Goal: Task Accomplishment & Management: Manage account settings

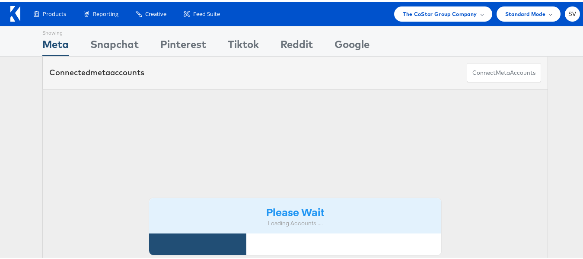
click at [407, 23] on div "Products Product Catalogs Enhance Your Product Catalog, Map Them to Publishers,…" at bounding box center [295, 12] width 591 height 24
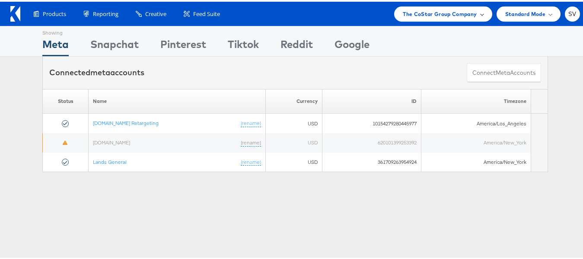
click at [409, 19] on div "The CoStar Group Company" at bounding box center [443, 12] width 98 height 15
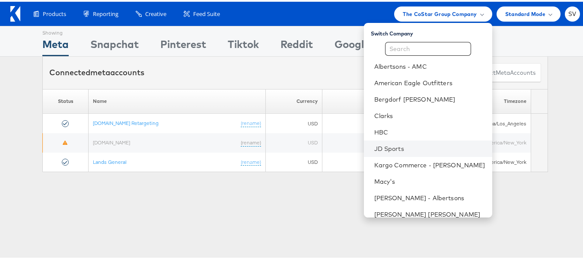
scroll to position [42, 0]
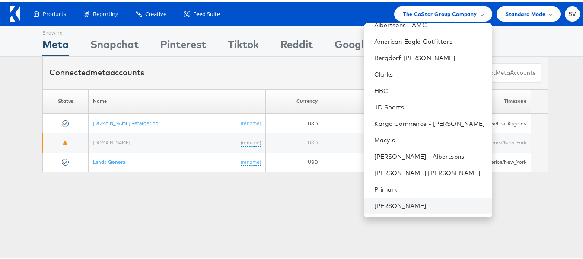
click at [403, 198] on li "[PERSON_NAME]" at bounding box center [428, 204] width 128 height 16
click at [402, 198] on li "[PERSON_NAME]" at bounding box center [428, 204] width 128 height 16
click at [384, 200] on link "[PERSON_NAME]" at bounding box center [429, 204] width 111 height 9
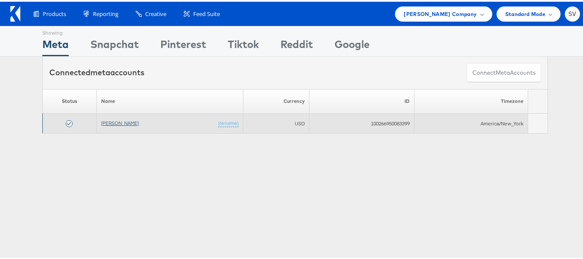
click at [112, 121] on link "[PERSON_NAME]" at bounding box center [120, 121] width 38 height 6
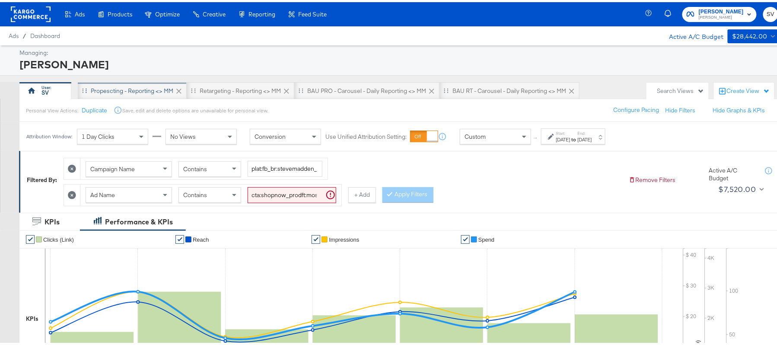
click at [149, 82] on div "Propescting - Reporting <> MM" at bounding box center [132, 88] width 109 height 17
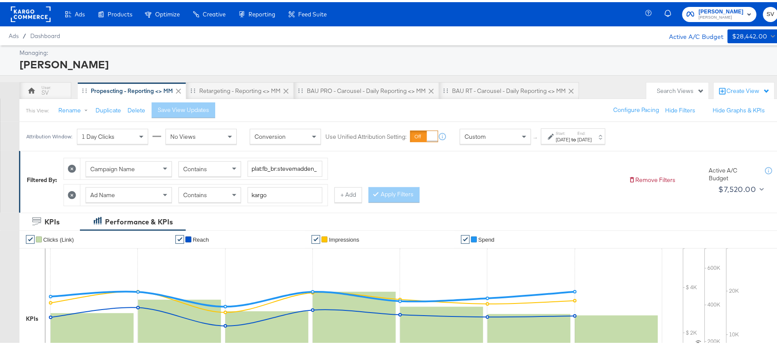
click at [590, 134] on div "Start: Aug 21st 2025 to End: Aug 27th 2025" at bounding box center [574, 134] width 36 height 13
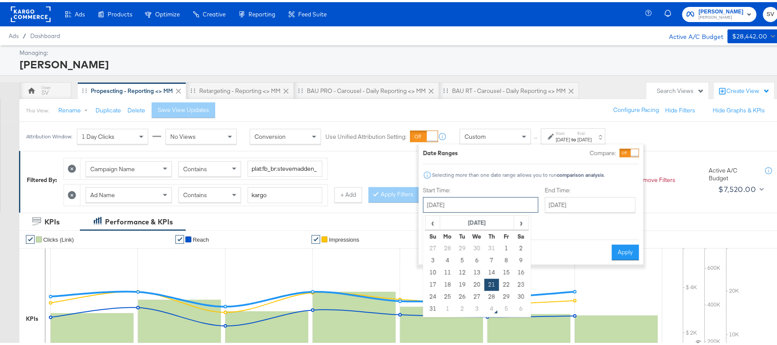
click at [472, 201] on input "August 21st 2025" at bounding box center [480, 203] width 115 height 16
click at [516, 225] on span "›" at bounding box center [521, 220] width 13 height 13
click at [476, 248] on td "3" at bounding box center [477, 246] width 15 height 12
type input "September 3rd 2025"
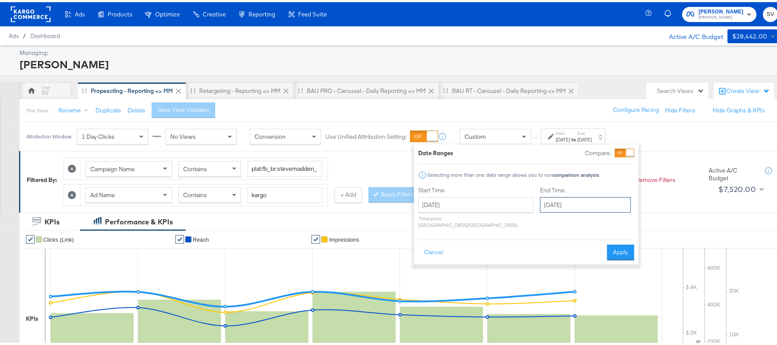
click at [550, 203] on input "September 3rd 2025" at bounding box center [585, 203] width 91 height 16
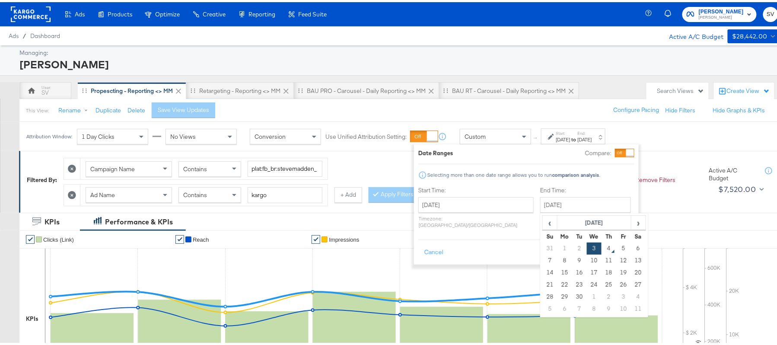
click at [547, 185] on label "End Time:" at bounding box center [587, 188] width 94 height 8
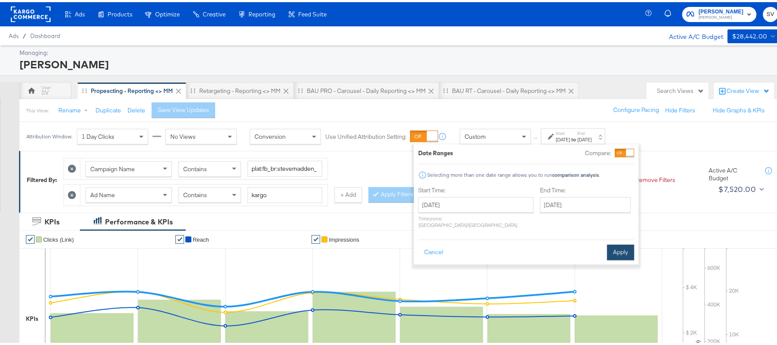
click at [611, 246] on button "Apply" at bounding box center [620, 251] width 27 height 16
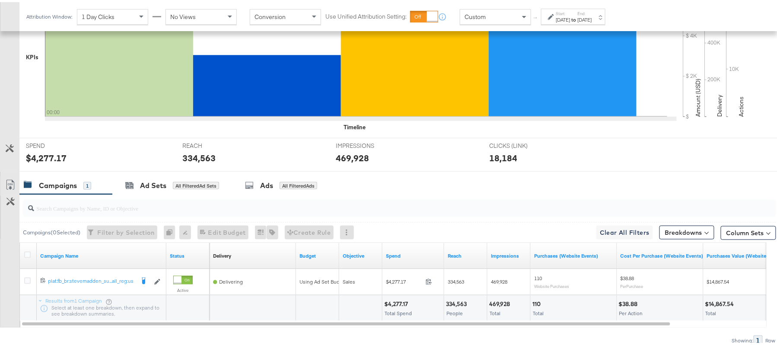
scroll to position [301, 0]
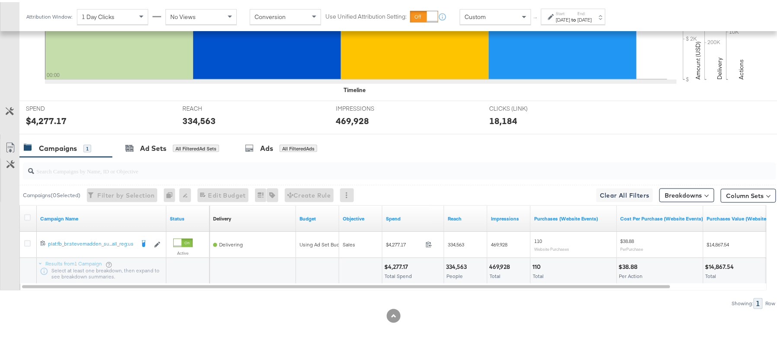
click at [405, 259] on div "$4,277.17 Total Spend" at bounding box center [413, 269] width 61 height 26
copy div "4,277.17"
click at [457, 267] on div "334,563" at bounding box center [457, 265] width 23 height 8
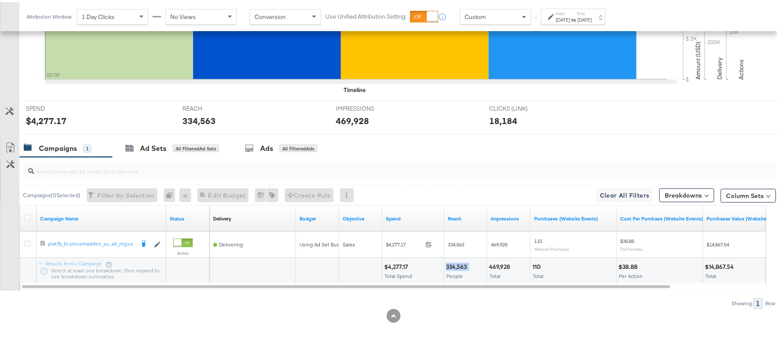
copy div "334,563"
click at [502, 264] on div "469,928" at bounding box center [500, 265] width 23 height 8
copy div "469,928"
click at [560, 8] on div "Start: Sep 3rd 2025 to End: Sep 3rd 2025" at bounding box center [573, 14] width 64 height 16
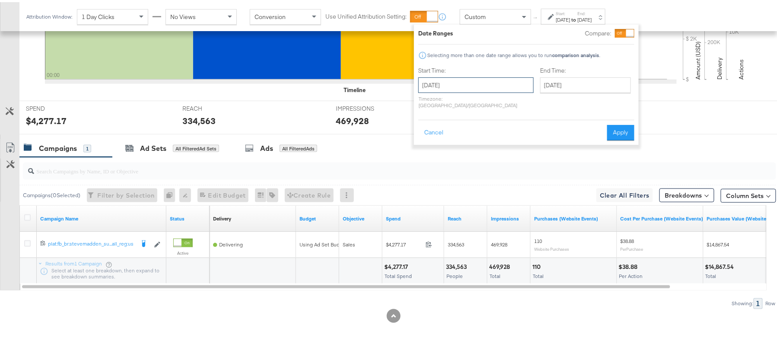
click at [440, 86] on input "[DATE]" at bounding box center [475, 83] width 115 height 16
click at [431, 102] on span "‹" at bounding box center [428, 100] width 13 height 13
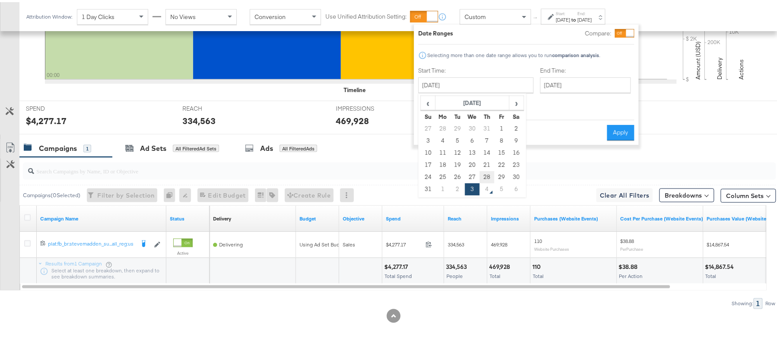
click at [488, 174] on td "28" at bounding box center [487, 175] width 15 height 12
type input "[DATE]"
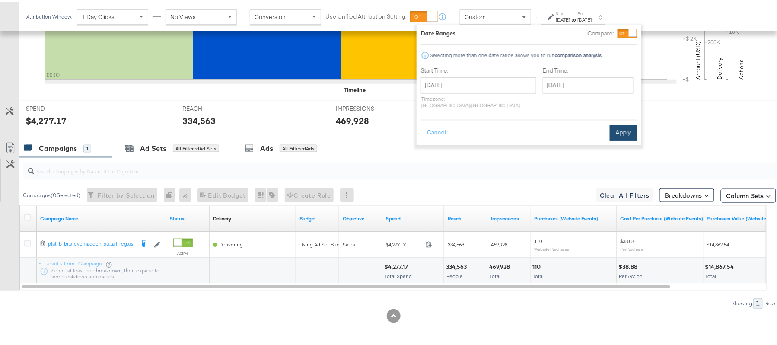
click at [625, 123] on button "Apply" at bounding box center [623, 131] width 27 height 16
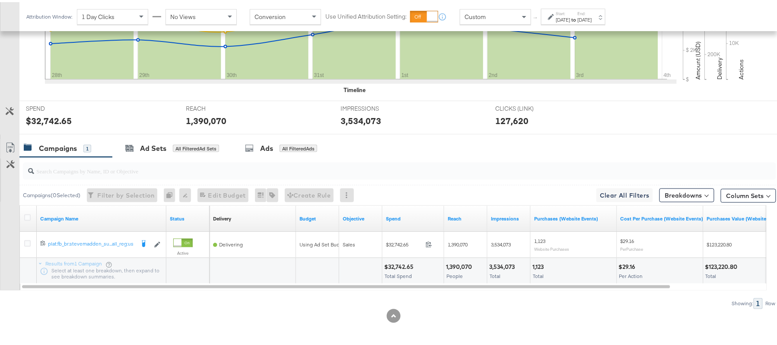
click at [408, 262] on div "$32,742.65" at bounding box center [400, 265] width 32 height 8
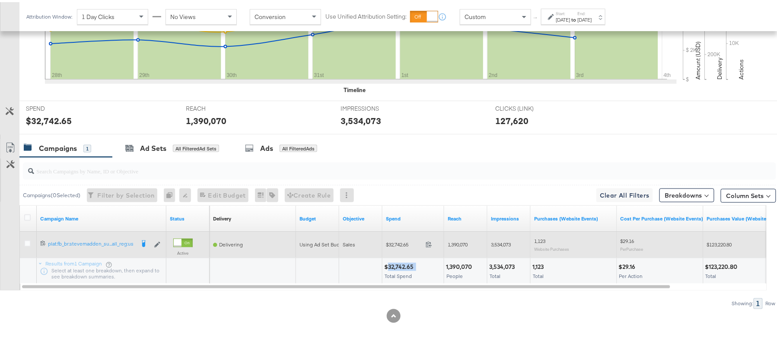
copy div "32,742.65"
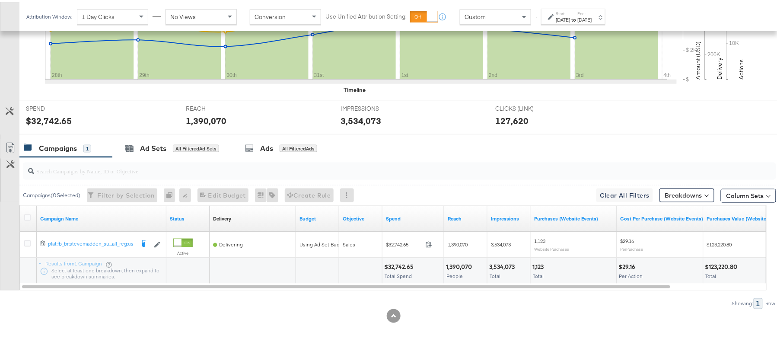
click at [456, 262] on div "1,390,070" at bounding box center [460, 265] width 29 height 8
copy div "1,390,070"
click at [508, 259] on div "3,534,073 Total" at bounding box center [509, 269] width 43 height 26
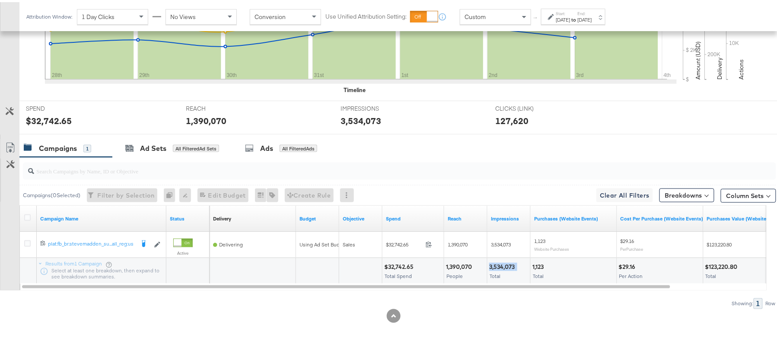
copy div "3,534,073"
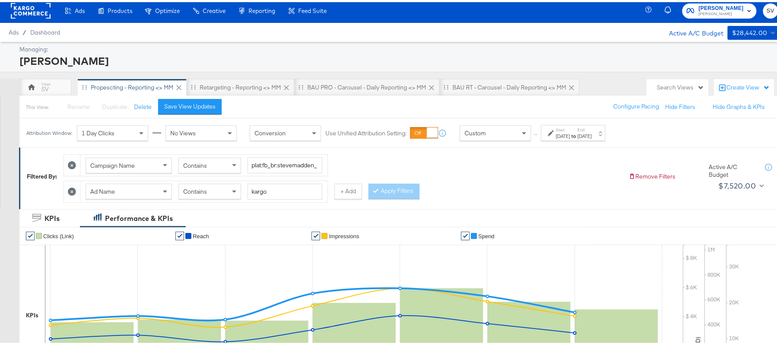
scroll to position [0, 0]
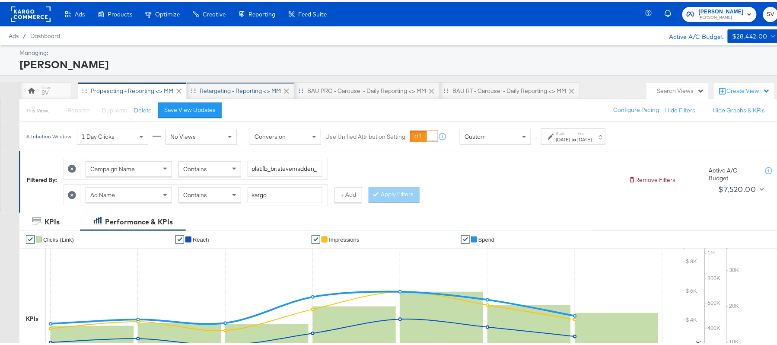
click at [222, 87] on div "Retargeting - Reporting <> MM" at bounding box center [240, 89] width 81 height 8
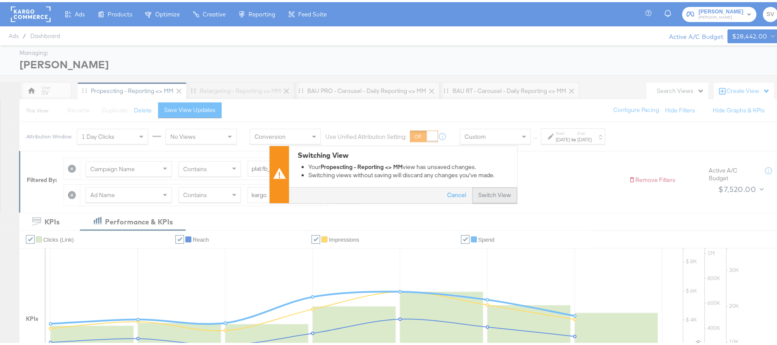
click at [488, 192] on button "Switch View" at bounding box center [495, 194] width 45 height 16
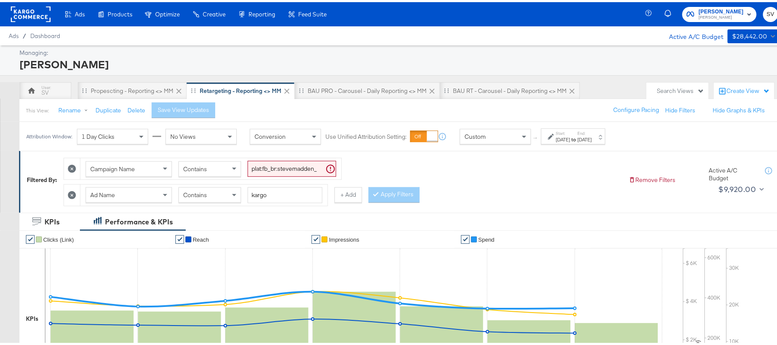
click at [569, 132] on label "Start:" at bounding box center [563, 131] width 14 height 6
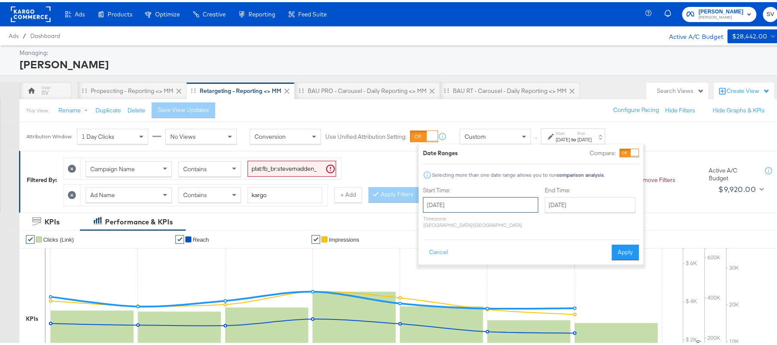
click at [491, 208] on input "[DATE]" at bounding box center [480, 203] width 115 height 16
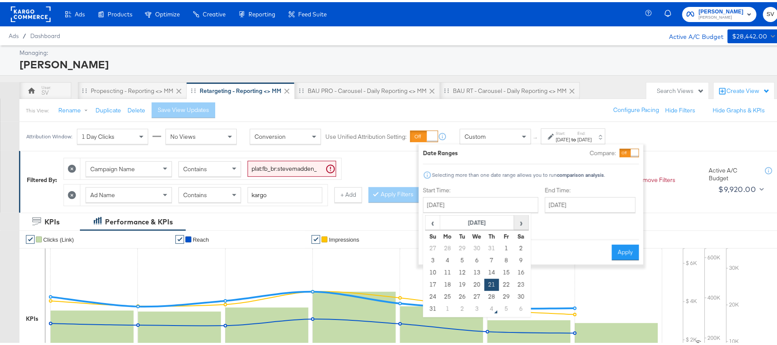
click at [518, 222] on span "›" at bounding box center [521, 220] width 13 height 13
click at [481, 246] on td "3" at bounding box center [477, 246] width 15 height 12
type input "[DATE]"
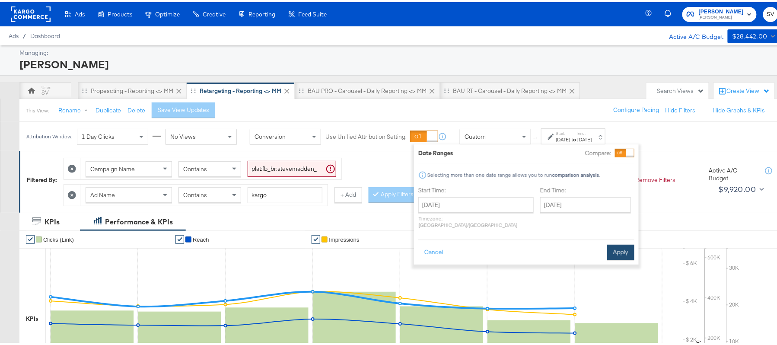
click at [620, 246] on button "Apply" at bounding box center [620, 251] width 27 height 16
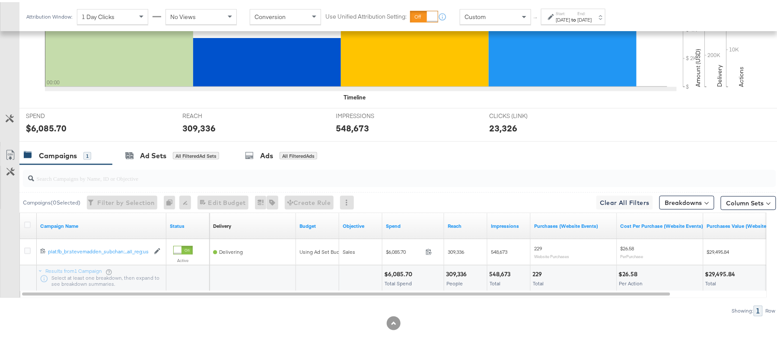
scroll to position [301, 0]
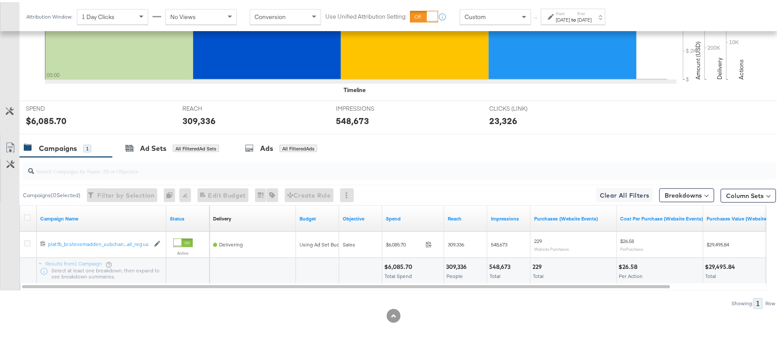
click at [399, 265] on div "$6,085.70" at bounding box center [399, 265] width 31 height 8
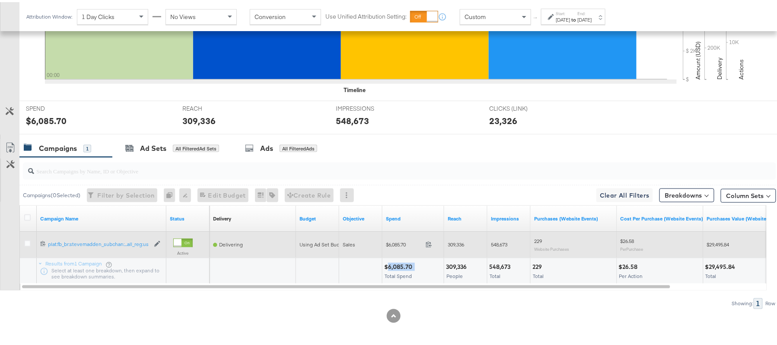
copy div "6,085.70"
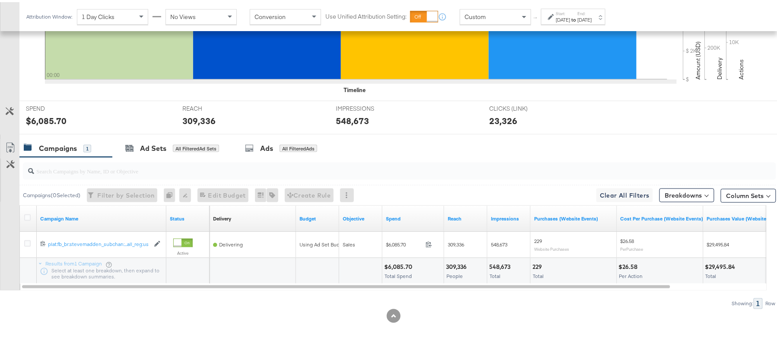
click at [462, 258] on div "309,336 People" at bounding box center [465, 269] width 43 height 26
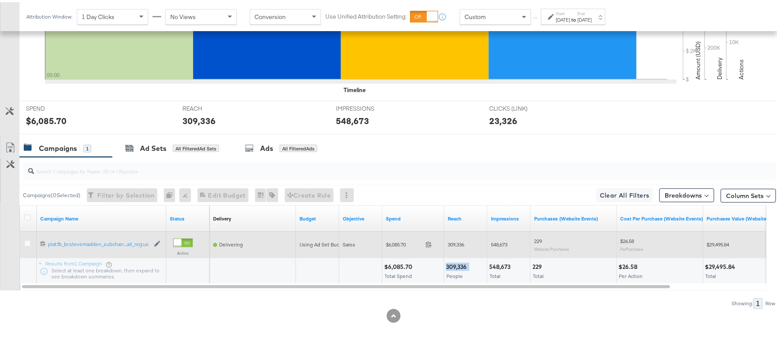
copy div "309,336"
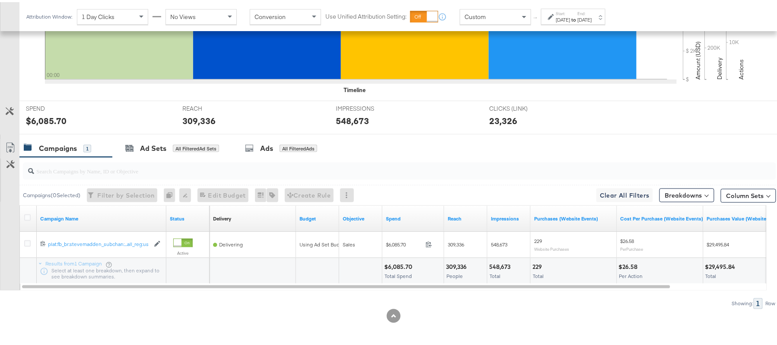
click at [505, 265] on div "548,673" at bounding box center [501, 265] width 24 height 8
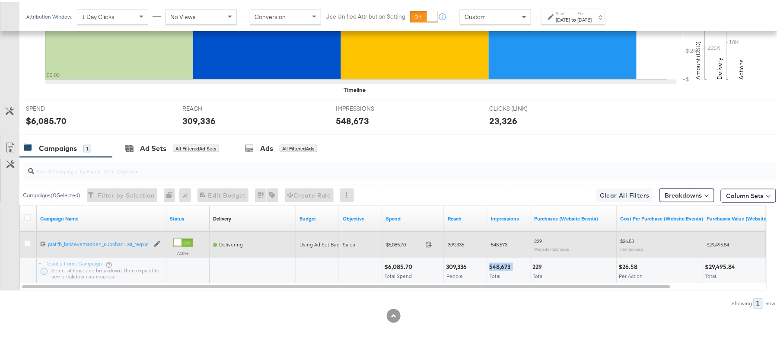
copy div "548,673"
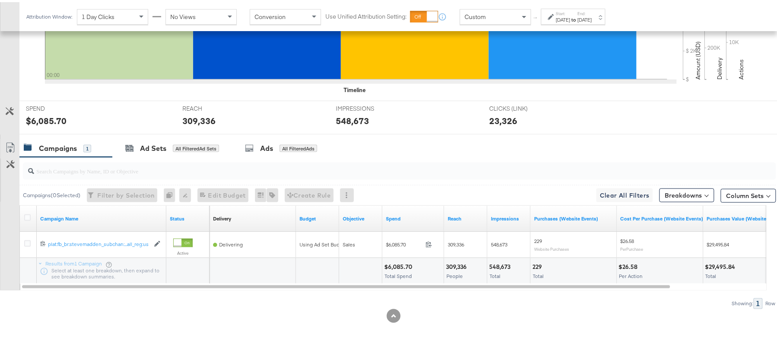
click at [571, 13] on label "Start:" at bounding box center [563, 12] width 14 height 6
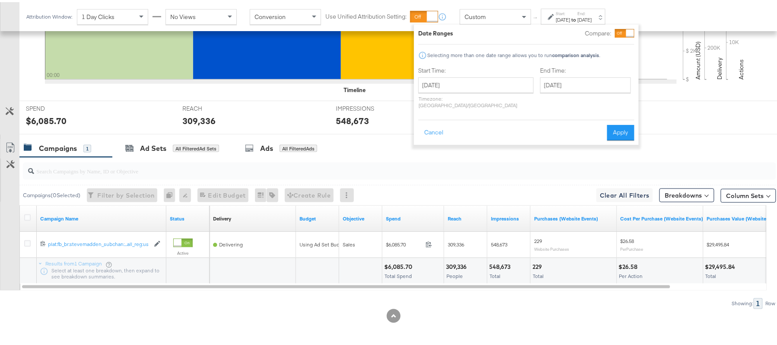
click at [464, 73] on div "Start Time: September 3rd 2025 ‹ September 2025 › Su Mo Tu We Th Fr Sa 31 1 2 3…" at bounding box center [475, 87] width 115 height 46
click at [464, 78] on input "[DATE]" at bounding box center [475, 83] width 115 height 16
click at [431, 104] on span "‹" at bounding box center [428, 100] width 13 height 13
click at [489, 174] on td "28" at bounding box center [487, 175] width 15 height 12
type input "[DATE]"
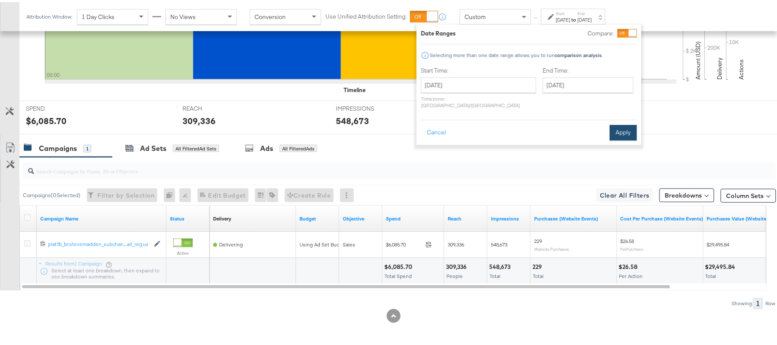
click at [613, 123] on button "Apply" at bounding box center [623, 131] width 27 height 16
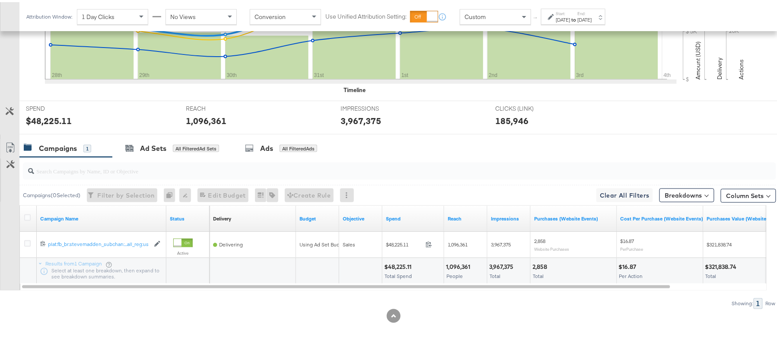
click at [399, 263] on div "$48,225.11" at bounding box center [399, 265] width 30 height 8
copy div "48,225.11"
click at [466, 264] on div "1,096,361" at bounding box center [459, 265] width 27 height 8
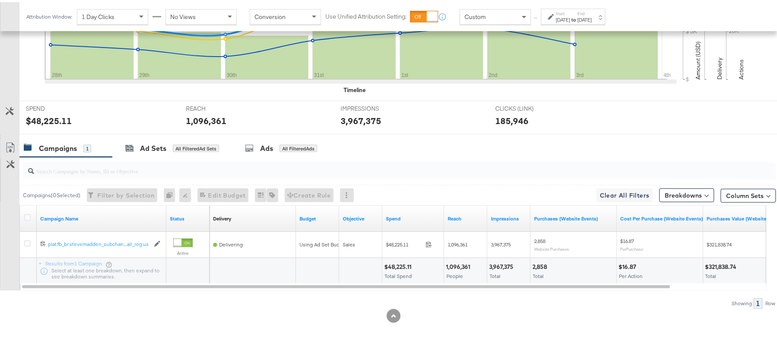
click at [504, 257] on div "3,967,375 Total" at bounding box center [509, 269] width 43 height 26
click at [503, 258] on div "3,967,375 Total" at bounding box center [509, 269] width 43 height 26
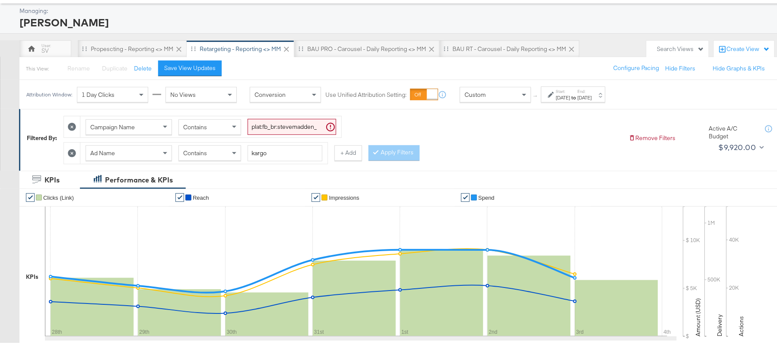
scroll to position [0, 0]
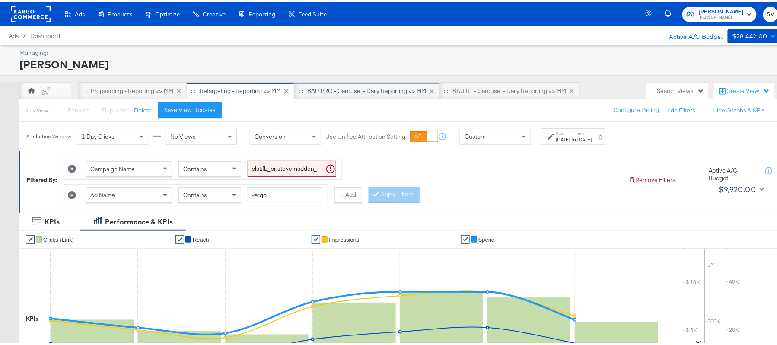
click at [319, 90] on div "BAU PRO - Carousel - Daily Reporting <> MM" at bounding box center [366, 89] width 119 height 8
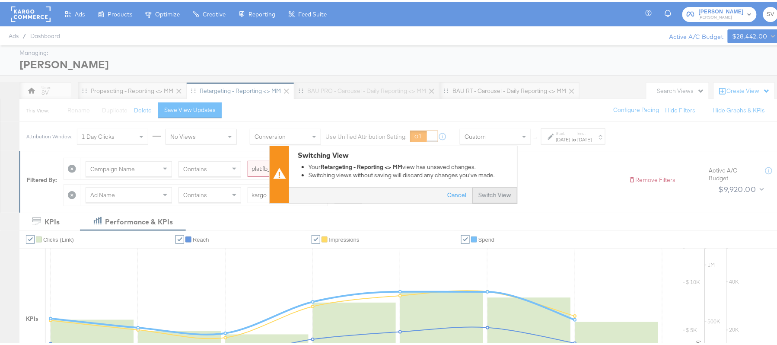
click at [478, 191] on button "Switch View" at bounding box center [495, 194] width 45 height 16
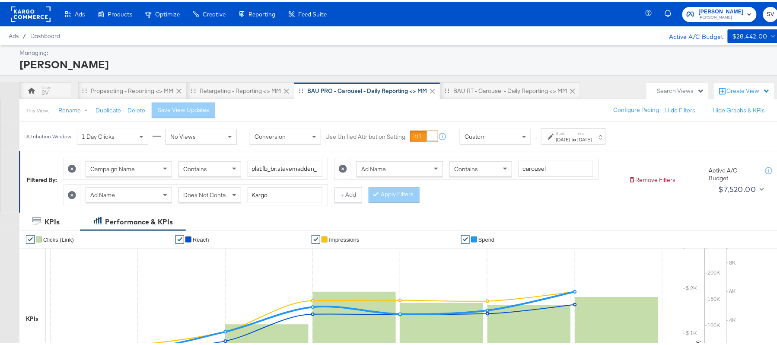
click at [553, 134] on icon at bounding box center [551, 134] width 6 height 6
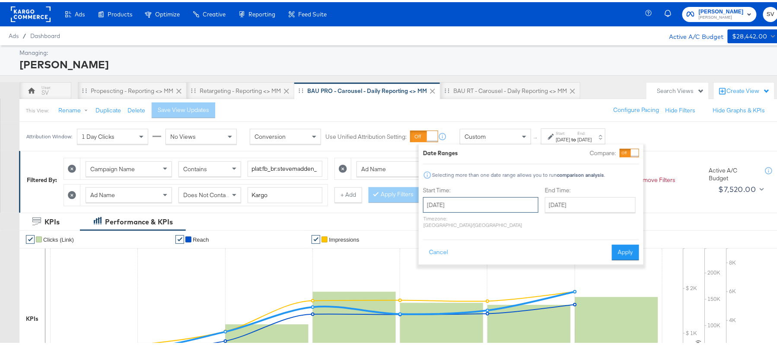
click at [446, 205] on input "August 21st 2025" at bounding box center [480, 203] width 115 height 16
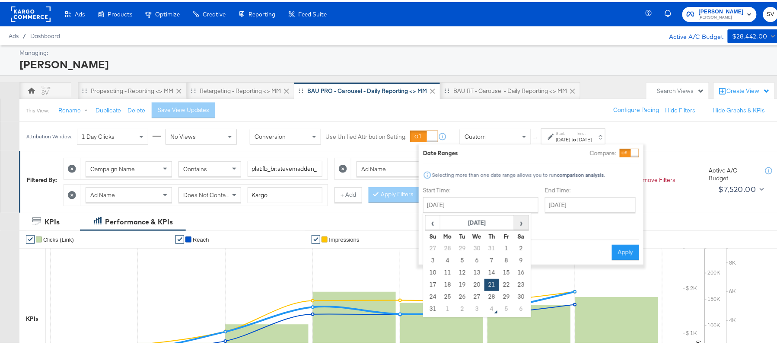
click at [519, 222] on span "›" at bounding box center [521, 220] width 13 height 13
click at [478, 246] on td "3" at bounding box center [477, 246] width 15 height 12
type input "September 3rd 2025"
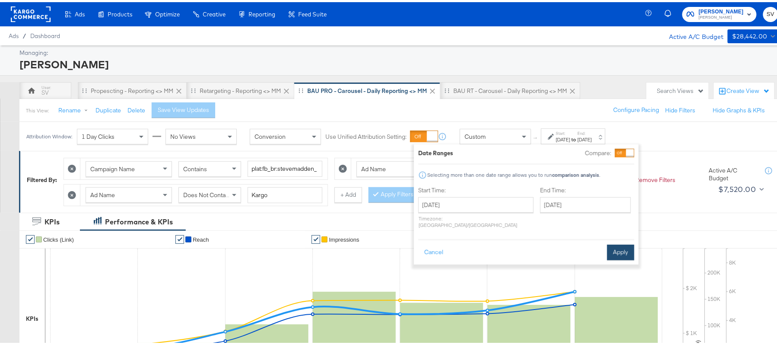
click at [617, 246] on button "Apply" at bounding box center [620, 251] width 27 height 16
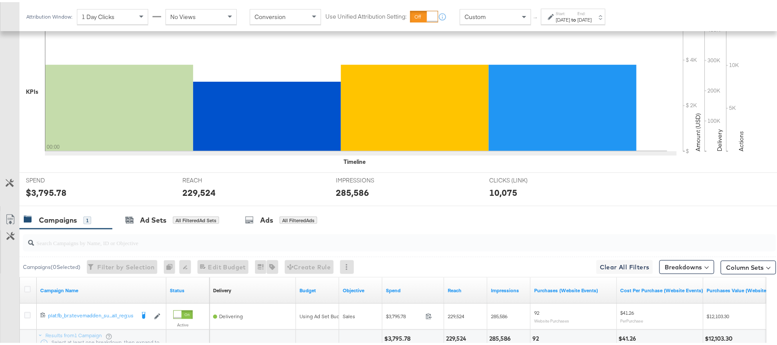
scroll to position [301, 0]
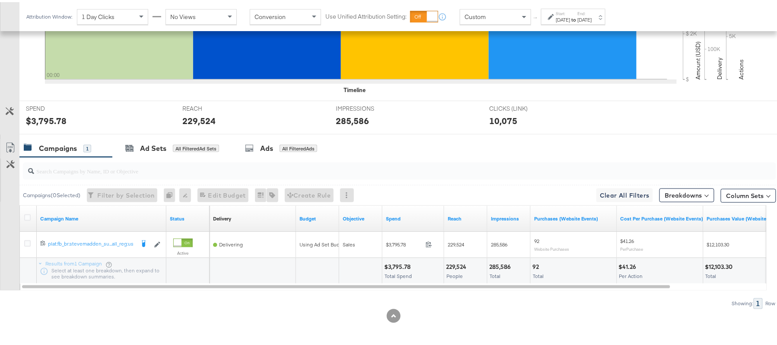
click at [407, 261] on div "$3,795.78" at bounding box center [398, 265] width 29 height 8
click at [452, 267] on div "229,524" at bounding box center [457, 265] width 23 height 8
click at [497, 266] on div "285,586" at bounding box center [501, 265] width 24 height 8
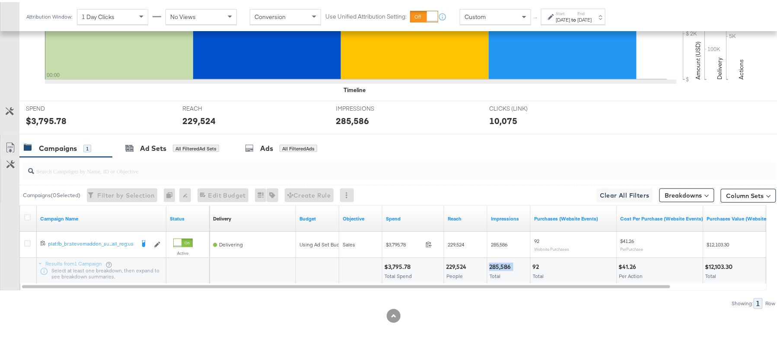
click at [497, 265] on div "285,586" at bounding box center [501, 265] width 24 height 8
click at [571, 20] on div "Sep 3rd 2025" at bounding box center [563, 17] width 14 height 7
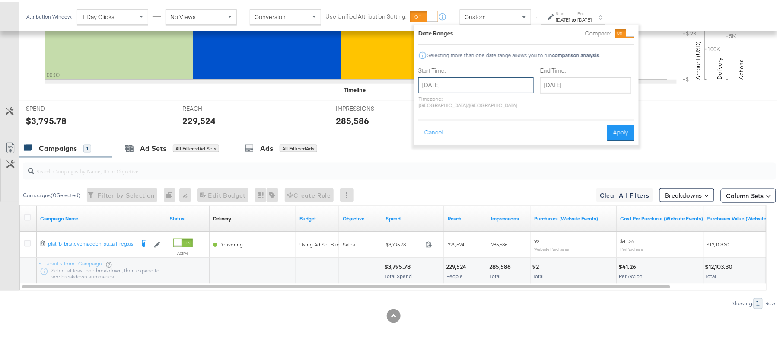
click at [450, 88] on input "September 3rd 2025" at bounding box center [475, 83] width 115 height 16
click at [425, 99] on span "‹" at bounding box center [428, 100] width 13 height 13
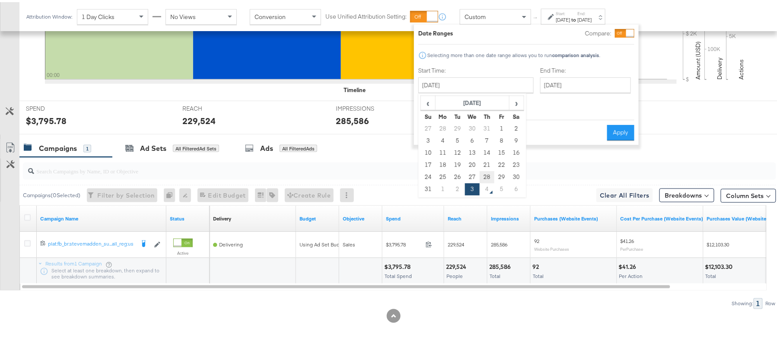
click at [488, 177] on td "28" at bounding box center [487, 175] width 15 height 12
type input "August 28th 2025"
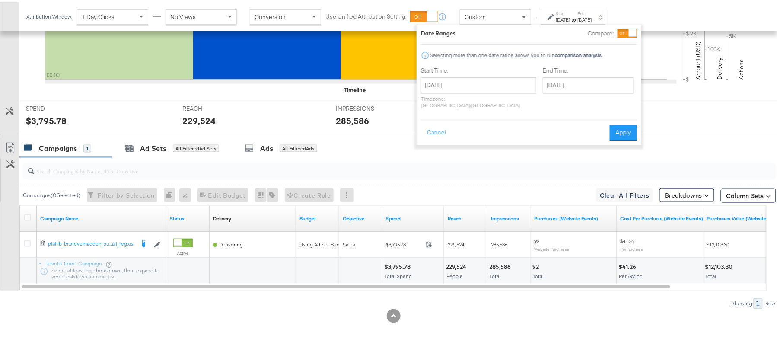
click at [623, 117] on div "Cancel Apply" at bounding box center [529, 127] width 216 height 21
click at [623, 123] on button "Apply" at bounding box center [623, 131] width 27 height 16
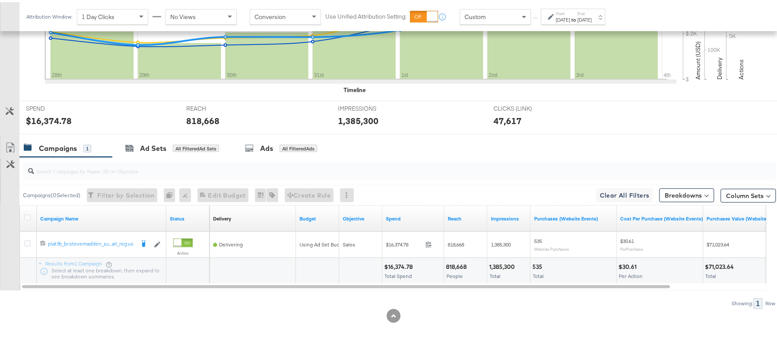
click at [399, 262] on div "$16,374.78" at bounding box center [399, 265] width 31 height 8
click at [452, 265] on div "818,668" at bounding box center [457, 265] width 23 height 8
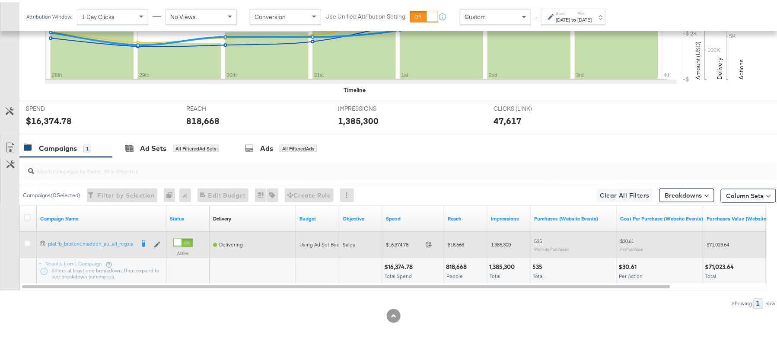
click at [498, 255] on div "1,385,300" at bounding box center [509, 243] width 43 height 26
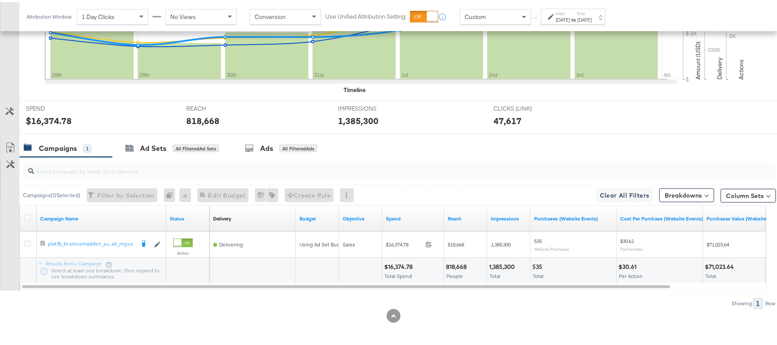
click at [501, 263] on div "1,385,300" at bounding box center [503, 265] width 28 height 8
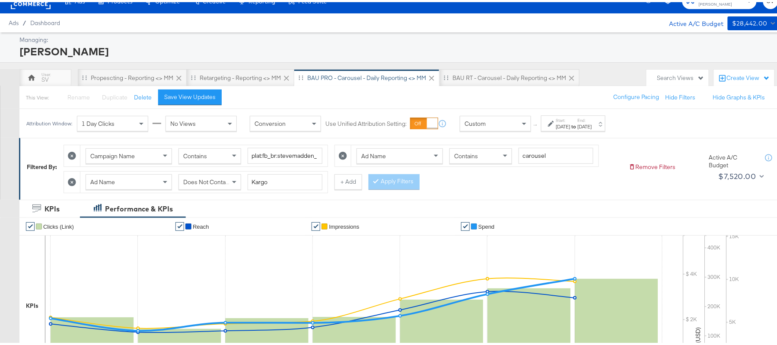
scroll to position [0, 0]
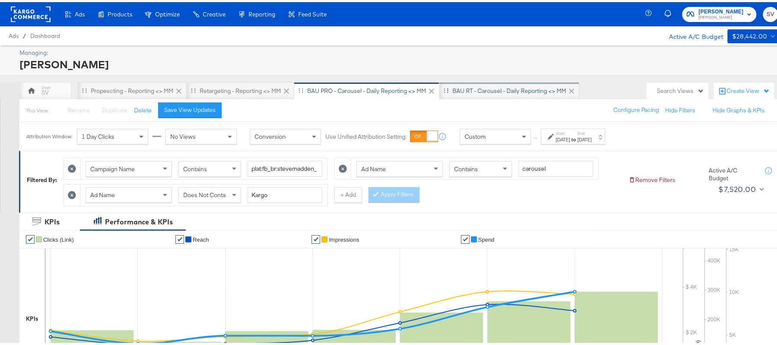
click at [490, 87] on div "BAU RT - Carousel - Daily Reporting <> MM" at bounding box center [510, 89] width 114 height 8
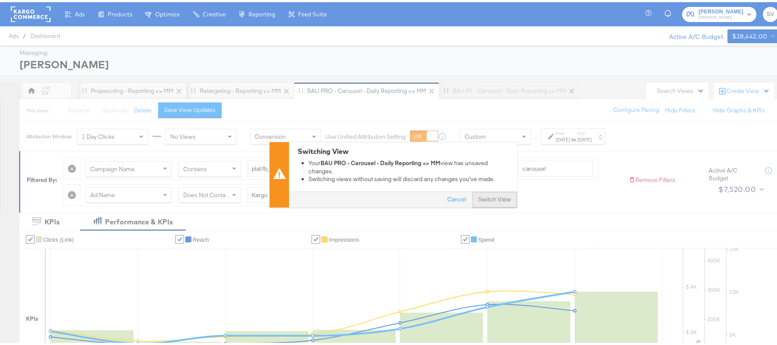
click at [483, 199] on button "Switch View" at bounding box center [495, 198] width 45 height 16
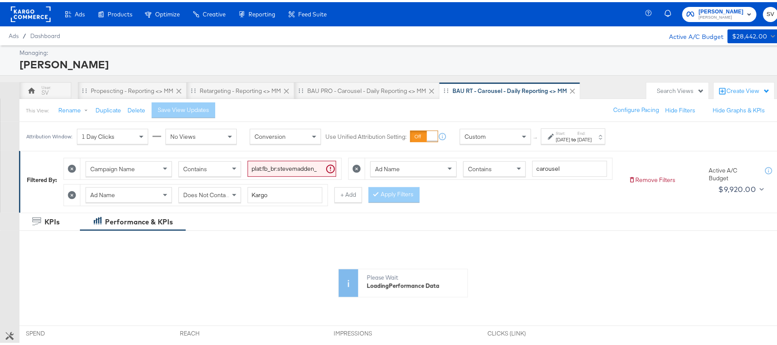
click at [569, 144] on div "Attribution Window: 1 Day Clicks No Views Conversion Use Unified Attribution Se…" at bounding box center [317, 134] width 597 height 29
click at [571, 140] on div "Aug 21st 2025" at bounding box center [563, 137] width 14 height 7
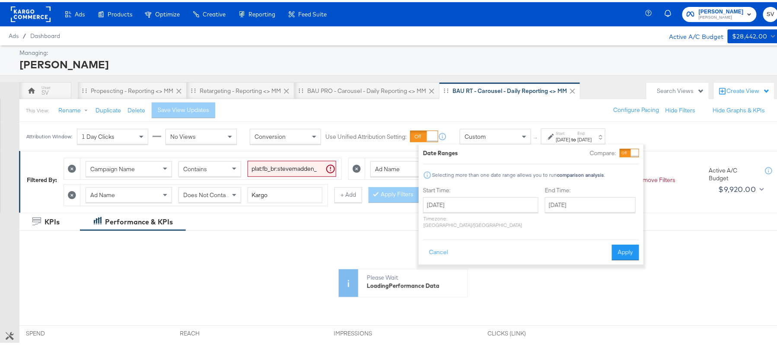
click at [493, 189] on label "Start Time:" at bounding box center [480, 188] width 115 height 8
click at [491, 198] on input "August 21st 2025" at bounding box center [480, 203] width 115 height 16
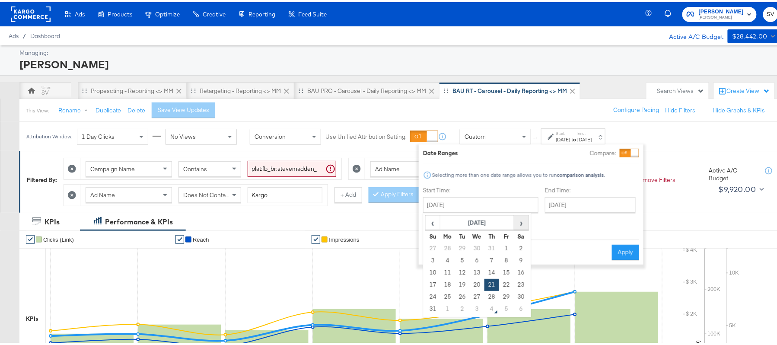
click at [515, 220] on span "›" at bounding box center [521, 220] width 13 height 13
click at [482, 250] on td "3" at bounding box center [477, 246] width 15 height 12
type input "[DATE]"
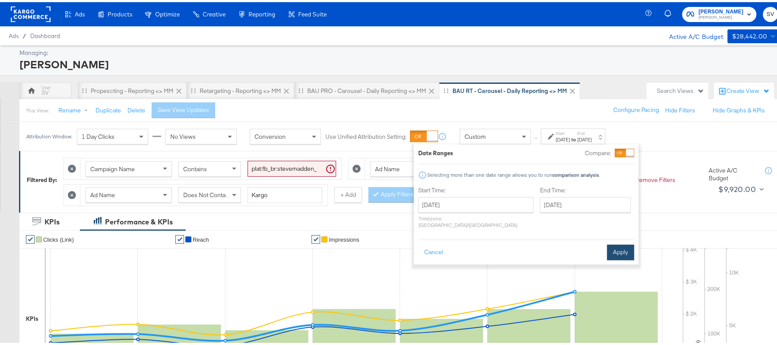
click at [614, 243] on button "Apply" at bounding box center [620, 251] width 27 height 16
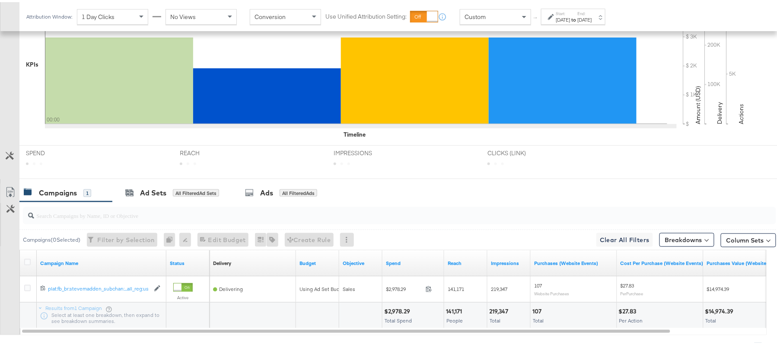
scroll to position [328, 0]
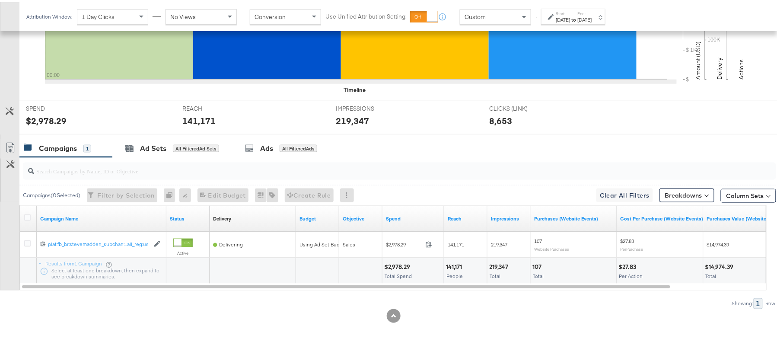
click at [400, 259] on div "$2,978.29 Total Spend" at bounding box center [413, 269] width 61 height 26
click at [451, 268] on div "141,171" at bounding box center [455, 265] width 19 height 8
click at [451, 267] on div "141,171" at bounding box center [455, 265] width 19 height 8
click at [505, 270] on div "219,347 Total" at bounding box center [509, 269] width 43 height 26
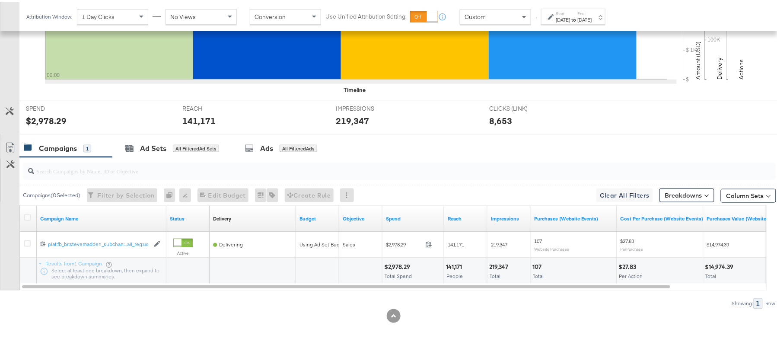
click at [503, 266] on div "219,347" at bounding box center [500, 265] width 22 height 8
click at [571, 19] on div "[DATE]" at bounding box center [563, 17] width 14 height 7
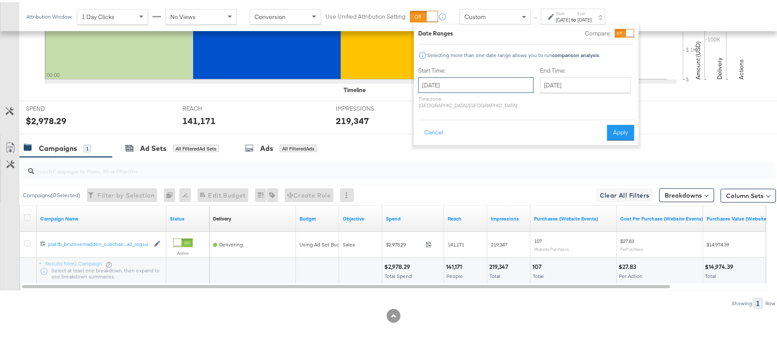
click at [489, 81] on input "[DATE]" at bounding box center [475, 83] width 115 height 16
click at [427, 102] on span "‹" at bounding box center [428, 100] width 13 height 13
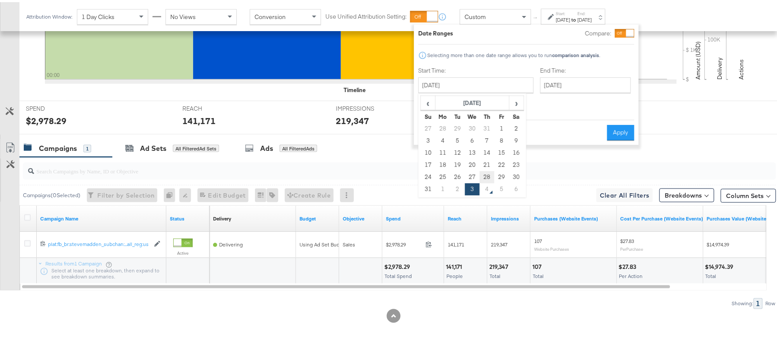
click at [486, 174] on td "28" at bounding box center [487, 175] width 15 height 12
type input "August 28th 2025"
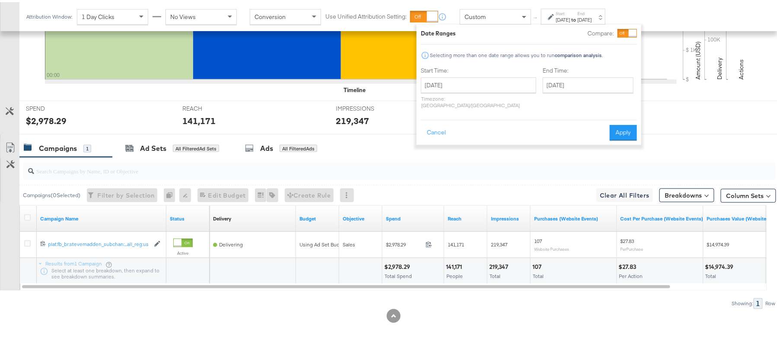
click at [627, 123] on button "Apply" at bounding box center [623, 131] width 27 height 16
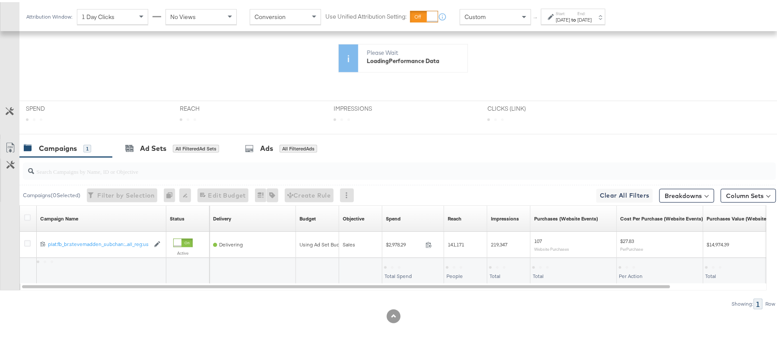
scroll to position [254, 0]
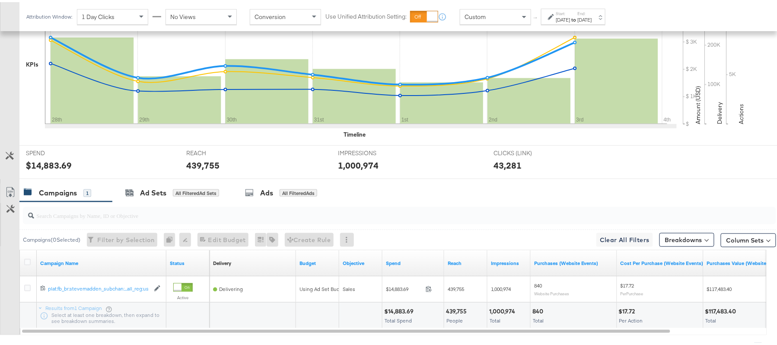
click at [400, 305] on div "$14,883.69" at bounding box center [400, 309] width 32 height 8
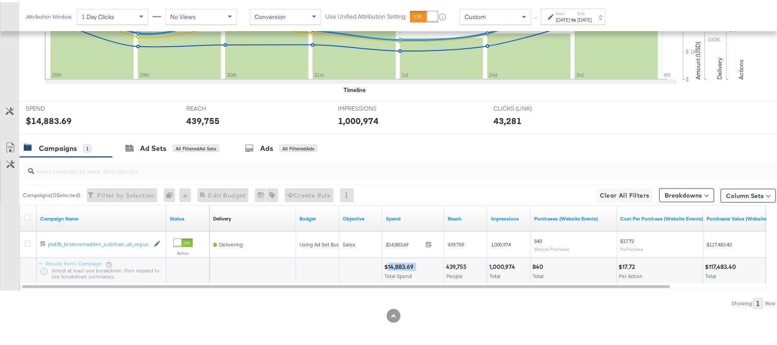
click at [400, 265] on div "$14,883.69" at bounding box center [400, 265] width 32 height 8
click at [453, 265] on div "439,755" at bounding box center [457, 265] width 23 height 8
click at [503, 256] on div "1,000,974 Total" at bounding box center [509, 269] width 43 height 26
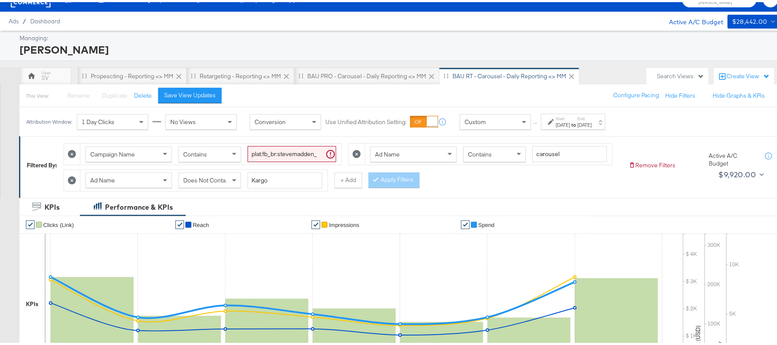
scroll to position [0, 0]
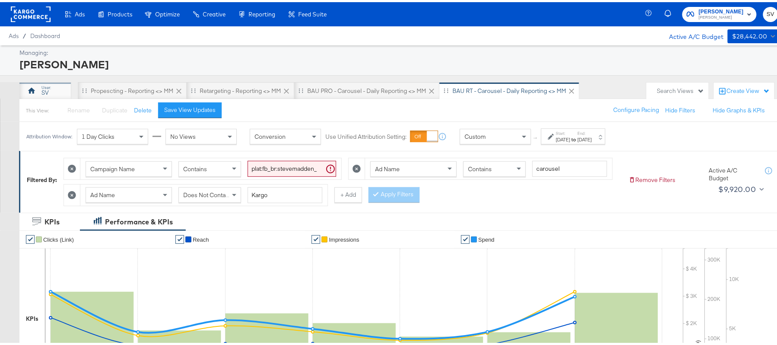
click at [57, 86] on div "SV" at bounding box center [45, 88] width 52 height 17
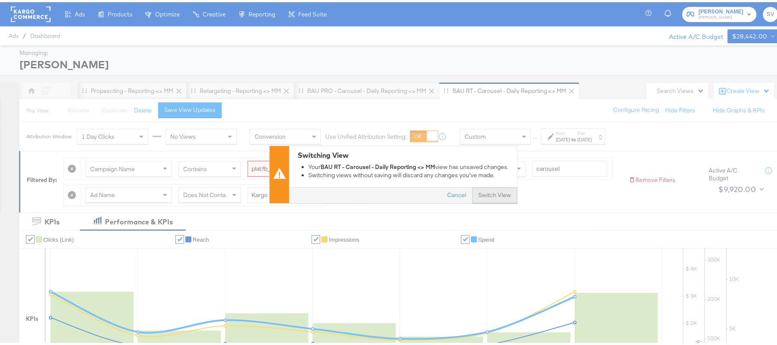
click at [488, 195] on button "Switch View" at bounding box center [495, 194] width 45 height 16
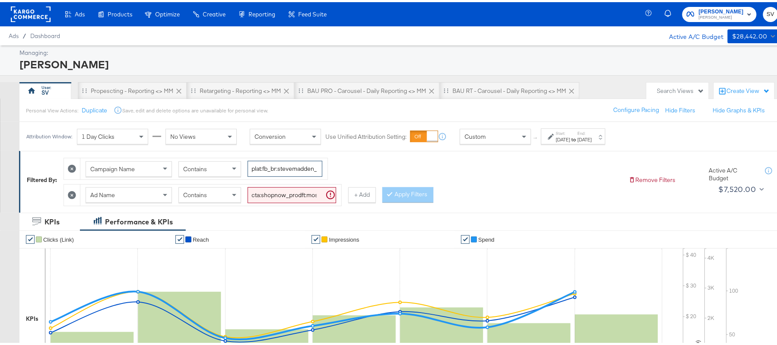
click at [280, 166] on input "plat:fb_br:stevemadden_subchan:paidsocial-asc_temp:evergreen-prospecting-2_obj:…" at bounding box center [285, 167] width 75 height 16
paste input "buywithprime-prospecting"
type input "plat:fb_br:stevemadden_subchan:paidsocial-asc_temp:buywithprime-prospecting_obj…"
click at [278, 185] on div "Ad Name Contains cta:shopnow_prodft:mostwanted_copy:thestylesyoudidnt-aug11-KAR…" at bounding box center [210, 192] width 261 height 21
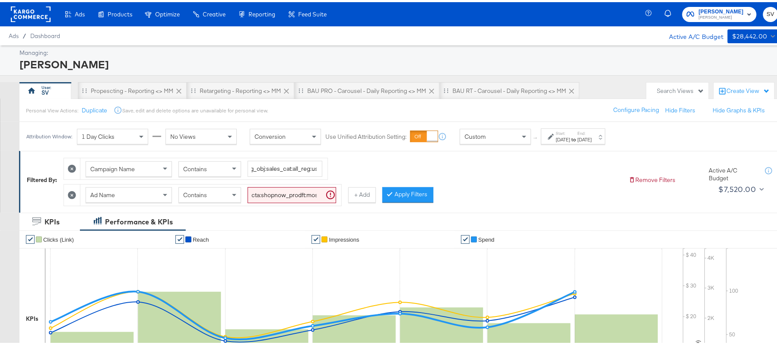
scroll to position [0, 0]
click at [277, 196] on input "cta:shopnow_prodft:mostwanted_copy:thestylesyoudidnt-aug11-KARGO-singleimage_lp…" at bounding box center [292, 193] width 89 height 16
paste input "plat:fb_br:stevemadden_subchan:paidsocial-asc_temp:buywithprime-prospecting_obj…"
type input "kargo"
click at [393, 193] on button "Apply Filters" at bounding box center [394, 193] width 51 height 16
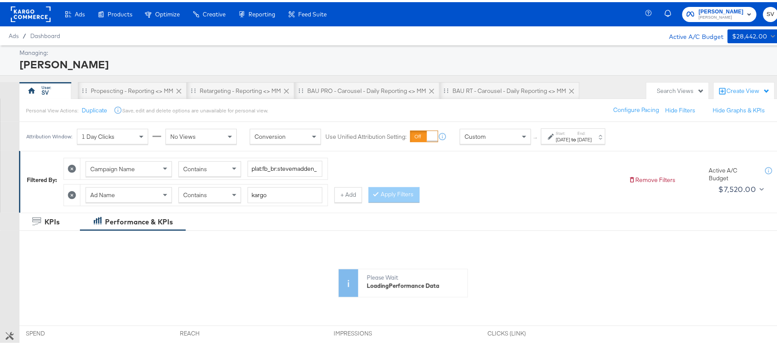
click at [587, 144] on div "Attribution Window: 1 Day Clicks No Views Conversion Use Unified Attribution Se…" at bounding box center [317, 134] width 597 height 29
click at [571, 139] on div "Aug 21st 2025" at bounding box center [563, 137] width 14 height 7
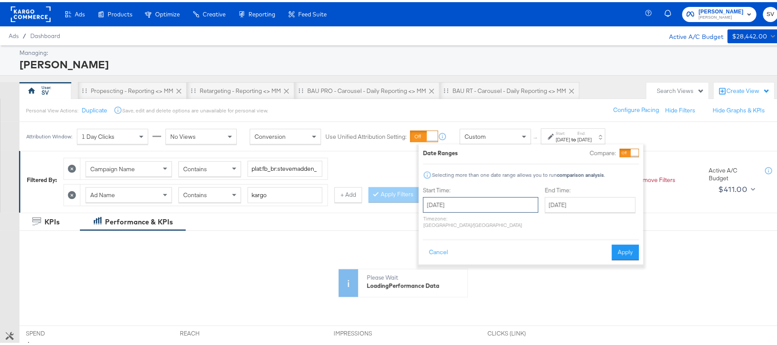
click at [454, 201] on input "August 21st 2025" at bounding box center [480, 203] width 115 height 16
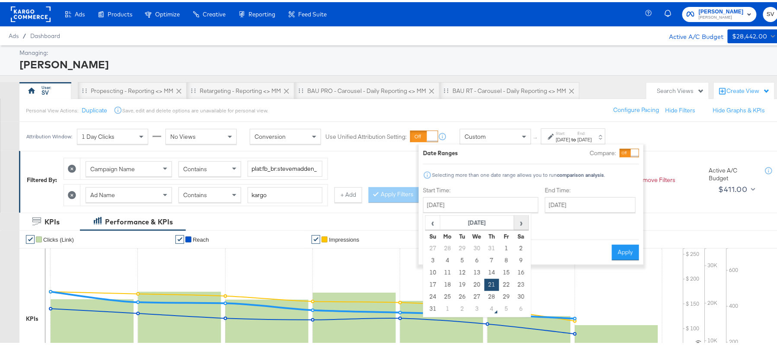
click at [523, 223] on span "›" at bounding box center [521, 220] width 13 height 13
click at [479, 246] on td "3" at bounding box center [477, 246] width 15 height 12
type input "[DATE]"
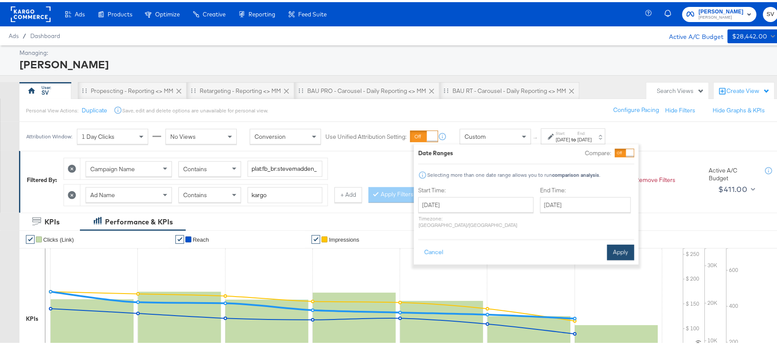
click at [621, 246] on button "Apply" at bounding box center [620, 251] width 27 height 16
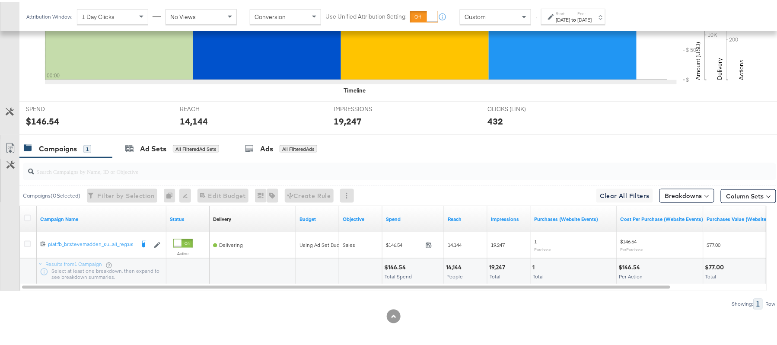
scroll to position [301, 0]
click at [392, 261] on div "$146.54" at bounding box center [396, 265] width 24 height 8
click at [459, 262] on div "14,144" at bounding box center [455, 265] width 18 height 8
click at [458, 262] on div "14,144" at bounding box center [455, 265] width 18 height 8
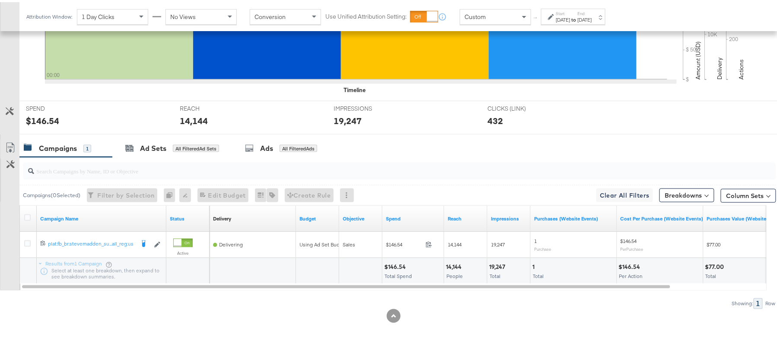
click at [498, 262] on div "19,247" at bounding box center [498, 265] width 19 height 8
click at [578, 19] on strong "to" at bounding box center [574, 17] width 7 height 6
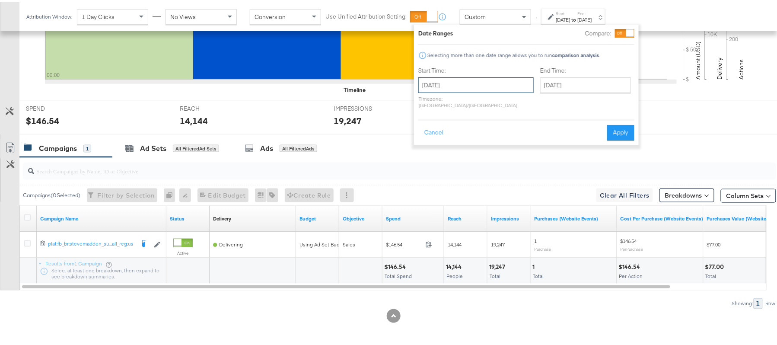
click at [452, 87] on input "[DATE]" at bounding box center [475, 83] width 115 height 16
click at [422, 99] on span "‹" at bounding box center [428, 100] width 13 height 13
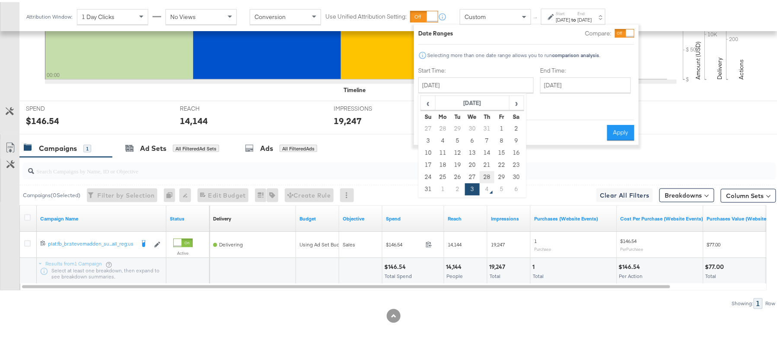
click at [488, 173] on td "28" at bounding box center [487, 175] width 15 height 12
type input "August 28th 2025"
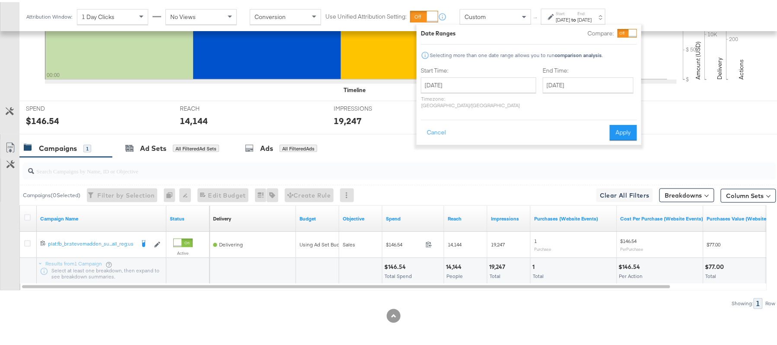
click at [607, 121] on div "Cancel Apply" at bounding box center [529, 127] width 216 height 21
click at [615, 123] on button "Apply" at bounding box center [623, 131] width 27 height 16
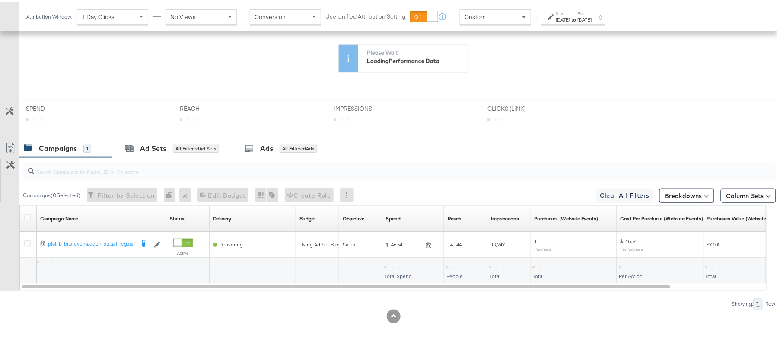
scroll to position [227, 0]
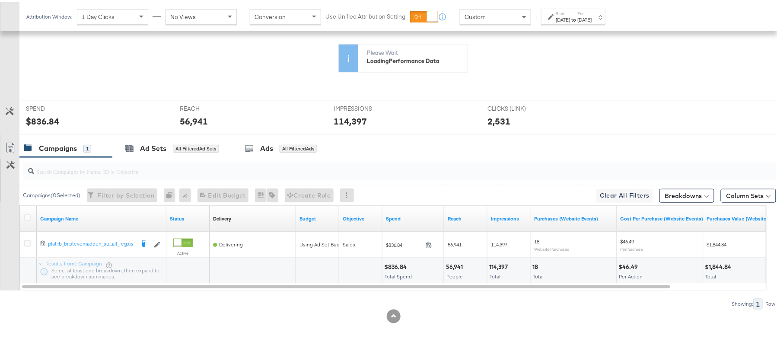
click at [398, 267] on div "$836.84" at bounding box center [396, 265] width 25 height 8
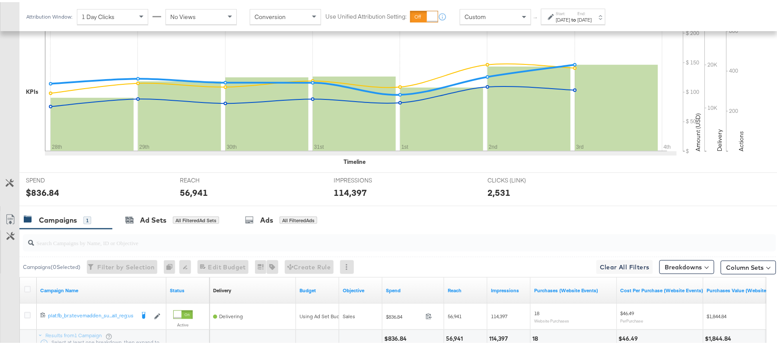
scroll to position [301, 0]
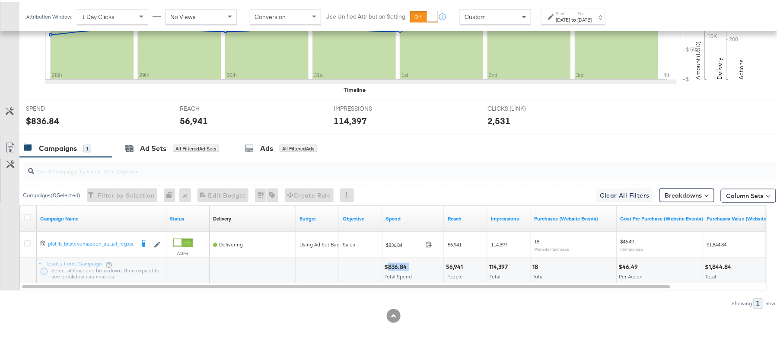
click at [398, 267] on div "$836.84" at bounding box center [396, 265] width 25 height 8
click at [459, 265] on div "56,941" at bounding box center [455, 265] width 19 height 8
click at [502, 262] on div "114,397" at bounding box center [499, 265] width 21 height 8
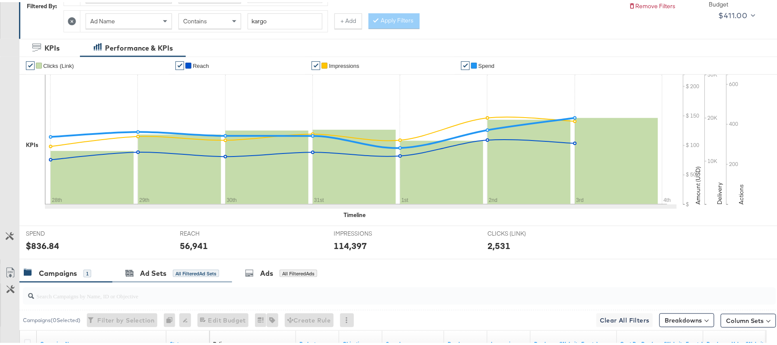
scroll to position [13, 0]
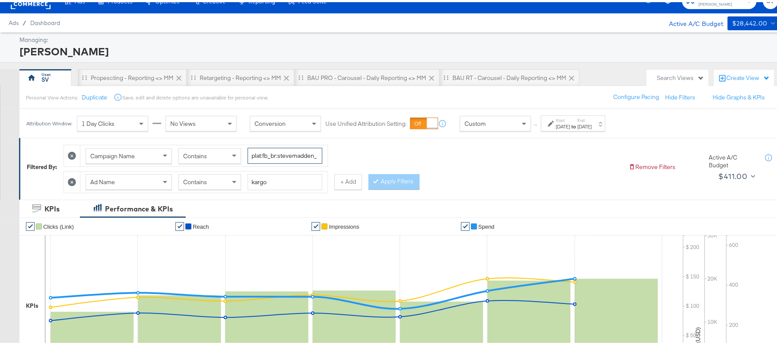
click at [269, 153] on input "plat:fb_br:stevemadden_subchan:paidsocial-asc_temp:buywithprime-prospecting_obj…" at bounding box center [285, 154] width 75 height 16
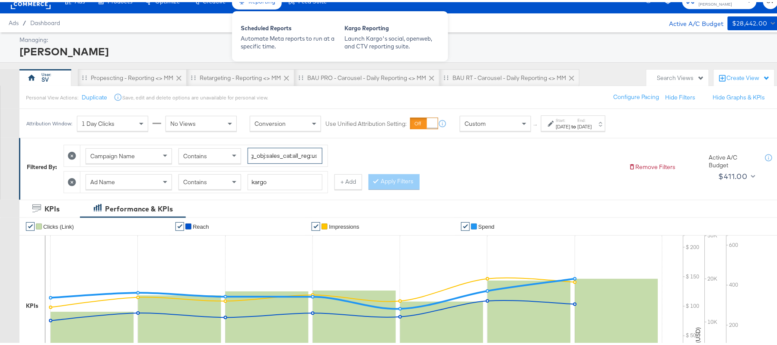
scroll to position [0, 0]
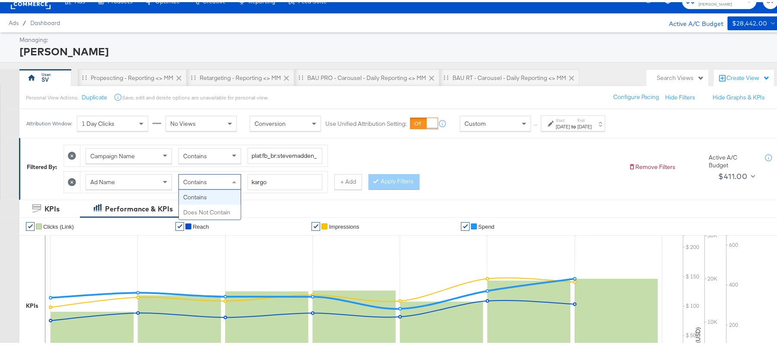
click at [234, 183] on span at bounding box center [235, 179] width 11 height 15
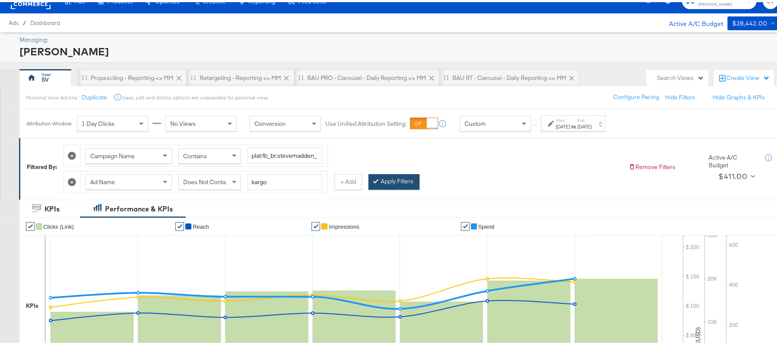
click at [377, 181] on icon at bounding box center [376, 178] width 3 height 5
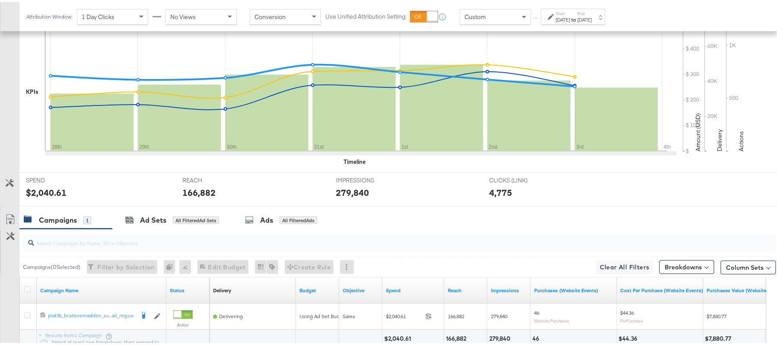
scroll to position [301, 0]
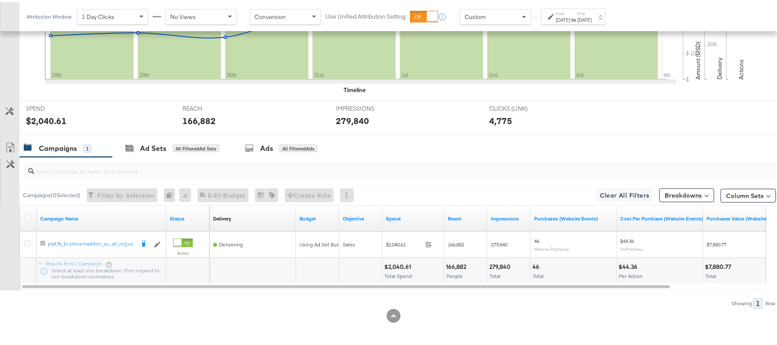
click at [400, 265] on div "$2,040.61" at bounding box center [398, 265] width 29 height 8
click at [455, 256] on div "166,882 People" at bounding box center [465, 269] width 43 height 26
click at [500, 261] on div "279,840" at bounding box center [501, 265] width 24 height 8
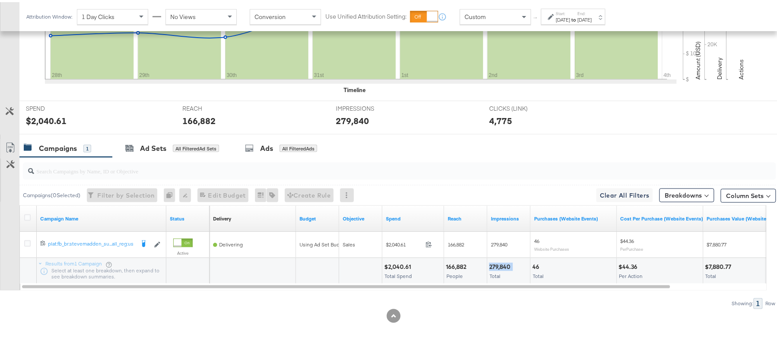
click at [500, 261] on div "279,840" at bounding box center [501, 265] width 24 height 8
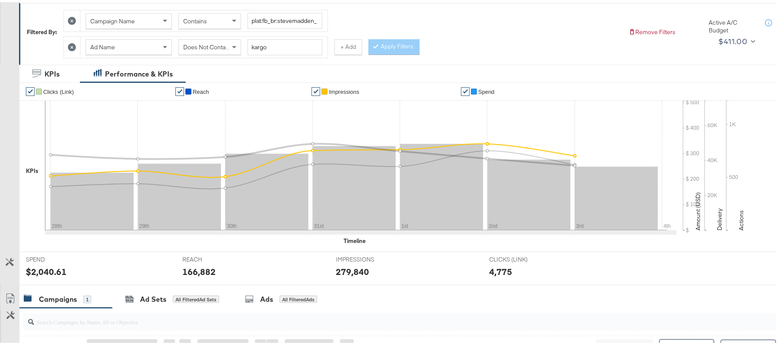
scroll to position [13, 0]
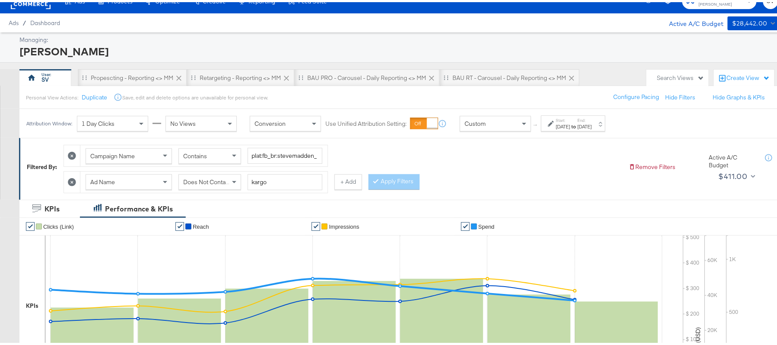
click at [571, 127] on div "Aug 28th 2025" at bounding box center [563, 124] width 14 height 7
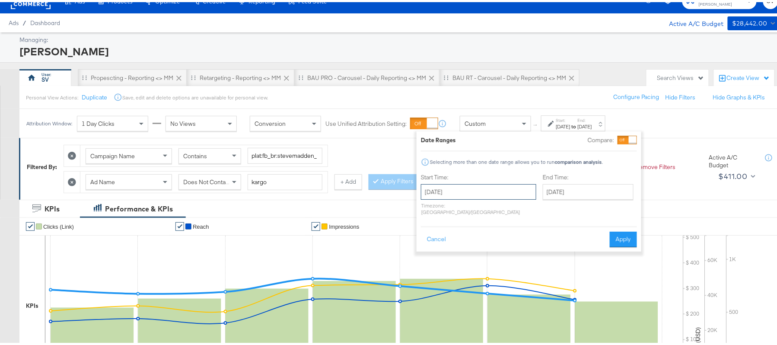
click at [492, 196] on input "August 28th 2025" at bounding box center [478, 190] width 115 height 16
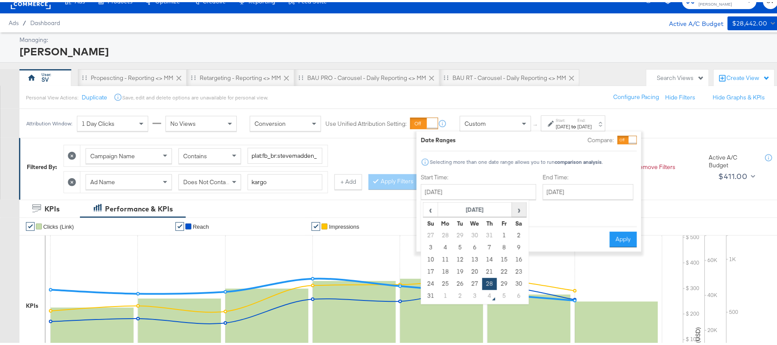
click at [516, 214] on th "›" at bounding box center [519, 208] width 15 height 15
click at [479, 234] on td "3" at bounding box center [475, 233] width 15 height 12
type input "[DATE]"
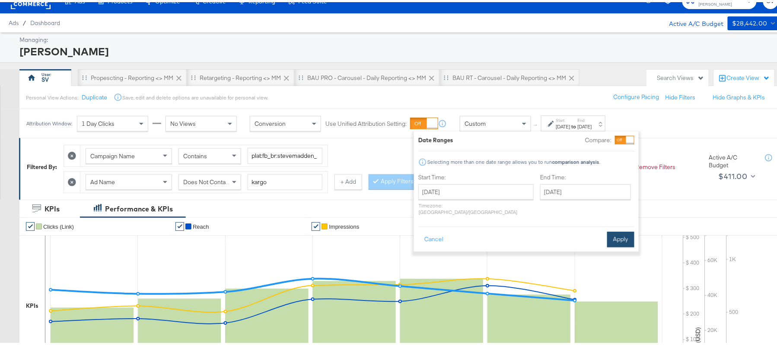
click at [625, 230] on button "Apply" at bounding box center [620, 238] width 27 height 16
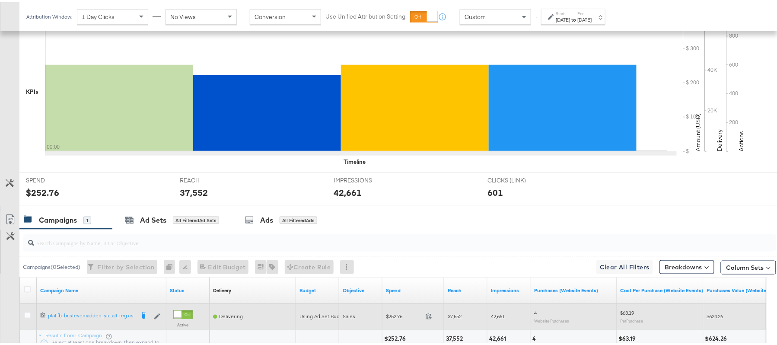
scroll to position [301, 0]
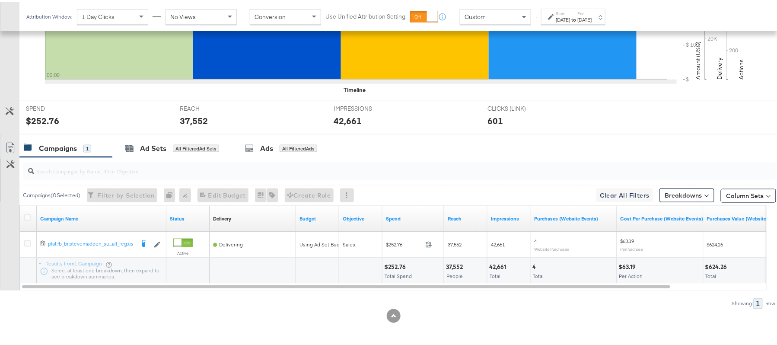
click at [396, 258] on div "$252.76 Total Spend" at bounding box center [413, 269] width 61 height 26
click at [450, 264] on div "37,552" at bounding box center [455, 265] width 19 height 8
click at [495, 267] on div "42,661" at bounding box center [498, 265] width 19 height 8
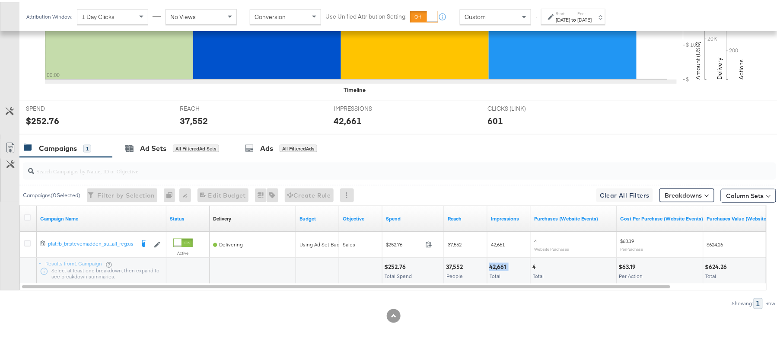
click at [495, 267] on div "42,661" at bounding box center [498, 265] width 19 height 8
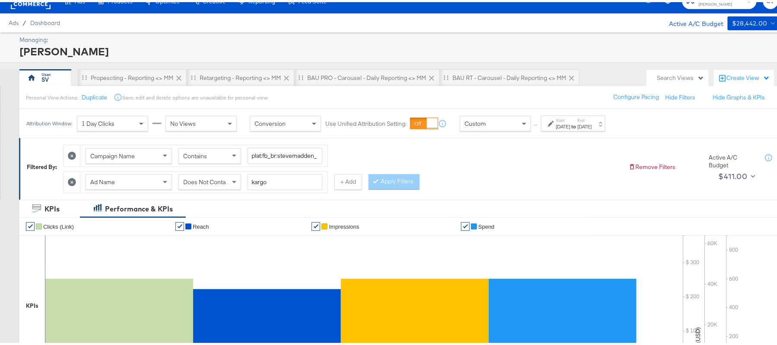
scroll to position [0, 0]
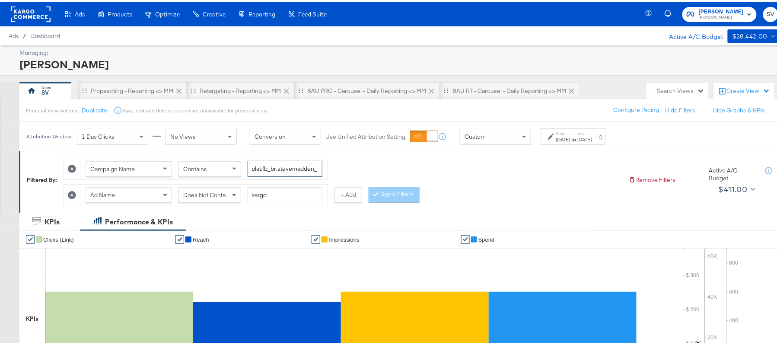
click at [284, 166] on input "plat:fb_br:stevemadden_subchan:paidsocial-asc_temp:buywithprime-prospecting_obj…" at bounding box center [285, 167] width 75 height 16
paste input "retargetingDPAs"
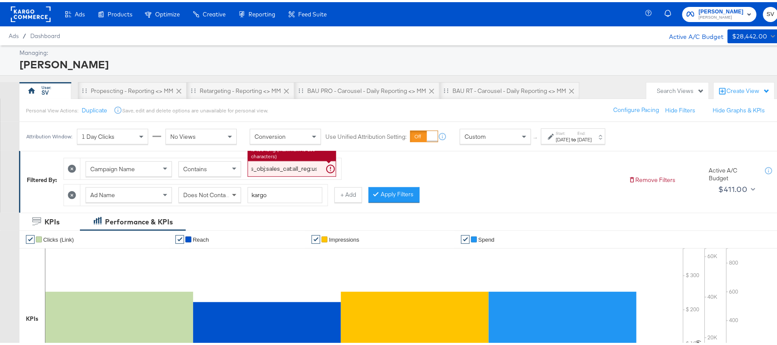
type input "plat:fb_br:stevemadden_subchan:paidsocial-asc_temp:buywithprime-retargetingDPAs…"
click at [235, 197] on span at bounding box center [235, 192] width 11 height 15
click at [399, 188] on button "Apply Filters" at bounding box center [394, 193] width 51 height 16
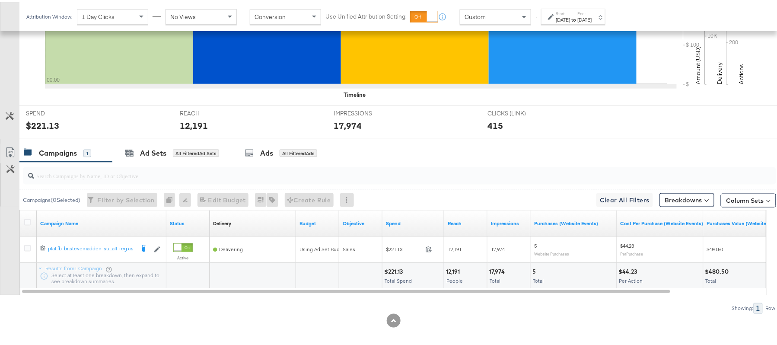
scroll to position [301, 0]
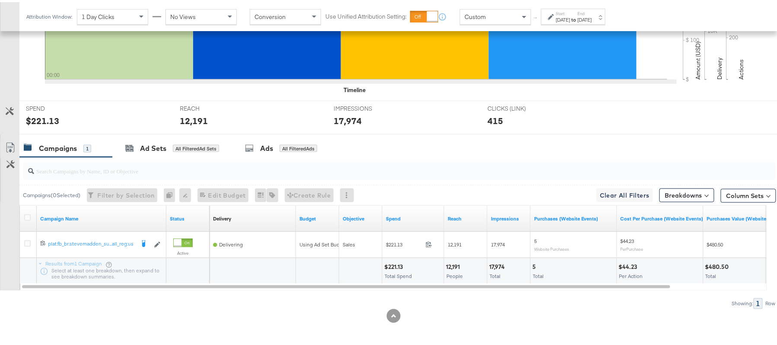
click at [399, 260] on div "$221.13 Total Spend" at bounding box center [413, 269] width 61 height 26
click at [451, 257] on div "12,191 People" at bounding box center [465, 269] width 43 height 26
click at [497, 265] on div "17,974" at bounding box center [498, 265] width 18 height 8
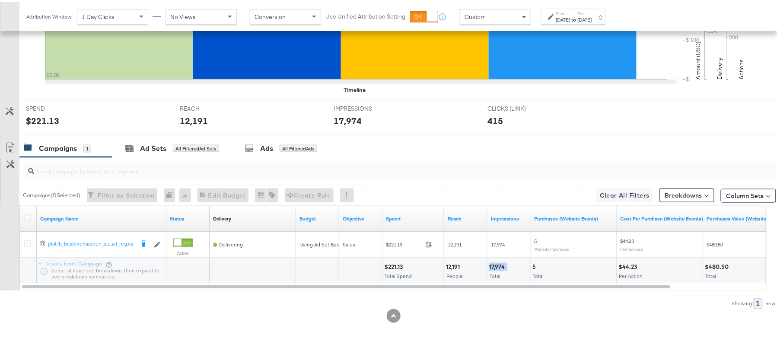
click at [497, 265] on div "17,974" at bounding box center [498, 265] width 18 height 8
click at [563, 16] on div "[DATE]" at bounding box center [563, 17] width 14 height 7
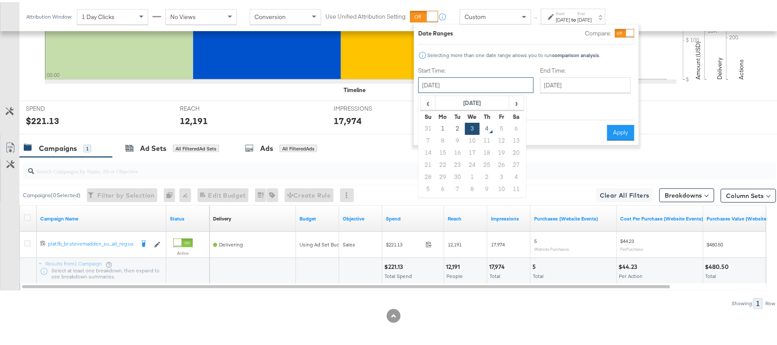
click at [444, 76] on input "[DATE]" at bounding box center [475, 83] width 115 height 16
click at [436, 98] on th "[DATE]" at bounding box center [473, 101] width 74 height 15
click at [428, 102] on span "‹" at bounding box center [425, 100] width 7 height 13
click at [518, 101] on span "›" at bounding box center [519, 100] width 7 height 13
click at [543, 101] on div "End Time: September 3rd 2025 ‹ September 2025 › Su Mo Tu We Th Fr Sa 31 1 2 3 4…" at bounding box center [587, 87] width 94 height 46
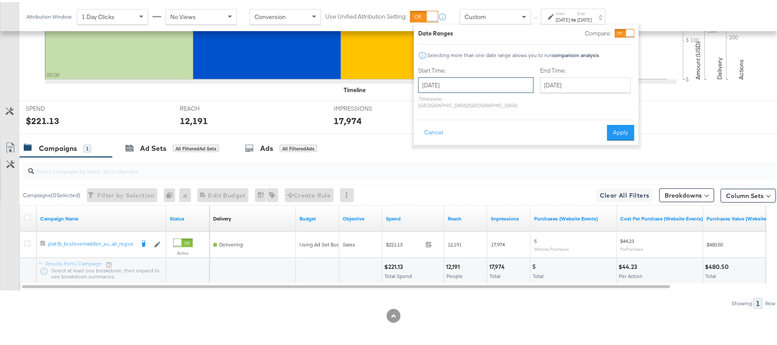
click at [470, 82] on input "[DATE]" at bounding box center [475, 83] width 115 height 16
click at [438, 165] on td "Sep" at bounding box center [434, 163] width 26 height 22
click at [434, 101] on span "‹" at bounding box center [428, 100] width 13 height 13
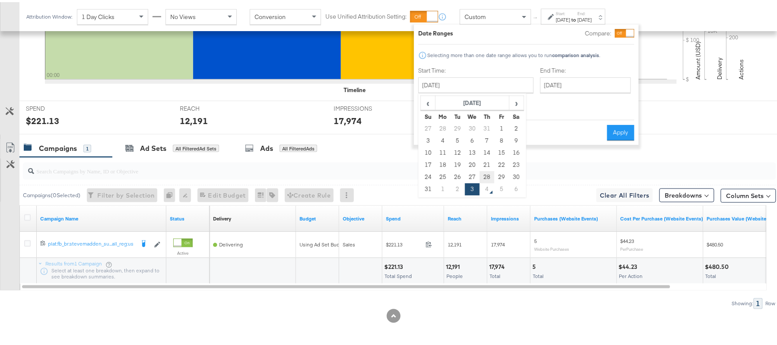
click at [488, 173] on td "28" at bounding box center [487, 175] width 15 height 12
type input "August 28th 2025"
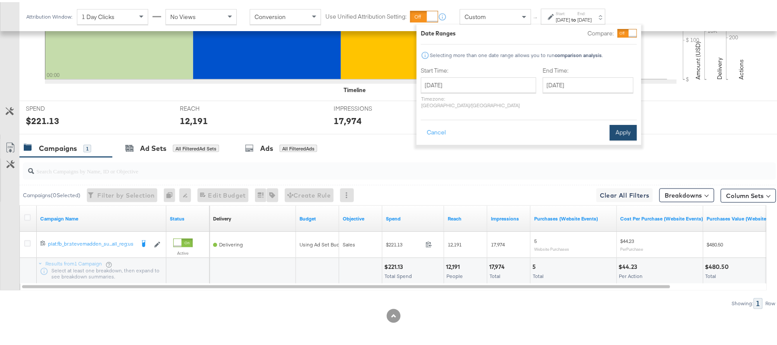
click at [616, 124] on button "Apply" at bounding box center [623, 131] width 27 height 16
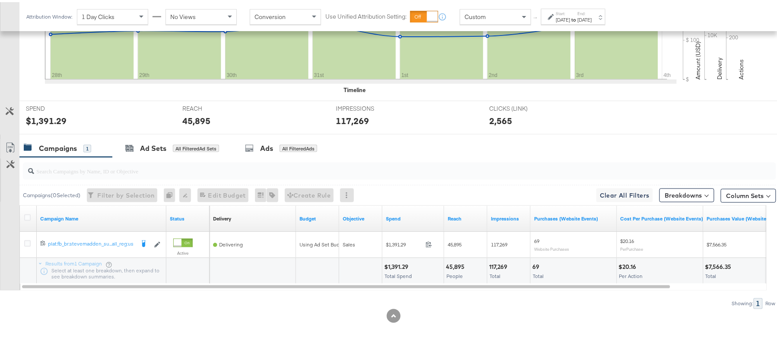
click at [396, 265] on div "$1,391.29" at bounding box center [397, 265] width 27 height 8
click at [454, 262] on div "45,895" at bounding box center [456, 265] width 21 height 8
click at [495, 259] on div "117,269 Total" at bounding box center [509, 269] width 43 height 26
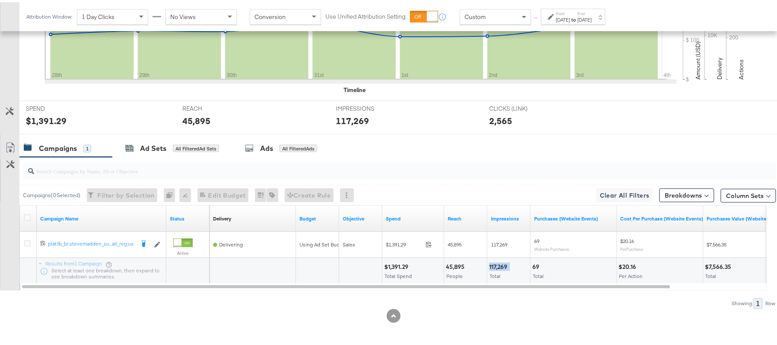
click at [495, 259] on div "117,269 Total" at bounding box center [509, 269] width 43 height 26
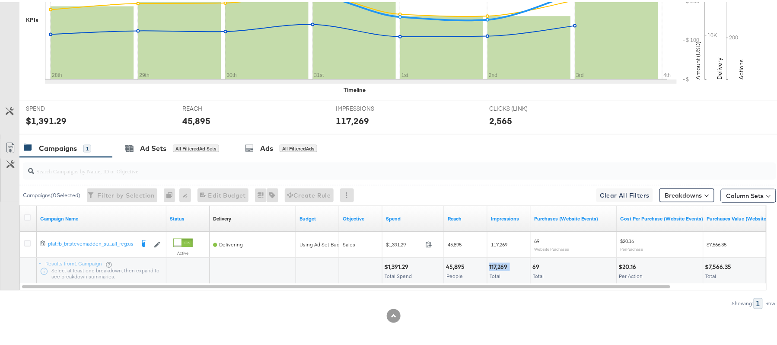
scroll to position [71, 0]
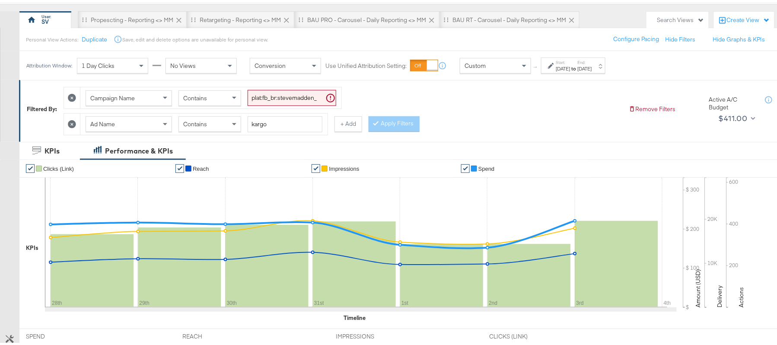
click at [291, 93] on input "plat:fb_br:stevemadden_subchan:paidsocial-asc_temp:buywithprime-retargetingDPAs…" at bounding box center [292, 96] width 89 height 16
click at [211, 121] on div "Contains" at bounding box center [210, 122] width 62 height 15
click at [393, 125] on button "Apply Filters" at bounding box center [394, 122] width 51 height 16
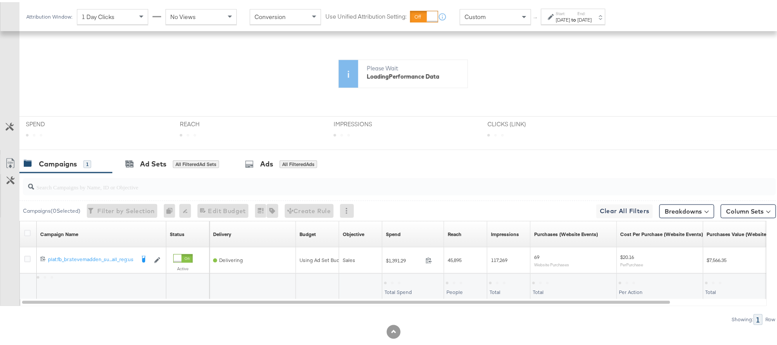
scroll to position [227, 0]
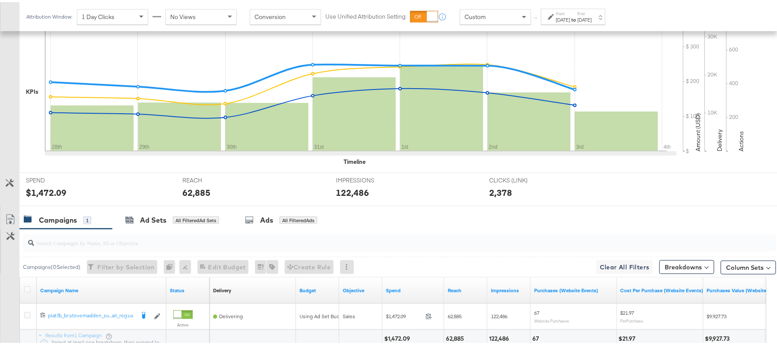
click at [399, 262] on div "Campaigns ( 0 Selected) Filter by Selection Filter 0 campaigns 0 Rename 0 campa…" at bounding box center [397, 265] width 757 height 20
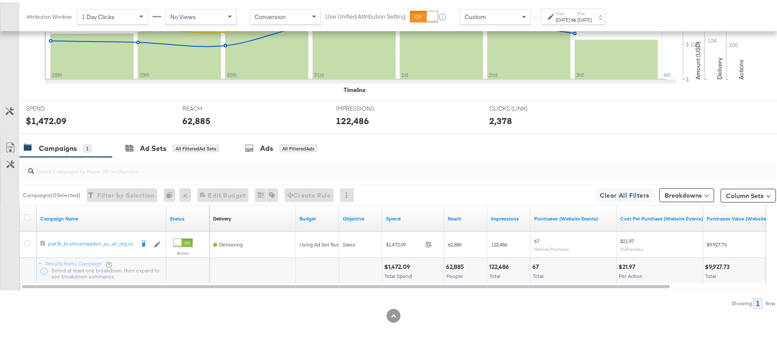
click at [399, 262] on div "$1,472.09" at bounding box center [398, 265] width 29 height 8
click at [449, 258] on div "62,885 People" at bounding box center [465, 269] width 43 height 26
click at [505, 263] on div "122,486" at bounding box center [500, 265] width 22 height 8
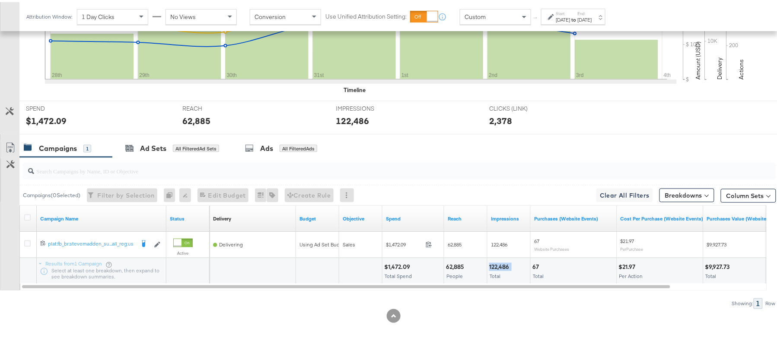
click at [505, 263] on div "122,486" at bounding box center [500, 265] width 22 height 8
click at [562, 18] on div "Aug 28th 2025" at bounding box center [563, 17] width 14 height 7
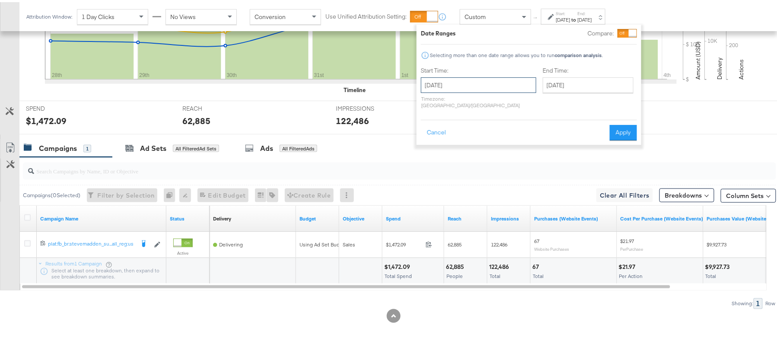
click at [501, 82] on input "August 28th 2025" at bounding box center [478, 83] width 115 height 16
click at [514, 105] on span "›" at bounding box center [519, 100] width 13 height 13
click at [475, 125] on td "3" at bounding box center [475, 127] width 15 height 12
type input "[DATE]"
click at [602, 120] on div "Cancel Apply" at bounding box center [526, 127] width 216 height 21
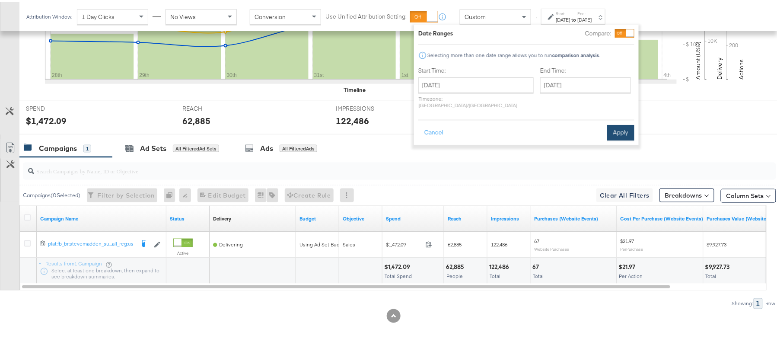
click at [618, 123] on button "Apply" at bounding box center [620, 131] width 27 height 16
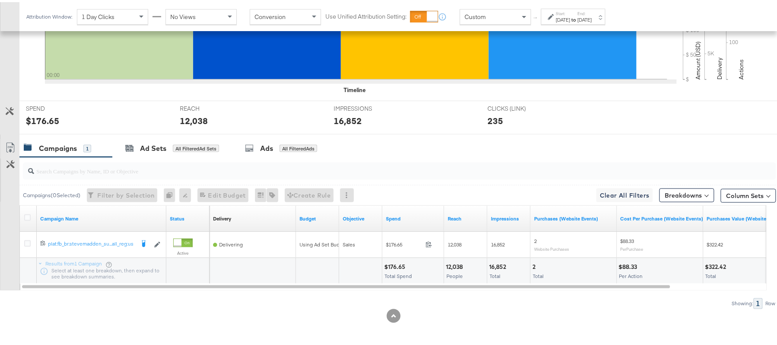
click at [393, 265] on div "$176.65" at bounding box center [396, 265] width 24 height 8
click at [441, 267] on div at bounding box center [425, 265] width 34 height 8
click at [450, 261] on div "12,038" at bounding box center [455, 265] width 19 height 8
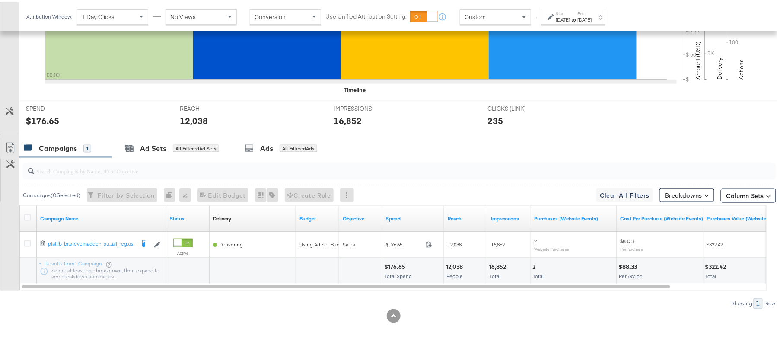
click at [490, 261] on div "16,852" at bounding box center [498, 265] width 19 height 8
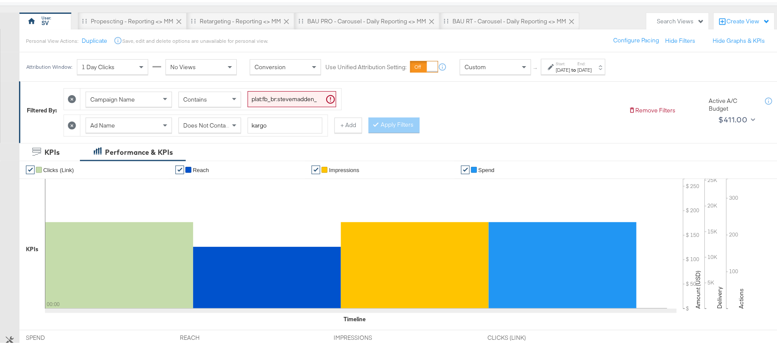
scroll to position [0, 0]
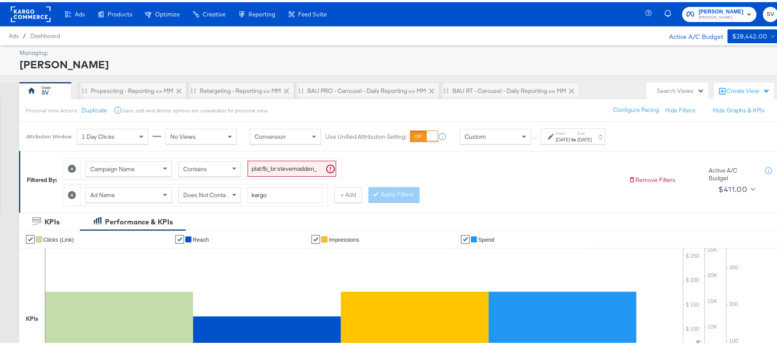
click at [709, 9] on span "Steve Madden" at bounding box center [721, 9] width 45 height 9
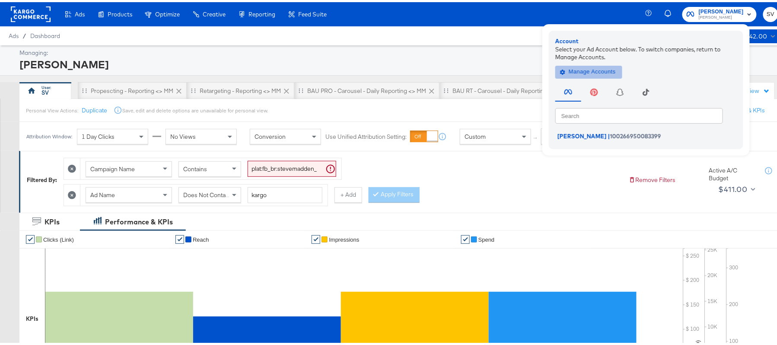
click at [586, 68] on span "Manage Accounts" at bounding box center [589, 70] width 54 height 10
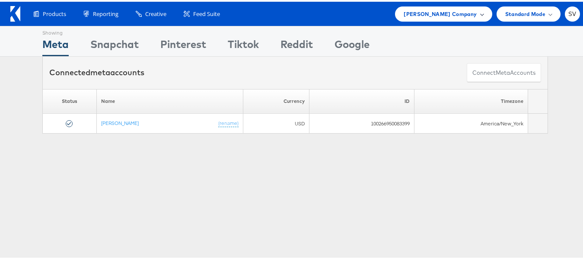
click at [439, 11] on span "Steve Madden Company" at bounding box center [440, 12] width 73 height 9
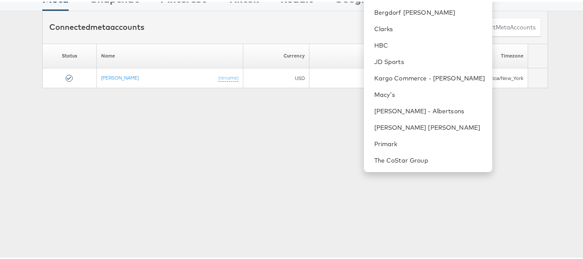
scroll to position [43, 0]
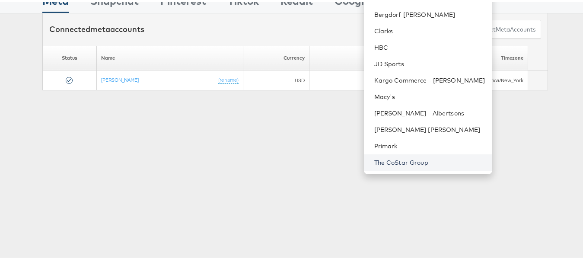
click at [413, 157] on link "The CoStar Group" at bounding box center [429, 161] width 111 height 9
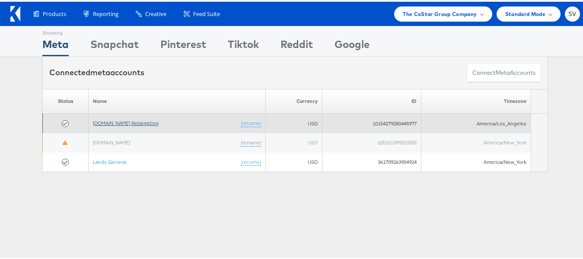
click at [147, 121] on link "Apartments.com Retargeting" at bounding box center [126, 121] width 66 height 6
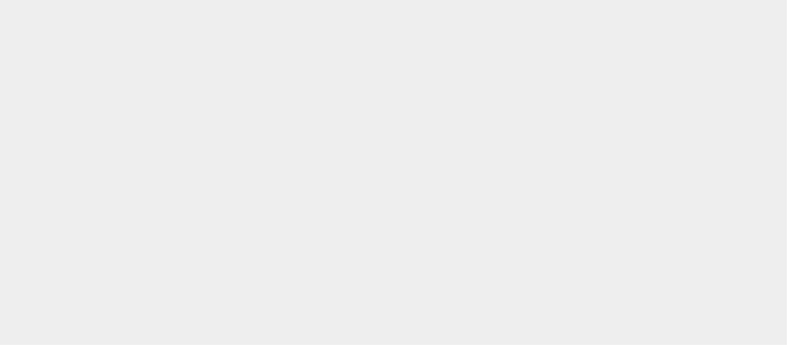
click at [224, 81] on body at bounding box center [393, 162] width 787 height 324
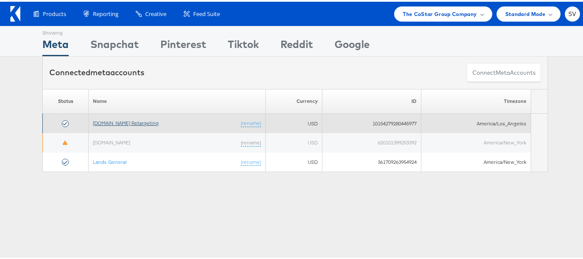
click at [150, 122] on link "Apartments.com Retargeting" at bounding box center [126, 121] width 66 height 6
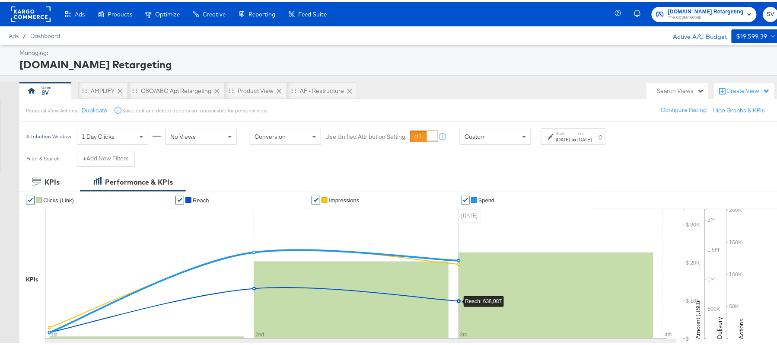
click at [585, 99] on div "Personal View Actions: Duplicate Save, edit and delete options are unavailable …" at bounding box center [403, 107] width 768 height 23
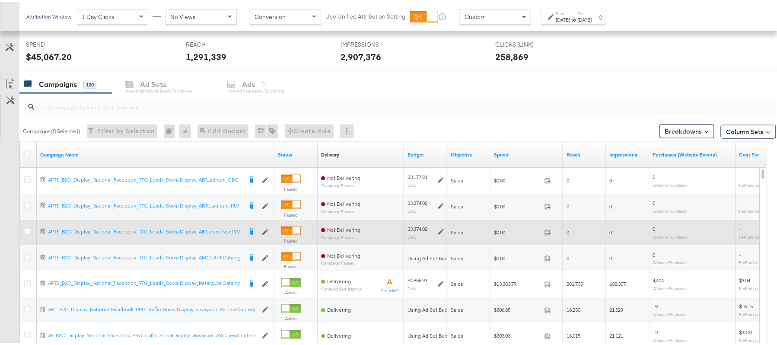
scroll to position [243, 0]
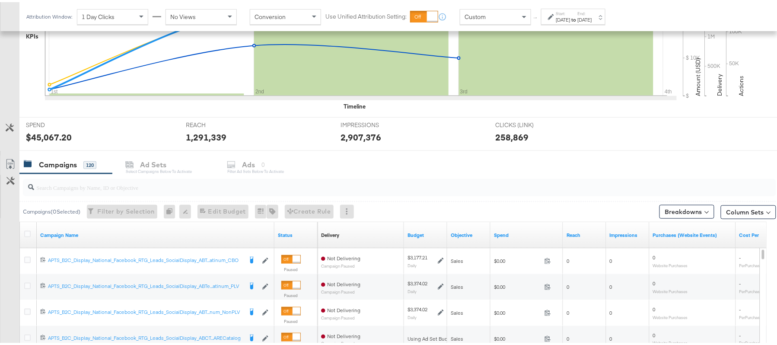
click at [115, 184] on input "search" at bounding box center [371, 181] width 674 height 17
paste input "APTS_B2C_Display_National_Facebook_RTG_Leads_SocialDisplay_Retargeting_Diamond_…"
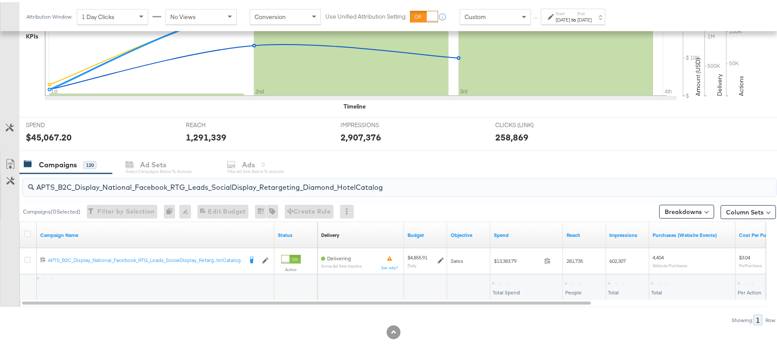
type input "APTS_B2C_Display_National_Facebook_RTG_Leads_SocialDisplay_Retargeting_Diamond_…"
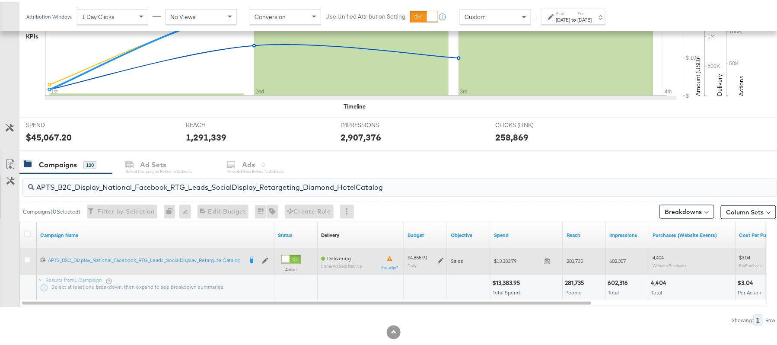
click at [444, 259] on div "$4,855.91 Daily" at bounding box center [425, 259] width 43 height 20
click at [442, 259] on icon at bounding box center [441, 259] width 6 height 6
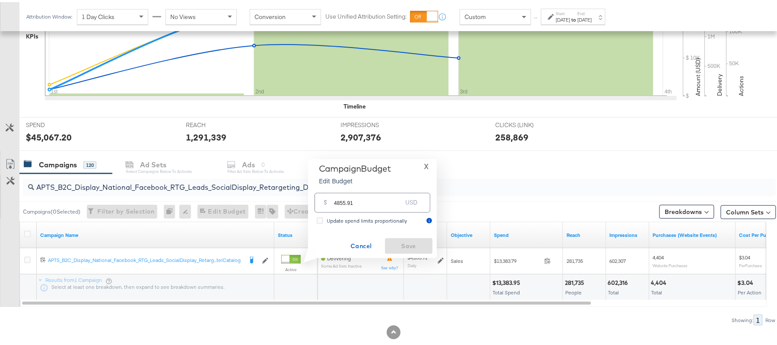
click at [388, 208] on div "$ 4855.91 USD" at bounding box center [373, 200] width 116 height 19
paste input "$4,127.52"
click at [341, 189] on input "$4,127.52" at bounding box center [367, 187] width 71 height 19
type input "4127.52"
click at [414, 242] on span "Save" at bounding box center [409, 244] width 41 height 11
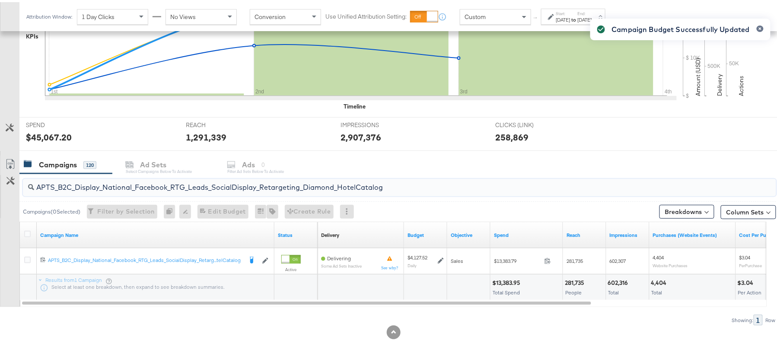
click at [162, 182] on input "APTS_B2C_Display_National_Facebook_RTG_Leads_SocialDisplay_Retargeting_Diamond_…" at bounding box center [371, 181] width 674 height 17
paste input "alwayson_Retargeting_DARE24_DiamondPlatinum"
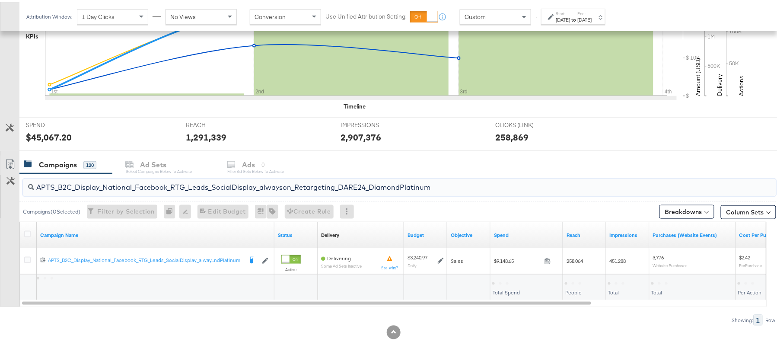
type input "APTS_B2C_Display_National_Facebook_RTG_Leads_SocialDisplay_alwayson_Retargeting…"
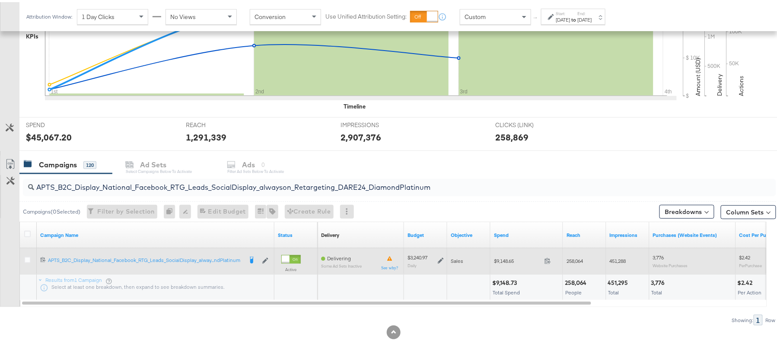
click at [438, 258] on icon at bounding box center [441, 259] width 6 height 6
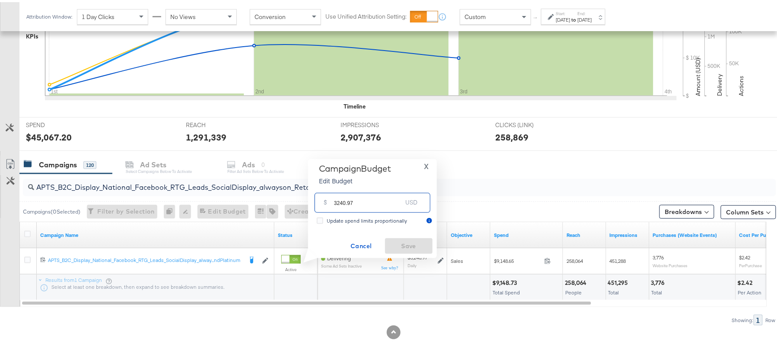
click at [371, 201] on input "3240.97" at bounding box center [368, 197] width 68 height 19
paste input "$2,754.82"
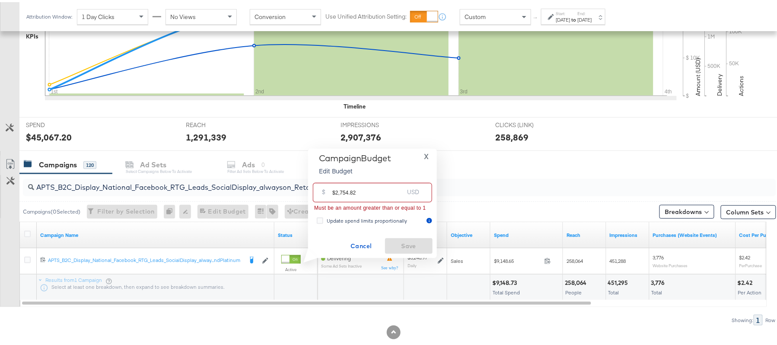
click at [341, 187] on input "$2,754.82" at bounding box center [367, 187] width 71 height 19
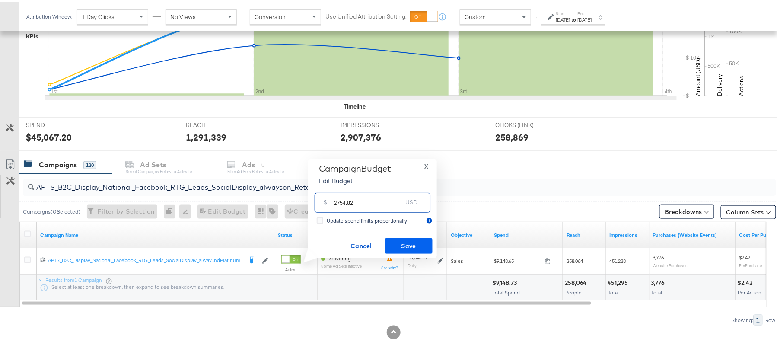
type input "2754.82"
click at [412, 245] on span "Save" at bounding box center [409, 244] width 41 height 11
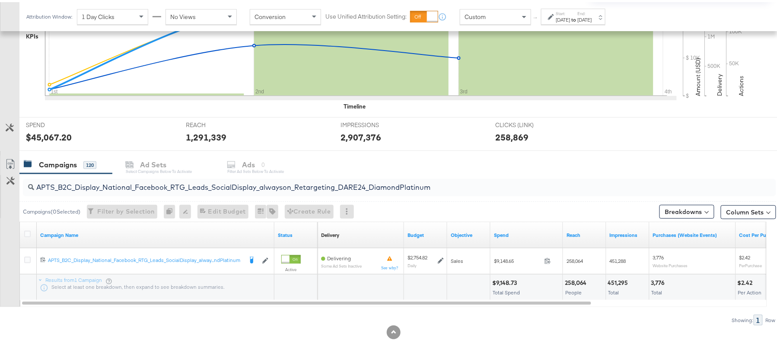
click at [179, 192] on div "APTS_B2C_Display_National_Facebook_RTG_Leads_SocialDisplay_alwayson_Retargeting…" at bounding box center [400, 185] width 754 height 17
paste input "FR_B2C_Display_National_Facebook_RTG_Leads_SocialDisplay_alwayson_Retargeting_FR"
type input "FR_B2C_Display_National_Facebook_RTG_Leads_SocialDisplay_alwayson_Retargeting_F…"
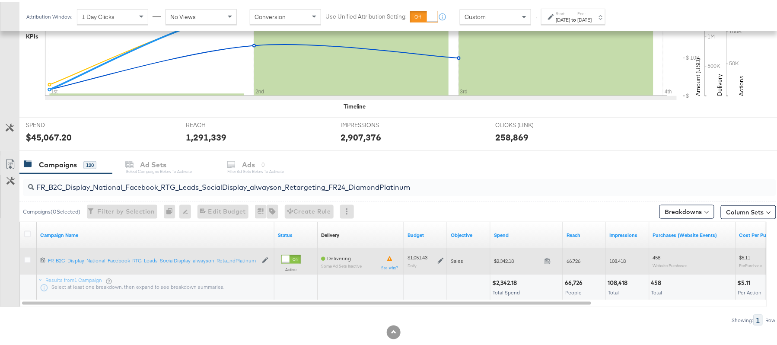
click at [438, 257] on icon at bounding box center [441, 259] width 6 height 6
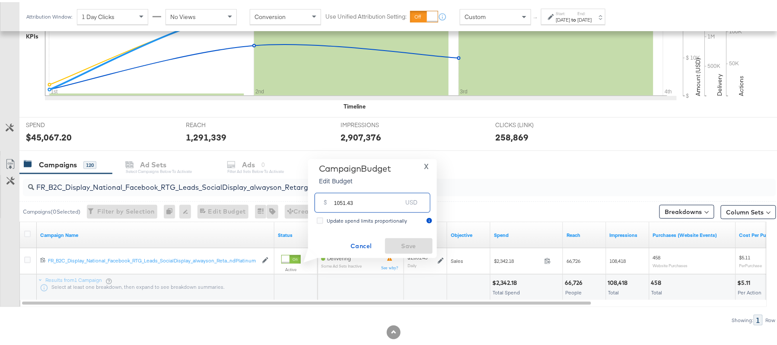
click at [363, 204] on input "1051.43" at bounding box center [368, 197] width 68 height 19
paste input "$1,209.14"
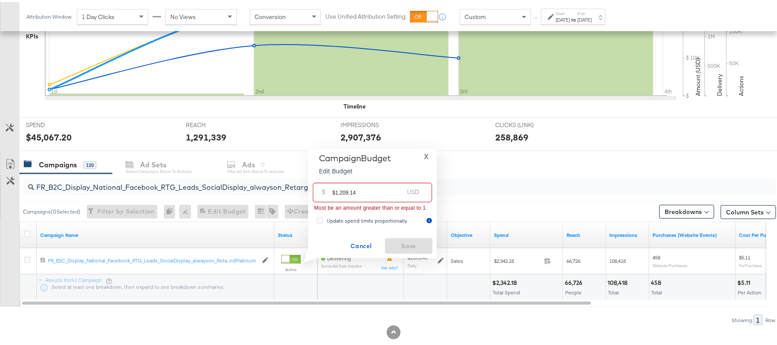
click at [341, 190] on input "$1,209.14" at bounding box center [367, 187] width 71 height 19
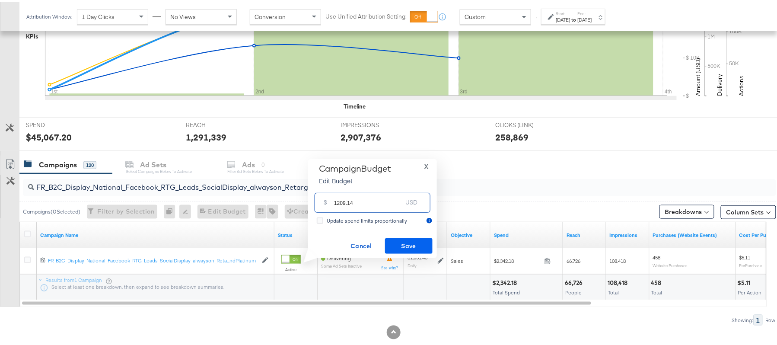
type input "1209.14"
click at [407, 247] on span "Save" at bounding box center [409, 244] width 41 height 11
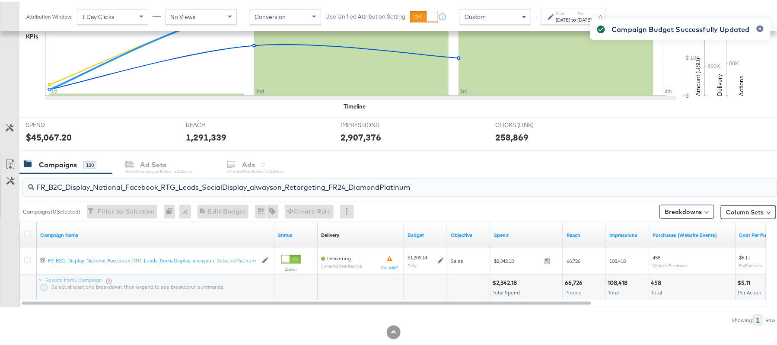
click at [136, 182] on input "FR_B2C_Display_National_Facebook_RTG_Leads_SocialDisplay_alwayson_Retargeting_F…" at bounding box center [371, 181] width 674 height 17
paste input "AF_B2C_Display_National_Facebook_RTG_Leads_SocialDisplay_alwayson_Retargeting_AF"
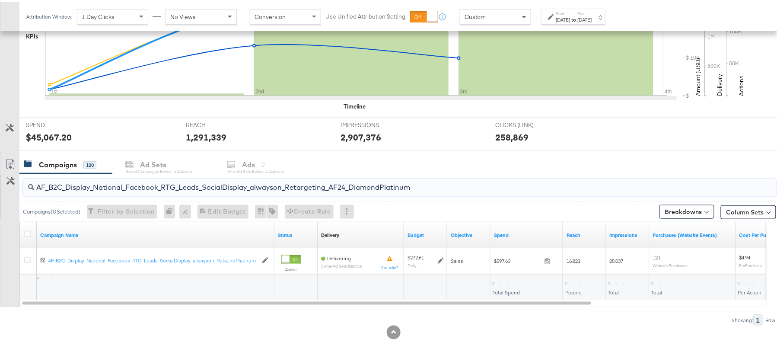
type input "AF_B2C_Display_National_Facebook_RTG_Leads_SocialDisplay_alwayson_Retargeting_A…"
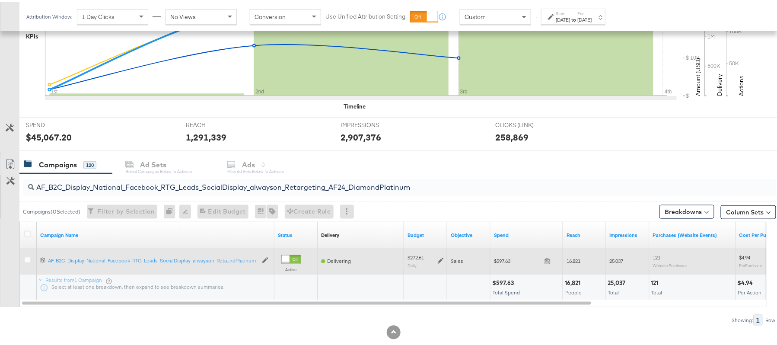
click at [442, 259] on icon at bounding box center [441, 259] width 6 height 6
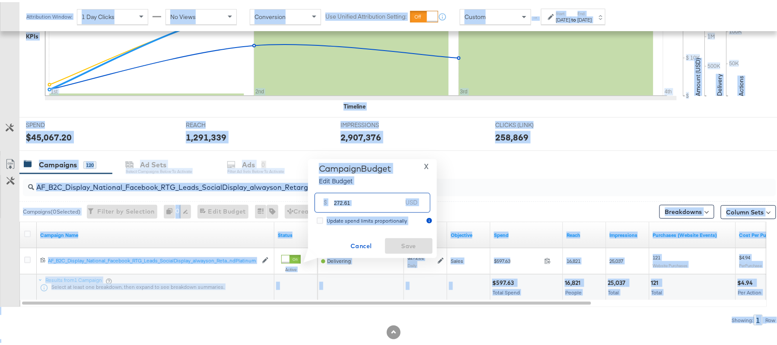
click at [375, 198] on input "272.61" at bounding box center [368, 197] width 68 height 19
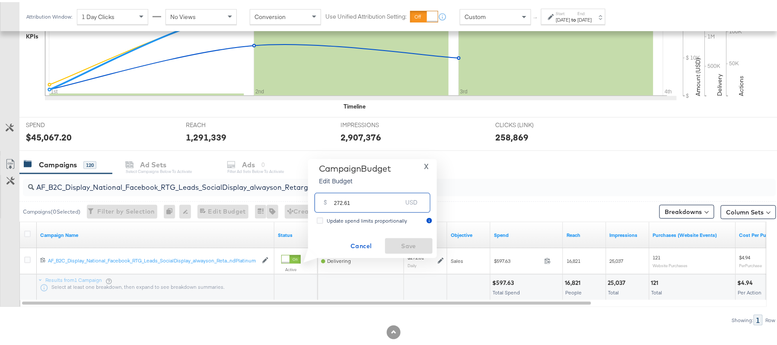
paste input "$313.50"
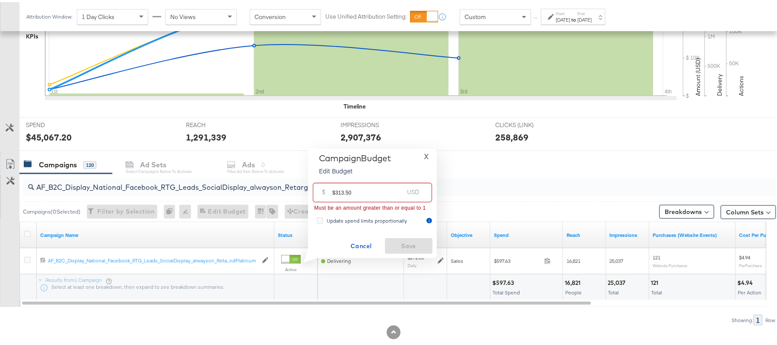
click at [334, 188] on input "$313.50" at bounding box center [367, 187] width 71 height 19
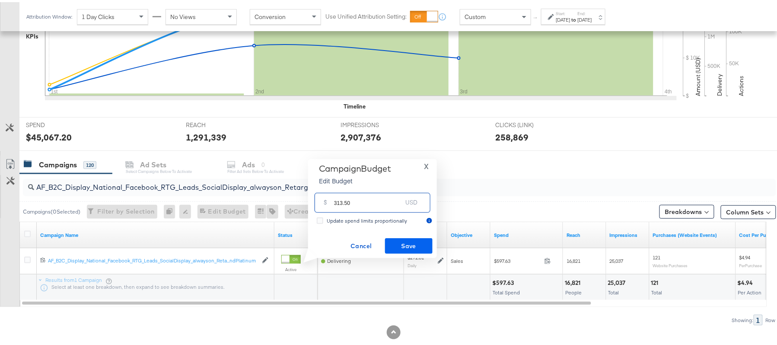
type input "313.50"
click at [415, 246] on span "Save" at bounding box center [409, 244] width 41 height 11
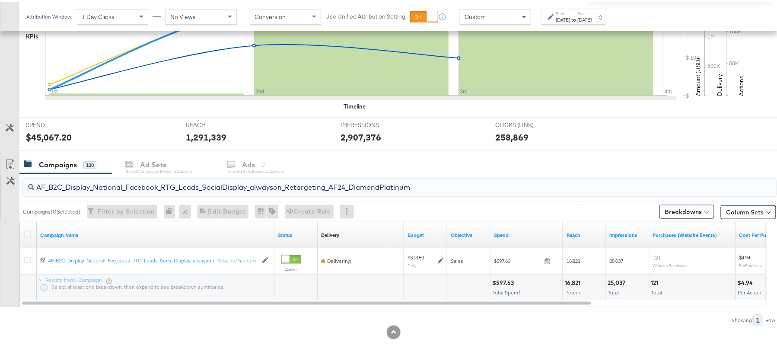
click at [151, 188] on input "AF_B2C_Display_National_Facebook_RTG_Leads_SocialDisplay_alwayson_Retargeting_A…" at bounding box center [371, 181] width 674 height 17
paste input "HL_B2C_Display_National_Facebook_RTG_Leads_SocialDisplay_alwayson_Retargeting_A…"
type input "AHL_B2C_Display_National_Facebook_RTG_Leads_SocialDisplay_alwayson_Retargeting_…"
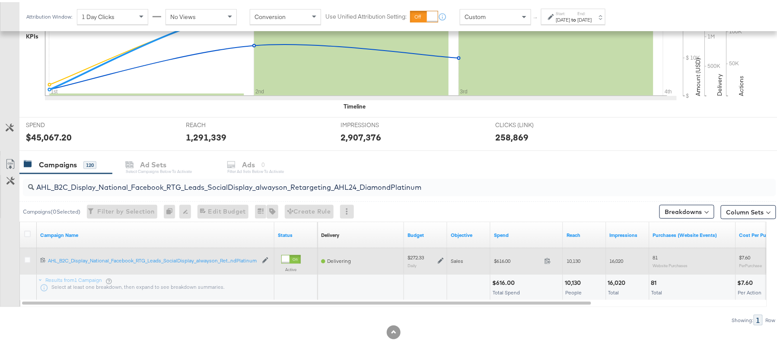
click at [443, 256] on div "$272.33 Daily" at bounding box center [426, 258] width 36 height 13
click at [440, 259] on icon at bounding box center [441, 259] width 6 height 6
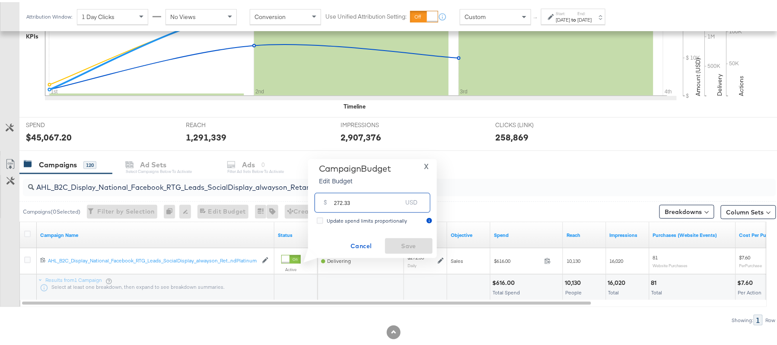
click at [370, 195] on input "272.33" at bounding box center [368, 197] width 68 height 19
paste input "$313.18"
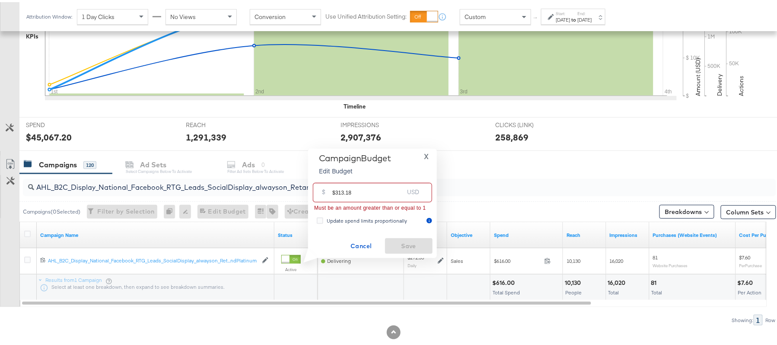
click at [335, 188] on input "$313.18" at bounding box center [367, 187] width 71 height 19
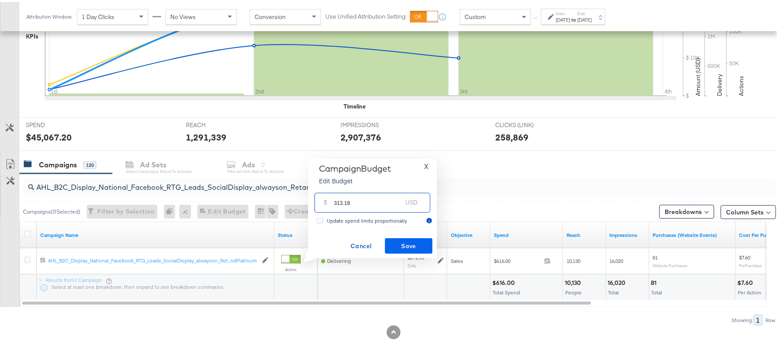
type input "313.18"
click at [415, 242] on span "Save" at bounding box center [409, 244] width 41 height 11
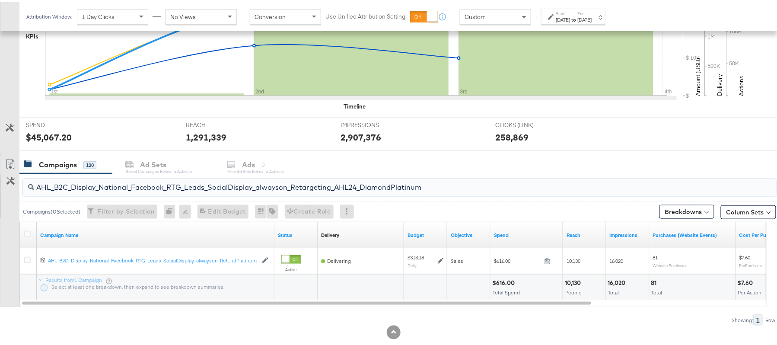
click at [110, 184] on input "AHL_B2C_Display_National_Facebook_RTG_Leads_SocialDisplay_alwayson_Retargeting_…" at bounding box center [371, 181] width 674 height 17
paste input "PTS_B2C_Display_National_Facebook_PRO_Traffic_SocialDisplay_alwayson_ASC_DARE24…"
type input "APTS_B2C_Display_National_Facebook_PRO_Traffic_SocialDisplay_alwayson_ASC_DARE2…"
click at [30, 233] on div at bounding box center [28, 233] width 9 height 9
click at [26, 232] on icon at bounding box center [27, 232] width 6 height 6
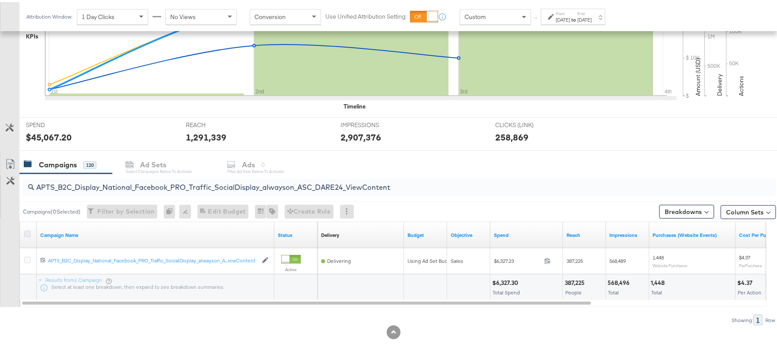
click at [0, 0] on input "checkbox" at bounding box center [0, 0] width 0 height 0
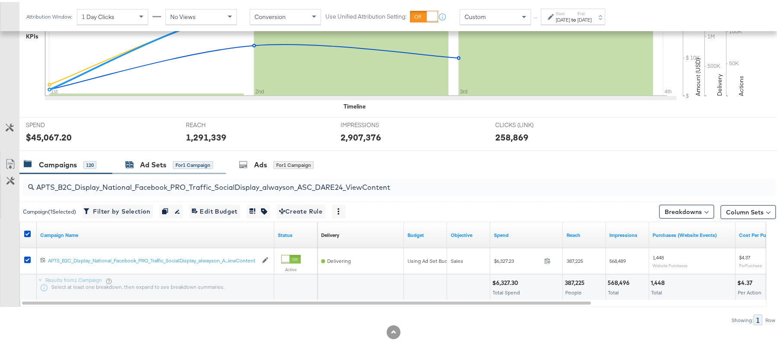
click at [164, 166] on div "Ad Sets" at bounding box center [153, 163] width 26 height 10
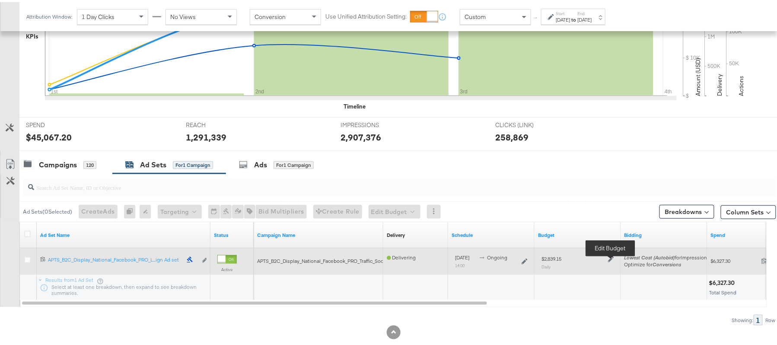
click at [610, 259] on icon at bounding box center [611, 257] width 6 height 6
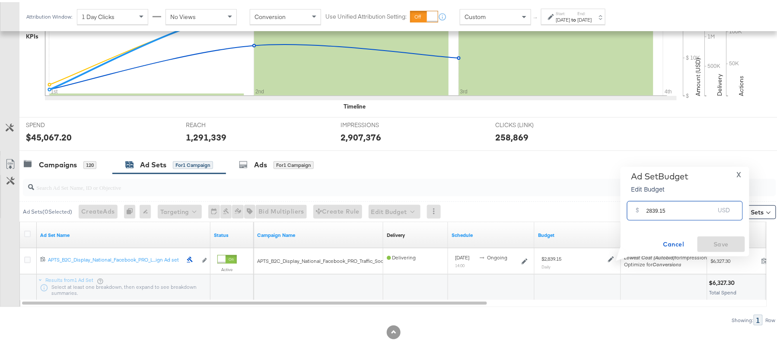
click at [664, 204] on input "2839.15" at bounding box center [681, 205] width 68 height 19
paste input "$3,265.02"
click at [652, 197] on input "$3,265.02" at bounding box center [680, 194] width 71 height 19
type input "3265.02"
click at [715, 244] on span "Save" at bounding box center [721, 242] width 41 height 11
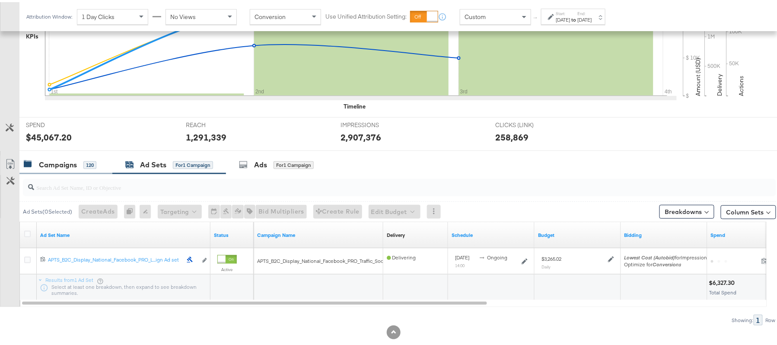
click at [66, 163] on div "Campaigns" at bounding box center [58, 163] width 38 height 10
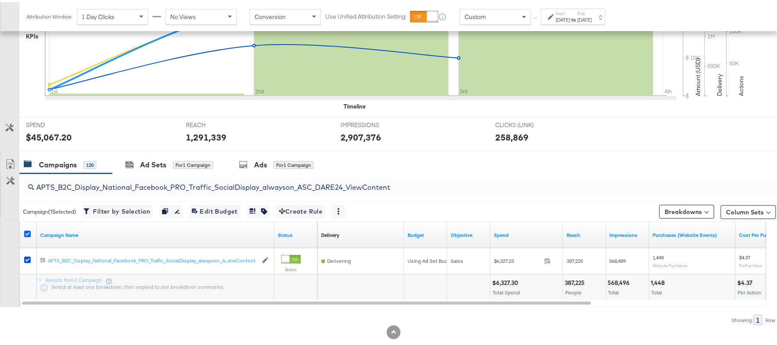
click at [27, 234] on icon at bounding box center [27, 232] width 6 height 6
click at [0, 0] on input "checkbox" at bounding box center [0, 0] width 0 height 0
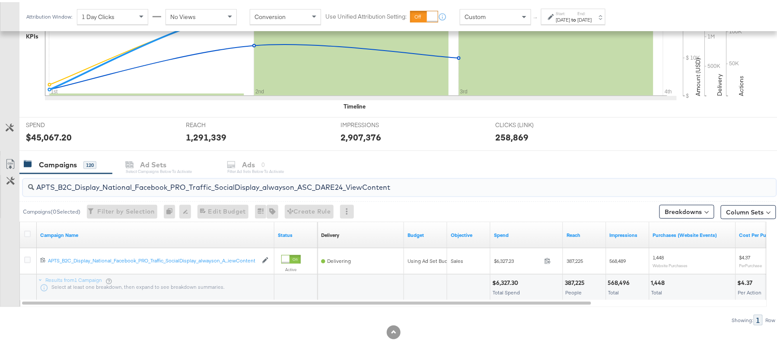
click at [88, 175] on input "APTS_B2C_Display_National_Facebook_PRO_Traffic_SocialDisplay_alwayson_ASC_DARE2…" at bounding box center [371, 181] width 674 height 17
paste input "Leads_SocialDisplay_alwayson_ASC_DARE24_Purchase"
type input "APTS_B2C_Display_National_Facebook_PRO_Leads_SocialDisplay_alwayson_ASC_DARE24_…"
click at [29, 233] on icon at bounding box center [27, 232] width 6 height 6
click at [0, 0] on input "checkbox" at bounding box center [0, 0] width 0 height 0
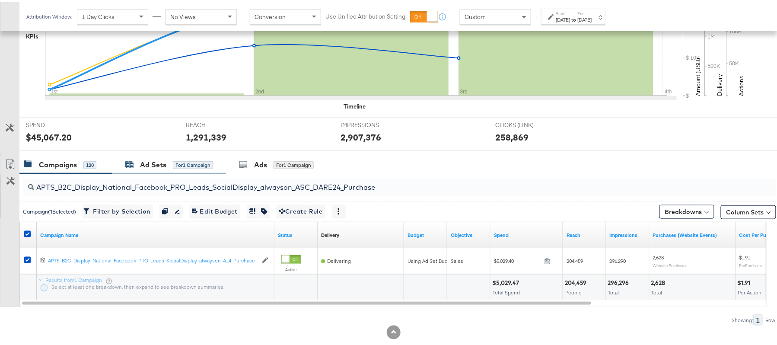
click at [160, 165] on div "Ad Sets" at bounding box center [153, 163] width 26 height 10
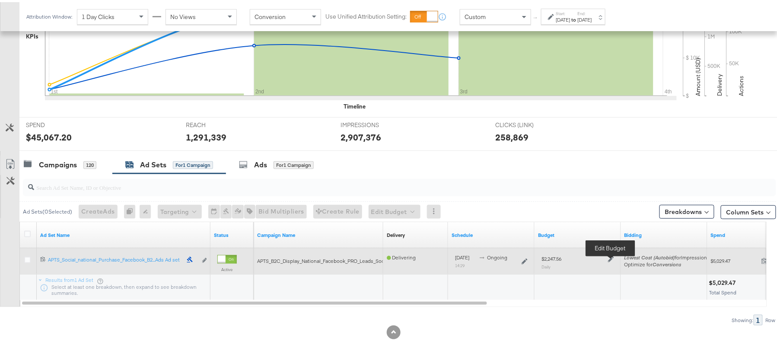
click at [612, 260] on icon at bounding box center [611, 257] width 6 height 6
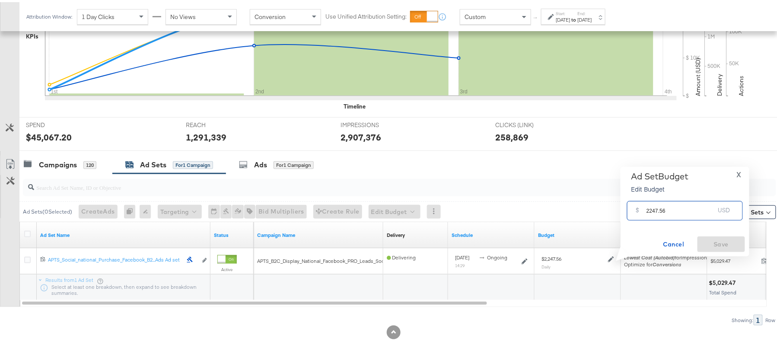
click at [671, 205] on input "2247.56" at bounding box center [681, 205] width 68 height 19
paste input "$2,584.69"
click at [654, 198] on input "$2,584.69" at bounding box center [680, 194] width 71 height 19
type input "2584.69"
click at [708, 243] on span "Save" at bounding box center [721, 242] width 41 height 11
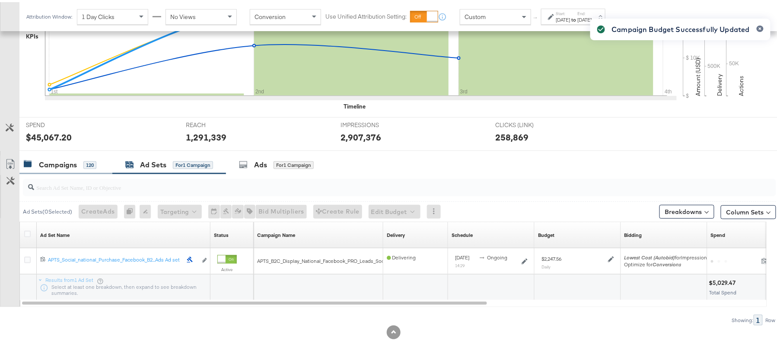
click at [64, 166] on div "Campaigns" at bounding box center [58, 163] width 38 height 10
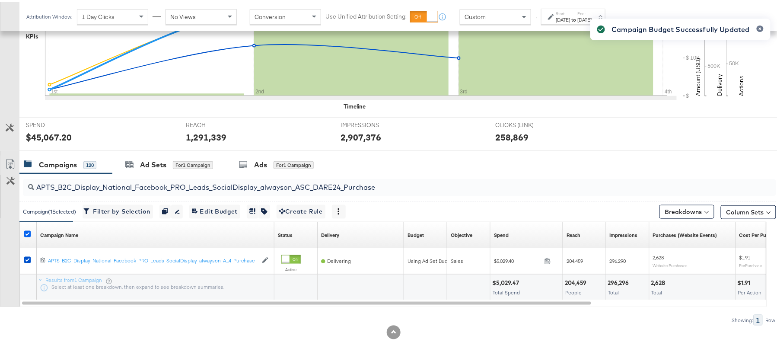
click at [28, 230] on icon at bounding box center [27, 232] width 6 height 6
click at [0, 0] on input "checkbox" at bounding box center [0, 0] width 0 height 0
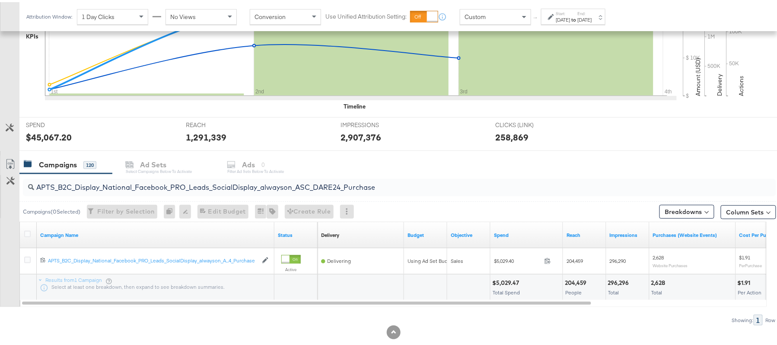
click at [106, 178] on input "APTS_B2C_Display_National_Facebook_PRO_Leads_SocialDisplay_alwayson_ASC_DARE24_…" at bounding box center [371, 181] width 674 height 17
paste input "F_B2C_Display_National_Facebook_PRO_Traffic_SocialDisplay_alwayson_ASC_AF24_Vie…"
type input "AF_B2C_Display_National_Facebook_PRO_Traffic_SocialDisplay_alwayson_ASC_AF24_Vi…"
click at [28, 233] on icon at bounding box center [27, 232] width 6 height 6
click at [0, 0] on input "checkbox" at bounding box center [0, 0] width 0 height 0
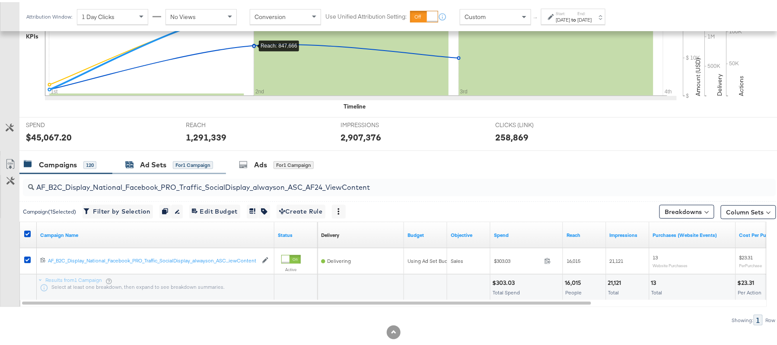
click at [158, 160] on div "Ad Sets" at bounding box center [153, 163] width 26 height 10
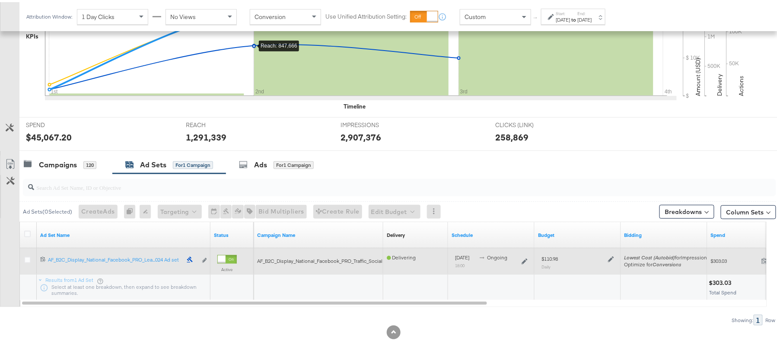
drag, startPoint x: 615, startPoint y: 258, endPoint x: 610, endPoint y: 258, distance: 5.2
click at [610, 258] on div "$110.98 Daily" at bounding box center [578, 259] width 80 height 21
click at [610, 258] on icon at bounding box center [611, 257] width 6 height 6
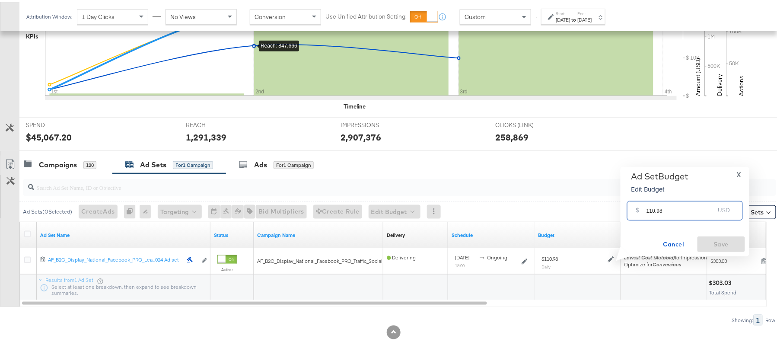
click at [661, 210] on input "110.98" at bounding box center [681, 205] width 68 height 19
paste input "$127.63"
click at [646, 196] on input "$127.63" at bounding box center [680, 194] width 71 height 19
type input "127.63"
click at [711, 245] on span "Save" at bounding box center [721, 242] width 41 height 11
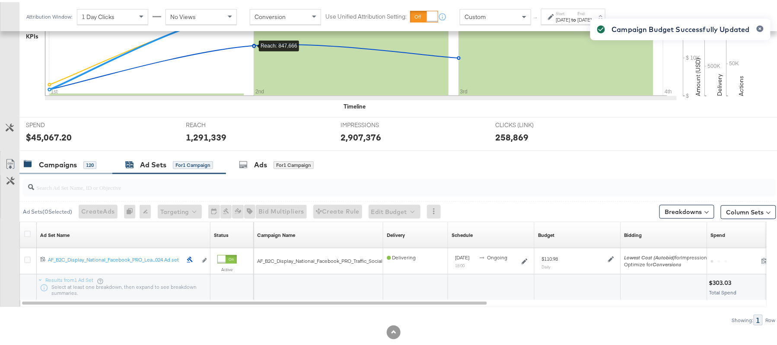
click at [90, 165] on div "120" at bounding box center [89, 163] width 13 height 8
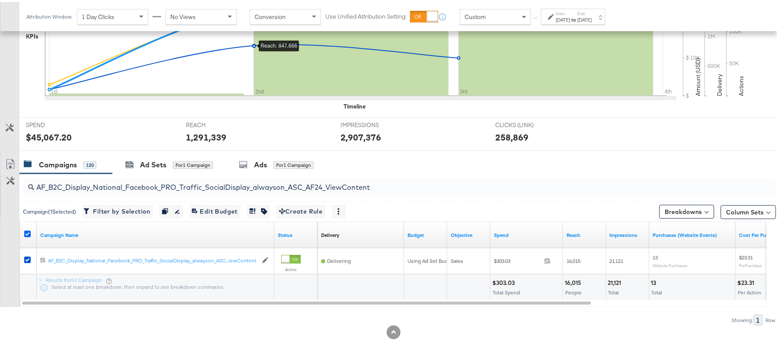
click at [28, 231] on icon at bounding box center [27, 232] width 6 height 6
click at [0, 0] on input "checkbox" at bounding box center [0, 0] width 0 height 0
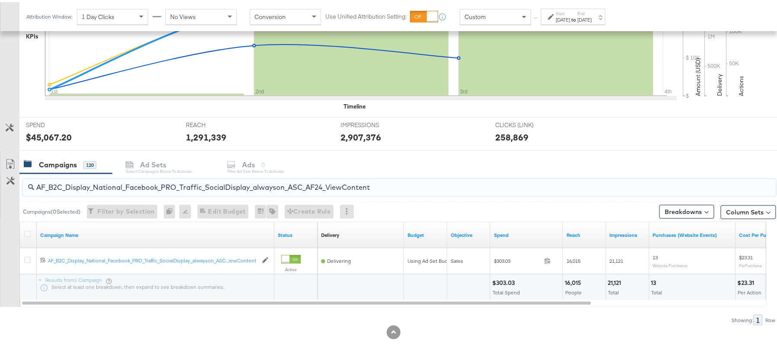
click at [109, 176] on input "AF_B2C_Display_National_Facebook_PRO_Traffic_SocialDisplay_alwayson_ASC_AF24_Vi…" at bounding box center [371, 181] width 674 height 17
paste input "FR_B2C_Display_National_Facebook_PRO_Traffic_SocialDisplay_alwayson_ASC_FR"
type input "FR_B2C_Display_National_Facebook_PRO_Traffic_SocialDisplay_alwayson_ASC_FR24_Vi…"
click at [28, 234] on icon at bounding box center [27, 232] width 6 height 6
click at [0, 0] on input "checkbox" at bounding box center [0, 0] width 0 height 0
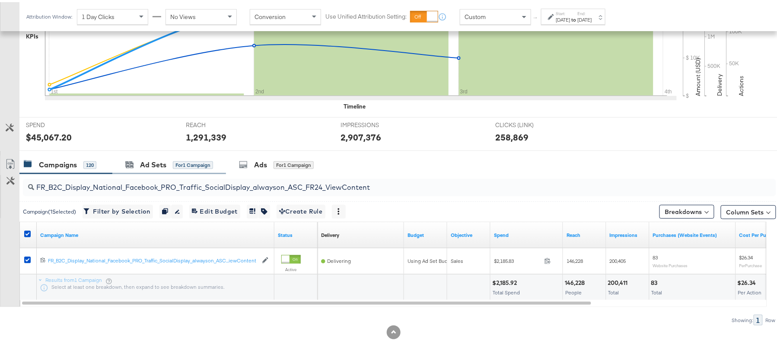
click at [172, 169] on div "Ad Sets for 1 Campaign" at bounding box center [169, 162] width 114 height 19
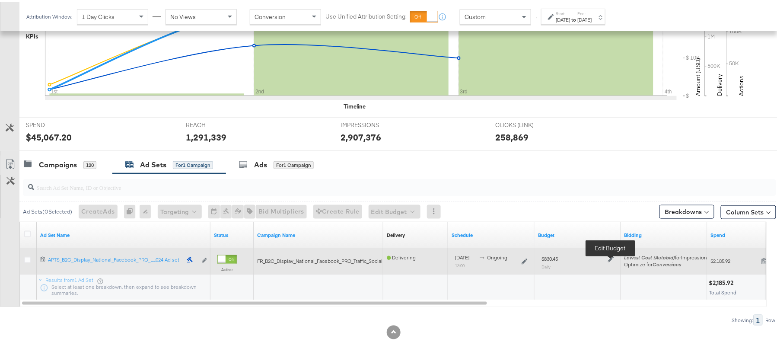
click at [613, 256] on icon at bounding box center [611, 257] width 6 height 6
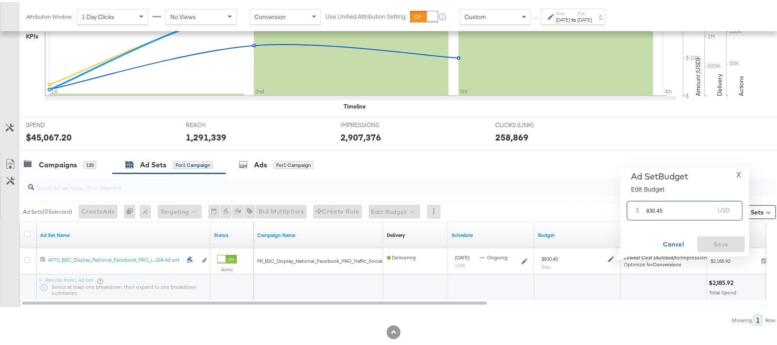
click at [671, 206] on input "830.45" at bounding box center [681, 205] width 68 height 19
paste input "$913.50"
click at [648, 199] on input "$913.50" at bounding box center [680, 194] width 71 height 19
type input "913.50"
click at [727, 240] on span "Save" at bounding box center [721, 242] width 41 height 11
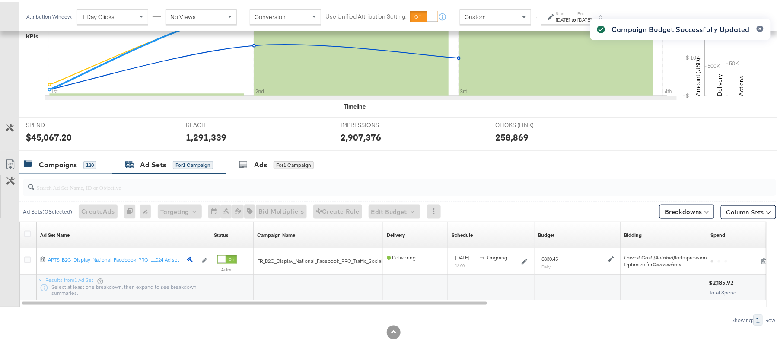
click at [60, 165] on div "Campaigns" at bounding box center [58, 163] width 38 height 10
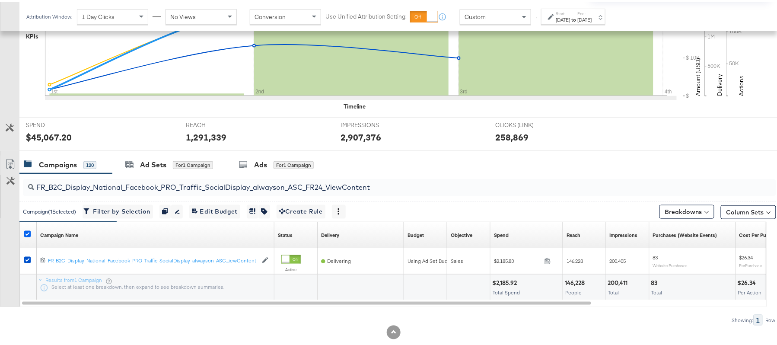
click at [27, 234] on icon at bounding box center [27, 232] width 6 height 6
click at [0, 0] on input "checkbox" at bounding box center [0, 0] width 0 height 0
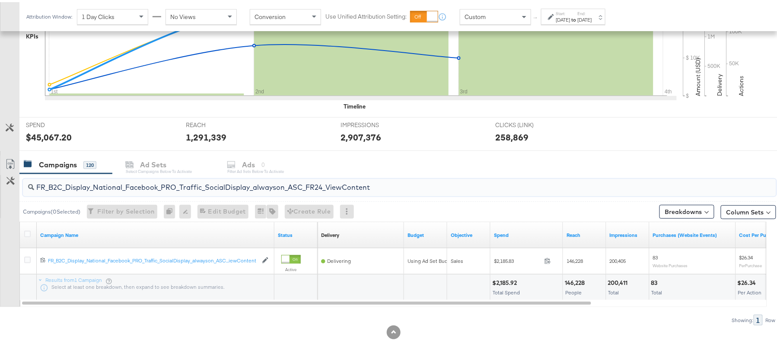
click at [101, 185] on input "FR_B2C_Display_National_Facebook_PRO_Traffic_SocialDisplay_alwayson_ASC_FR24_Vi…" at bounding box center [371, 181] width 674 height 17
paste input "AHL_B2C_Display_National_Facebook_PRO_Traffic_SocialDisplay_alwayson_ASC_AHL"
type input "AHL_B2C_Display_National_Facebook_PRO_Traffic_SocialDisplay_alwayson_ASC_AHL24_…"
click at [26, 233] on icon at bounding box center [27, 232] width 6 height 6
click at [0, 0] on input "checkbox" at bounding box center [0, 0] width 0 height 0
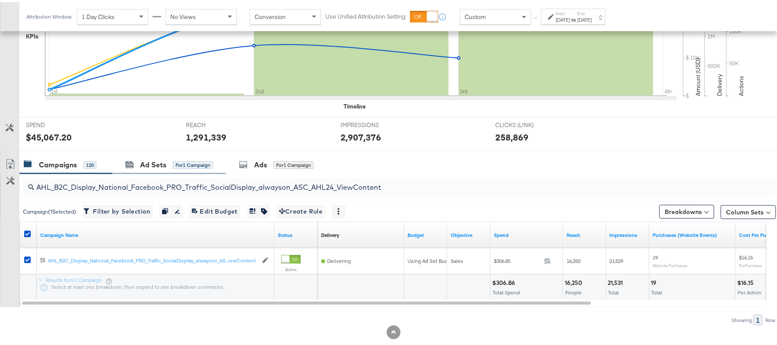
click at [153, 157] on div "Ad Sets for 1 Campaign" at bounding box center [169, 162] width 114 height 19
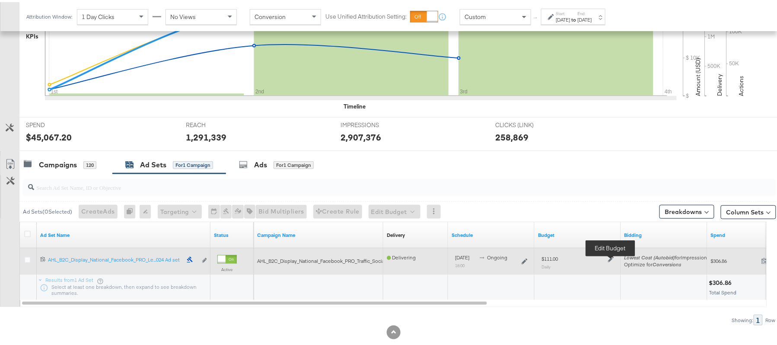
click at [613, 255] on icon at bounding box center [611, 257] width 6 height 6
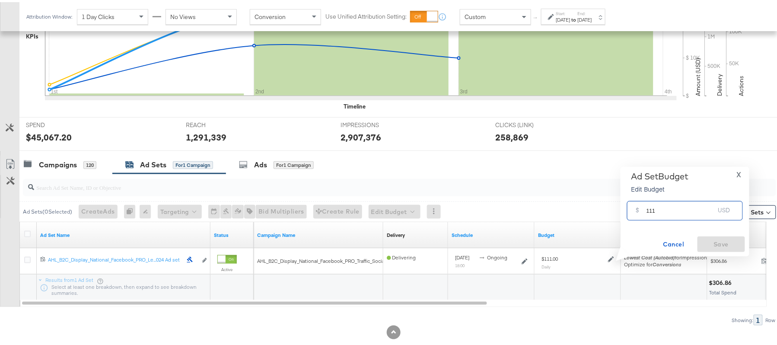
click at [653, 213] on input "111" at bounding box center [681, 205] width 68 height 19
paste input "$122.10"
click at [648, 195] on input "$122.10" at bounding box center [680, 194] width 71 height 19
type input "122.10"
click at [716, 239] on span "Save" at bounding box center [721, 242] width 41 height 11
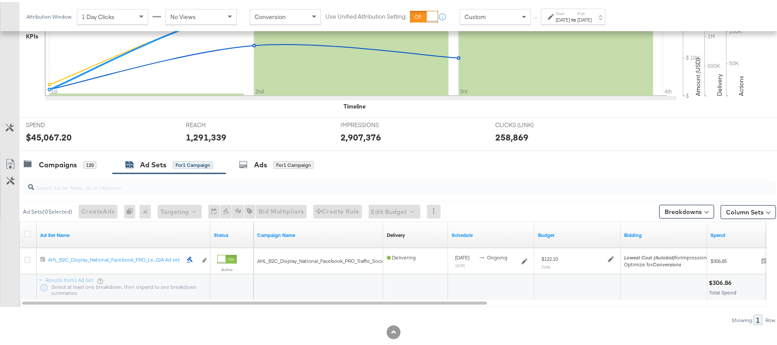
scroll to position [168, 0]
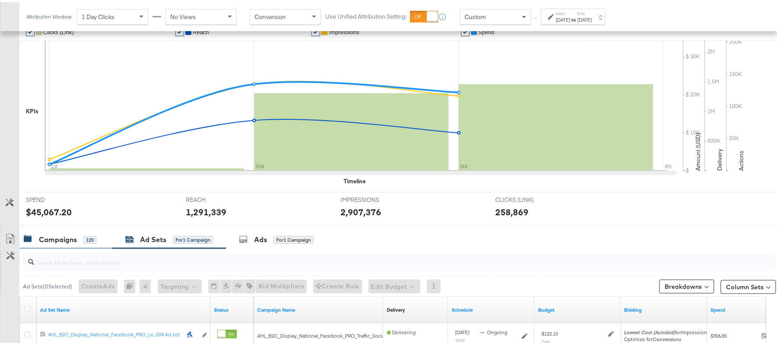
click at [44, 234] on div "Campaigns" at bounding box center [58, 238] width 38 height 10
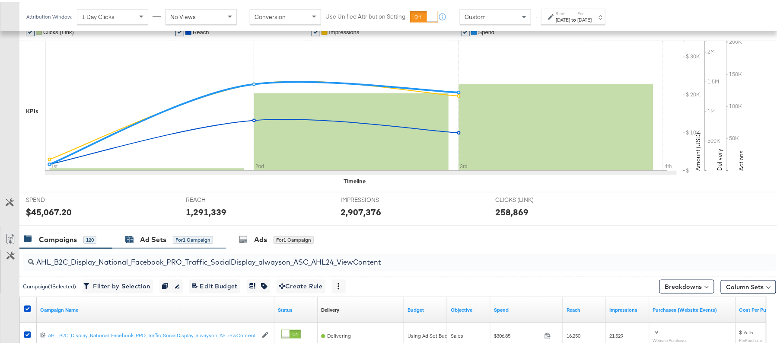
click at [156, 240] on div "Ad Sets" at bounding box center [153, 238] width 26 height 10
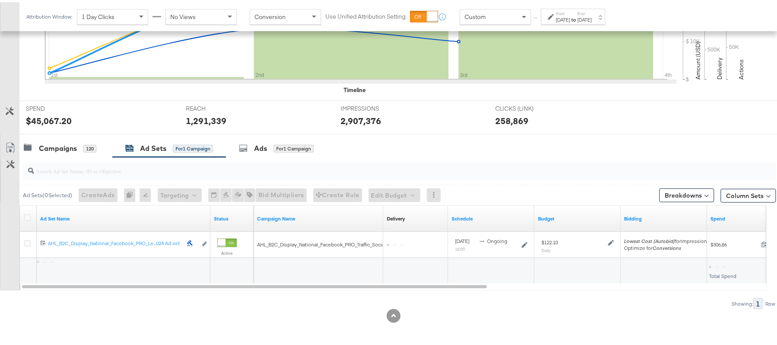
scroll to position [260, 0]
click at [68, 146] on div "Campaigns" at bounding box center [58, 146] width 38 height 10
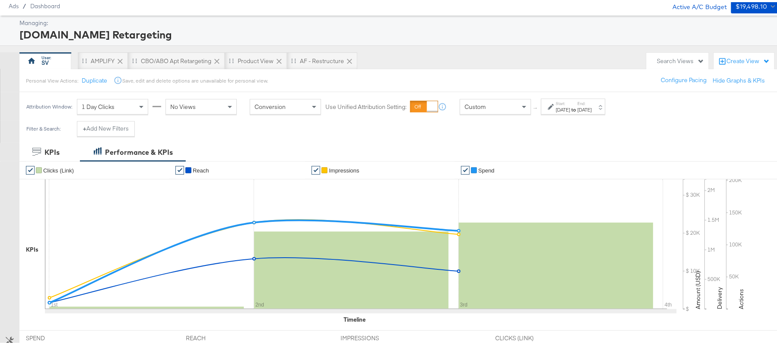
scroll to position [0, 0]
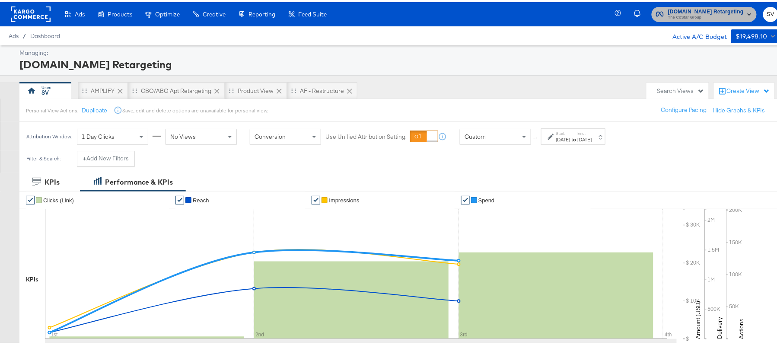
click at [686, 18] on span "The CoStar Group" at bounding box center [706, 15] width 76 height 7
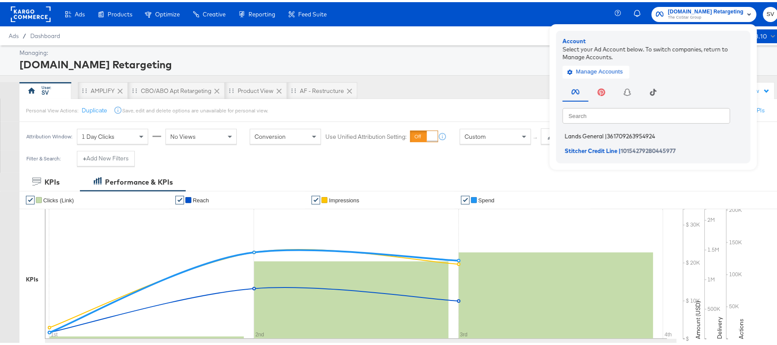
click at [594, 128] on li "Lands General | 361709263954924" at bounding box center [656, 134] width 186 height 13
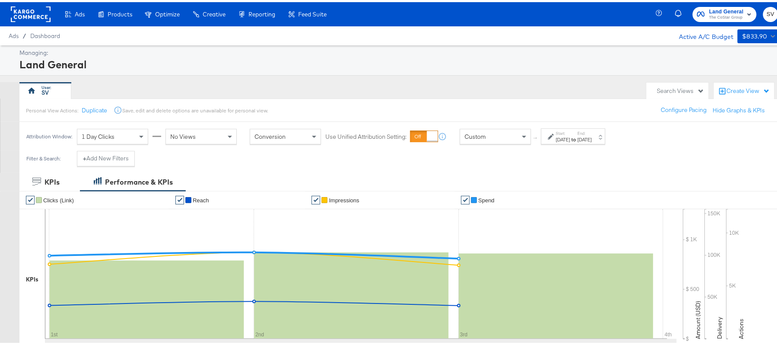
scroll to position [288, 0]
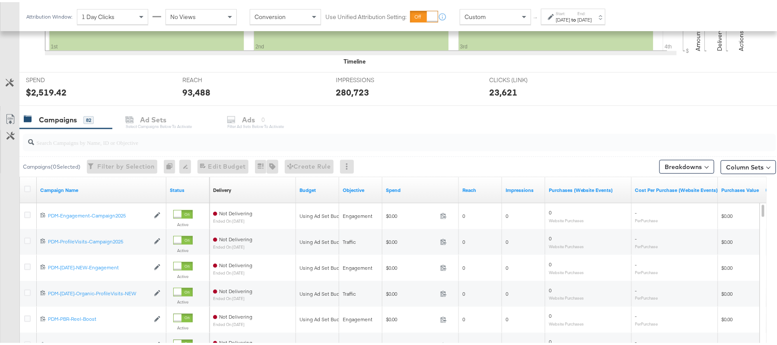
click at [134, 133] on input "search" at bounding box center [371, 136] width 674 height 17
paste input "B2C_LAND_KC_RT_Sig_24"
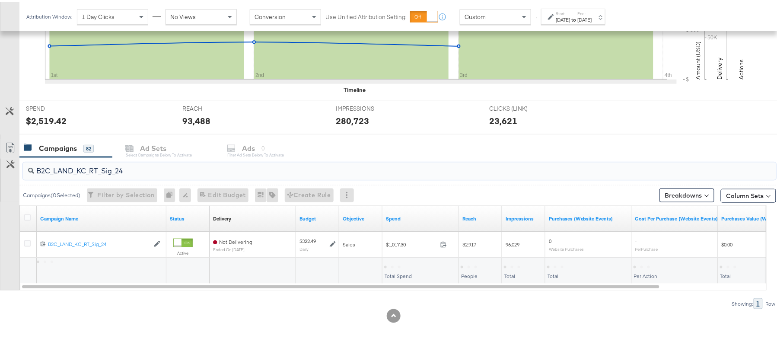
scroll to position [260, 0]
type input "B2C_LAND_KC_RT_Sig_24"
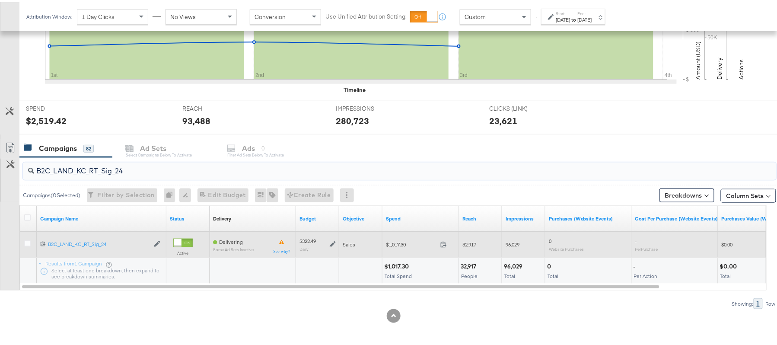
click at [330, 241] on icon at bounding box center [333, 242] width 6 height 6
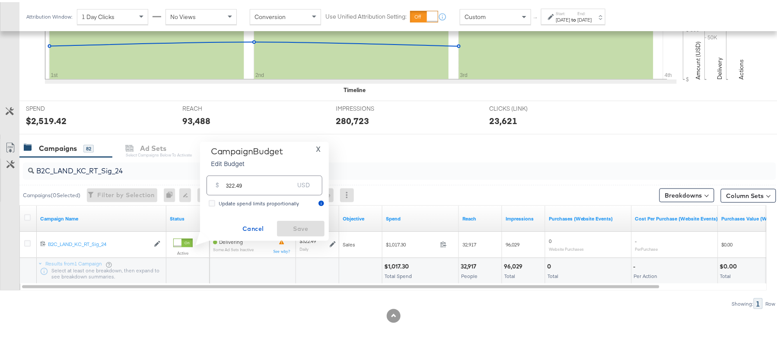
click at [268, 184] on input "322.49" at bounding box center [260, 179] width 68 height 19
paste input "$340.10"
click at [225, 173] on input "$340.10" at bounding box center [259, 169] width 71 height 19
click at [227, 173] on input "$340.10" at bounding box center [259, 169] width 71 height 19
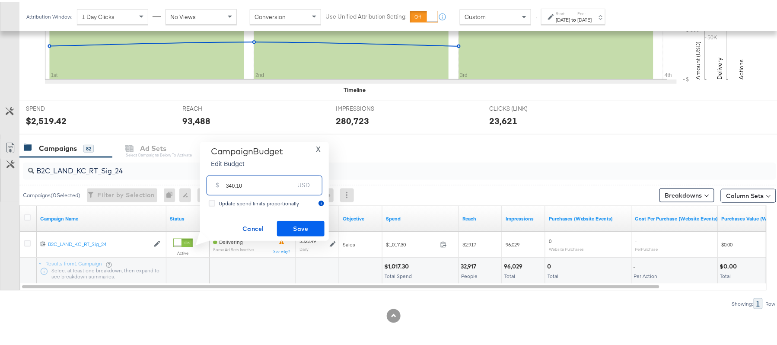
type input "340.10"
click at [303, 223] on span "Save" at bounding box center [301, 226] width 41 height 11
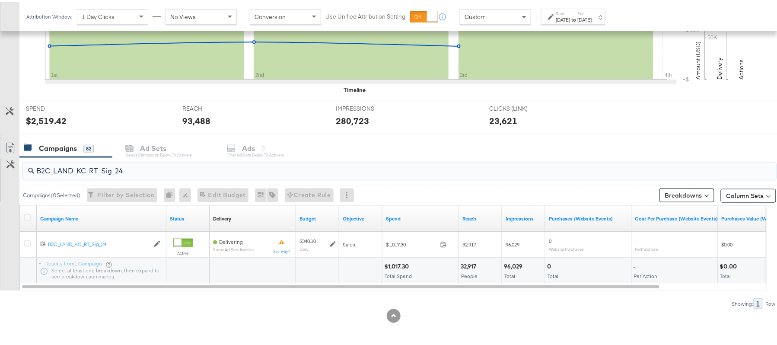
click at [123, 163] on input "B2C_LAND_KC_RT_Sig_24" at bounding box center [371, 165] width 674 height 17
paste input "B_Ecommerce_KC_Retargeting_LW&LOA_Traffic"
type input "B2B_Ecommerce_KC_Retargeting_LW&LOA_Traffic"
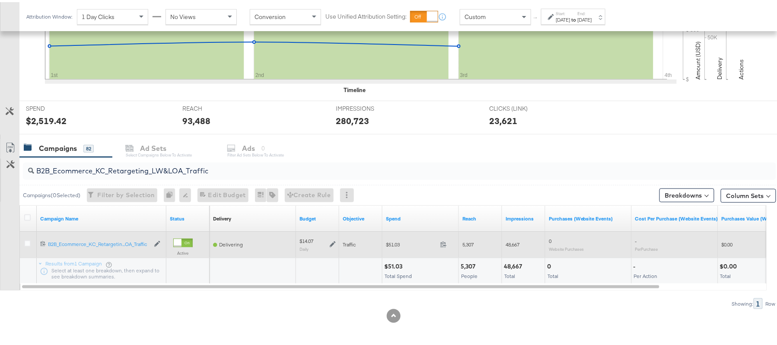
click at [331, 243] on icon at bounding box center [333, 242] width 6 height 6
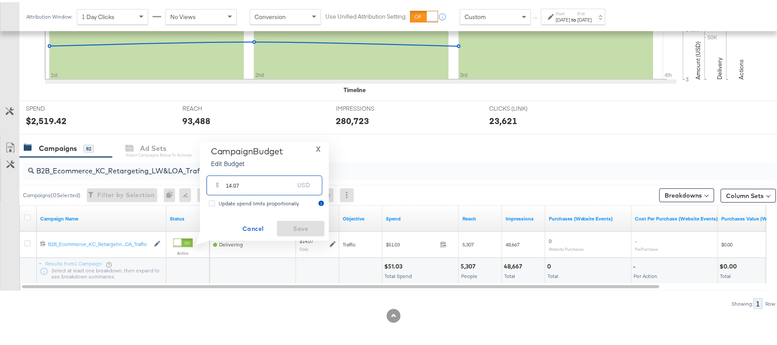
click at [272, 187] on input "14.07" at bounding box center [260, 179] width 68 height 19
paste input "$16.63"
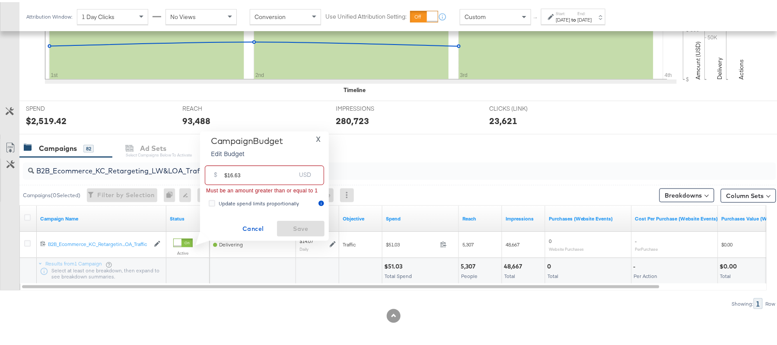
click at [227, 172] on input "$16.63" at bounding box center [259, 169] width 71 height 19
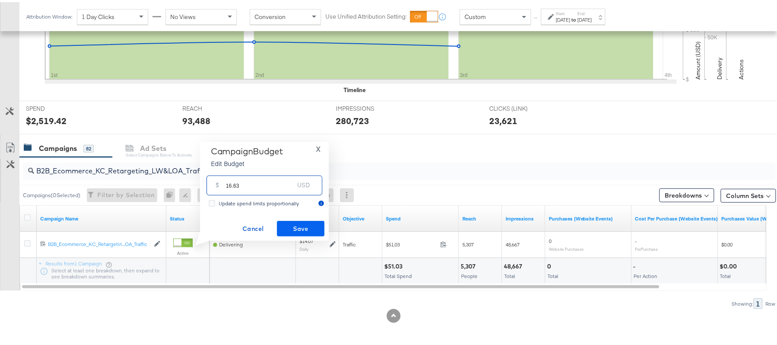
type input "16.63"
click at [300, 225] on span "Save" at bounding box center [301, 226] width 41 height 11
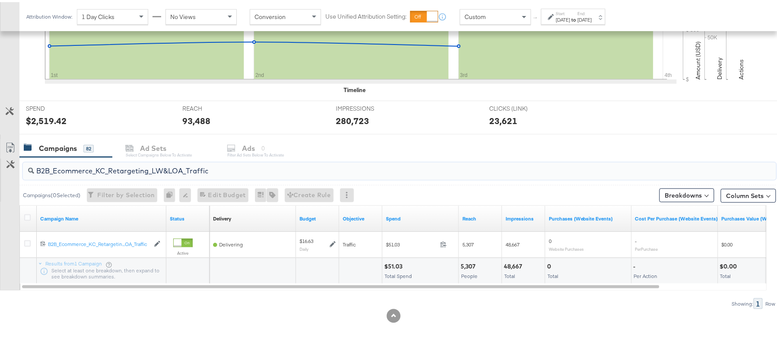
click at [170, 166] on input "B2B_Ecommerce_KC_Retargeting_LW&LOA_Traffic" at bounding box center [371, 165] width 674 height 17
paste input "KC_Retargeting_Prospects & Clients_Conversions"
type input "B2B_KC_Retargeting_Prospects & Clients_Conversions"
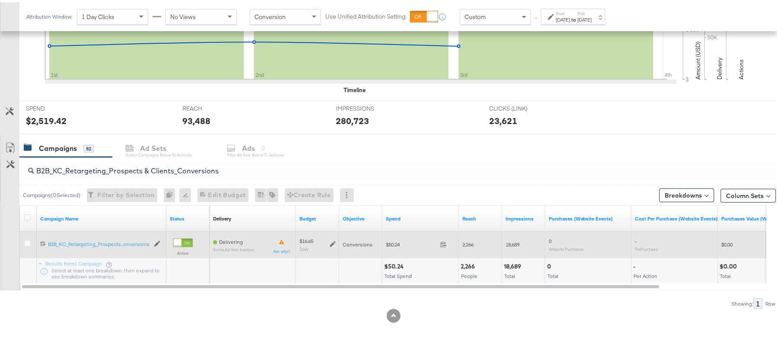
click at [333, 243] on icon at bounding box center [333, 243] width 6 height 6
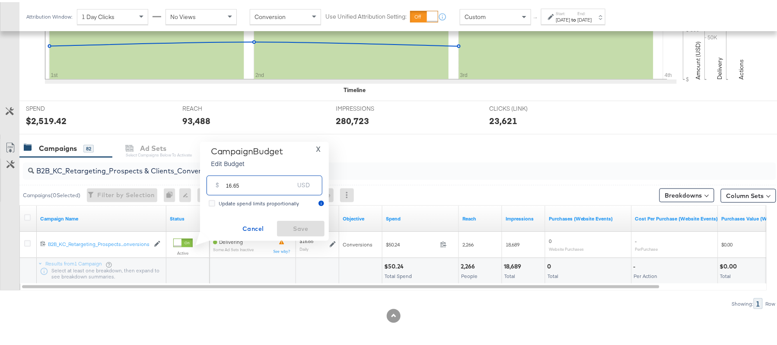
click at [261, 183] on input "16.65" at bounding box center [260, 179] width 68 height 19
paste input "$16.66"
type input "16.66"
click at [301, 231] on span "Save" at bounding box center [301, 226] width 41 height 11
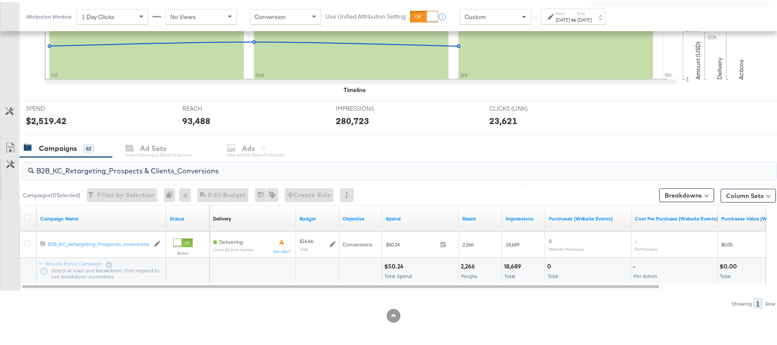
click at [153, 165] on input "B2B_KC_Retargeting_Prospects & Clients_Conversions" at bounding box center [371, 165] width 674 height 17
paste input "C_LAND_KC_Pros_Sig"
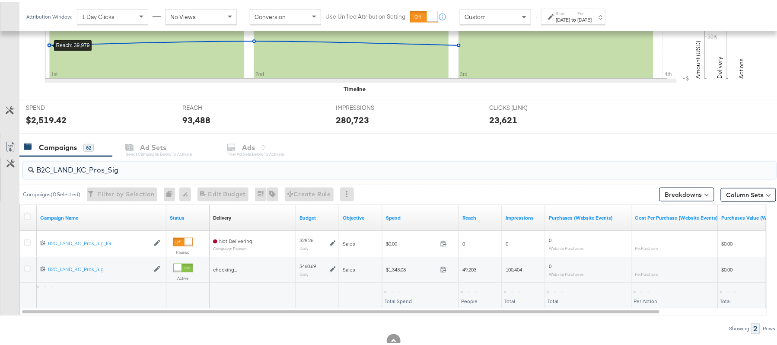
type input "B2C_LAND_KC_Pros_Sig"
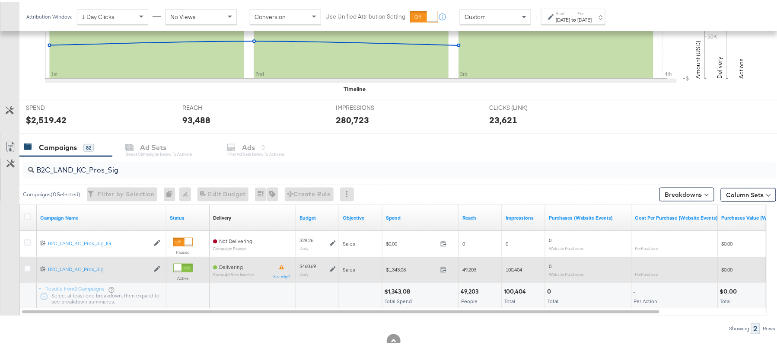
click at [335, 265] on icon at bounding box center [333, 268] width 6 height 6
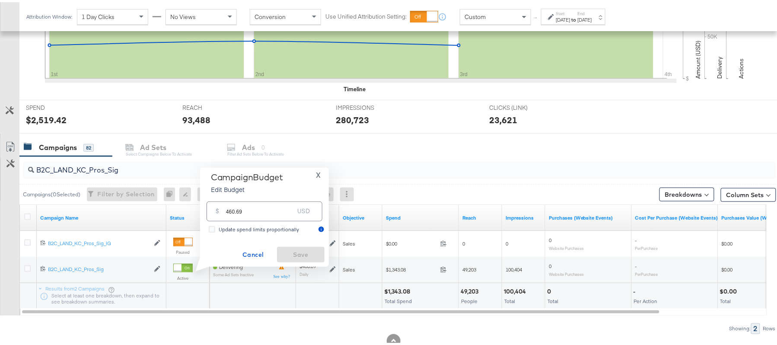
click at [270, 218] on div "$ 460.69 USD" at bounding box center [265, 208] width 116 height 19
paste input "$483.72"
click at [225, 196] on input "$483.72" at bounding box center [259, 195] width 71 height 19
type input "483.72"
click at [295, 252] on span "Save" at bounding box center [301, 252] width 41 height 11
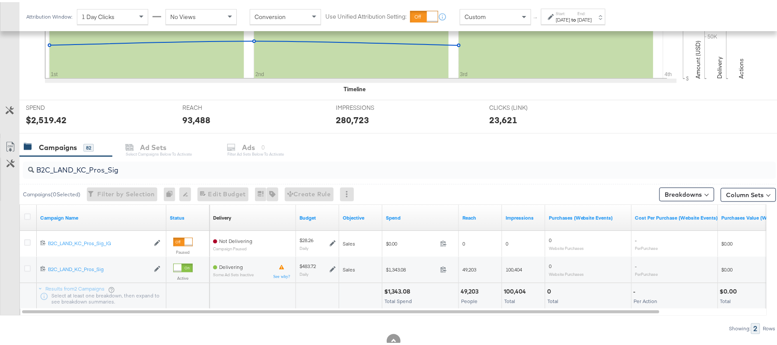
scroll to position [0, 0]
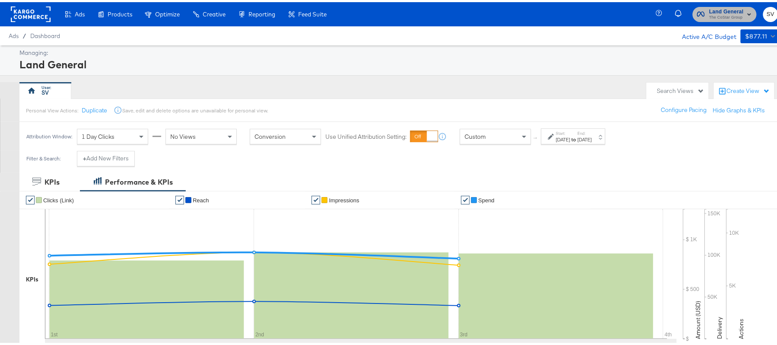
click at [709, 18] on span "The CoStar Group" at bounding box center [726, 15] width 35 height 7
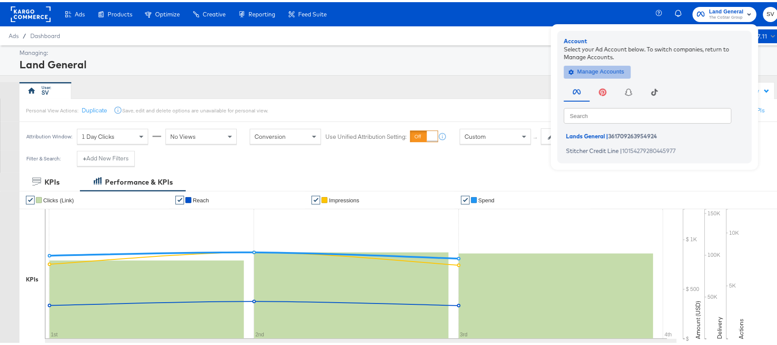
click at [602, 69] on span "Manage Accounts" at bounding box center [598, 70] width 54 height 10
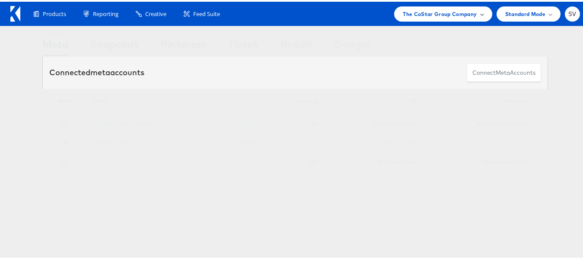
click at [419, 18] on div "The CoStar Group Company" at bounding box center [443, 12] width 98 height 15
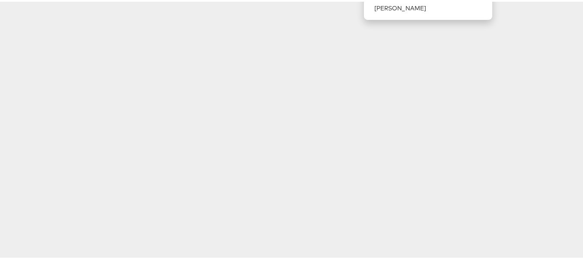
scroll to position [25, 0]
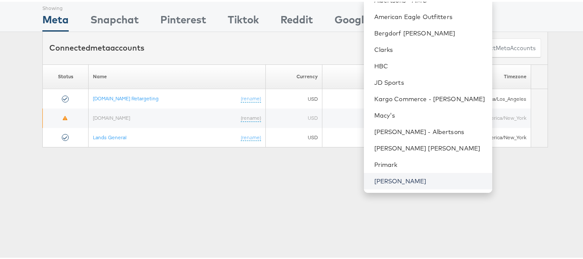
click at [406, 179] on link "[PERSON_NAME]" at bounding box center [429, 179] width 111 height 9
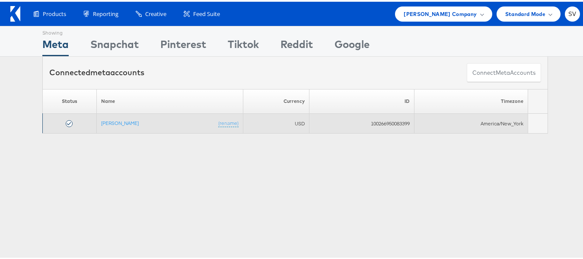
click at [115, 117] on td "[PERSON_NAME] (rename)" at bounding box center [169, 122] width 147 height 20
click at [115, 122] on link "[PERSON_NAME]" at bounding box center [120, 121] width 38 height 6
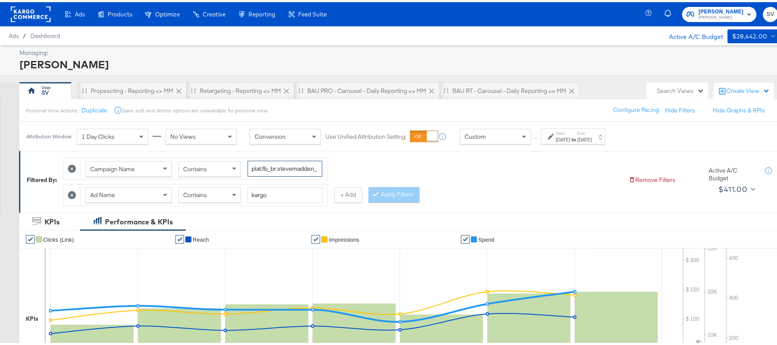
click at [286, 170] on input "plat:fb_br:stevemadden_subchan:paidsocial-asc_temp:buywithprime-prospecting_obj…" at bounding box center [285, 167] width 75 height 16
click at [265, 191] on input "kargo" at bounding box center [285, 193] width 75 height 16
paste input "cta:shopnow_prodft:buywithprime2025_copy:primedelivers-[DATE]-KARGO-BWP_lp:plp_…"
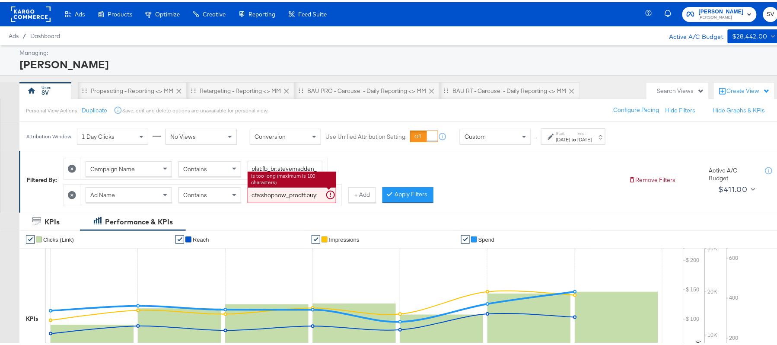
click at [571, 138] on div "[DATE]" at bounding box center [563, 137] width 14 height 7
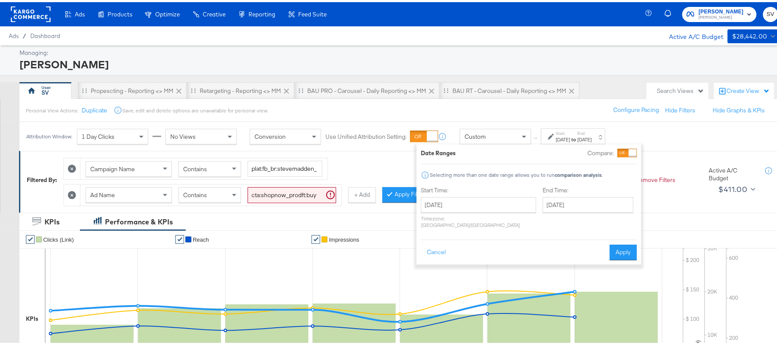
click at [571, 138] on div "[DATE]" at bounding box center [563, 137] width 14 height 7
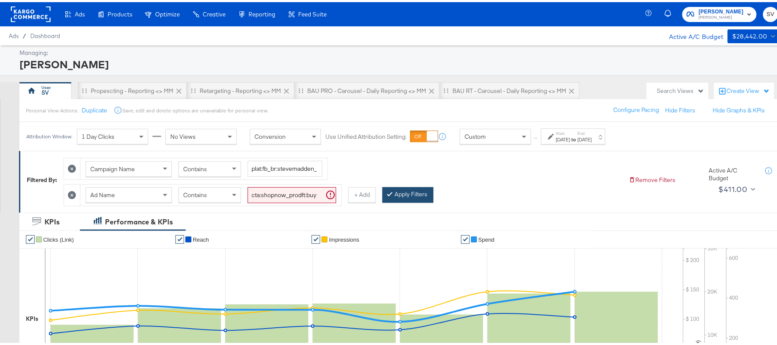
click at [414, 190] on button "Apply Filters" at bounding box center [408, 193] width 51 height 16
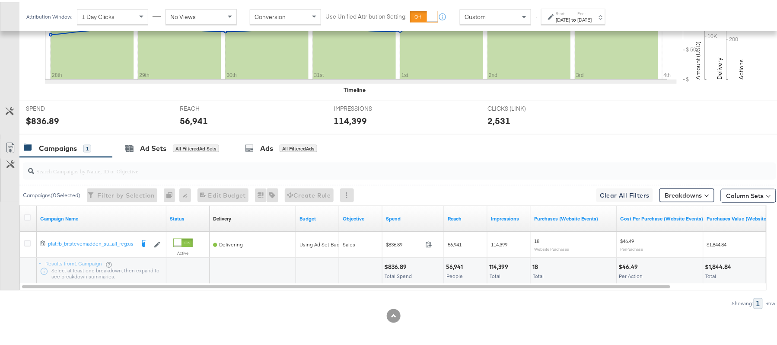
scroll to position [301, 0]
click at [395, 263] on div "$836.89" at bounding box center [396, 265] width 25 height 8
copy div "836.89"
click at [459, 261] on div "56,941" at bounding box center [455, 265] width 19 height 8
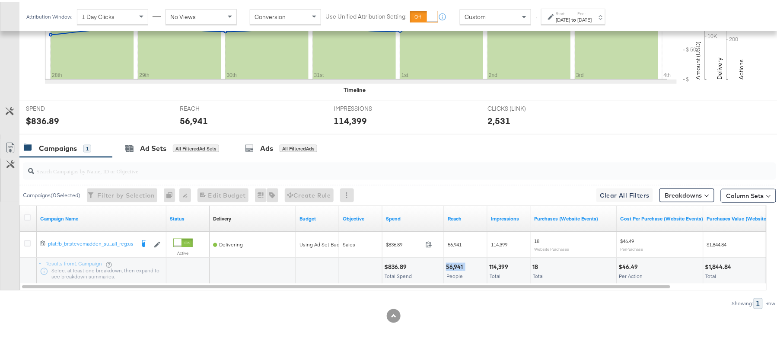
click at [459, 261] on div "56,941" at bounding box center [455, 265] width 19 height 8
copy div "56,941"
click at [498, 265] on div "114,399" at bounding box center [500, 265] width 22 height 8
copy div "114,399"
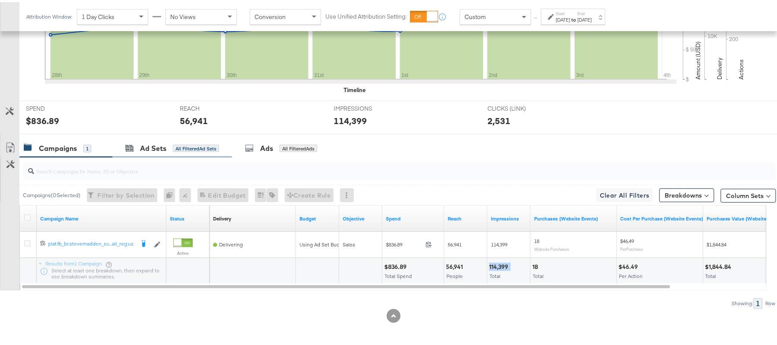
scroll to position [71, 0]
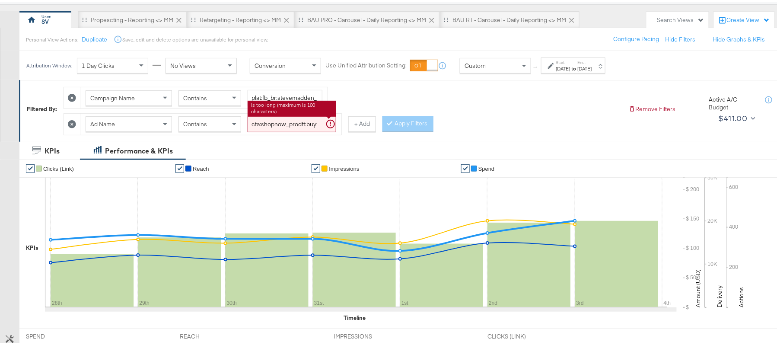
click at [280, 123] on input "cta:shopnow_prodft:buywithprime2025_copy:primedelivers-[DATE]-KARGO-BWP_lp:plp_…" at bounding box center [292, 122] width 89 height 16
paste input "toprated"
type input "cta:shopnow_prodft:buywithprime2025_copy:primedelivers-[DATE]-KARGO-toprated_lp…"
click at [421, 125] on button "Apply Filters" at bounding box center [408, 122] width 51 height 16
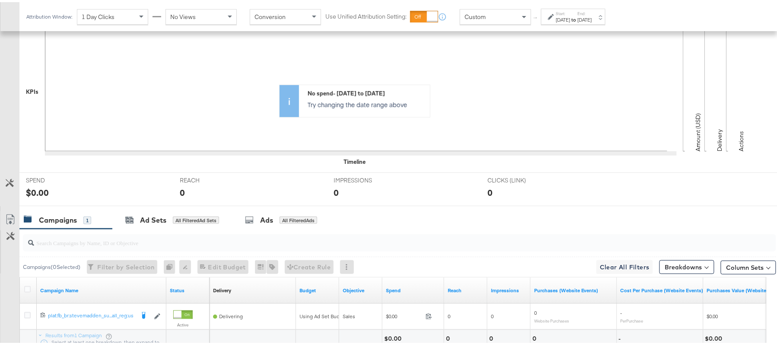
scroll to position [301, 0]
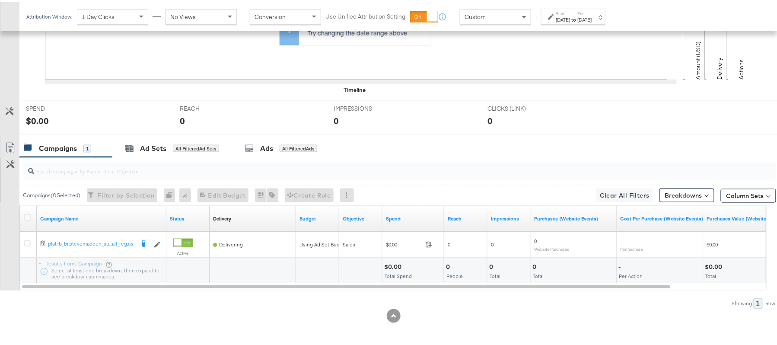
click at [398, 263] on div "$0.00" at bounding box center [394, 265] width 20 height 8
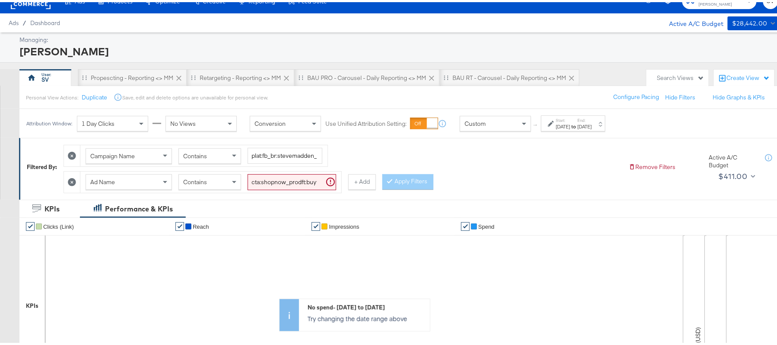
scroll to position [0, 0]
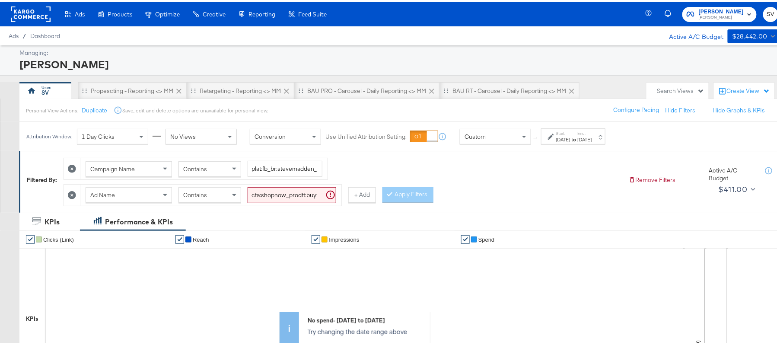
click at [295, 188] on input "cta:shopnow_prodft:buywithprime2025_copy:primedelivers-[DATE]-KARGO-toprated_lp…" at bounding box center [292, 193] width 89 height 16
click at [292, 167] on input "plat:fb_br:stevemadden_subchan:paidsocial-asc_temp:buywithprime-prospecting_obj…" at bounding box center [285, 167] width 75 height 16
paste input "retargetingDPAs"
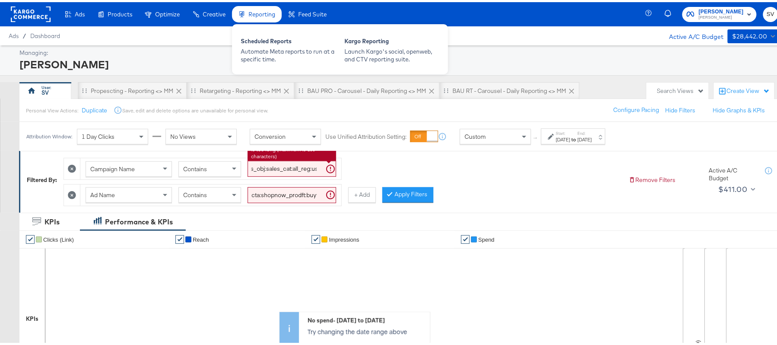
type input "plat:fb_br:stevemadden_subchan:paidsocial-asc_temp:buywithprime-retargetingDPAs…"
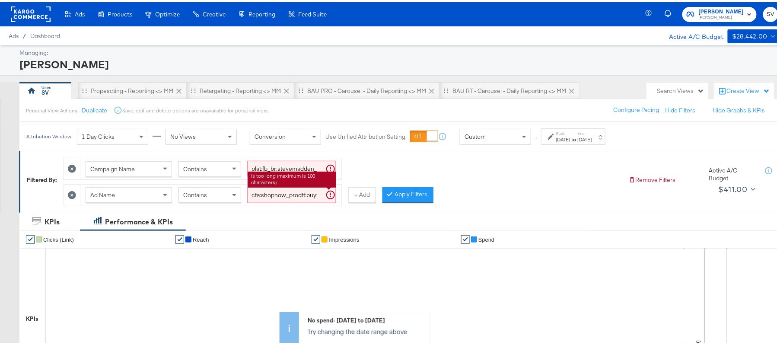
click at [266, 201] on input "cta:shopnow_prodft:buywithprime2025_copy:primedelivers-[DATE]-KARGO-toprated_lp…" at bounding box center [292, 193] width 89 height 16
paste input "BWP"
click at [405, 194] on button "Apply Filters" at bounding box center [408, 193] width 51 height 16
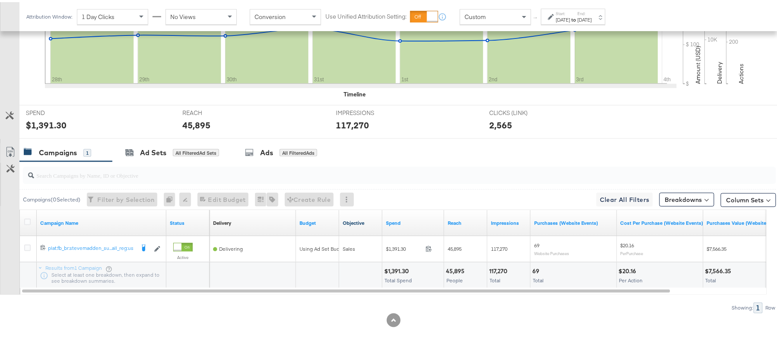
scroll to position [301, 0]
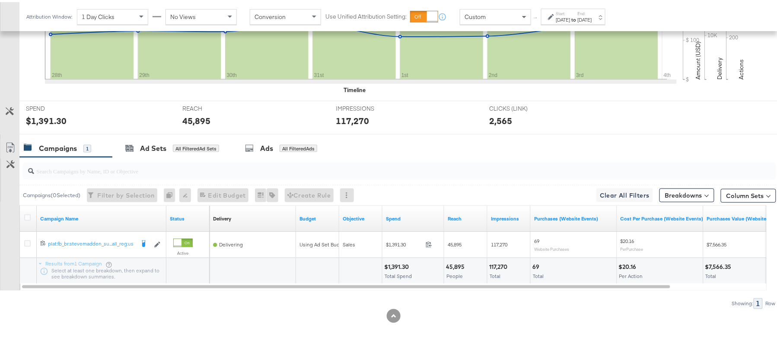
click at [390, 262] on div "$1,391.30" at bounding box center [397, 265] width 27 height 8
copy div "1,391.30"
click at [454, 265] on div "45,895" at bounding box center [456, 265] width 21 height 8
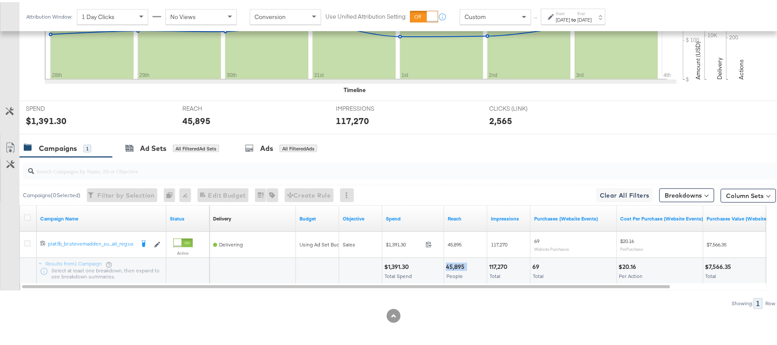
copy div "45,895"
click at [504, 263] on div "117,270" at bounding box center [499, 265] width 21 height 8
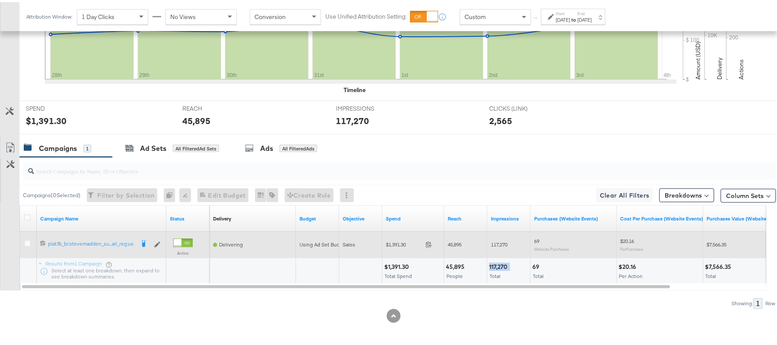
copy div "117,270"
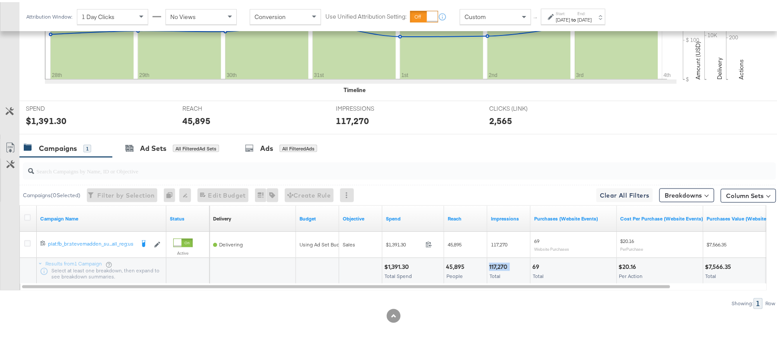
scroll to position [70, 0]
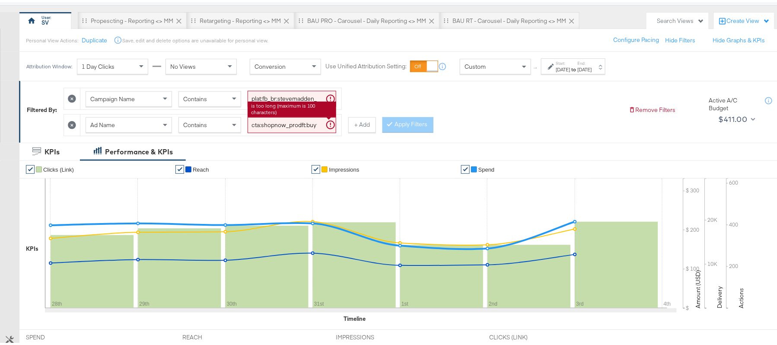
click at [295, 123] on input "cta:shopnow_prodft:buywithprime2025_copy:primedelivers-may6-KARGO-BWP_lp:plp_ad…" at bounding box center [292, 123] width 89 height 16
paste input "toprated"
type input "cta:shopnow_prodft:buywithprime2025_copy:primedelivers-may6-KARGO-toprated_lp:p…"
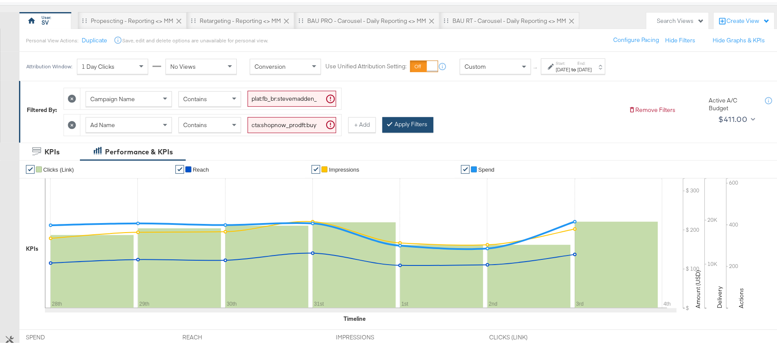
click at [417, 124] on button "Apply Filters" at bounding box center [408, 123] width 51 height 16
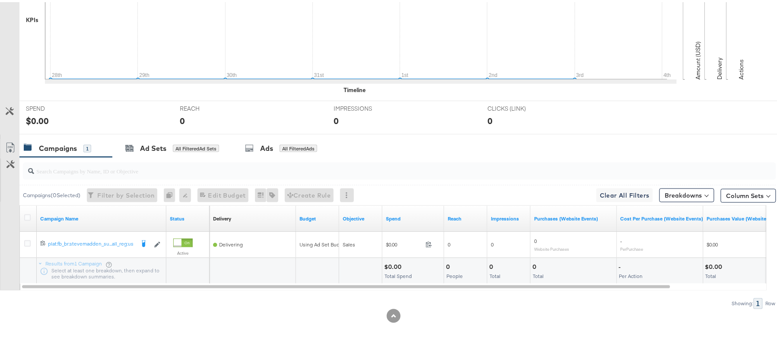
scroll to position [13, 0]
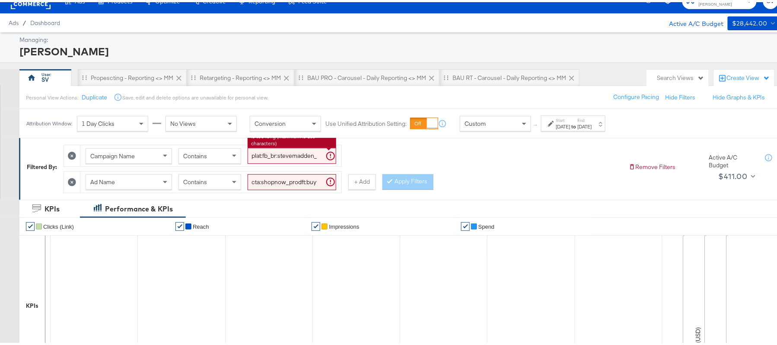
click at [283, 150] on input "plat:fb_br:stevemadden_subchan:paidsocial-asc_temp:buywithprime-retargetingDPAs…" at bounding box center [292, 154] width 89 height 16
paste input "evergreen-prospecting-2"
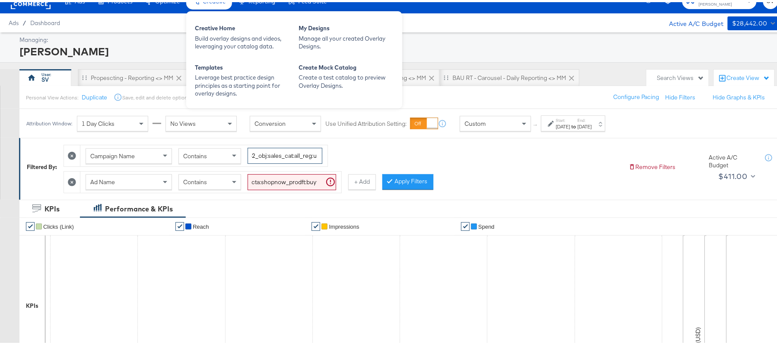
type input "plat:fb_br:stevemadden_subchan:paidsocial-asc_temp:evergreen-prospecting-2_obj:…"
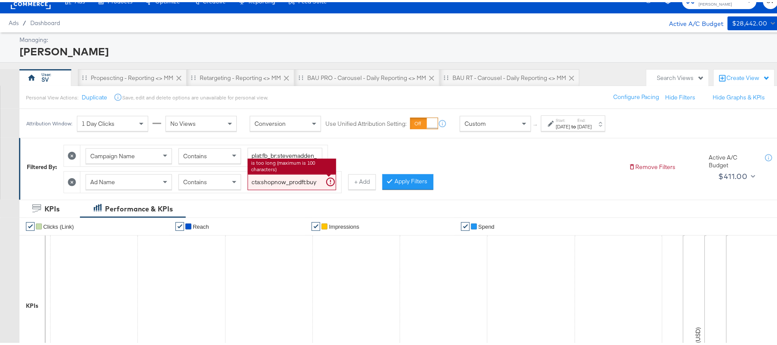
click at [298, 182] on input "cta:shopnow_prodft:buywithprime2025_copy:primedelivers-may6-KARGO-toprated_lp:p…" at bounding box center [292, 180] width 89 height 16
paste input "mostwanted_copy:thestylesyoudidnt-feb28-KARGO-singleimage"
click at [407, 184] on button "Apply Filters" at bounding box center [408, 180] width 51 height 16
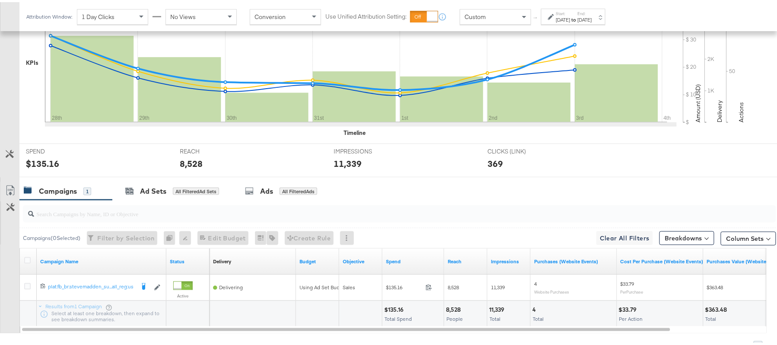
scroll to position [301, 0]
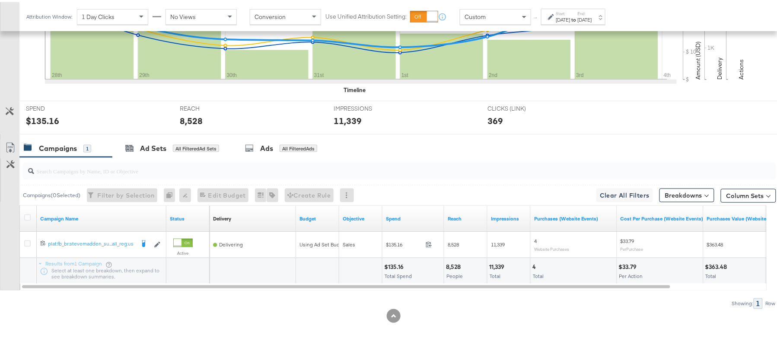
click at [401, 265] on div "$135.16" at bounding box center [395, 265] width 22 height 8
copy div "135.16"
click at [456, 260] on div "8,528 People" at bounding box center [465, 269] width 43 height 26
click at [456, 261] on div "8,528" at bounding box center [454, 265] width 17 height 8
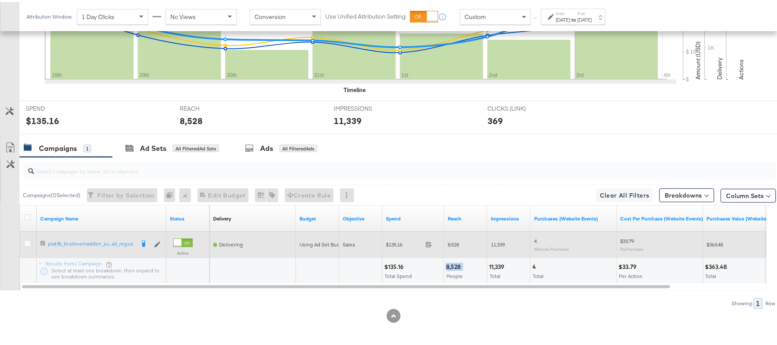
copy div "8,528"
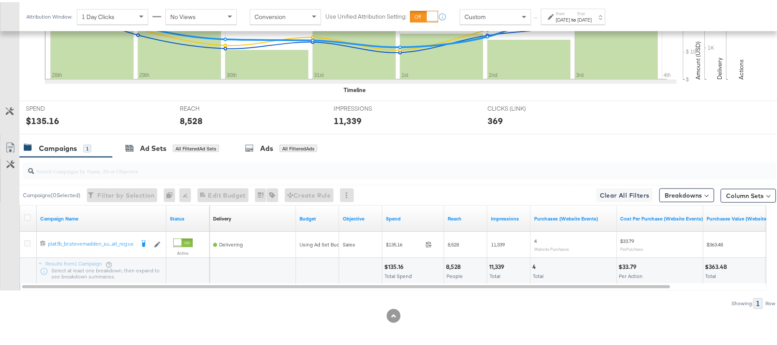
click at [498, 263] on div "11,339" at bounding box center [498, 265] width 18 height 8
copy div "11,339"
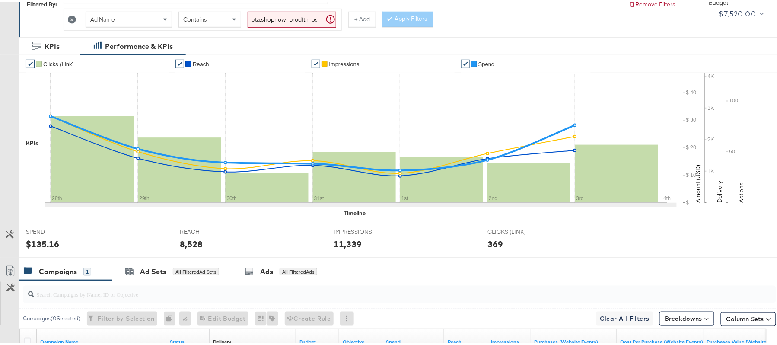
scroll to position [71, 0]
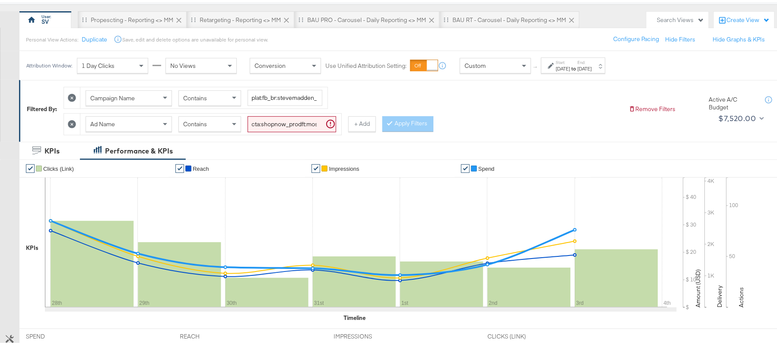
click at [287, 126] on input "cta:shopnow_prodft:mostwanted_copy:thestylesyoudidnt-feb28-KARGO-singleimage_lp…" at bounding box center [292, 122] width 89 height 16
paste input "jan23"
click at [418, 127] on button "Apply Filters" at bounding box center [408, 122] width 51 height 16
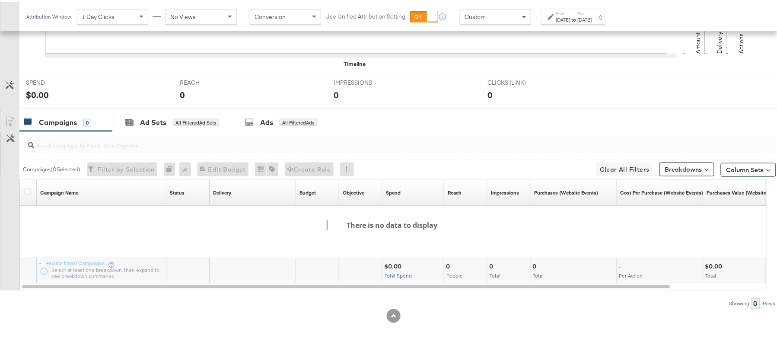
scroll to position [97, 0]
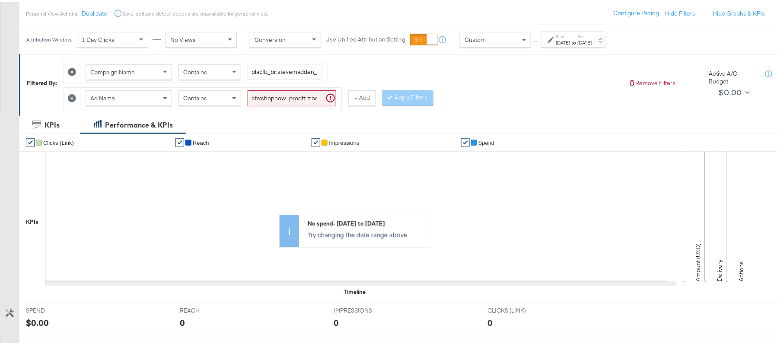
click at [263, 99] on input "cta:shopnow_prodft:mostwanted_copy:thestylesyoudidnt-jan23-KARGO-singleimage_lp…" at bounding box center [292, 96] width 89 height 16
paste input "aug11"
click at [393, 90] on button "Apply Filters" at bounding box center [408, 96] width 51 height 16
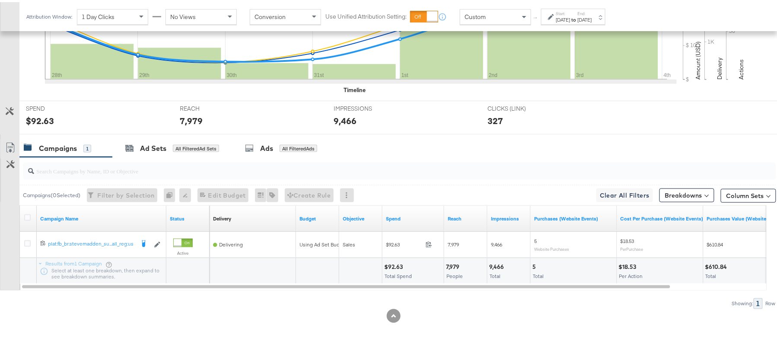
scroll to position [301, 0]
click at [395, 262] on div "$92.63" at bounding box center [394, 265] width 21 height 8
copy div "92.63"
click at [455, 261] on div "7,979" at bounding box center [454, 265] width 16 height 8
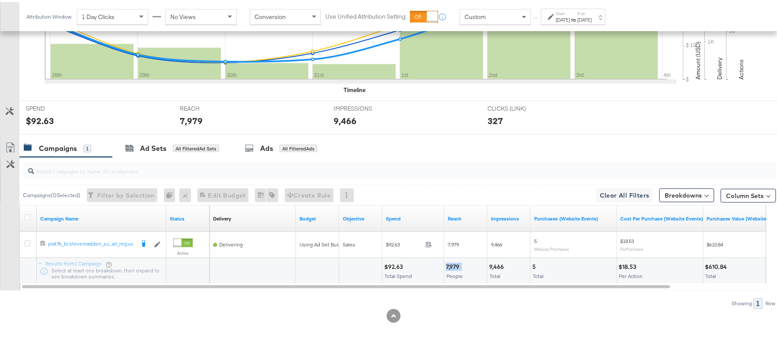
click at [454, 261] on div "7,979" at bounding box center [454, 265] width 16 height 8
click at [490, 261] on div "9,466" at bounding box center [497, 265] width 17 height 8
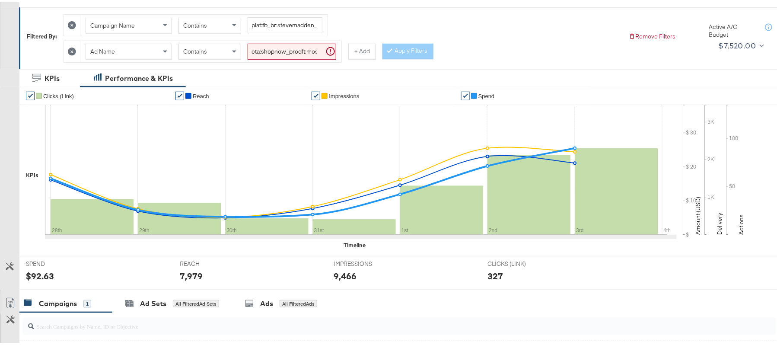
scroll to position [71, 0]
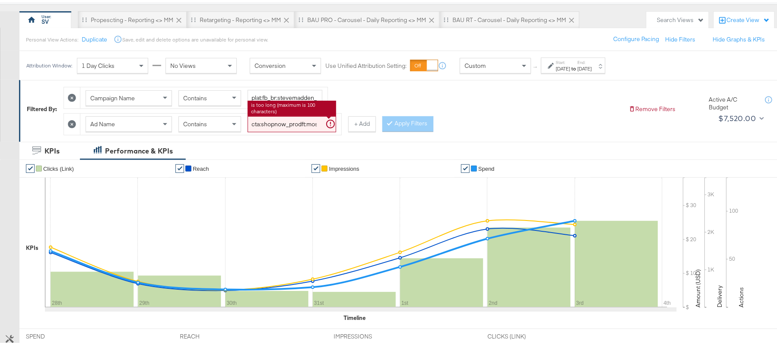
click at [302, 120] on input "cta:shopnow_prodft:mostwanted_copy:thestylesyoudidnt-aug11-KARGO-singleimage_lp…" at bounding box center [292, 122] width 89 height 16
paste input "womensshoes_copy:cominginhot-feb28-KARGO"
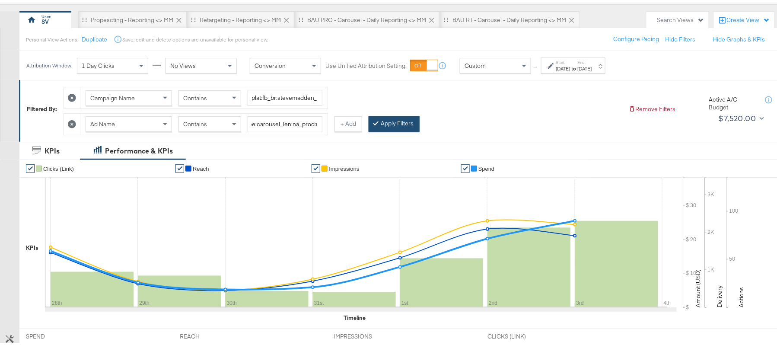
click at [405, 125] on button "Apply Filters" at bounding box center [394, 122] width 51 height 16
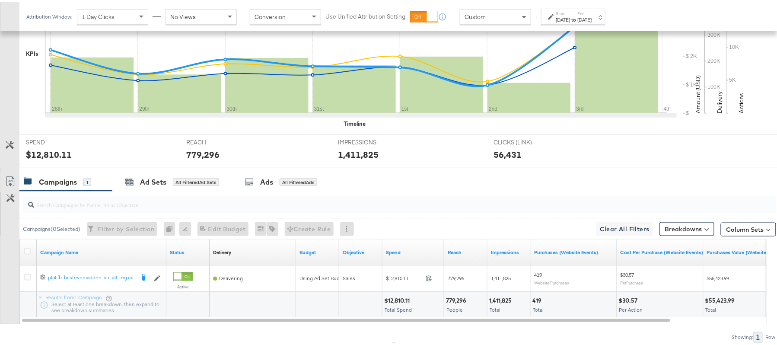
scroll to position [301, 0]
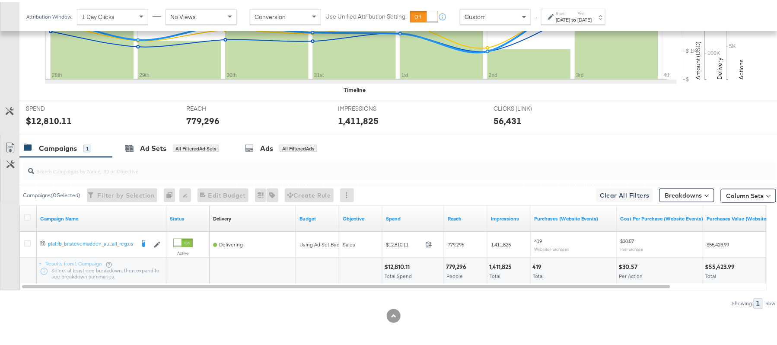
click at [405, 263] on div "$12,810.11" at bounding box center [398, 265] width 28 height 8
click at [459, 263] on div "779,296" at bounding box center [457, 265] width 23 height 8
click at [498, 262] on div "1,411,825" at bounding box center [501, 265] width 25 height 8
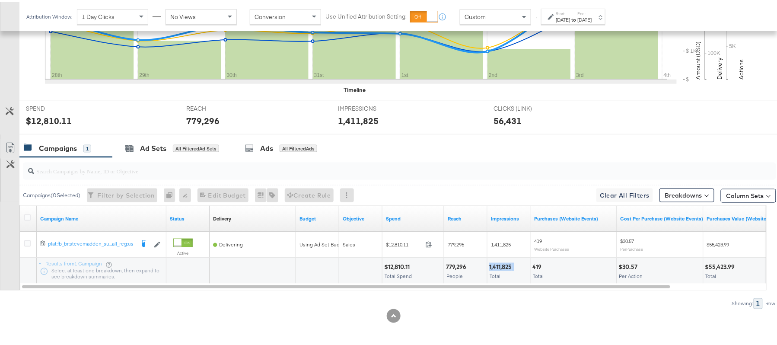
click at [498, 262] on div "1,411,825" at bounding box center [501, 265] width 25 height 8
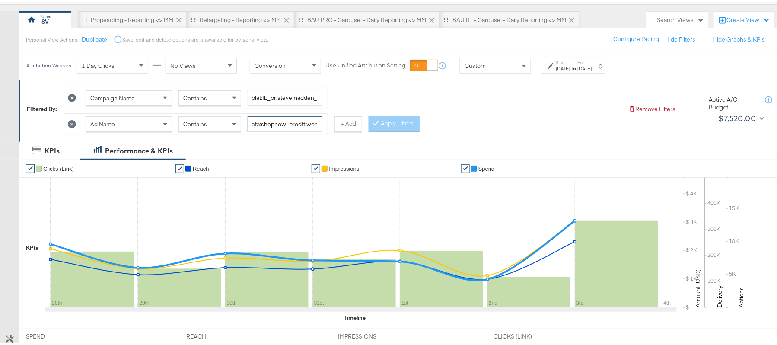
click at [270, 120] on input "cta:shopnow_prodft:womensshoes_copy:cominginhot-feb28-KARGO_lp:plp_adtype:carou…" at bounding box center [285, 122] width 75 height 16
paste input "nov15"
click at [391, 123] on button "Apply Filters" at bounding box center [394, 122] width 51 height 16
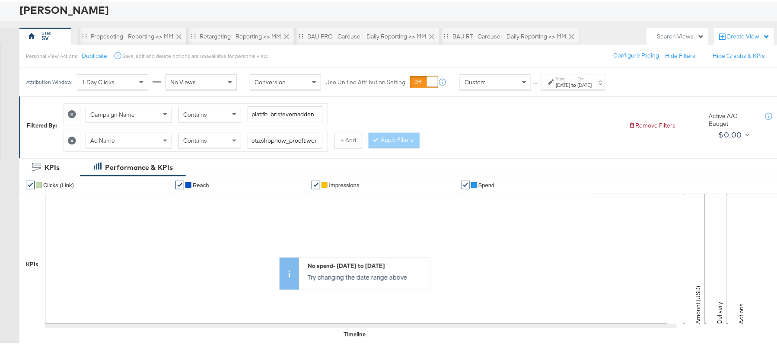
scroll to position [0, 0]
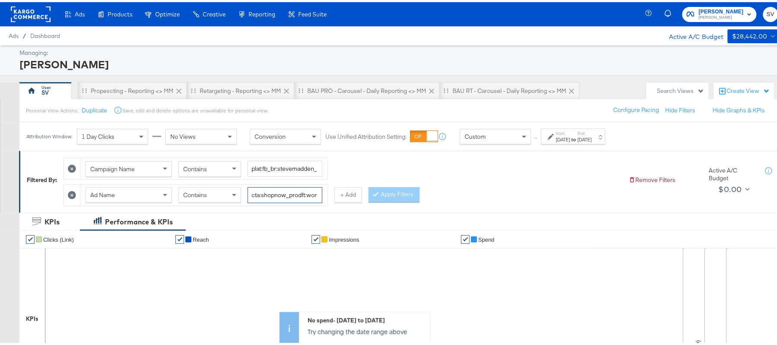
click at [255, 192] on input "cta:shopnow_prodft:womensshoes_copy:cominginhot-nov15-KARGO_lp:plp_adtype:carou…" at bounding box center [285, 193] width 75 height 16
paste input "aug11"
click at [387, 199] on button "Apply Filters" at bounding box center [394, 193] width 51 height 16
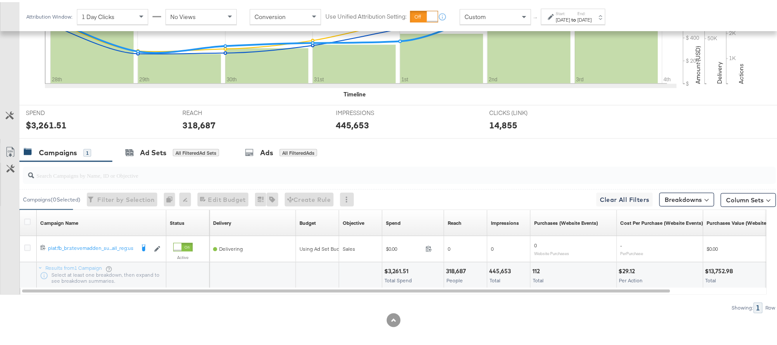
scroll to position [301, 0]
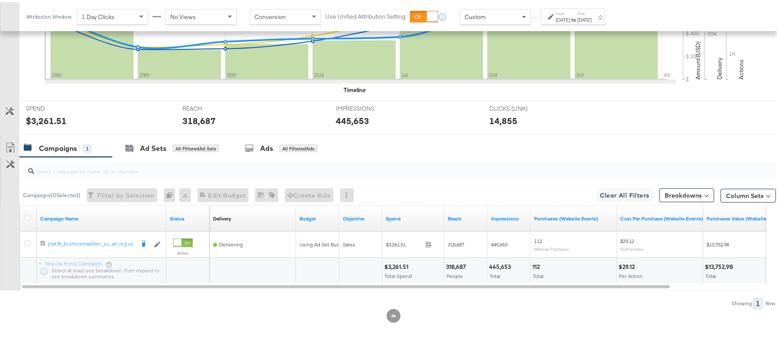
click at [401, 265] on div "$3,261.51" at bounding box center [397, 265] width 27 height 8
click at [454, 262] on div "318,687" at bounding box center [457, 265] width 22 height 8
click at [501, 261] on div "445,653" at bounding box center [501, 265] width 24 height 8
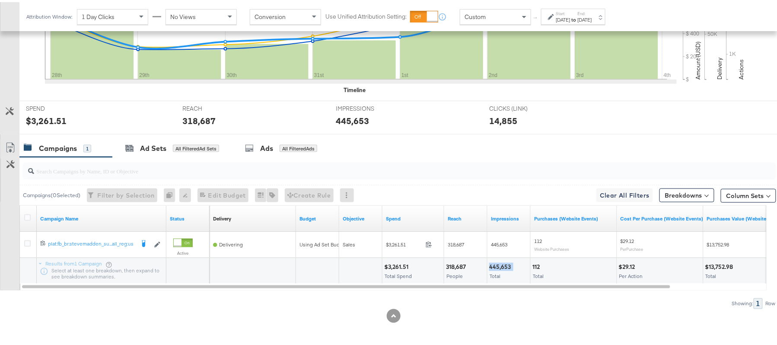
click at [500, 262] on div "445,653" at bounding box center [501, 265] width 24 height 8
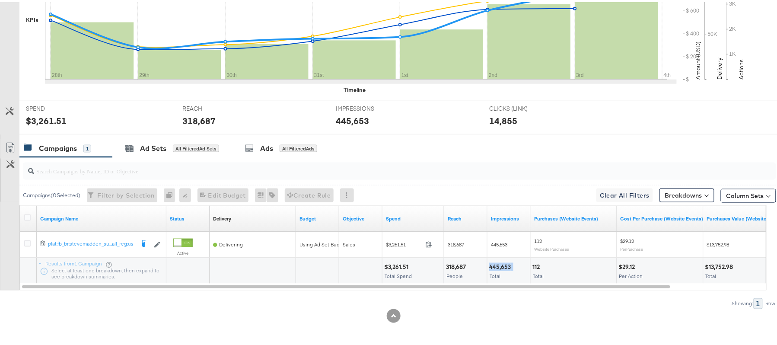
scroll to position [0, 0]
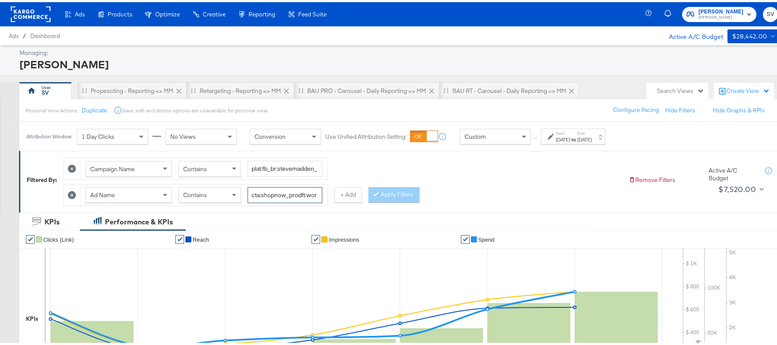
click at [279, 192] on input "cta:shopnow_prodft:womensshoes_copy:cominginhot-aug11-KARGO_lp:plp_adtype:carou…" at bounding box center [285, 193] width 75 height 16
paste input "starrating_copy:meetthestars-feb19-KARGO-multiimage"
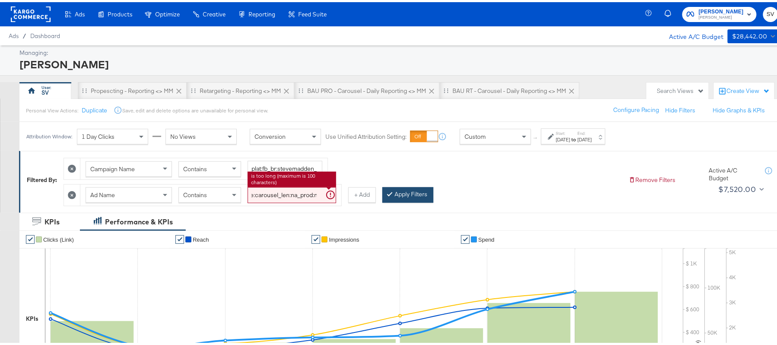
type input "cta:shopnow_prodft:starrating_copy:meetthestars-feb19-KARGO-multiimage_lp:plp_a…"
click at [391, 193] on icon at bounding box center [390, 191] width 3 height 5
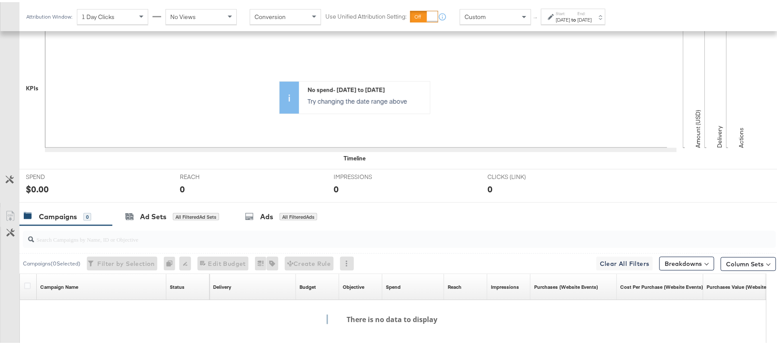
scroll to position [57, 0]
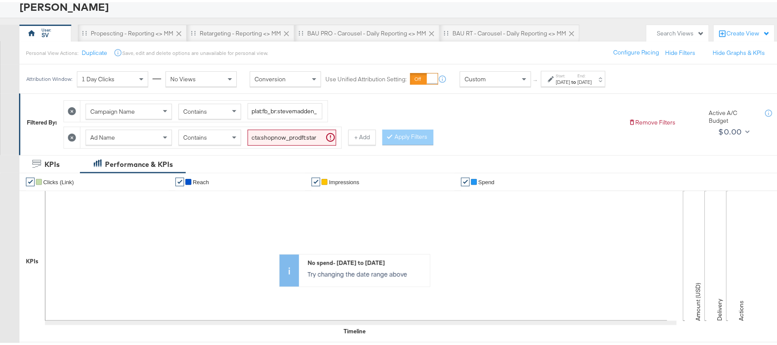
click at [592, 71] on label "End:" at bounding box center [585, 74] width 14 height 6
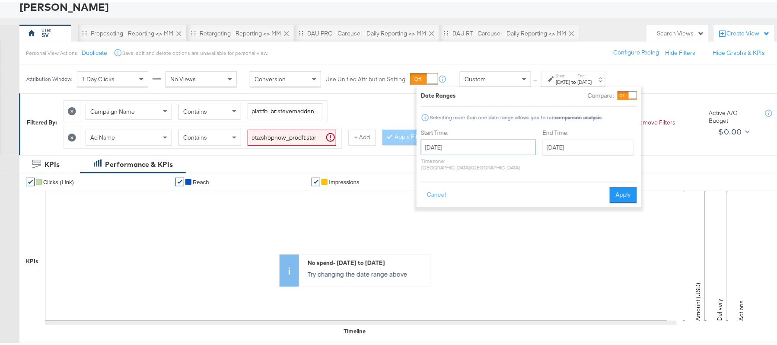
click at [476, 142] on input "August 28th 2025" at bounding box center [478, 145] width 115 height 16
click at [493, 227] on td "21" at bounding box center [489, 225] width 15 height 12
type input "August 21st 2025"
click at [543, 144] on input "[DATE]" at bounding box center [588, 145] width 91 height 16
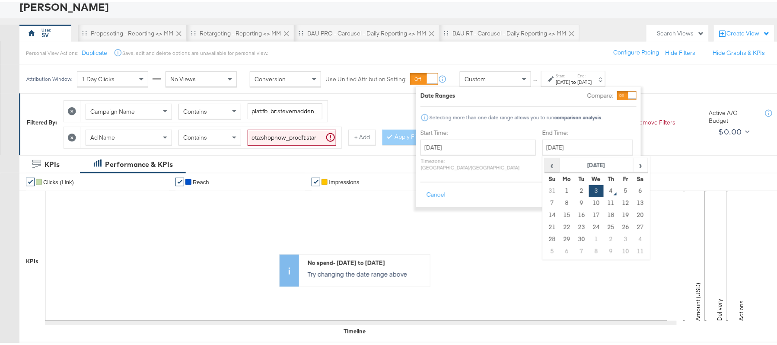
click at [545, 160] on tr "‹ September 2025 ›" at bounding box center [596, 163] width 103 height 15
click at [546, 162] on span "‹" at bounding box center [552, 163] width 13 height 13
click at [589, 236] on td "27" at bounding box center [596, 237] width 15 height 12
type input "August 27th 2025"
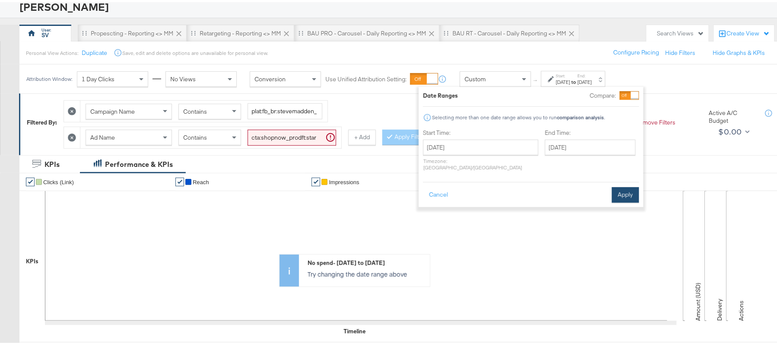
click at [613, 189] on button "Apply" at bounding box center [625, 193] width 27 height 16
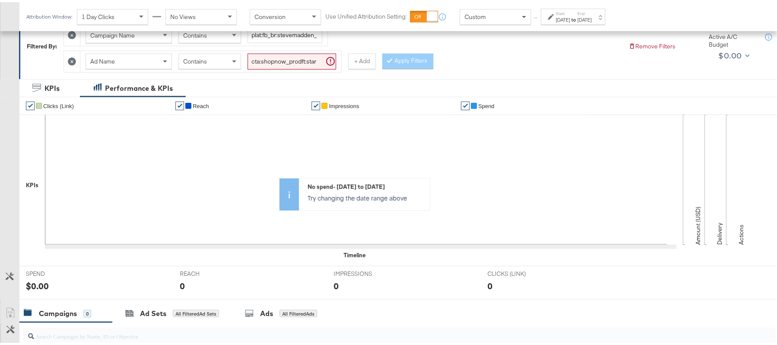
scroll to position [97, 0]
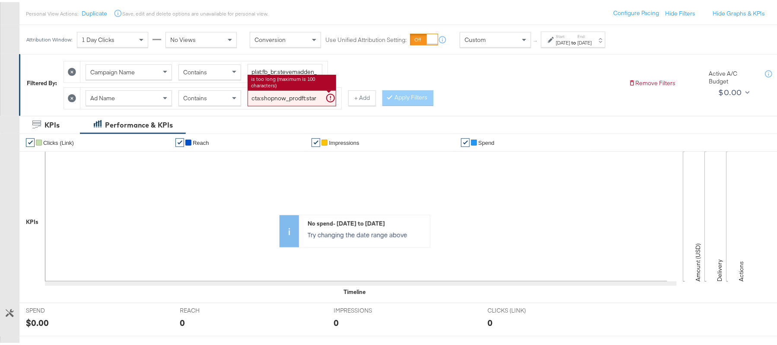
click at [305, 103] on input "cta:shopnow_prodft:starrating_copy:meetthestars-feb19-KARGO-multiimage_lp:plp_a…" at bounding box center [292, 96] width 89 height 16
click at [578, 39] on strong "to" at bounding box center [574, 40] width 7 height 6
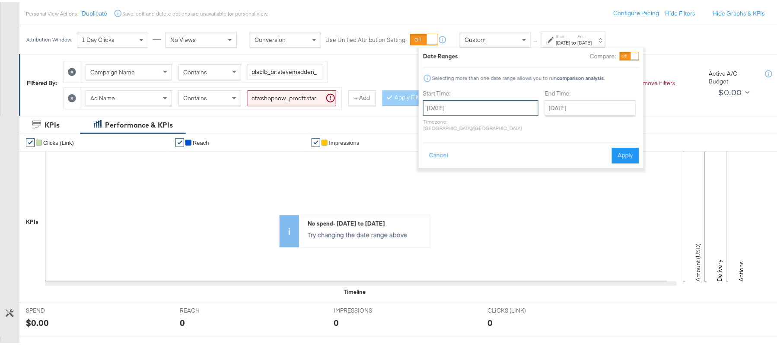
click at [472, 112] on input "August 21st 2025" at bounding box center [480, 106] width 115 height 16
click at [488, 198] on td "28" at bounding box center [492, 198] width 15 height 12
type input "August 28th 2025"
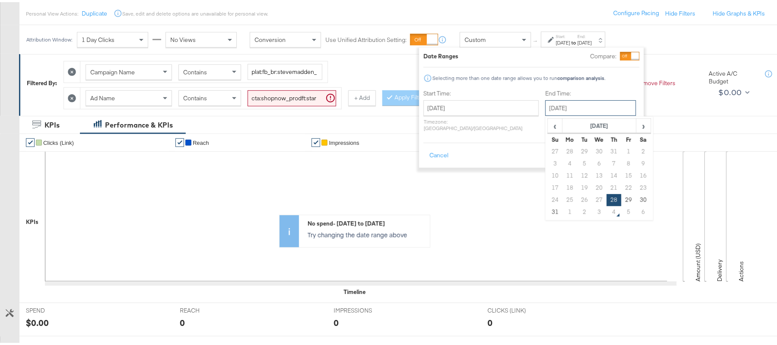
click at [546, 102] on input "August 28th 2025" at bounding box center [591, 106] width 91 height 16
click at [636, 123] on th "›" at bounding box center [643, 124] width 15 height 15
click at [592, 153] on td "3" at bounding box center [599, 150] width 15 height 12
type input "[DATE]"
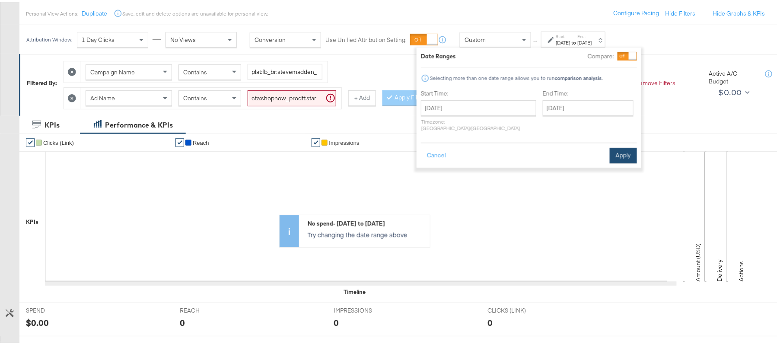
click at [629, 140] on div "Cancel Apply" at bounding box center [529, 150] width 216 height 21
click at [626, 146] on button "Apply" at bounding box center [623, 154] width 27 height 16
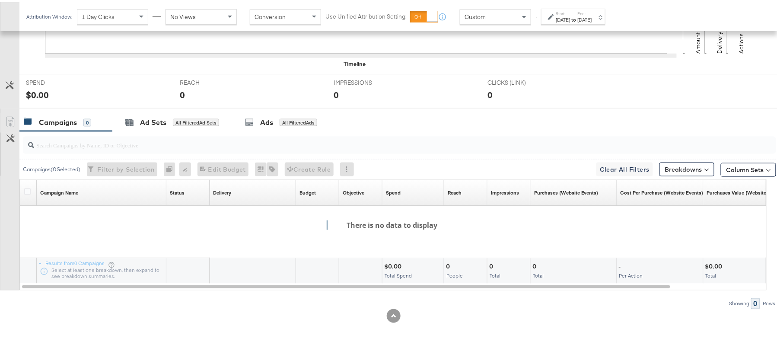
scroll to position [97, 0]
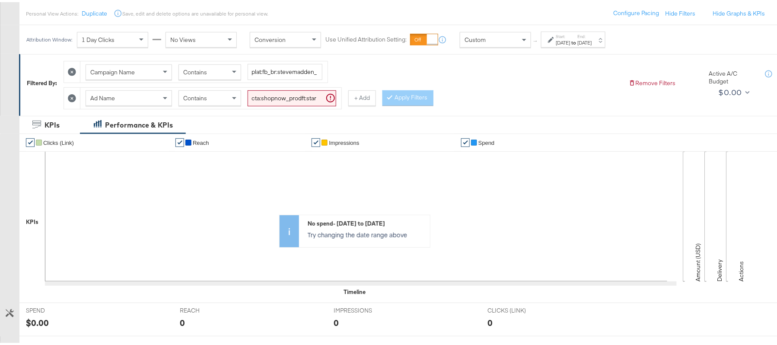
click at [276, 99] on input "cta:shopnow_prodft:starrating_copy:meetthestars-feb19-KARGO-multiimage_lp:plp_a…" at bounding box center [292, 96] width 89 height 16
paste input "mostwanted_copy:thestylesyoudidnt-apr8-KARGO-4:5single"
click at [409, 100] on button "Apply Filters" at bounding box center [408, 96] width 51 height 16
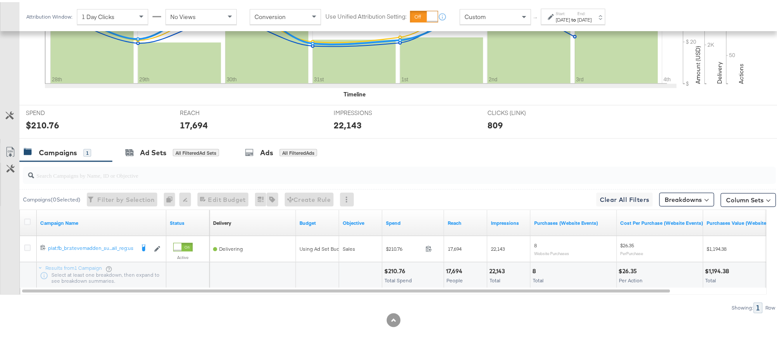
scroll to position [301, 0]
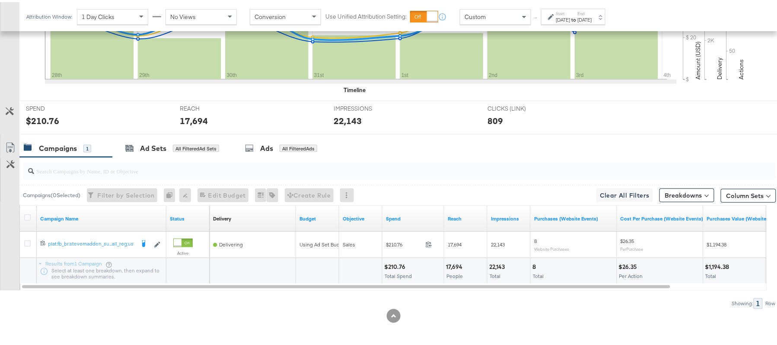
click at [395, 268] on div "$210.76" at bounding box center [396, 265] width 24 height 8
click at [457, 264] on div "17,694" at bounding box center [455, 265] width 19 height 8
click at [502, 267] on div "22,143" at bounding box center [498, 265] width 18 height 8
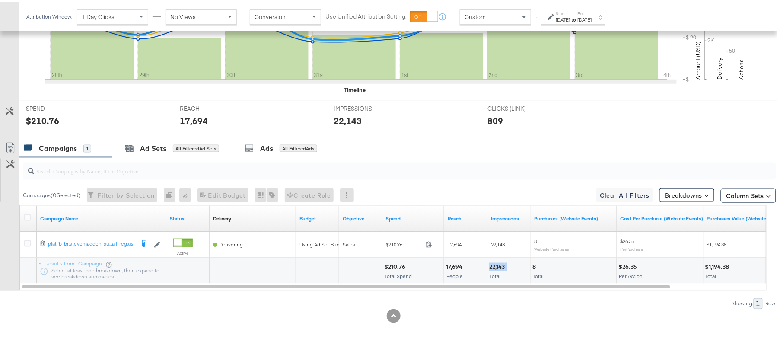
click at [502, 267] on div "22,143" at bounding box center [498, 265] width 18 height 8
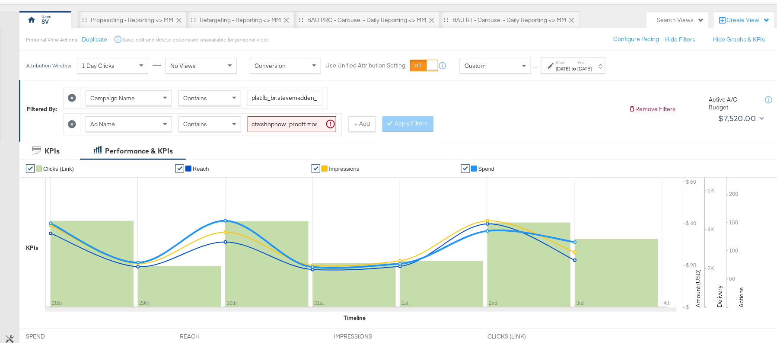
click at [295, 123] on input "cta:shopnow_prodft:mostwanted_copy:thestylesyoudidnt-apr8-KARGO-4:5singleimage_…" at bounding box center [292, 122] width 89 height 16
paste input "newarrivals_copy:thestylesyoudidnt-apr8-KARGO-4:5multi"
click at [398, 120] on button "Apply Filters" at bounding box center [408, 122] width 51 height 16
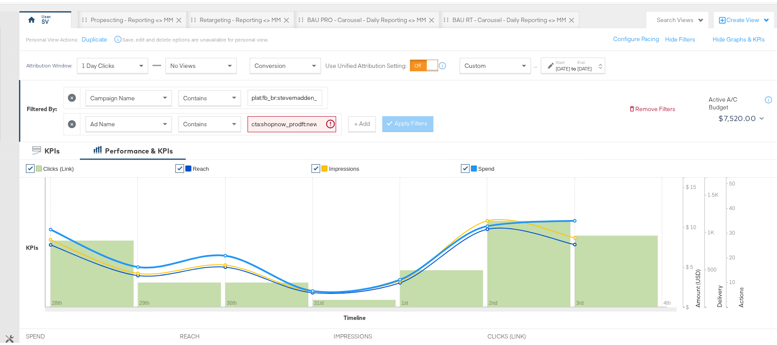
scroll to position [301, 0]
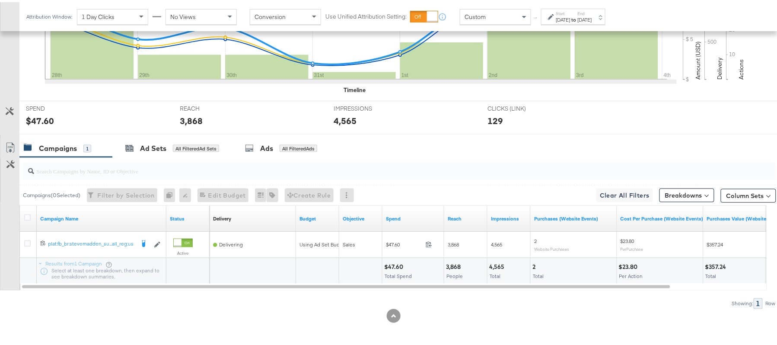
click at [397, 263] on div "$47.60" at bounding box center [395, 265] width 22 height 8
click at [451, 263] on div "3,868" at bounding box center [454, 265] width 17 height 8
click at [493, 265] on div "4,565" at bounding box center [498, 265] width 18 height 8
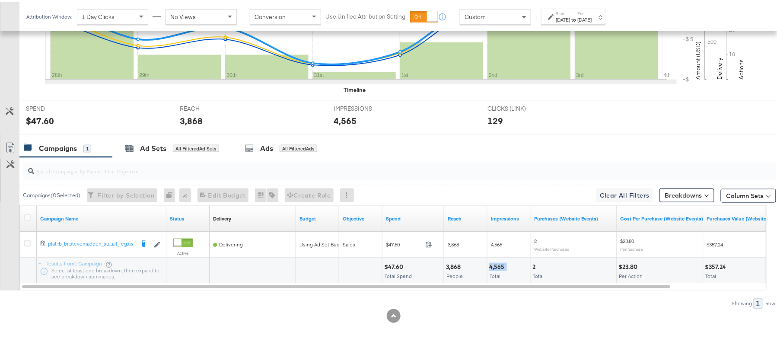
click at [493, 265] on div "4,565" at bounding box center [498, 265] width 18 height 8
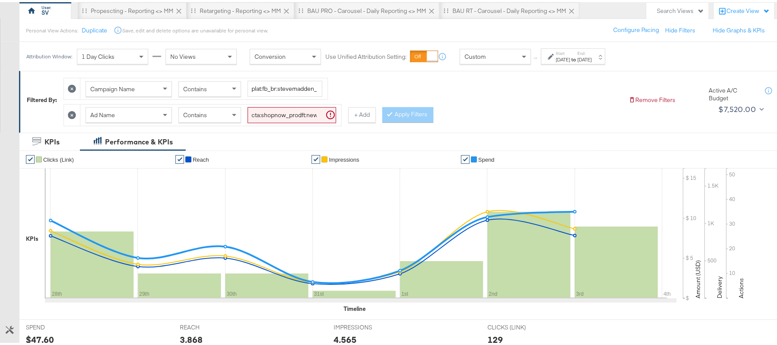
scroll to position [71, 0]
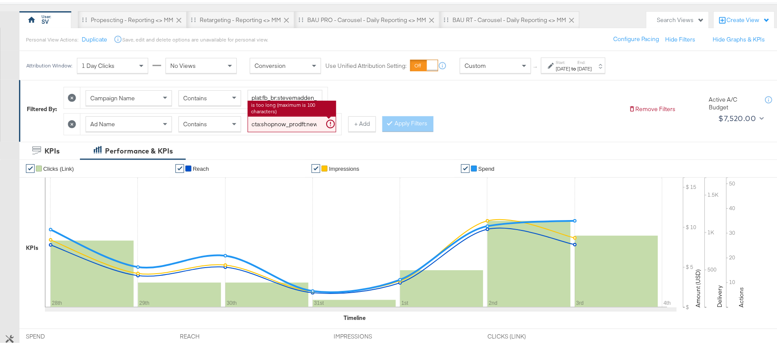
click at [266, 125] on input "cta:shopnow_prodft:newarrivals_copy:thestylesyoudidnt-apr8-KARGO-4:5multiimage_…" at bounding box center [292, 122] width 89 height 16
paste input "ug11"
click at [402, 123] on button "Apply Filters" at bounding box center [408, 122] width 51 height 16
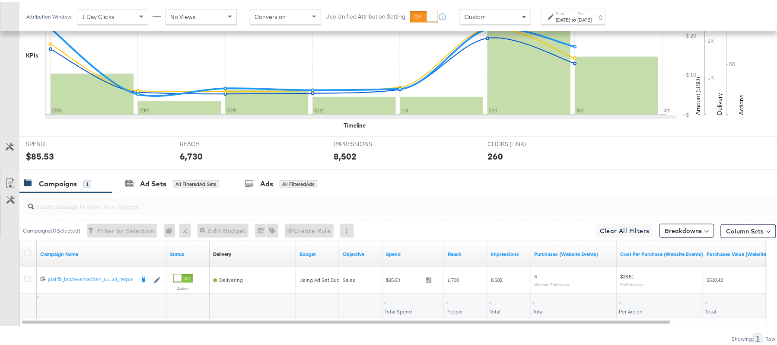
scroll to position [301, 0]
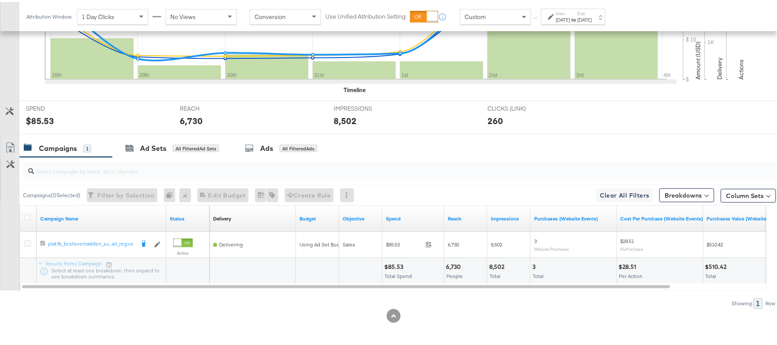
click at [396, 265] on div "$85.53" at bounding box center [395, 265] width 22 height 8
click at [455, 265] on div "6,730" at bounding box center [454, 265] width 17 height 8
click at [500, 261] on div "8,502" at bounding box center [498, 265] width 18 height 8
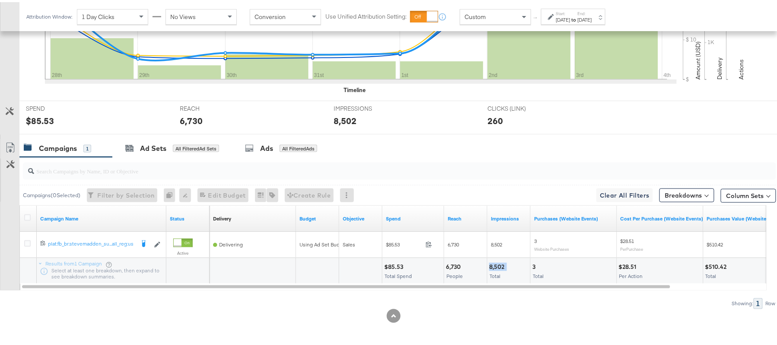
click at [500, 261] on div "8,502" at bounding box center [498, 265] width 18 height 8
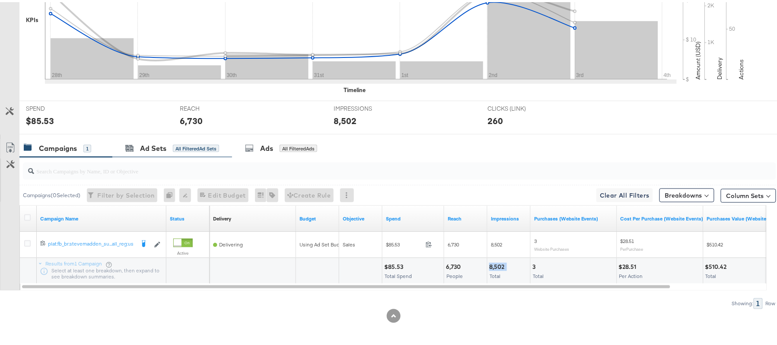
scroll to position [71, 0]
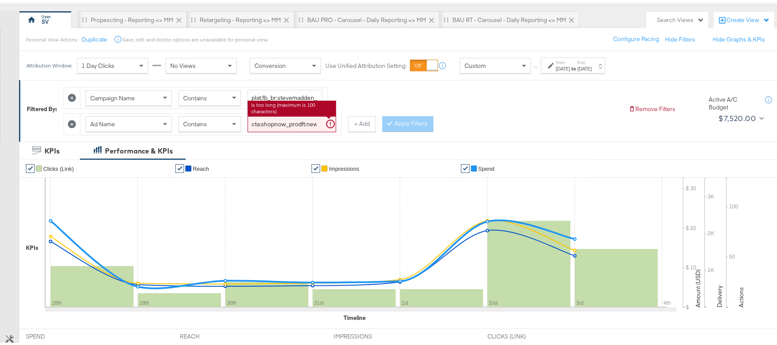
click at [287, 117] on input "cta:shopnow_prodft:newarrivals_copy:thestylesyoudidnt-aug11-KARGO-4:5multiimage…" at bounding box center [292, 122] width 89 height 16
paste input "smpass_copy:findsomethingnew-may28-KARGO"
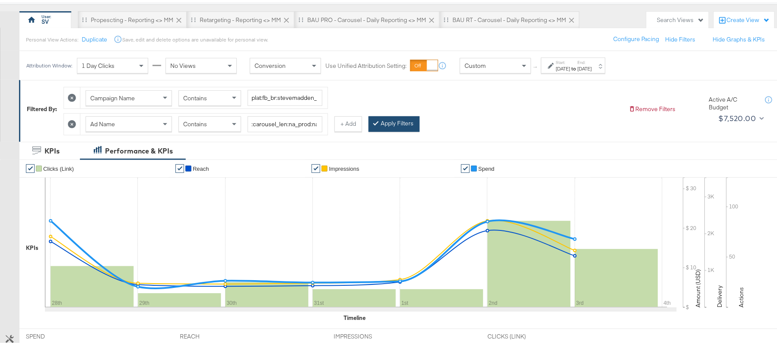
scroll to position [0, 0]
click at [399, 125] on button "Apply Filters" at bounding box center [394, 122] width 51 height 16
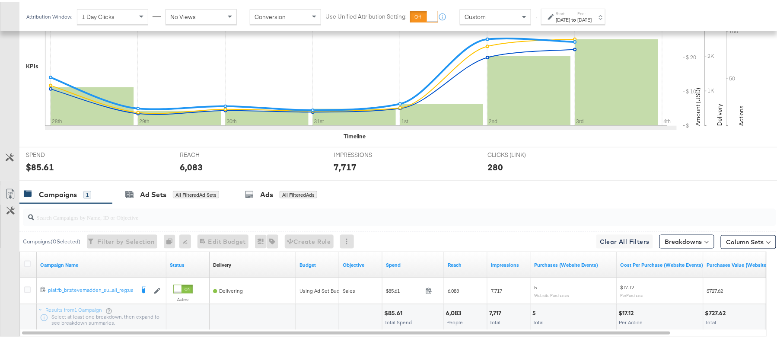
scroll to position [301, 0]
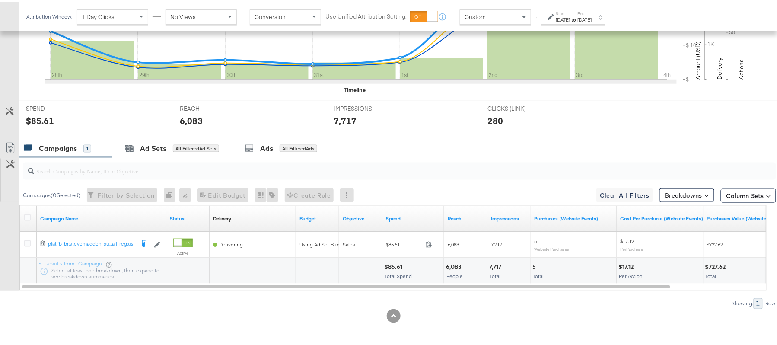
click at [396, 265] on div "$85.61" at bounding box center [394, 265] width 21 height 8
click at [457, 265] on div "6,083" at bounding box center [455, 265] width 18 height 8
click at [495, 265] on div "7,717" at bounding box center [496, 265] width 15 height 8
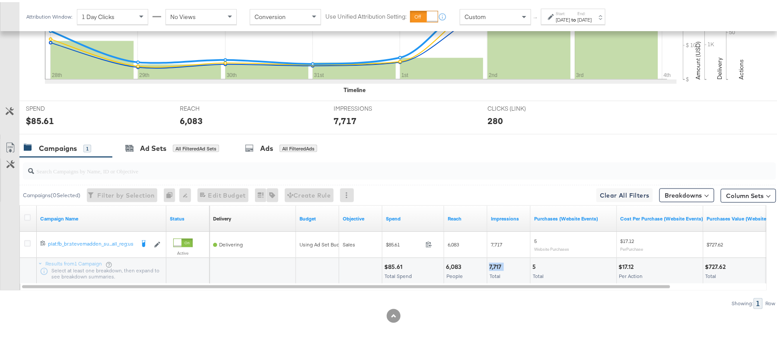
click at [495, 265] on div "7,717" at bounding box center [496, 265] width 15 height 8
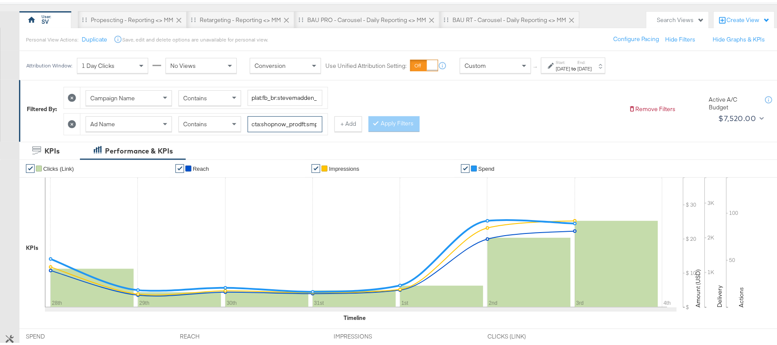
click at [291, 117] on input "cta:shopnow_prodft:smpass_copy:findsomethingnew-may28-KARGO_lp:plp_adtype:carou…" at bounding box center [285, 122] width 75 height 16
paste input "aug11"
type input "cta:shopnow_prodft:smpass_copy:findsomethingnew-aug11-KARGO_lp:plp_adtype:carou…"
click at [386, 126] on button "Apply Filters" at bounding box center [394, 122] width 51 height 16
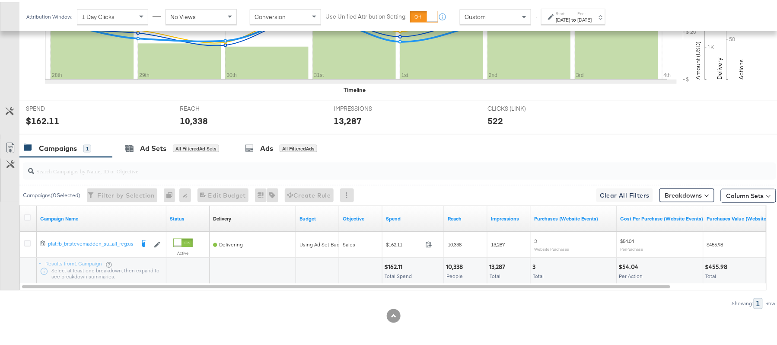
scroll to position [301, 0]
click at [394, 260] on div "$162.11 Total Spend" at bounding box center [413, 269] width 61 height 26
click at [450, 265] on div "10,338" at bounding box center [455, 265] width 19 height 8
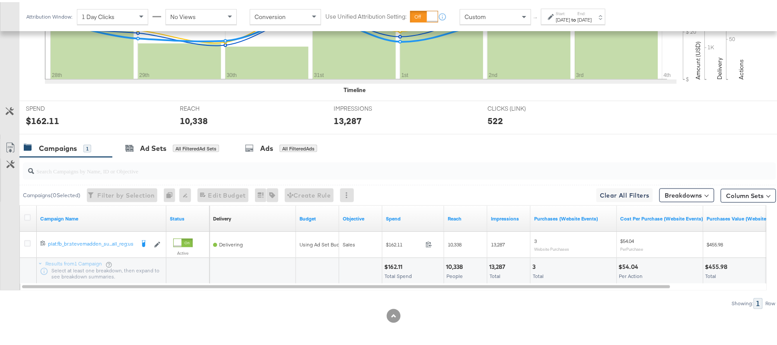
click at [500, 265] on div "13,287" at bounding box center [498, 265] width 19 height 8
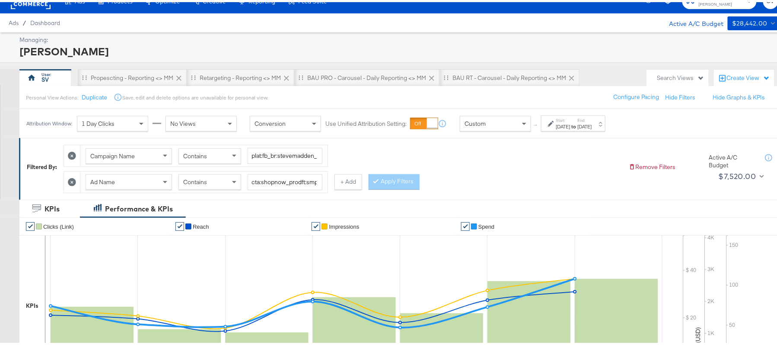
scroll to position [0, 0]
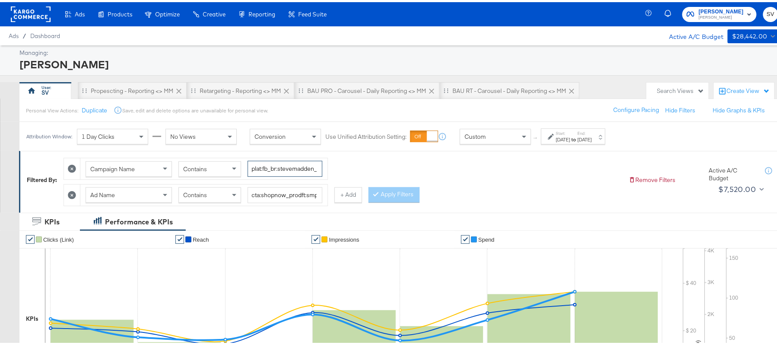
click at [279, 168] on input "plat:fb_br:stevemadden_subchan:paidsocial-asc_temp:evergreen-prospecting-2_obj:…" at bounding box center [285, 167] width 75 height 16
paste input "retargetingDPAs"
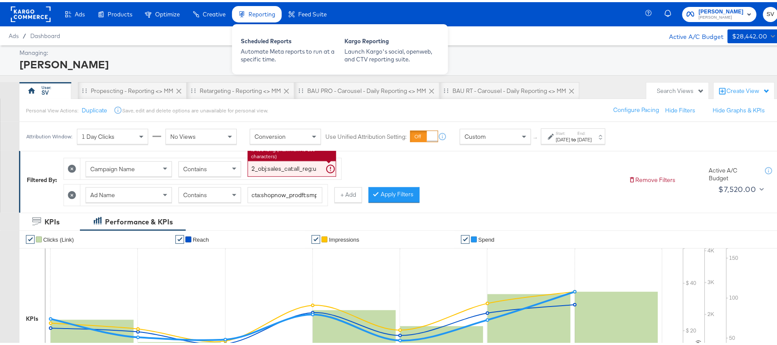
type input "plat:fb_br:stevemadden_subchan:paidsocial-asc_temp:evergreen-retargetingDPAs-2_…"
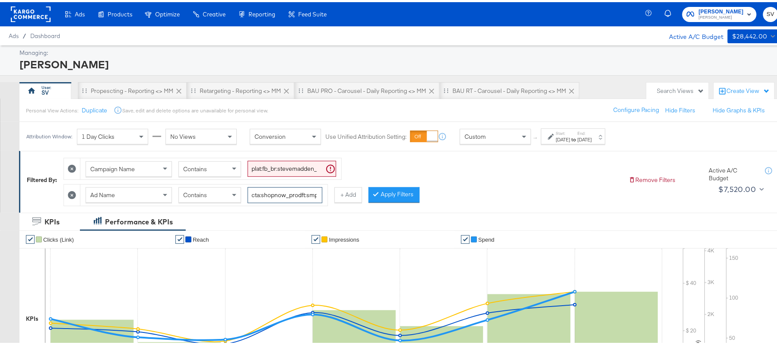
click at [273, 188] on input "cta:shopnow_prodft:smpass_copy:findsomethingnew-aug11-KARGO_lp:plp_adtype:carou…" at bounding box center [285, 193] width 75 height 16
paste input "mostwanted_copy:thestylesyoudidnt-jan23-KARGO-multiimage"
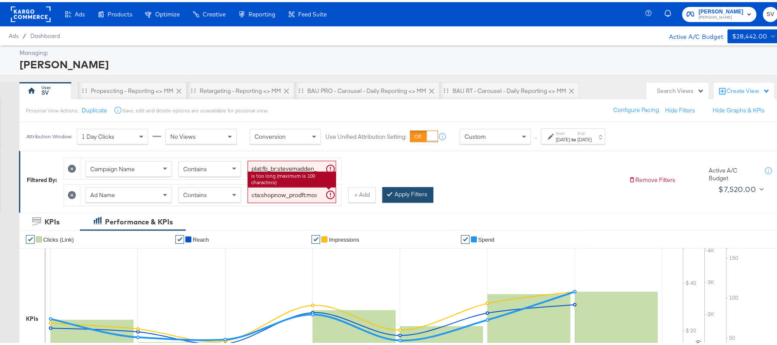
click at [393, 192] on div at bounding box center [392, 192] width 6 height 8
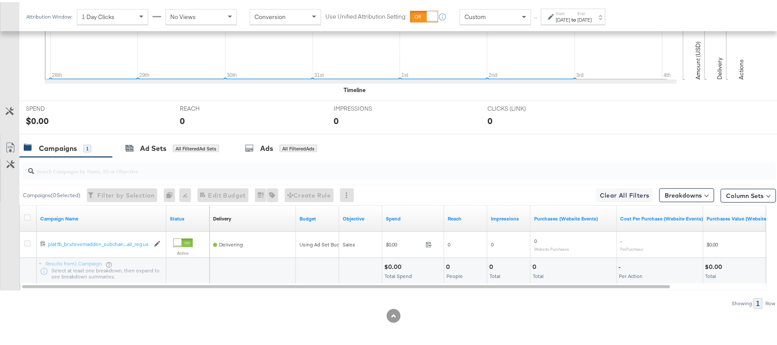
scroll to position [71, 0]
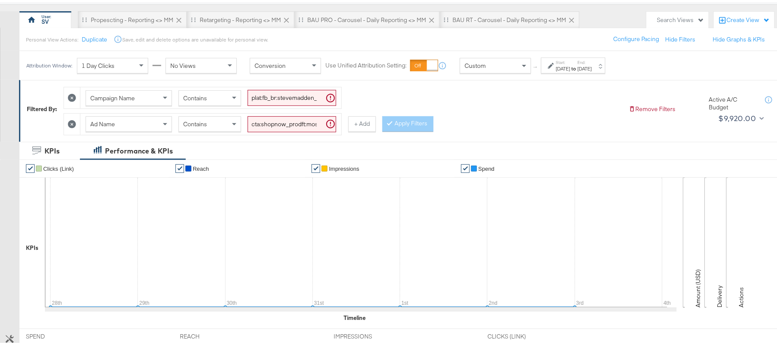
click at [268, 118] on input "cta:shopnow_prodft:mostwanted_copy:thestylesyoudidnt-jan23-KARGO-multiimage_lp:…" at bounding box center [292, 122] width 89 height 16
paste input "2"
click at [398, 123] on button "Apply Filters" at bounding box center [408, 122] width 51 height 16
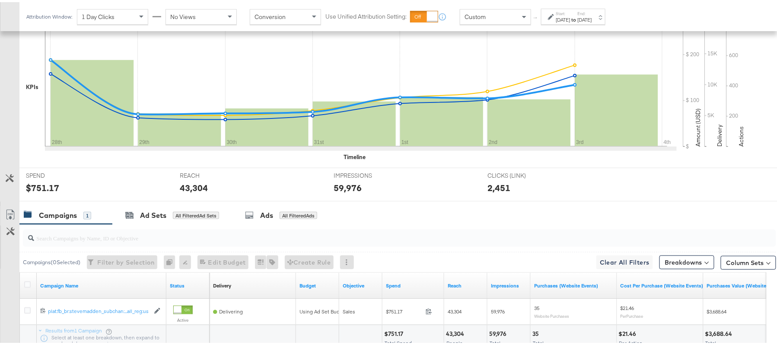
scroll to position [301, 0]
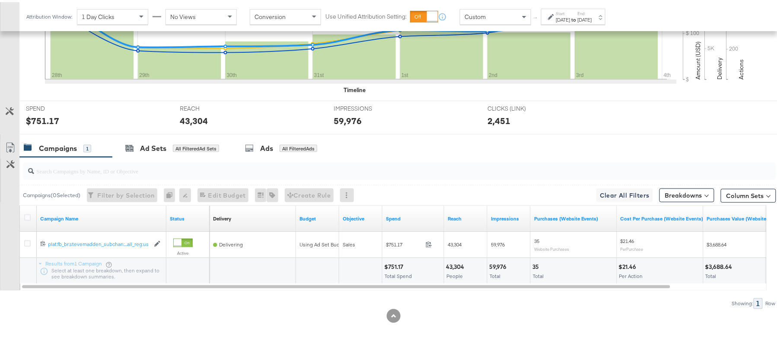
click at [395, 260] on div "$751.17 Total Spend" at bounding box center [413, 269] width 61 height 26
click at [456, 266] on div "43,304" at bounding box center [456, 265] width 21 height 8
click at [500, 261] on div "59,976" at bounding box center [499, 265] width 20 height 8
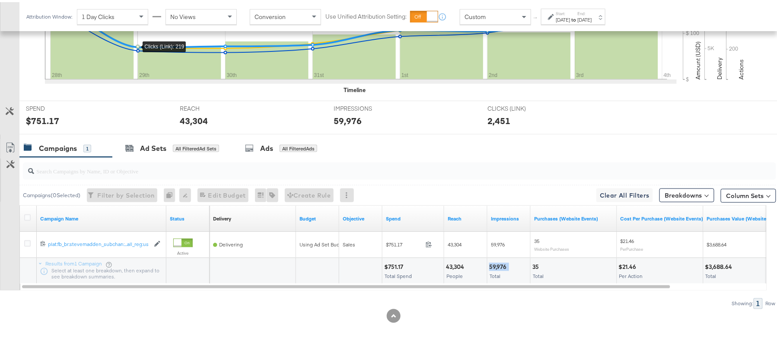
click at [500, 261] on div "59,976" at bounding box center [499, 265] width 20 height 8
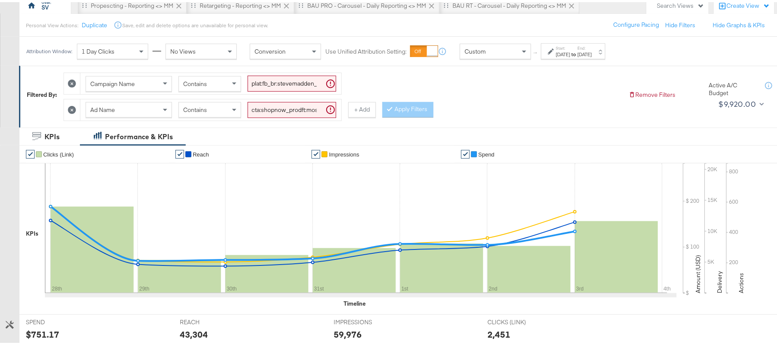
scroll to position [13, 0]
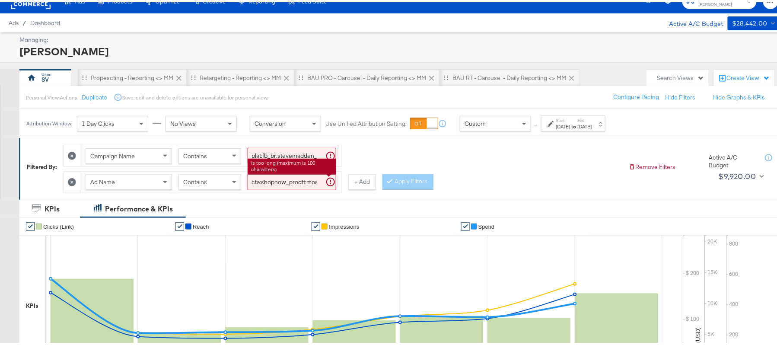
click at [299, 173] on div "cta:shopnow_prodft:mostwanted2_copy:thestylesyoudidnt-jan23-KARGO-multiimage_lp…" at bounding box center [292, 180] width 89 height 16
paste input "newarrivals"
click at [406, 182] on button "Apply Filters" at bounding box center [408, 180] width 51 height 16
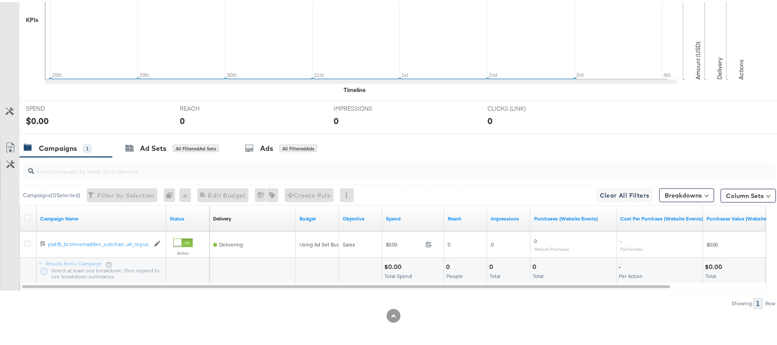
scroll to position [0, 0]
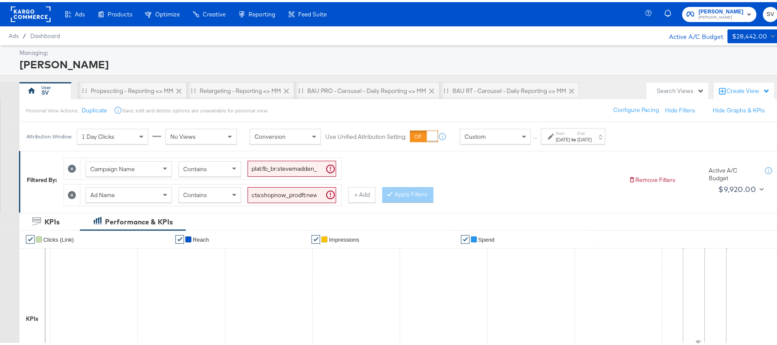
click at [268, 199] on input "cta:shopnow_prodft:newarrivals_copy:thestylesyoudidnt-jan23-KARGO-multiimage_lp…" at bounding box center [292, 193] width 89 height 16
paste input "2"
click at [395, 199] on button "Apply Filters" at bounding box center [408, 193] width 51 height 16
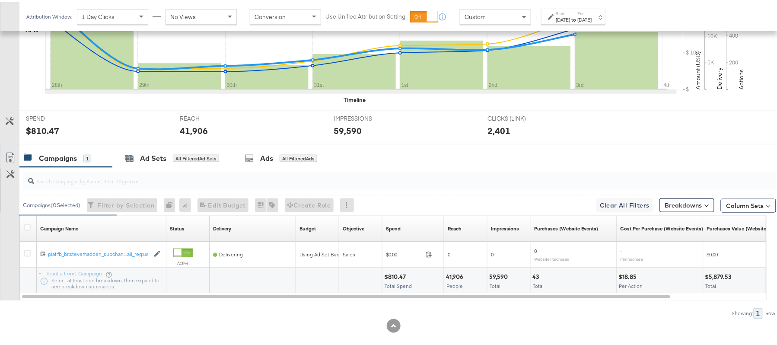
scroll to position [301, 0]
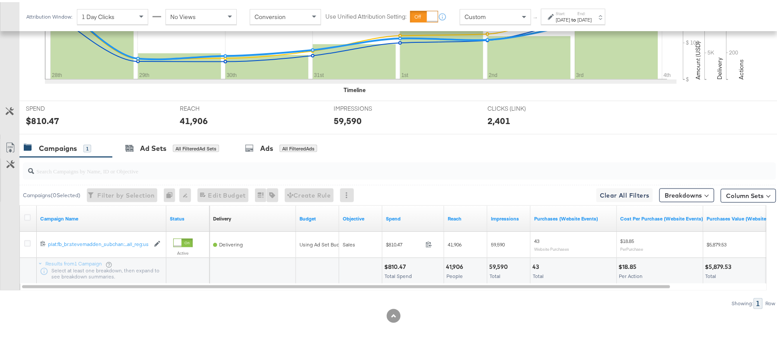
click at [398, 265] on div "$810.47" at bounding box center [396, 265] width 24 height 8
click at [455, 262] on div "41,906" at bounding box center [456, 265] width 20 height 8
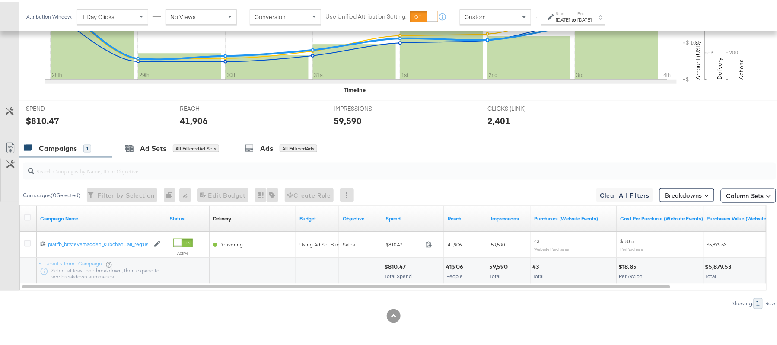
click at [500, 265] on div "59,590" at bounding box center [499, 265] width 21 height 8
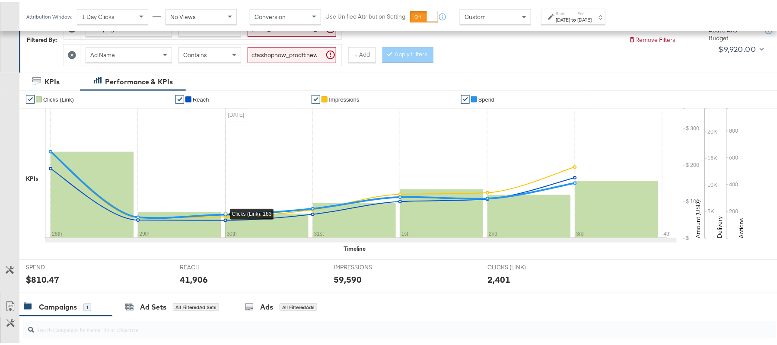
scroll to position [128, 0]
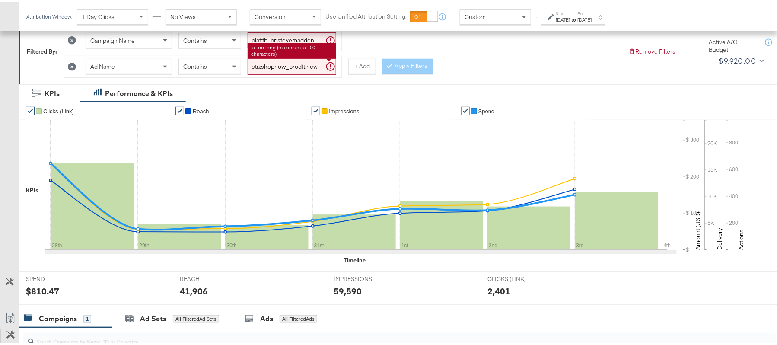
click at [282, 57] on div "cta:shopnow_prodft:newarrivals2_copy:thestylesyoudidnt-jan23-KARGO-multiimage_l…" at bounding box center [292, 65] width 89 height 16
click at [282, 71] on input "cta:shopnow_prodft:newarrivals2_copy:thestylesyoudidnt-jan23-KARGO-multiimage_l…" at bounding box center [292, 65] width 89 height 16
paste input "womensshoes_copy:cominginhot-nov15-KARGO"
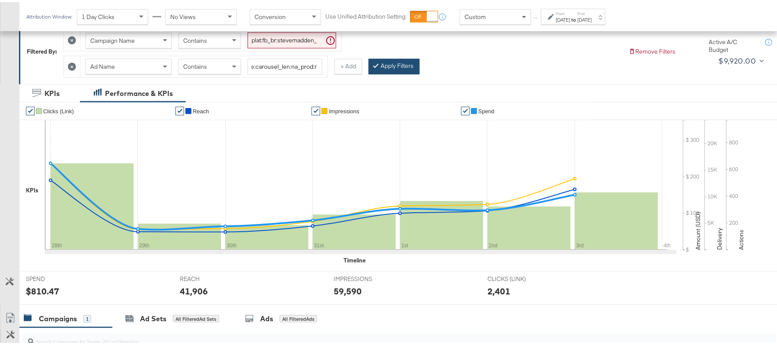
click at [402, 67] on button "Apply Filters" at bounding box center [394, 65] width 51 height 16
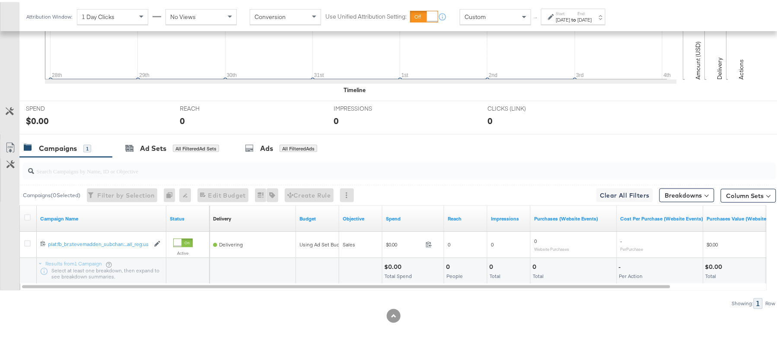
scroll to position [71, 0]
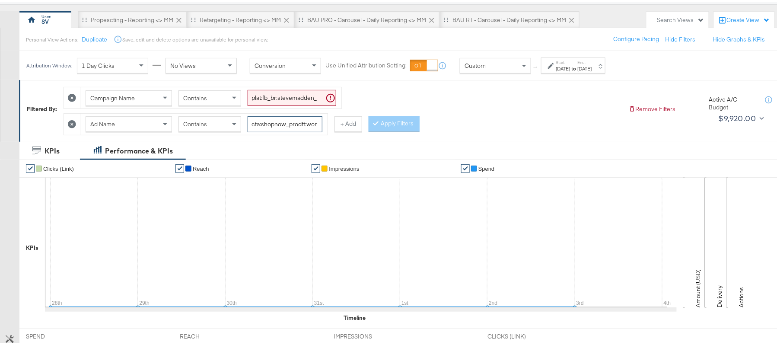
click at [290, 125] on input "cta:shopnow_prodft:womensshoes_copy:cominginhot-nov15-KARGO_lp:plp_adtype:carou…" at bounding box center [285, 122] width 75 height 16
paste input "2"
click at [382, 124] on button "Apply Filters" at bounding box center [394, 122] width 51 height 16
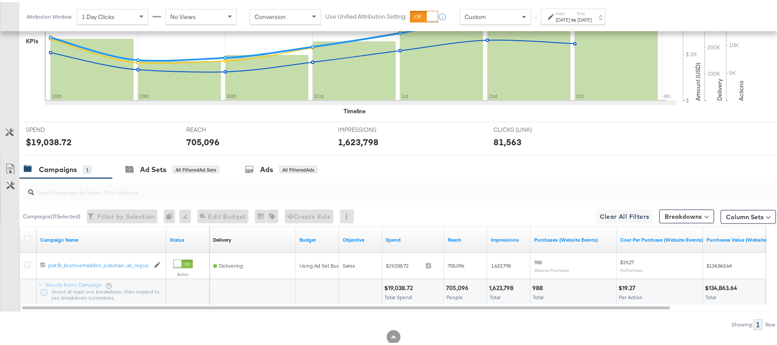
scroll to position [301, 0]
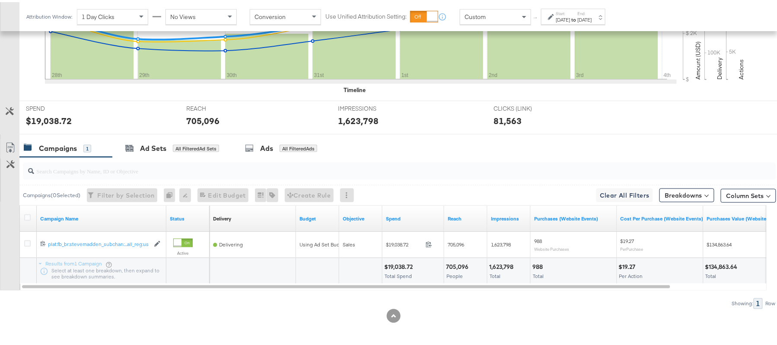
click at [392, 261] on div "$19,038.72" at bounding box center [399, 265] width 31 height 8
click at [464, 265] on div "705,096" at bounding box center [458, 265] width 25 height 8
click at [500, 257] on div "1,623,798 Total" at bounding box center [509, 269] width 43 height 26
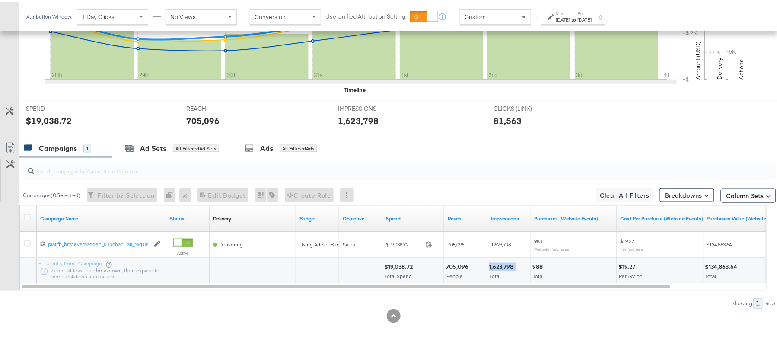
click at [500, 257] on div "1,623,798 Total" at bounding box center [509, 269] width 43 height 26
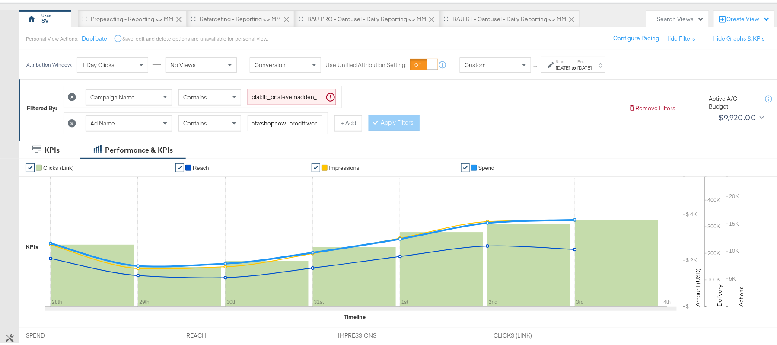
scroll to position [71, 0]
click at [272, 118] on input "cta:shopnow_prodft:womensshoes_copy:cominginhot2-nov15-KARGO_lp:plp_adtype:caro…" at bounding box center [285, 122] width 75 height 16
paste input "starrating_copy:meetthestars-feb19-KARGO-multiimage"
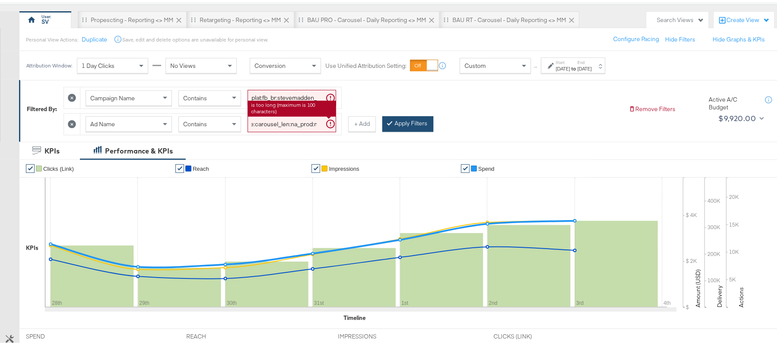
type input "cta:shopnow_prodft:starrating_copy:meetthestars-feb19-KARGO-multiimage_lp:plp_a…"
click at [386, 127] on button "Apply Filters" at bounding box center [408, 122] width 51 height 16
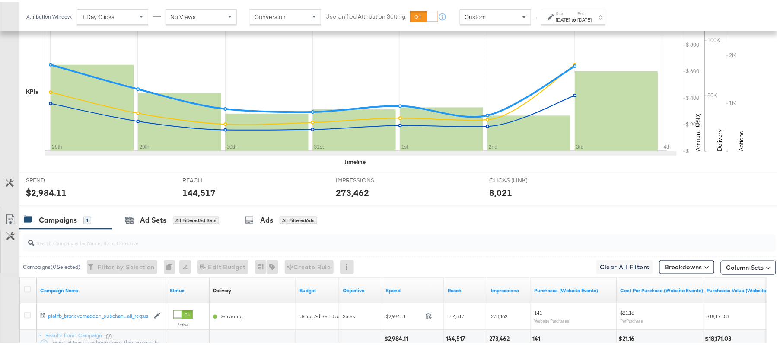
scroll to position [301, 0]
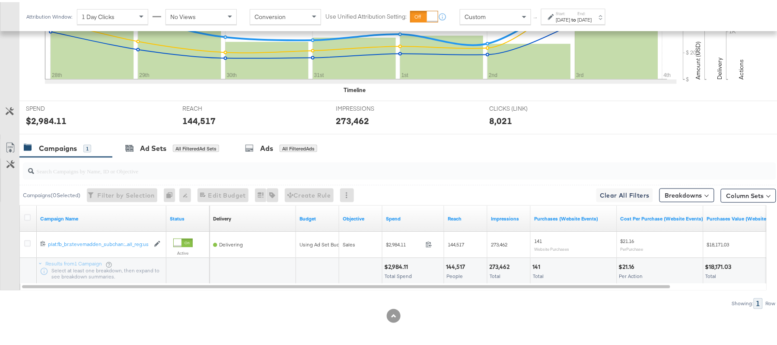
click at [395, 261] on div "$2,984.11" at bounding box center [397, 265] width 26 height 8
click at [460, 265] on div "144,517" at bounding box center [457, 265] width 22 height 8
click at [502, 256] on div "273,462 Total" at bounding box center [509, 269] width 43 height 26
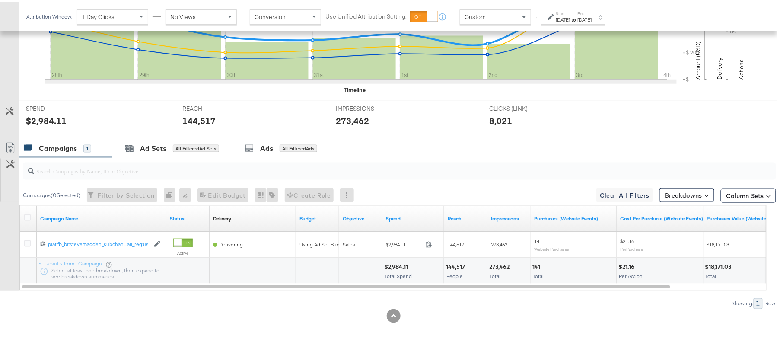
click at [502, 263] on div "273,462" at bounding box center [500, 265] width 23 height 8
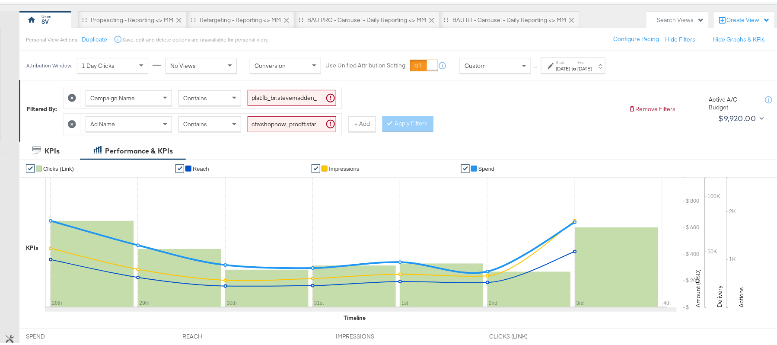
click at [571, 70] on div "Aug 28th 2025" at bounding box center [563, 66] width 14 height 7
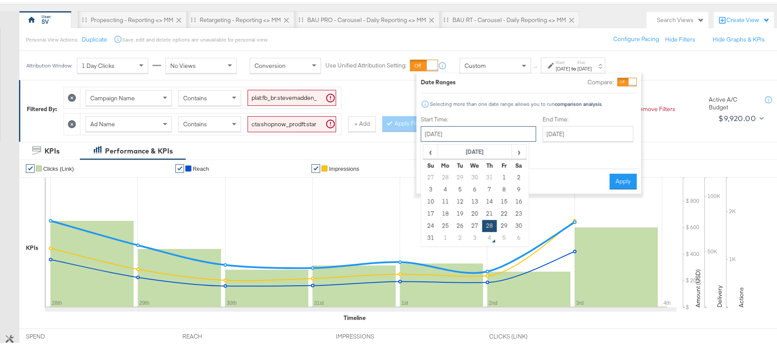
click at [482, 129] on input "August 28th 2025" at bounding box center [478, 132] width 115 height 16
click at [489, 206] on td "21" at bounding box center [489, 212] width 15 height 12
type input "August 21st 2025"
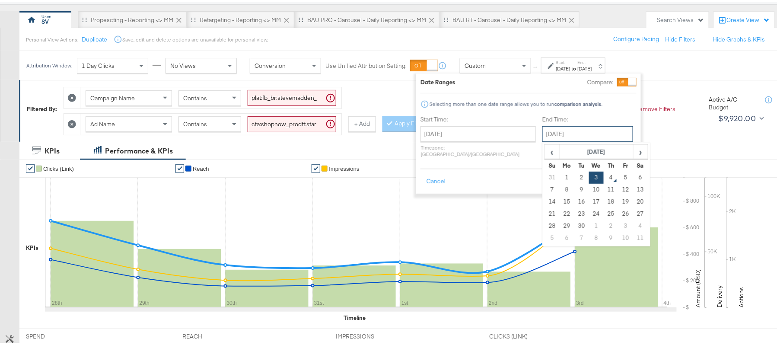
click at [555, 130] on input "[DATE]" at bounding box center [588, 132] width 91 height 16
click at [546, 154] on span "‹" at bounding box center [552, 149] width 13 height 13
click at [589, 224] on td "27" at bounding box center [596, 224] width 15 height 12
type input "August 27th 2025"
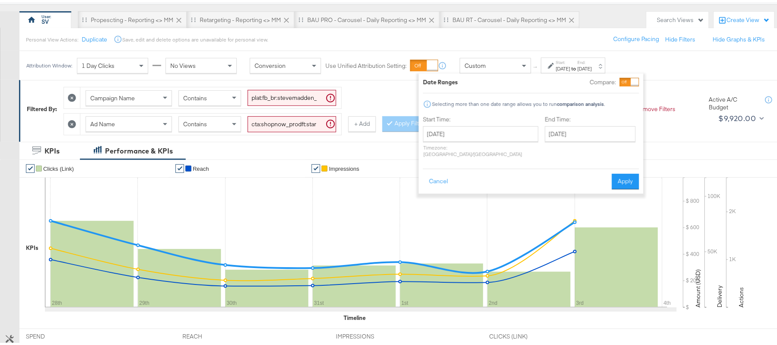
click at [632, 183] on div "Date Ranges Compare: Selecting more than one date range allows you to run compa…" at bounding box center [531, 131] width 225 height 120
click at [629, 175] on button "Apply" at bounding box center [625, 180] width 27 height 16
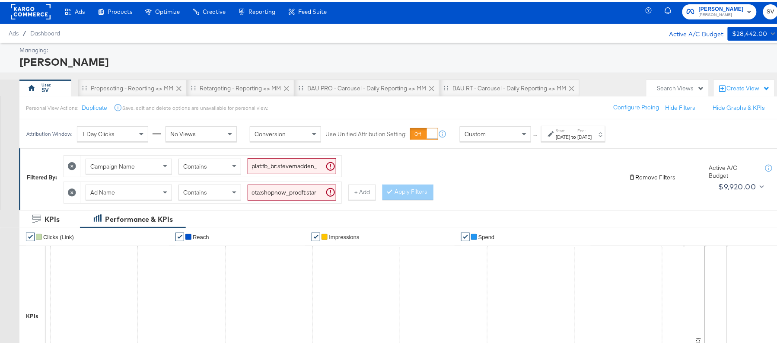
scroll to position [0, 0]
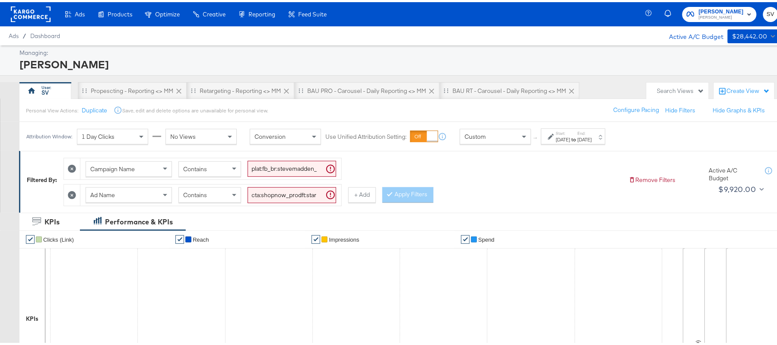
click at [592, 133] on label "End:" at bounding box center [585, 131] width 14 height 6
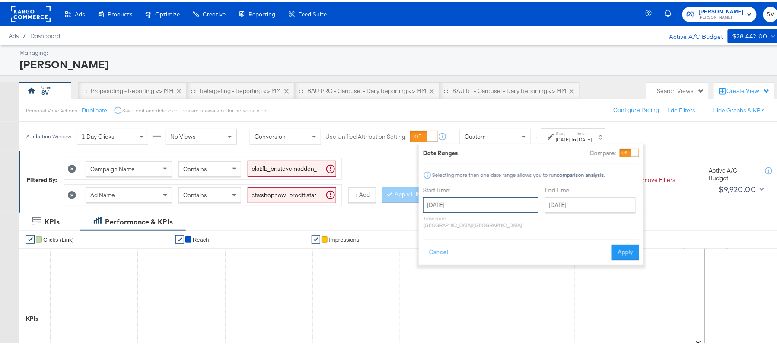
click at [485, 201] on input "August 21st 2025" at bounding box center [480, 203] width 115 height 16
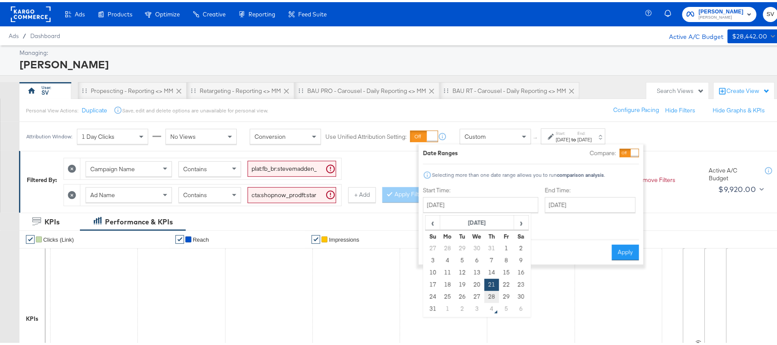
click at [495, 291] on td "28" at bounding box center [492, 295] width 15 height 12
type input "August 28th 2025"
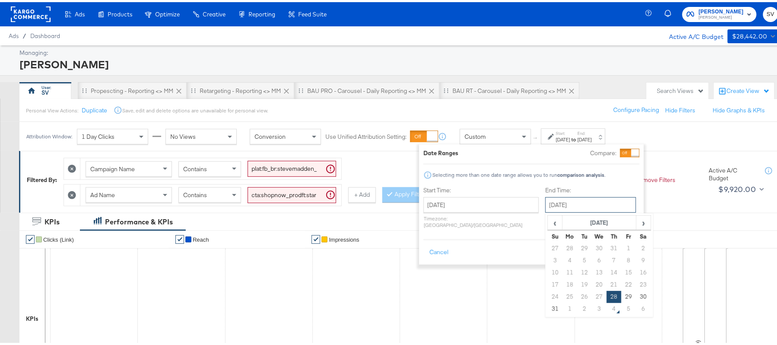
click at [573, 203] on input "August 28th 2025" at bounding box center [591, 203] width 91 height 16
click at [592, 312] on td "3" at bounding box center [599, 307] width 15 height 12
type input "[DATE]"
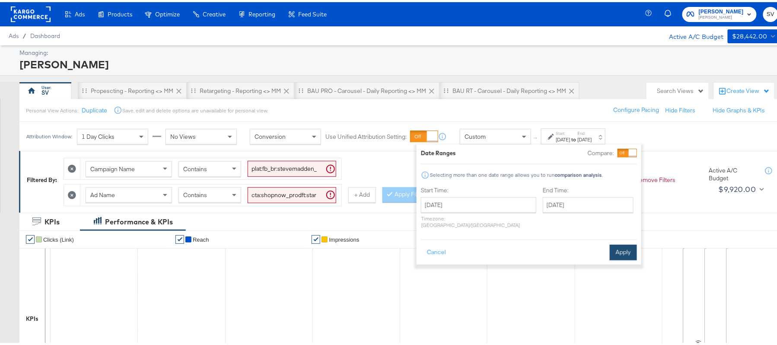
click at [620, 244] on button "Apply" at bounding box center [623, 251] width 27 height 16
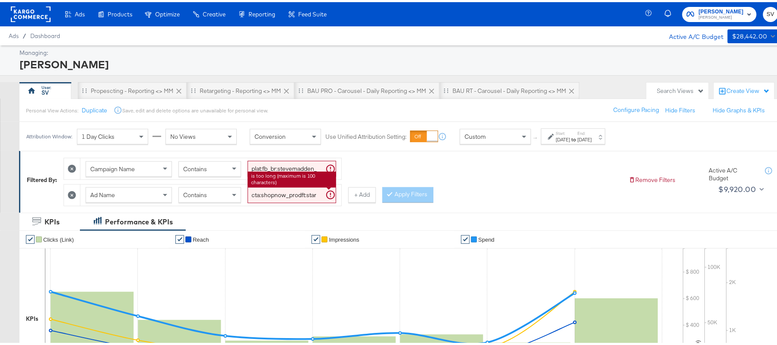
click at [267, 201] on input "cta:shopnow_prodft:starrating_copy:meetthestars-feb19-KARGO-multiimage_lp:plp_a…" at bounding box center [292, 193] width 89 height 16
paste input "newarrivals_copy:thestylesyoudidnt-apr8-KARGO-4:5"
click at [399, 194] on button "Apply Filters" at bounding box center [408, 193] width 51 height 16
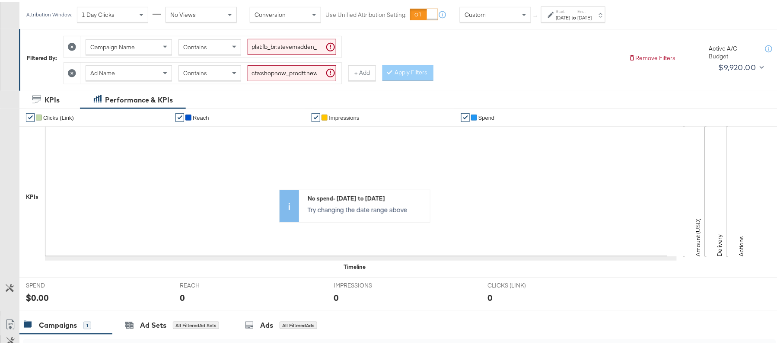
scroll to position [13, 0]
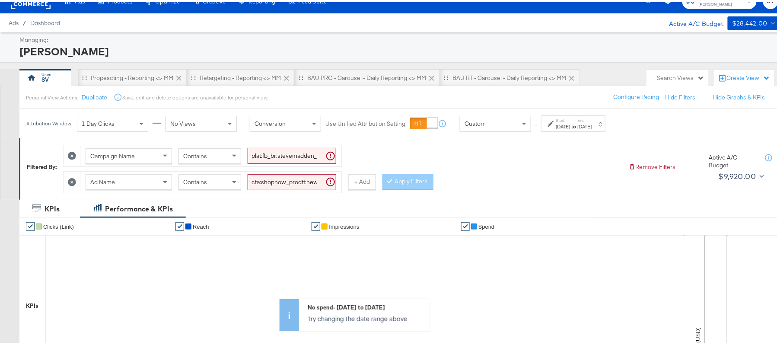
click at [296, 181] on input "cta:shopnow_prodft:newarrivals_copy:thestylesyoudidnt-apr8-KARGO-4:5multiimage_…" at bounding box center [292, 180] width 89 height 16
paste input "2"
click at [394, 182] on div at bounding box center [392, 179] width 6 height 8
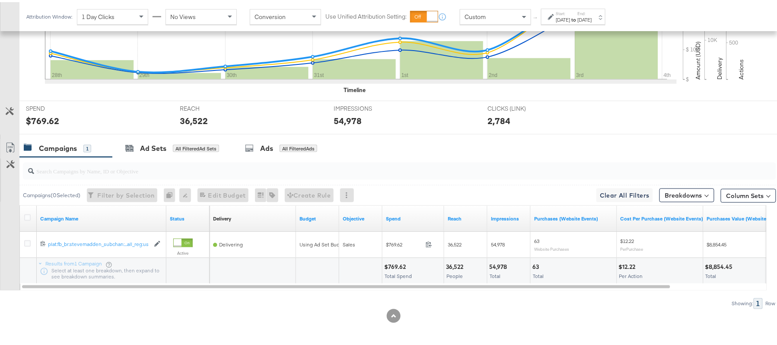
scroll to position [301, 0]
click at [395, 263] on div "$769.62" at bounding box center [396, 265] width 24 height 8
click at [459, 264] on div "36,522" at bounding box center [456, 265] width 20 height 8
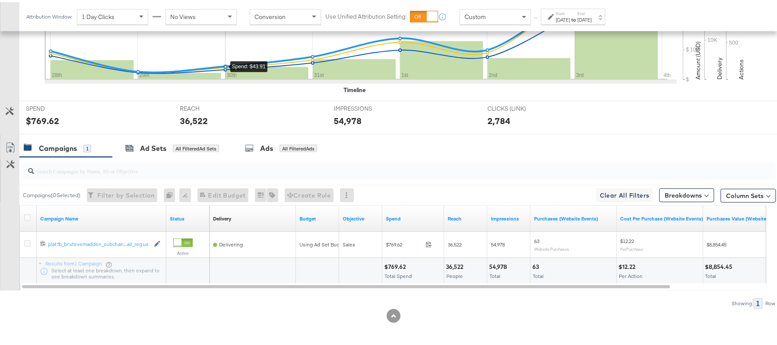
click at [505, 265] on div "54,978" at bounding box center [499, 265] width 20 height 8
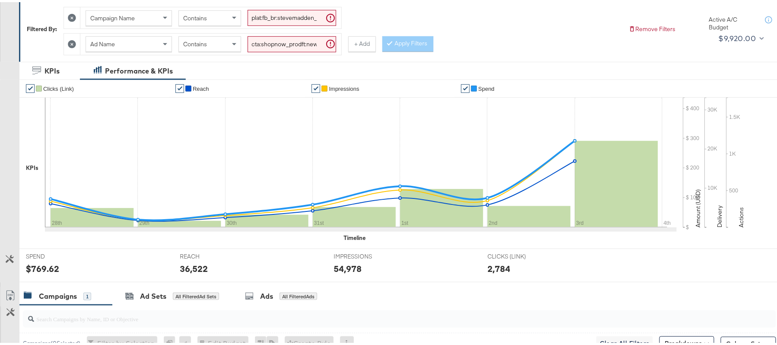
scroll to position [71, 0]
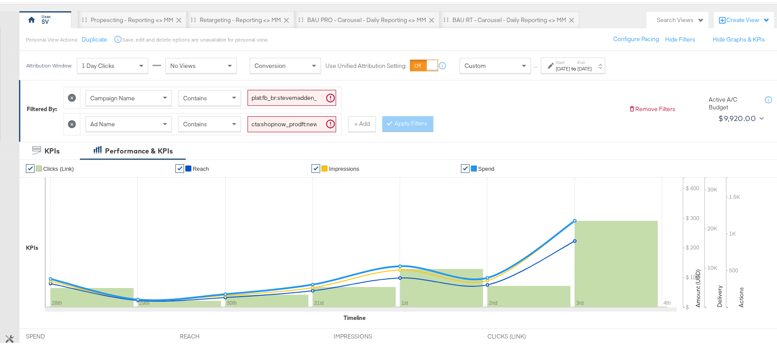
click at [270, 123] on input "cta:shopnow_prodft:newarrivals_copy:thestylesyoudidnt-apr8-KARGO-4:5multiimage2…" at bounding box center [292, 122] width 89 height 16
paste input "smpass_copy:wesawyou-may28-KARGO"
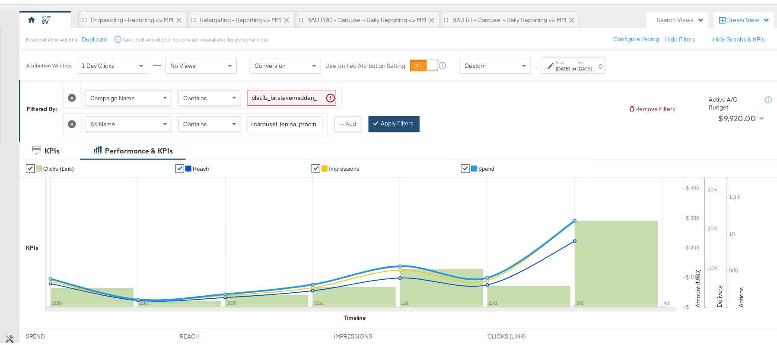
scroll to position [0, 0]
click at [409, 123] on button "Apply Filters" at bounding box center [394, 122] width 51 height 16
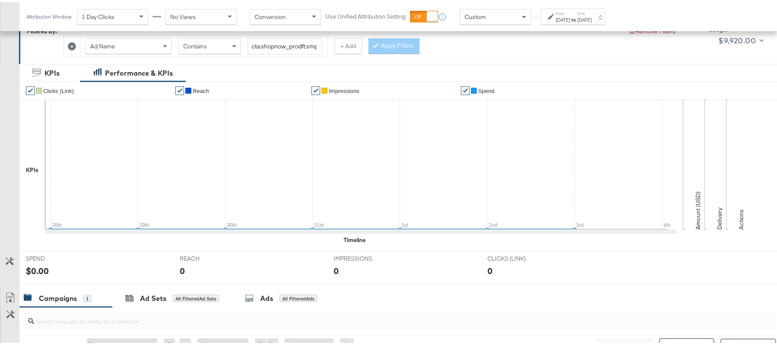
scroll to position [128, 0]
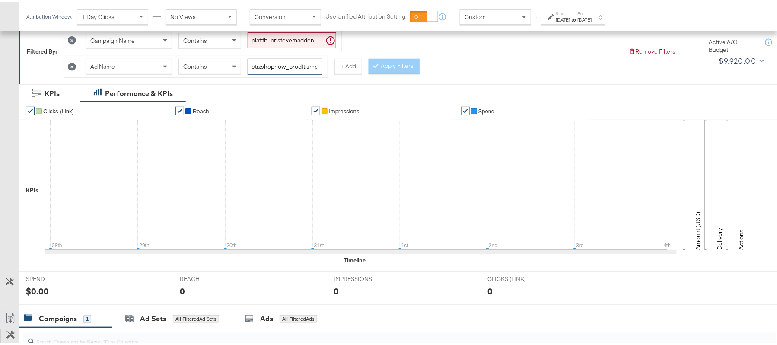
click at [265, 68] on input "cta:shopnow_prodft:smpass_copy:wesawyou-may28-KARGO_lp:plp_adtype:carousel_len:…" at bounding box center [285, 65] width 75 height 16
paste input "2"
type input "cta:shopnow_prodft:smpass_copy:wesawyou-may28-KARGO2_lp:plp_adtype:carousel_len…"
click at [384, 71] on button "Apply Filters" at bounding box center [394, 65] width 51 height 16
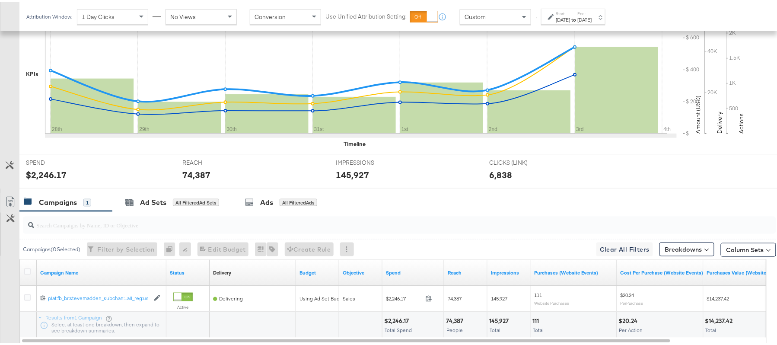
scroll to position [301, 0]
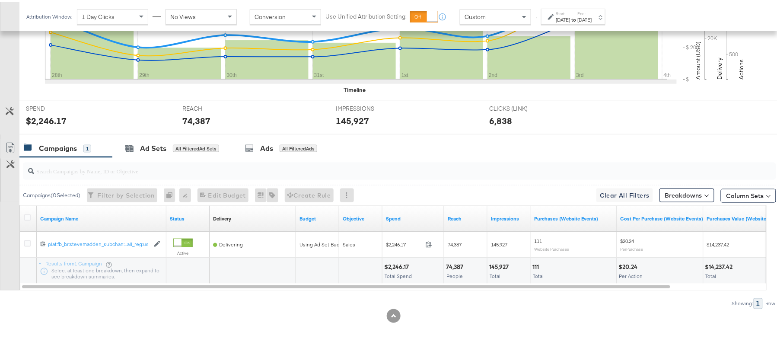
click at [399, 266] on div "$2,246.17" at bounding box center [397, 265] width 27 height 8
click at [459, 265] on div "74,387" at bounding box center [456, 265] width 20 height 8
click at [512, 267] on div at bounding box center [519, 265] width 17 height 8
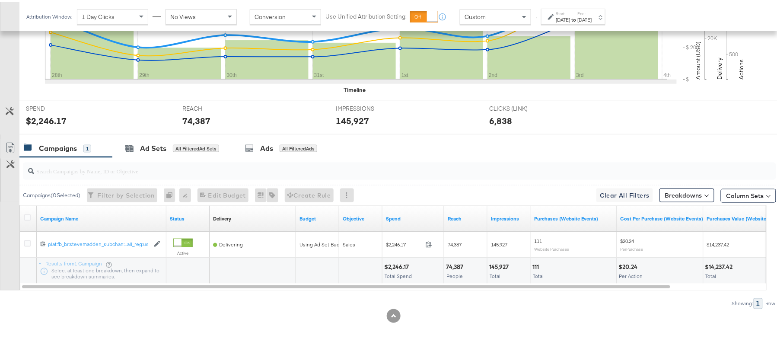
click at [503, 267] on div "145,927" at bounding box center [500, 265] width 22 height 8
click at [502, 267] on div "145,927" at bounding box center [500, 265] width 22 height 8
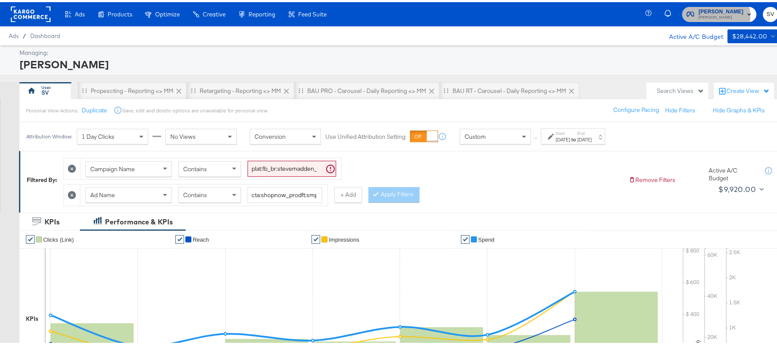
click at [715, 14] on span "Steve Madden" at bounding box center [721, 15] width 45 height 7
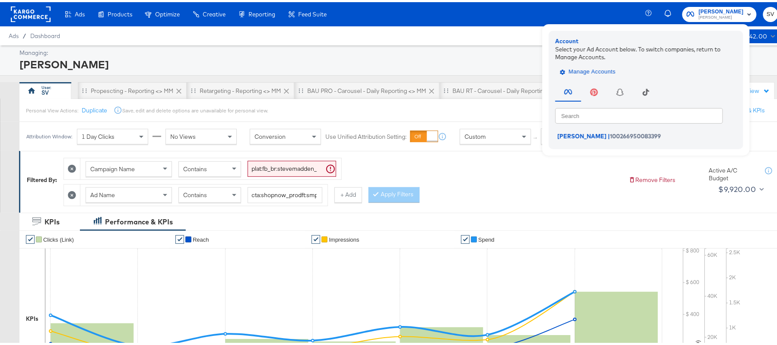
click at [605, 71] on span "Manage Accounts" at bounding box center [589, 70] width 54 height 10
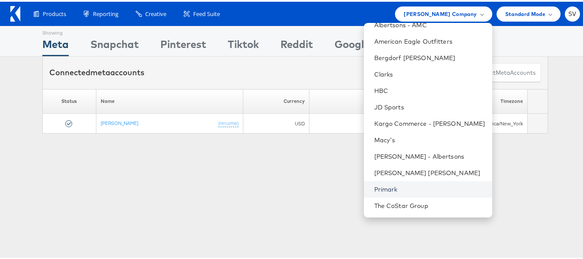
scroll to position [41, 0]
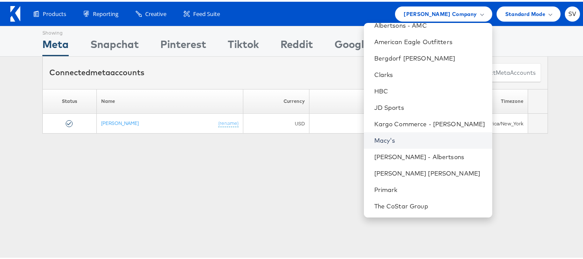
click at [419, 143] on link "Macy's" at bounding box center [429, 138] width 111 height 9
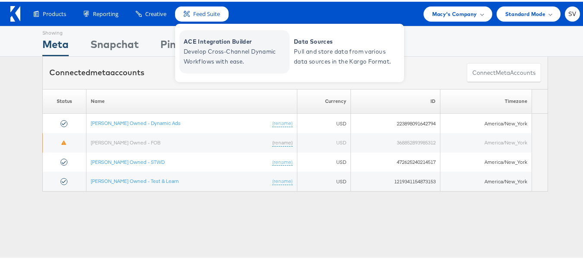
click at [214, 41] on span "ACE Integration Builder" at bounding box center [236, 40] width 104 height 10
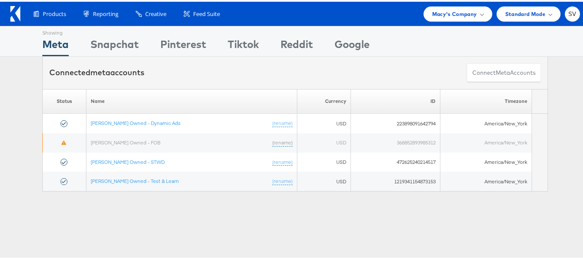
click at [465, 4] on div "Products Product Catalogs Enhance Your Product Catalog, Map Them to Publishers,…" at bounding box center [295, 12] width 591 height 24
click at [454, 11] on span "Macy's Company" at bounding box center [454, 12] width 45 height 9
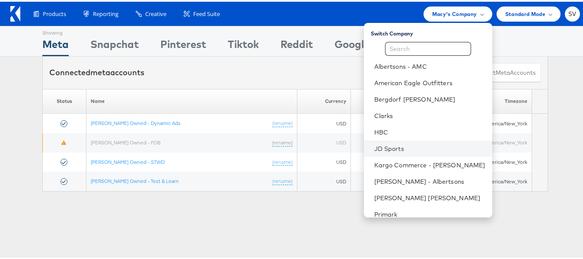
scroll to position [42, 0]
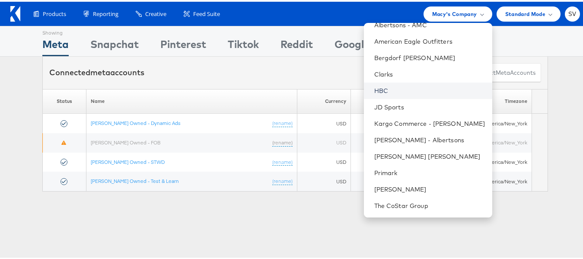
click at [378, 87] on link "HBC" at bounding box center [429, 89] width 111 height 9
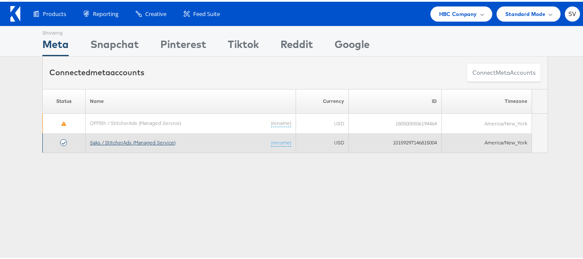
click at [146, 142] on link "Saks / StitcherAds (Managed Service)" at bounding box center [133, 140] width 86 height 6
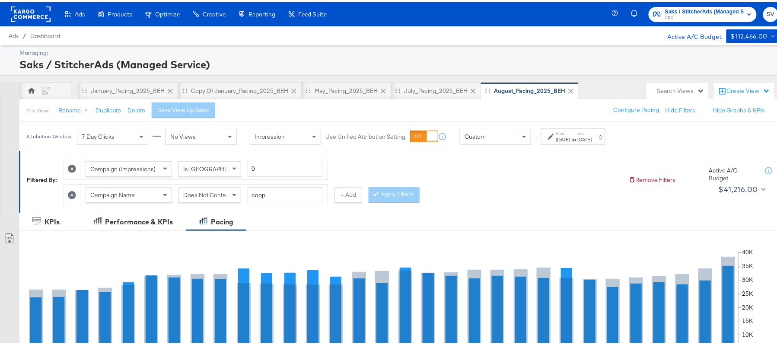
click at [661, 95] on div "Search Views" at bounding box center [678, 88] width 62 height 17
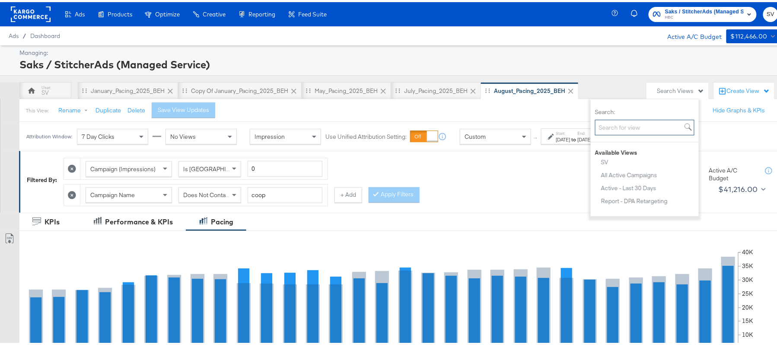
click at [620, 125] on input "Search:" at bounding box center [644, 126] width 99 height 16
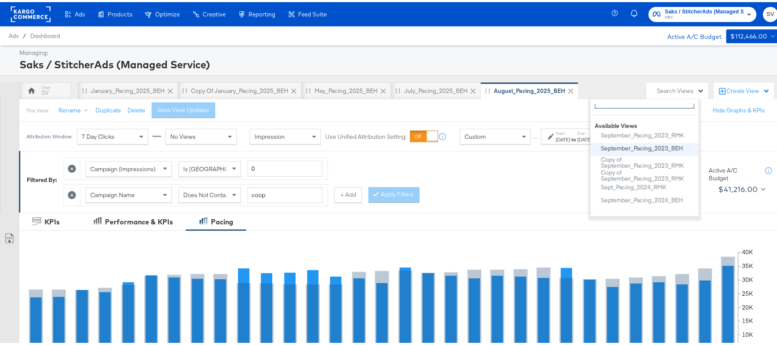
scroll to position [31, 0]
type input "sep"
click at [514, 82] on div "August_Pacing_2025_BEH" at bounding box center [530, 88] width 98 height 17
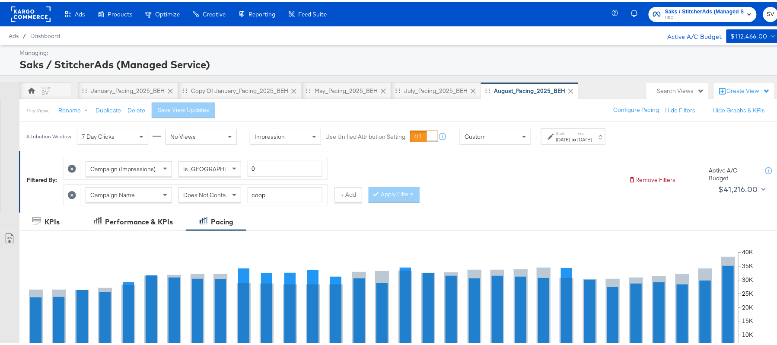
click at [573, 142] on div "Start: [DATE] to End: [DATE]" at bounding box center [573, 134] width 64 height 16
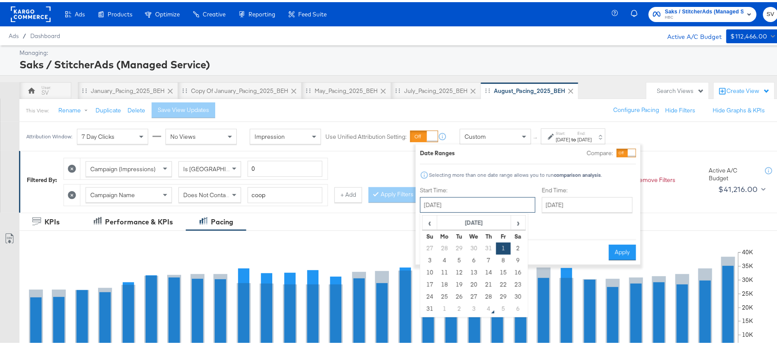
click at [497, 208] on input "[DATE]" at bounding box center [477, 203] width 115 height 16
click at [519, 224] on span "›" at bounding box center [518, 220] width 13 height 13
click at [429, 246] on td "31" at bounding box center [430, 246] width 15 height 12
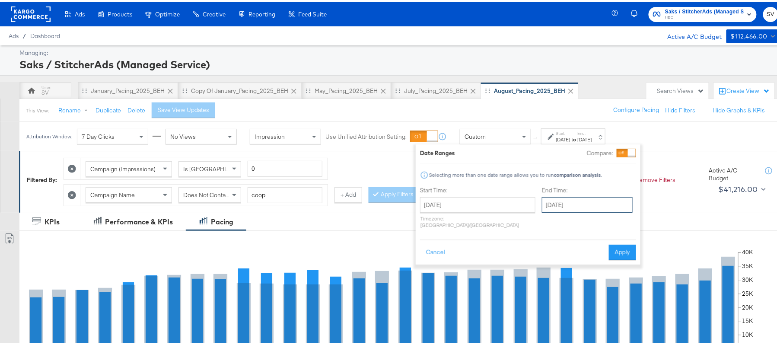
click at [566, 206] on input "[DATE]" at bounding box center [587, 203] width 91 height 16
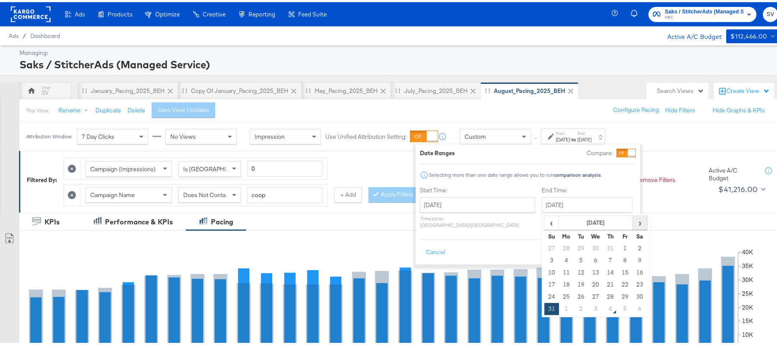
click at [634, 225] on span "›" at bounding box center [640, 220] width 13 height 13
click at [589, 246] on td "3" at bounding box center [596, 246] width 15 height 12
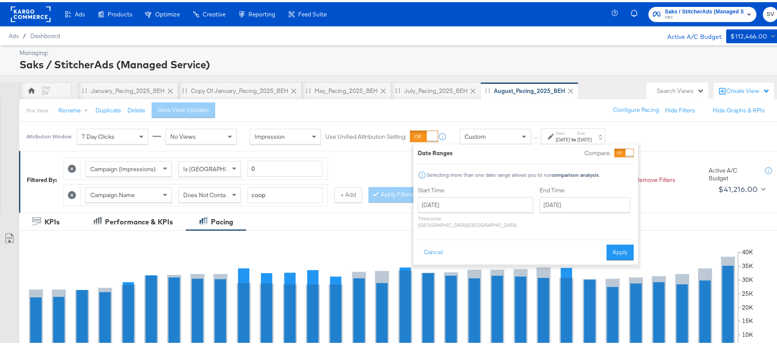
type input "[DATE]"
click at [610, 243] on button "Apply" at bounding box center [620, 251] width 27 height 16
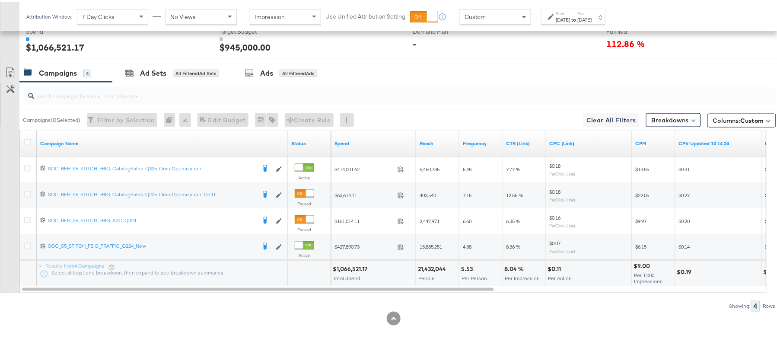
scroll to position [353, 0]
click at [28, 143] on icon at bounding box center [27, 139] width 6 height 6
click at [0, 0] on input "checkbox" at bounding box center [0, 0] width 0 height 0
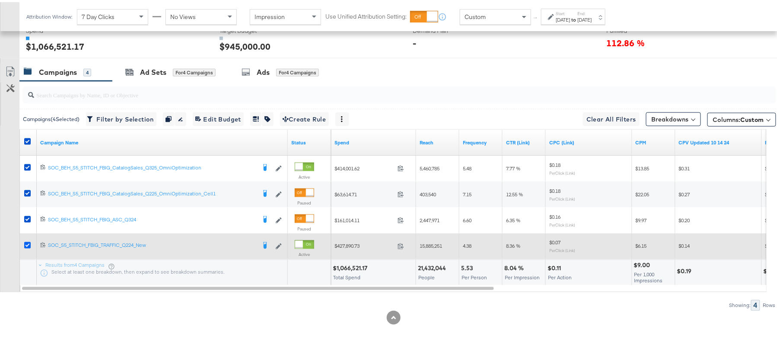
click at [28, 246] on icon at bounding box center [27, 243] width 6 height 6
click at [0, 0] on input "checkbox" at bounding box center [0, 0] width 0 height 0
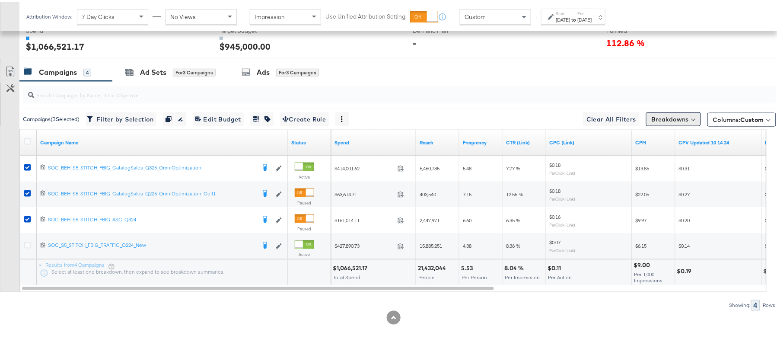
click at [652, 124] on button "Breakdowns" at bounding box center [673, 117] width 55 height 14
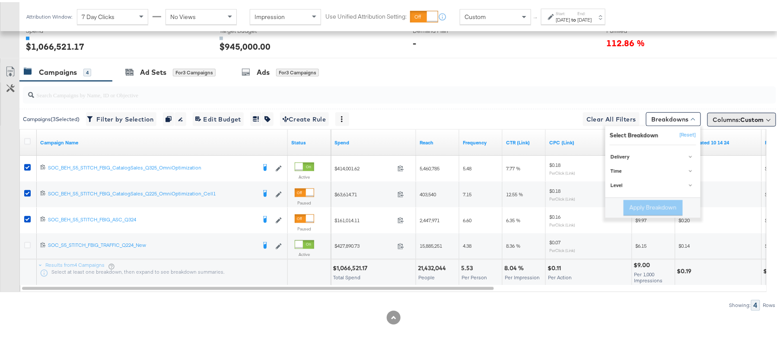
click at [717, 118] on span "Columns: Custom" at bounding box center [738, 117] width 51 height 9
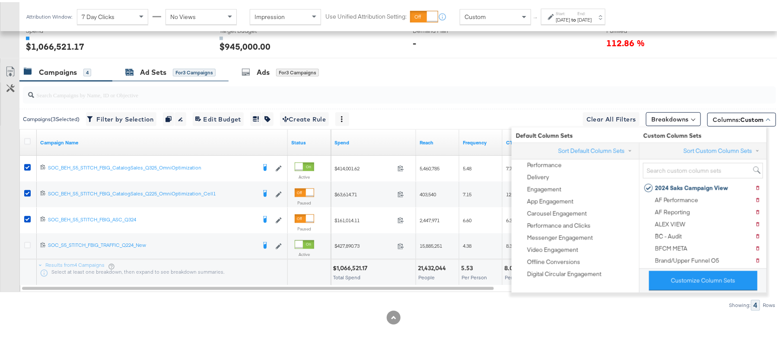
click at [148, 75] on div "Ad Sets" at bounding box center [153, 70] width 26 height 10
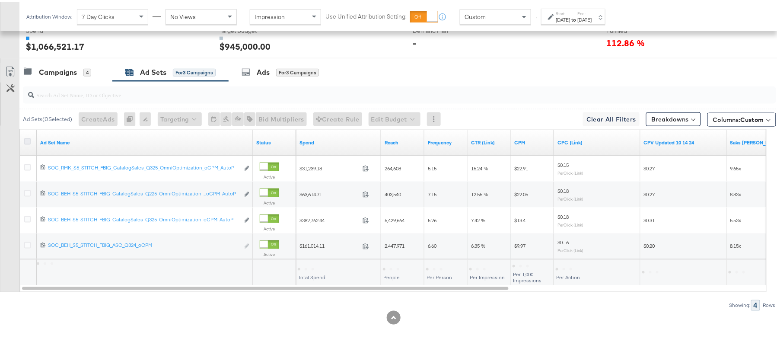
click at [27, 143] on icon at bounding box center [27, 139] width 6 height 6
click at [0, 0] on input "checkbox" at bounding box center [0, 0] width 0 height 0
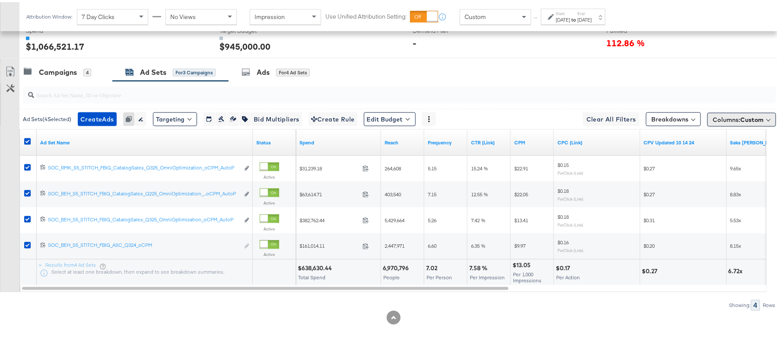
click at [713, 117] on span "Columns: Custom" at bounding box center [738, 117] width 51 height 9
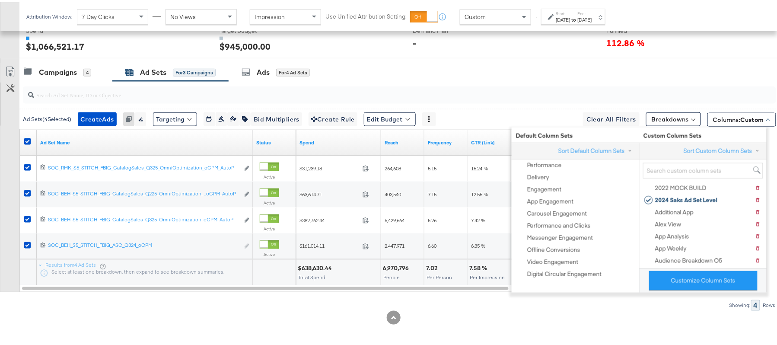
click at [10, 65] on link "Export as CSV" at bounding box center [9, 70] width 19 height 19
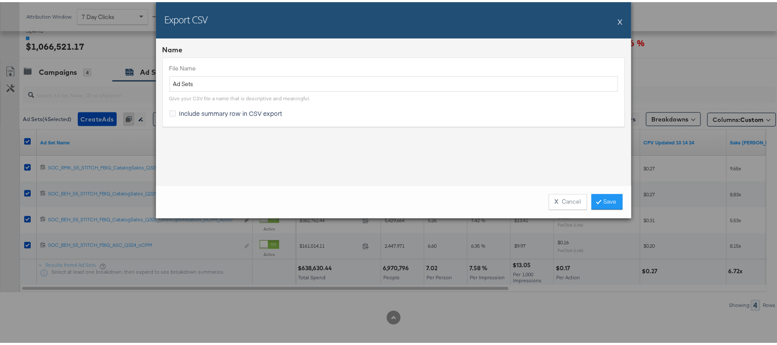
click at [208, 113] on span "Include summary row in CSV export" at bounding box center [230, 111] width 103 height 9
click at [0, 0] on input "Include summary row in CSV export" at bounding box center [0, 0] width 0 height 0
click at [606, 205] on link "Save" at bounding box center [607, 200] width 31 height 16
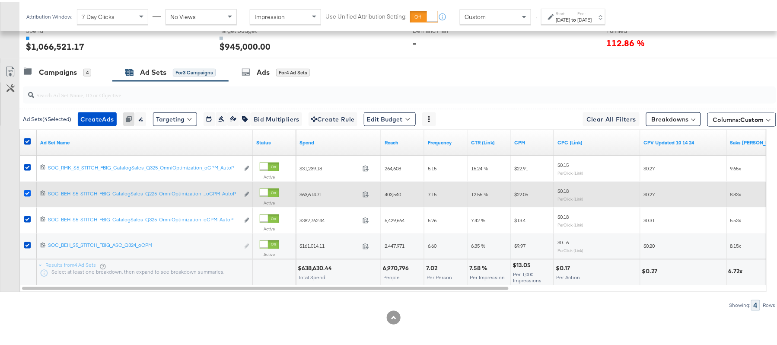
click at [28, 194] on icon at bounding box center [27, 191] width 6 height 6
click at [0, 0] on input "checkbox" at bounding box center [0, 0] width 0 height 0
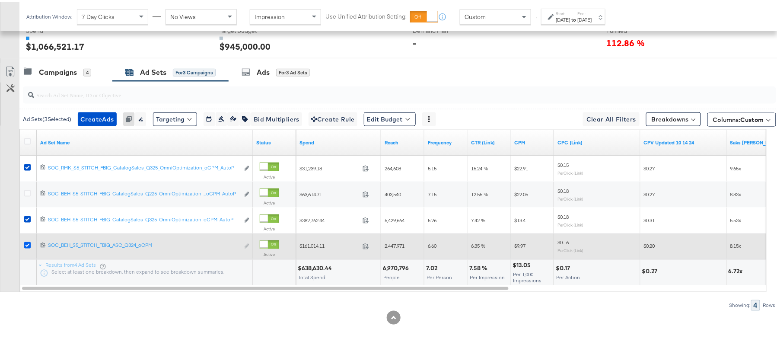
click at [29, 246] on icon at bounding box center [27, 243] width 6 height 6
click at [0, 0] on input "checkbox" at bounding box center [0, 0] width 0 height 0
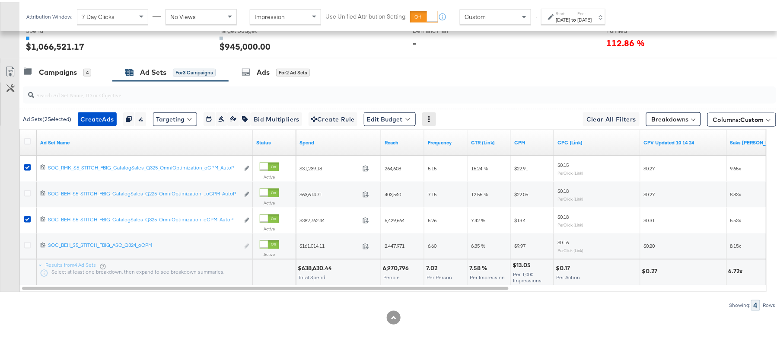
click at [436, 122] on div at bounding box center [429, 117] width 14 height 14
click at [432, 120] on icon at bounding box center [429, 117] width 6 height 6
click at [11, 71] on icon at bounding box center [10, 69] width 10 height 10
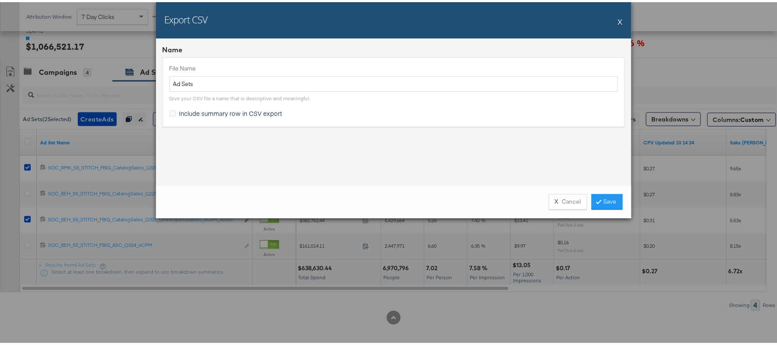
click at [234, 111] on span "Include summary row in CSV export" at bounding box center [230, 111] width 103 height 9
click at [0, 0] on input "Include summary row in CSV export" at bounding box center [0, 0] width 0 height 0
click at [608, 202] on link "Save" at bounding box center [607, 200] width 31 height 16
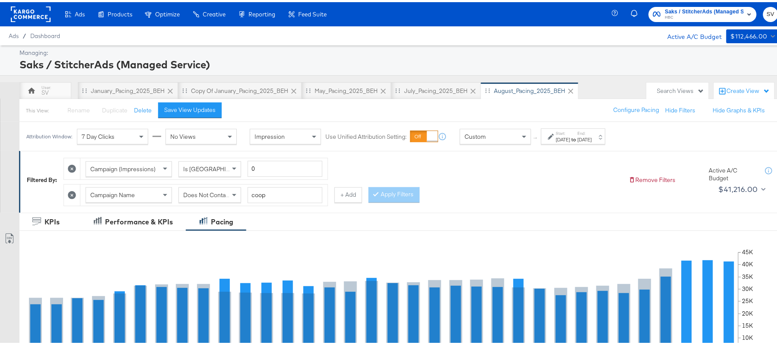
scroll to position [357, 0]
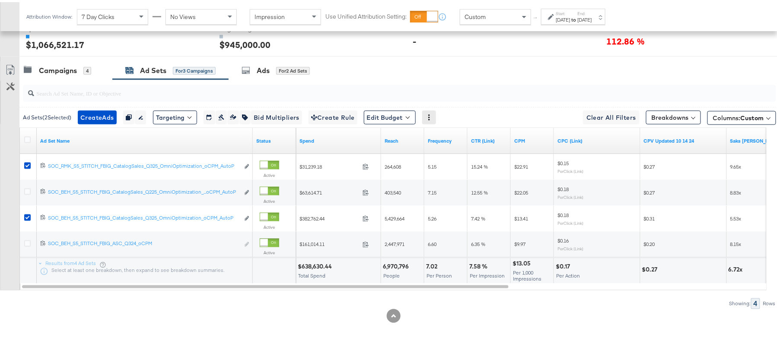
click at [436, 111] on div at bounding box center [429, 116] width 14 height 14
click at [432, 116] on icon at bounding box center [429, 115] width 6 height 6
click at [417, 61] on div "Campaigns 4 Ad Sets for 3 Campaigns Ads for 2 Ad Sets" at bounding box center [403, 68] width 768 height 19
click at [46, 65] on div "Campaigns" at bounding box center [58, 69] width 38 height 10
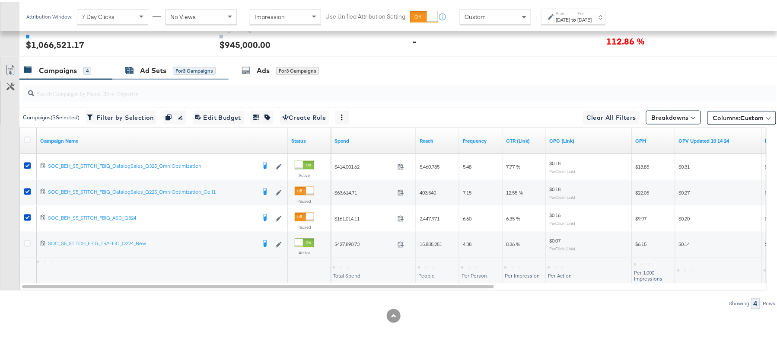
click at [137, 67] on div "Ad Sets for 3 Campaigns" at bounding box center [170, 69] width 90 height 10
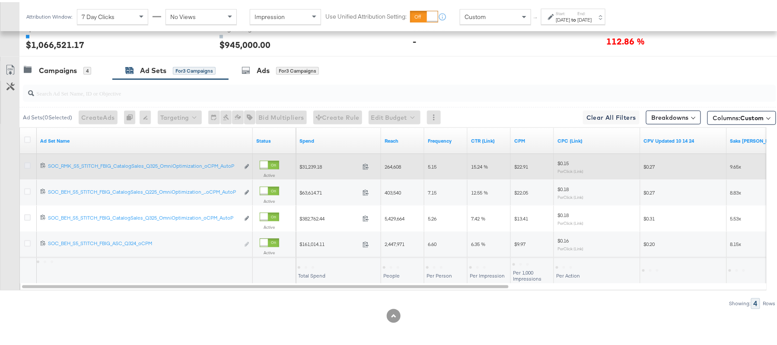
click at [26, 162] on icon at bounding box center [27, 163] width 6 height 6
click at [0, 0] on input "checkbox" at bounding box center [0, 0] width 0 height 0
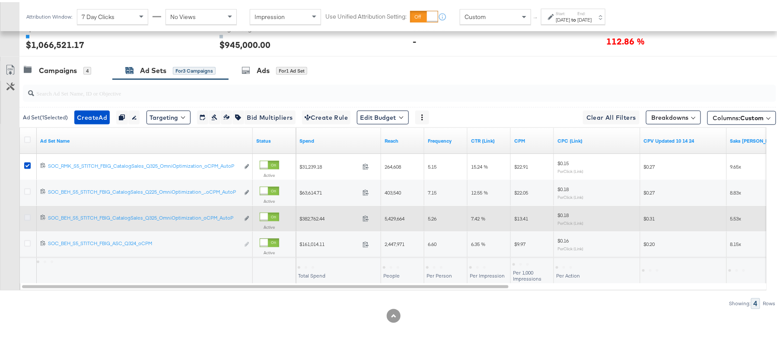
click at [27, 216] on icon at bounding box center [27, 215] width 6 height 6
click at [0, 0] on input "checkbox" at bounding box center [0, 0] width 0 height 0
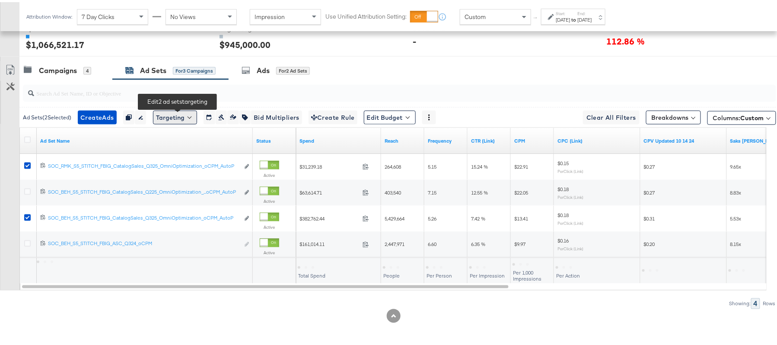
click at [194, 118] on button "Targeting" at bounding box center [175, 116] width 44 height 14
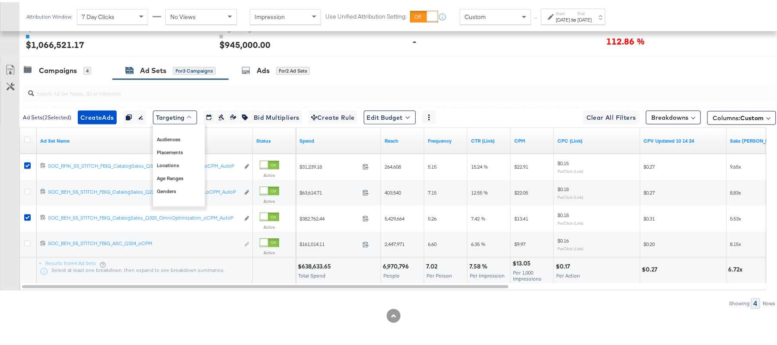
click at [312, 320] on div at bounding box center [393, 314] width 787 height 14
click at [61, 67] on div "Campaigns" at bounding box center [58, 69] width 38 height 10
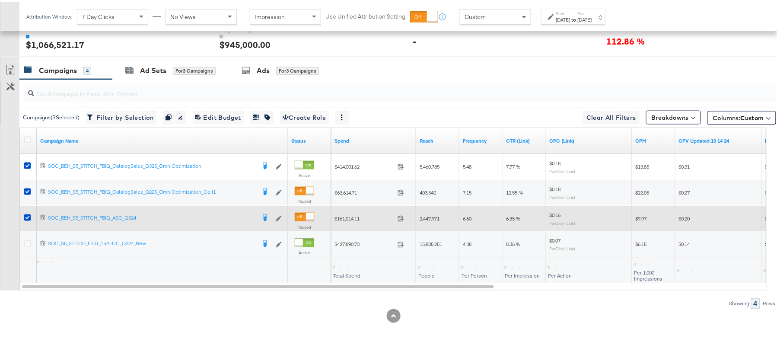
click at [29, 212] on div at bounding box center [29, 217] width 16 height 16
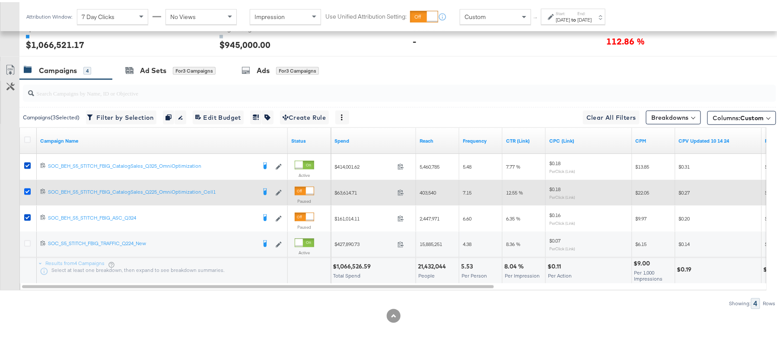
click at [26, 189] on icon at bounding box center [27, 189] width 6 height 6
click at [0, 0] on input "checkbox" at bounding box center [0, 0] width 0 height 0
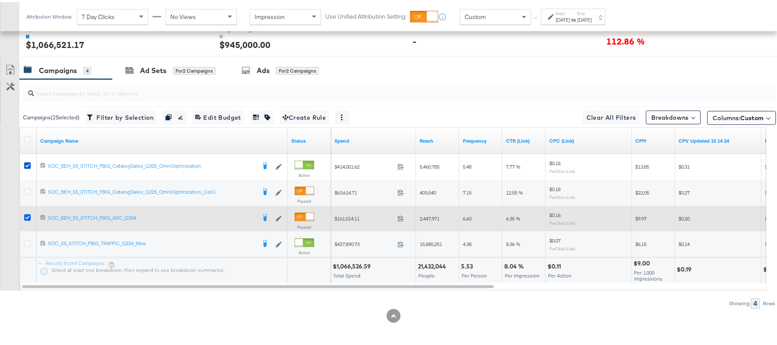
click at [28, 215] on icon at bounding box center [27, 215] width 6 height 6
click at [0, 0] on input "checkbox" at bounding box center [0, 0] width 0 height 0
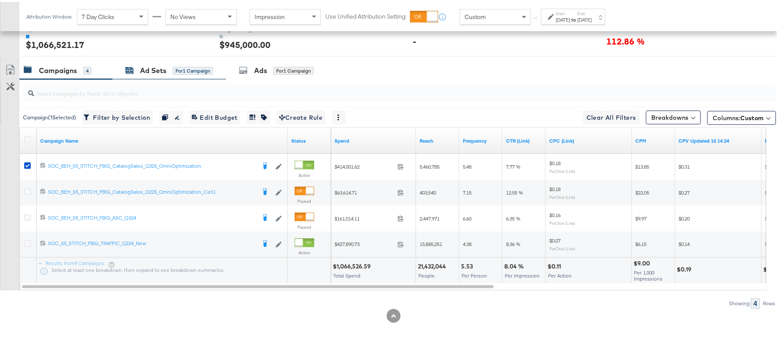
click at [149, 70] on div "Ad Sets" at bounding box center [153, 69] width 26 height 10
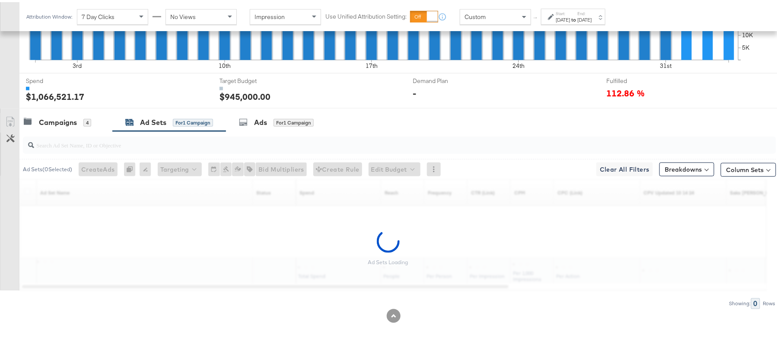
scroll to position [305, 0]
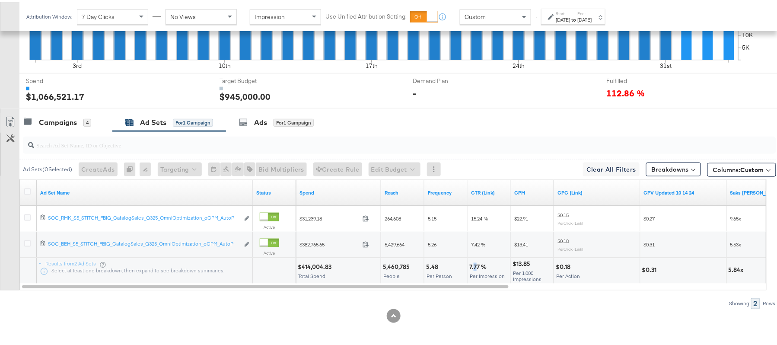
drag, startPoint x: 475, startPoint y: 268, endPoint x: 478, endPoint y: 264, distance: 5.6
click at [478, 264] on div "7.77 %" at bounding box center [480, 265] width 20 height 8
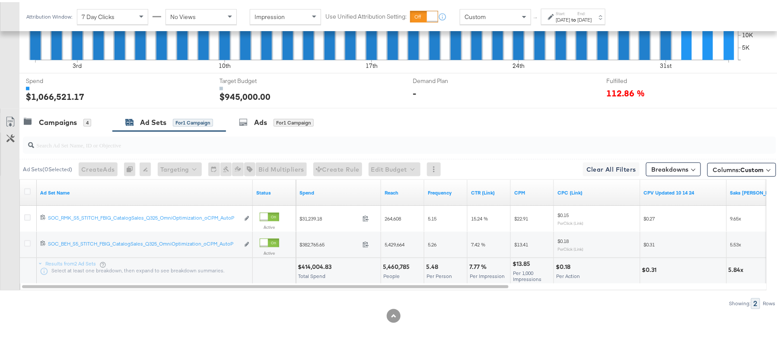
click at [519, 262] on div "$13.85" at bounding box center [523, 262] width 20 height 8
copy div "$13.85"
click at [433, 266] on div "5.48" at bounding box center [433, 265] width 15 height 8
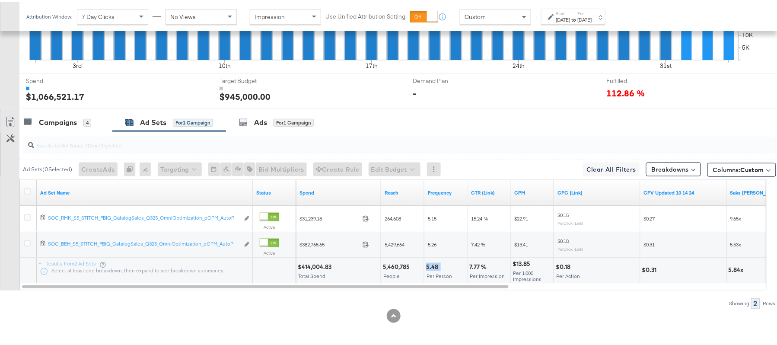
click at [433, 266] on div "5.48" at bounding box center [433, 265] width 15 height 8
copy div "5.48"
click at [388, 265] on div "5,460,785" at bounding box center [397, 265] width 29 height 8
copy div "5,460,785"
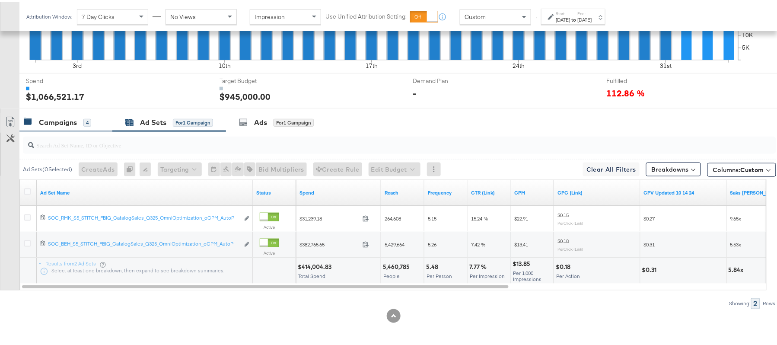
click at [68, 122] on div "Campaigns" at bounding box center [58, 120] width 38 height 10
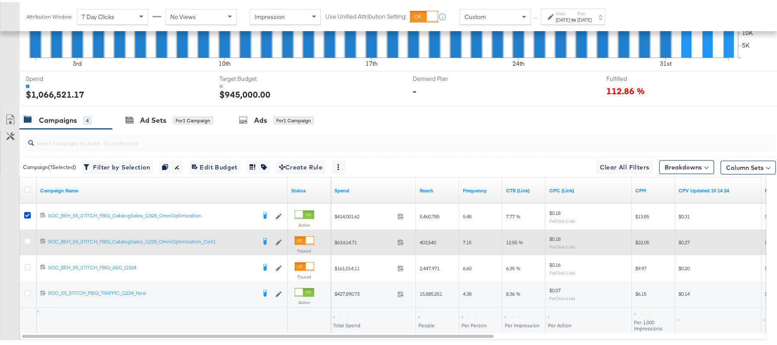
scroll to position [357, 0]
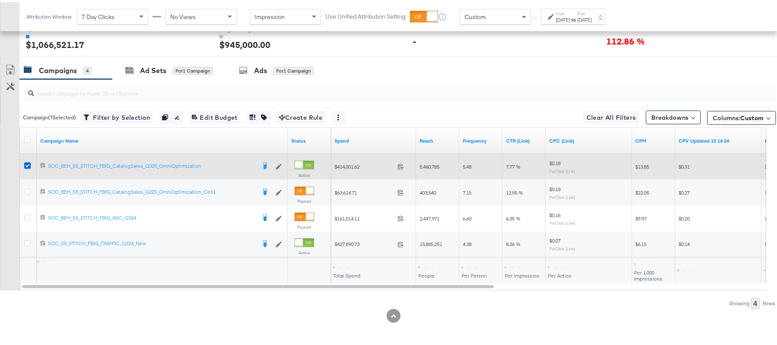
click at [26, 163] on icon at bounding box center [27, 163] width 6 height 6
click at [0, 0] on input "checkbox" at bounding box center [0, 0] width 0 height 0
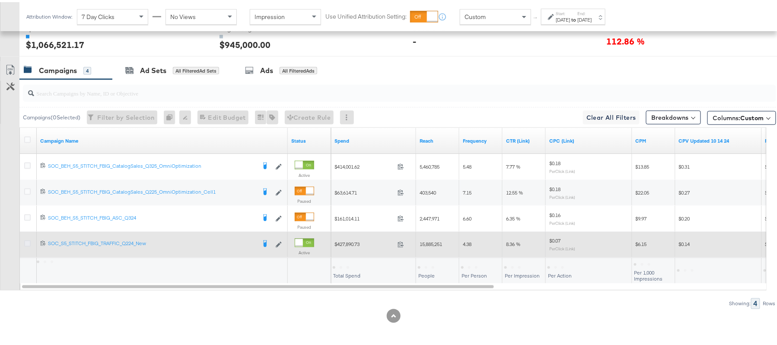
click at [28, 240] on icon at bounding box center [27, 241] width 6 height 6
click at [0, 0] on input "checkbox" at bounding box center [0, 0] width 0 height 0
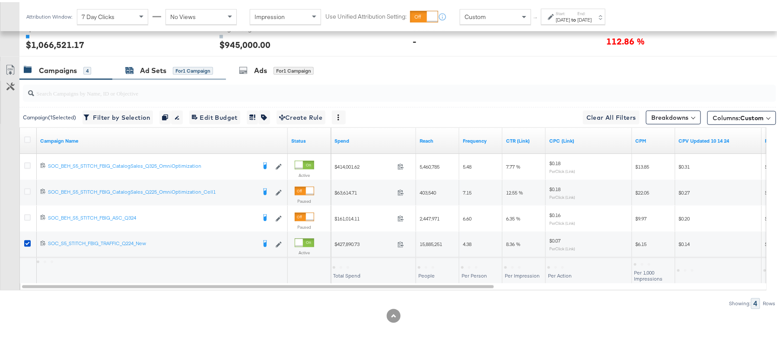
click at [147, 71] on div "Ad Sets" at bounding box center [153, 69] width 26 height 10
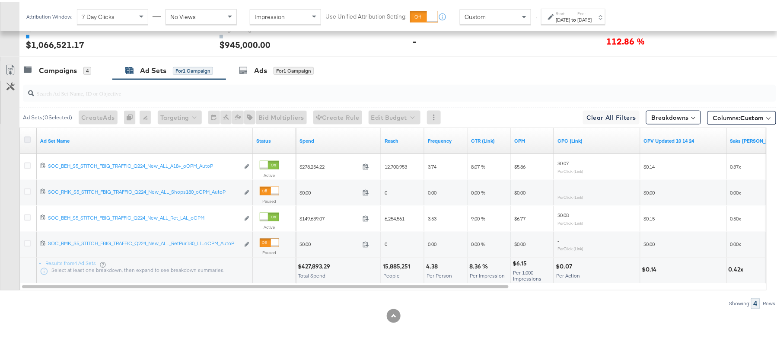
click at [29, 137] on icon at bounding box center [27, 137] width 6 height 6
click at [0, 0] on input "checkbox" at bounding box center [0, 0] width 0 height 0
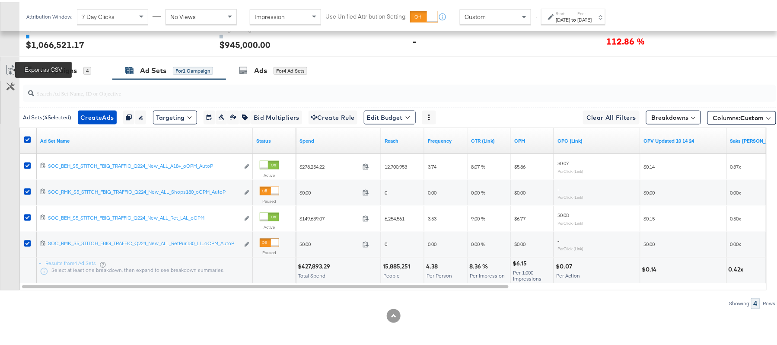
click at [13, 67] on icon at bounding box center [10, 68] width 10 height 10
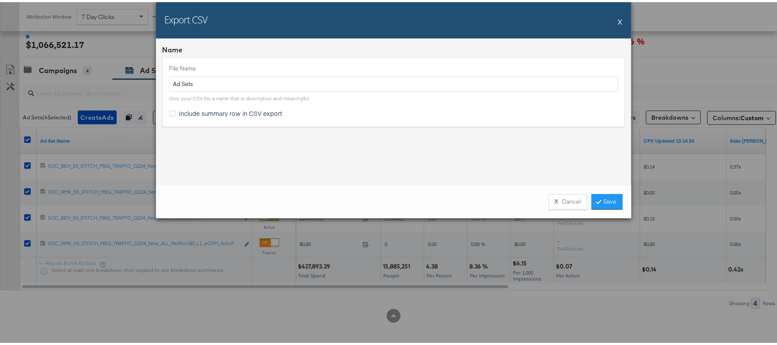
click at [259, 118] on div "Include summary row in CSV export" at bounding box center [393, 112] width 449 height 11
click at [245, 112] on span "Include summary row in CSV export" at bounding box center [230, 111] width 103 height 9
click at [0, 0] on input "Include summary row in CSV export" at bounding box center [0, 0] width 0 height 0
click at [607, 199] on link "Save" at bounding box center [607, 200] width 31 height 16
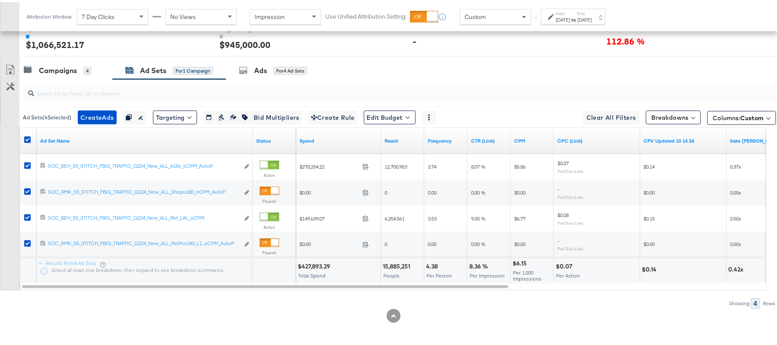
scroll to position [0, 0]
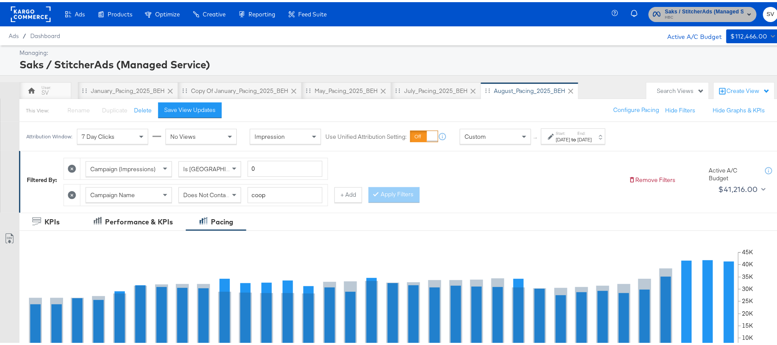
click at [677, 13] on span "HBC" at bounding box center [704, 15] width 79 height 7
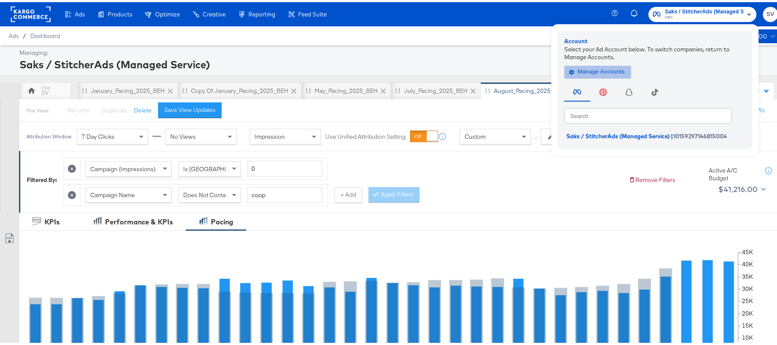
click at [602, 72] on span "Manage Accounts" at bounding box center [598, 70] width 54 height 10
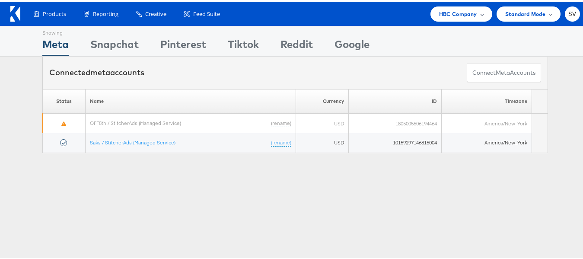
click at [454, 16] on span "HBC Company" at bounding box center [458, 12] width 38 height 9
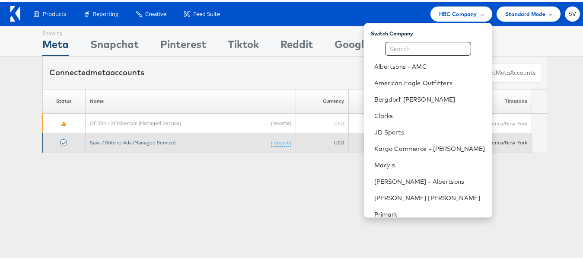
click at [147, 138] on link "Saks / StitcherAds (Managed Service)" at bounding box center [133, 140] width 86 height 6
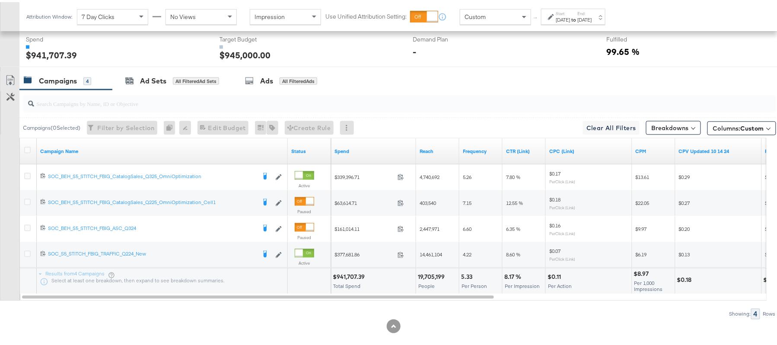
scroll to position [357, 0]
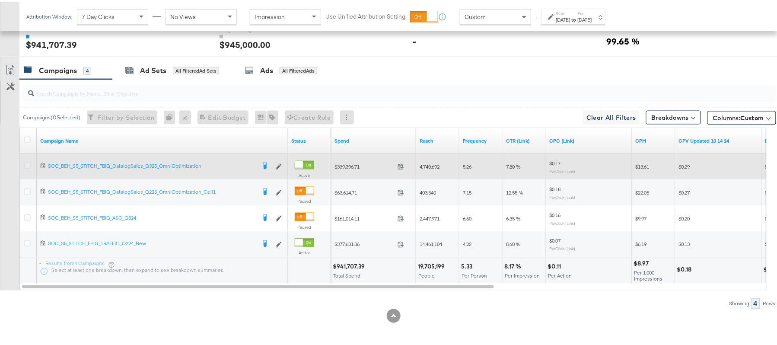
click at [26, 163] on icon at bounding box center [27, 163] width 6 height 6
click at [0, 0] on input "checkbox" at bounding box center [0, 0] width 0 height 0
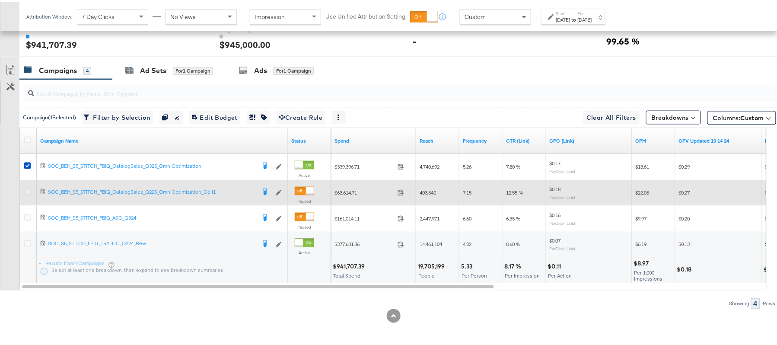
click at [28, 191] on icon at bounding box center [27, 189] width 6 height 6
click at [0, 0] on input "checkbox" at bounding box center [0, 0] width 0 height 0
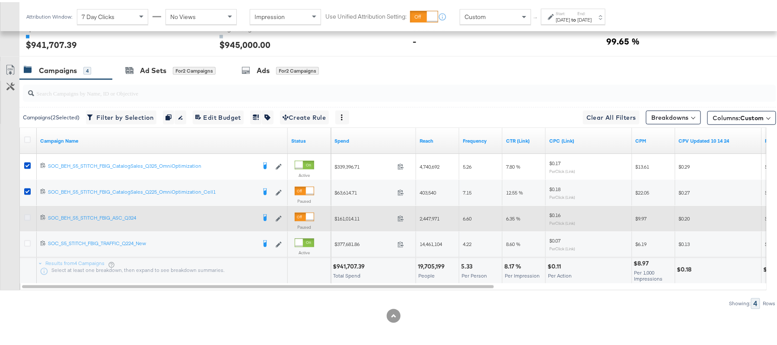
click at [25, 213] on icon at bounding box center [27, 215] width 6 height 6
click at [0, 0] on input "checkbox" at bounding box center [0, 0] width 0 height 0
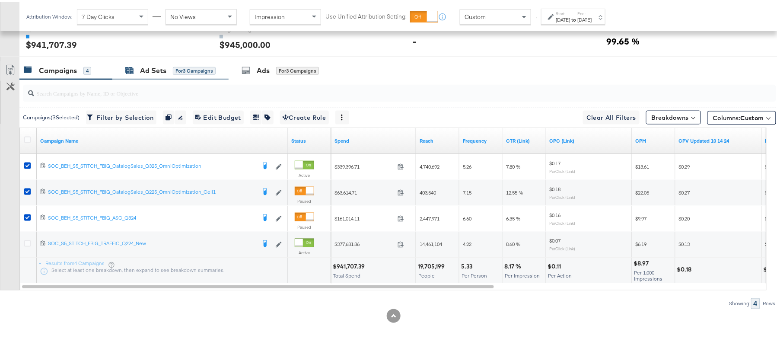
click at [159, 67] on div "Ad Sets" at bounding box center [153, 69] width 26 height 10
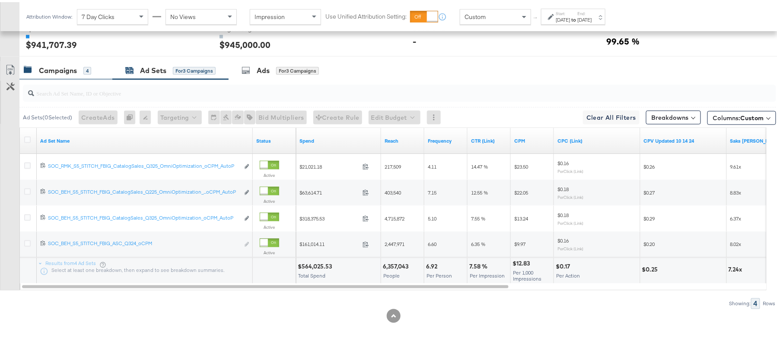
click at [69, 66] on div "Campaigns" at bounding box center [58, 69] width 38 height 10
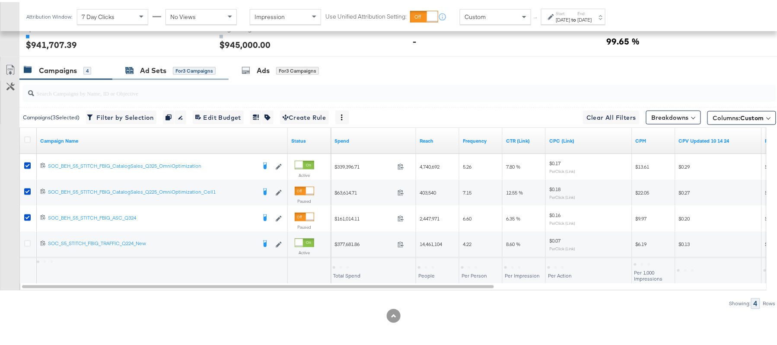
click at [129, 70] on icon at bounding box center [130, 69] width 8 height 6
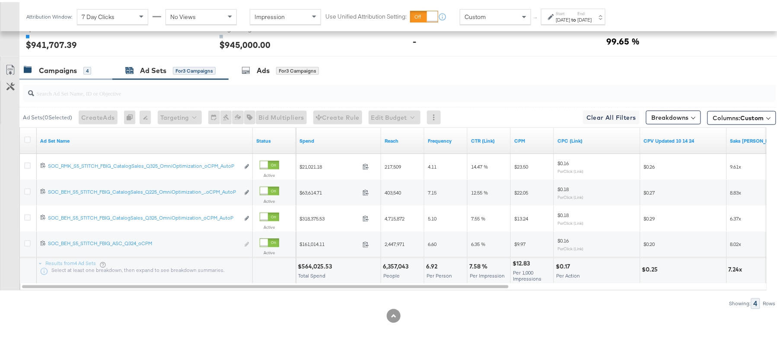
click at [82, 69] on div "Campaigns 4" at bounding box center [57, 69] width 67 height 10
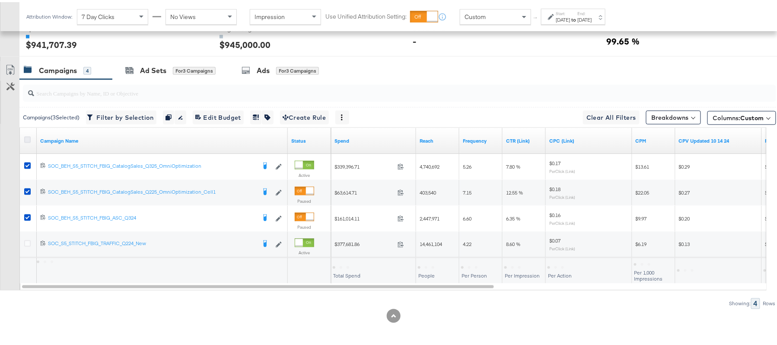
click at [28, 136] on icon at bounding box center [27, 137] width 6 height 6
click at [0, 0] on input "checkbox" at bounding box center [0, 0] width 0 height 0
click at [28, 136] on icon at bounding box center [27, 137] width 6 height 6
click at [0, 0] on input "checkbox" at bounding box center [0, 0] width 0 height 0
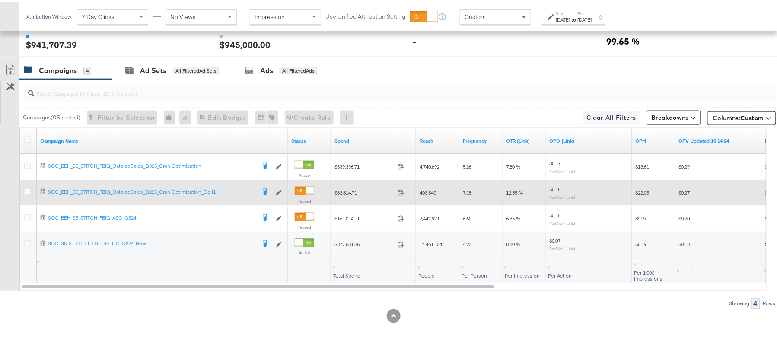
drag, startPoint x: 29, startPoint y: 240, endPoint x: 58, endPoint y: 184, distance: 63.0
click at [29, 240] on icon at bounding box center [27, 241] width 6 height 6
click at [0, 0] on input "checkbox" at bounding box center [0, 0] width 0 height 0
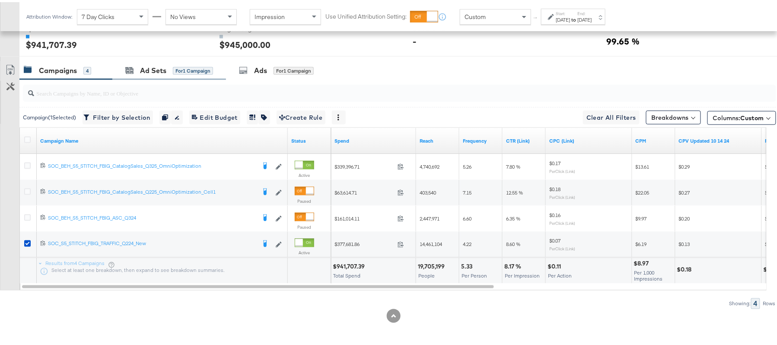
click at [137, 73] on div "Ad Sets for 1 Campaign" at bounding box center [169, 68] width 114 height 19
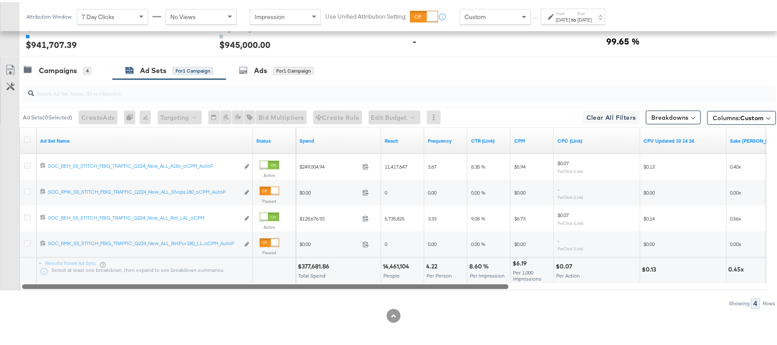
drag, startPoint x: 321, startPoint y: 284, endPoint x: 211, endPoint y: 288, distance: 109.4
click at [212, 289] on div "Ad Sets ( 0 Selected) Create Ads At least one ad set must be selected 0 Rename …" at bounding box center [388, 192] width 776 height 230
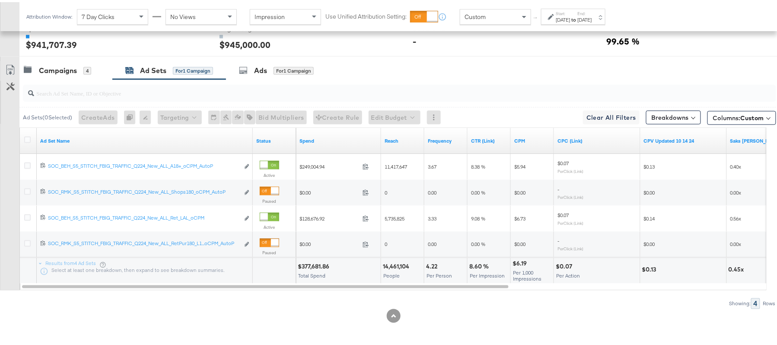
click at [578, 16] on strong "to" at bounding box center [574, 17] width 7 height 6
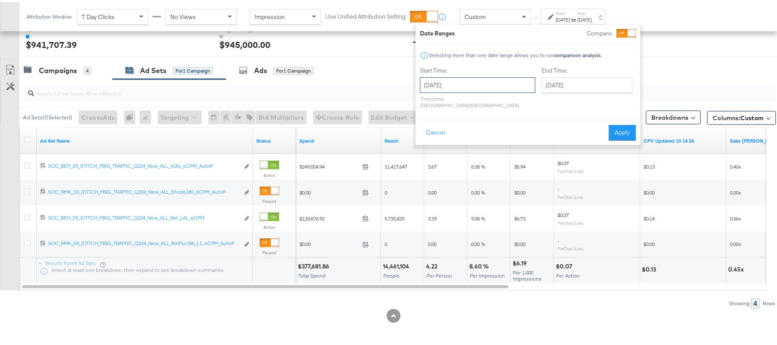
click at [476, 86] on input "[DATE]" at bounding box center [477, 83] width 115 height 16
click at [63, 71] on div "Campaigns" at bounding box center [58, 69] width 38 height 10
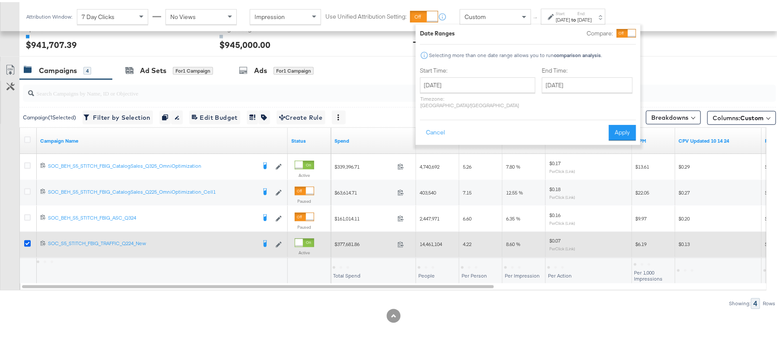
click at [26, 241] on icon at bounding box center [27, 241] width 6 height 6
click at [0, 0] on input "checkbox" at bounding box center [0, 0] width 0 height 0
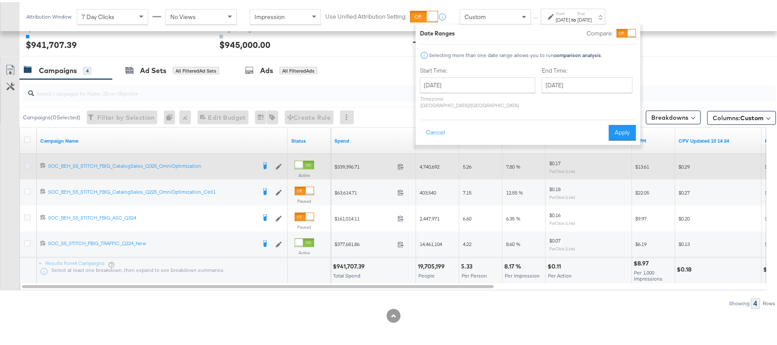
click at [30, 163] on icon at bounding box center [27, 163] width 6 height 6
click at [0, 0] on input "checkbox" at bounding box center [0, 0] width 0 height 0
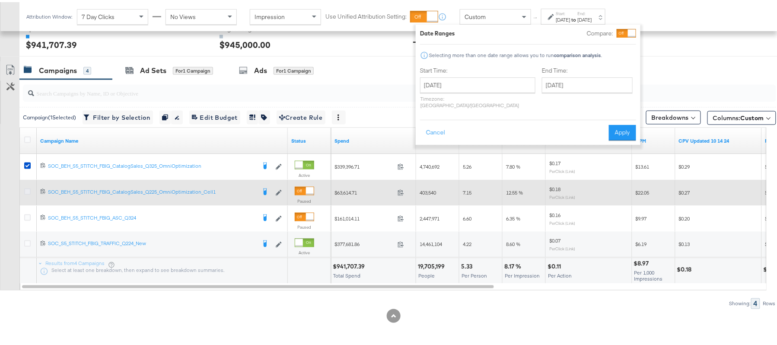
click at [28, 188] on icon at bounding box center [27, 189] width 6 height 6
click at [0, 0] on input "checkbox" at bounding box center [0, 0] width 0 height 0
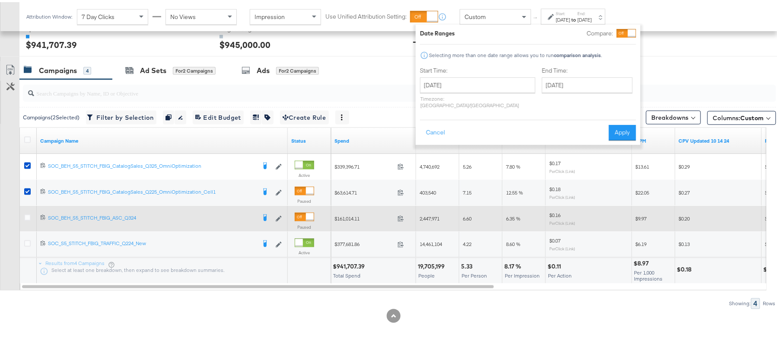
click at [28, 211] on div at bounding box center [29, 217] width 16 height 16
click at [28, 217] on icon at bounding box center [27, 215] width 6 height 6
click at [0, 0] on input "checkbox" at bounding box center [0, 0] width 0 height 0
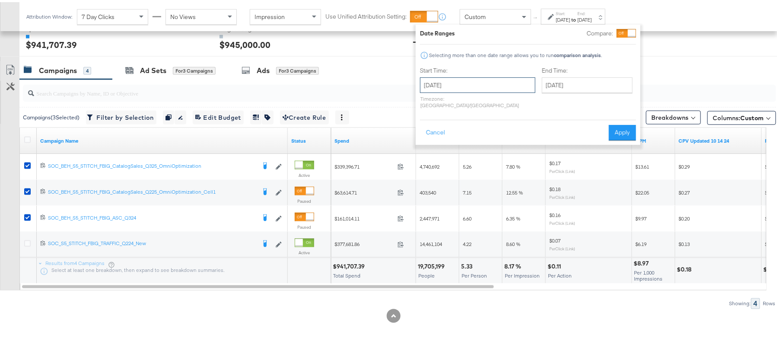
click at [474, 87] on input "[DATE]" at bounding box center [477, 83] width 115 height 16
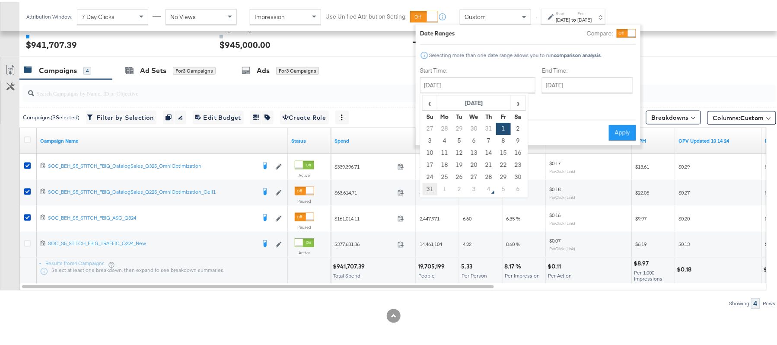
click at [425, 184] on td "31" at bounding box center [430, 187] width 15 height 12
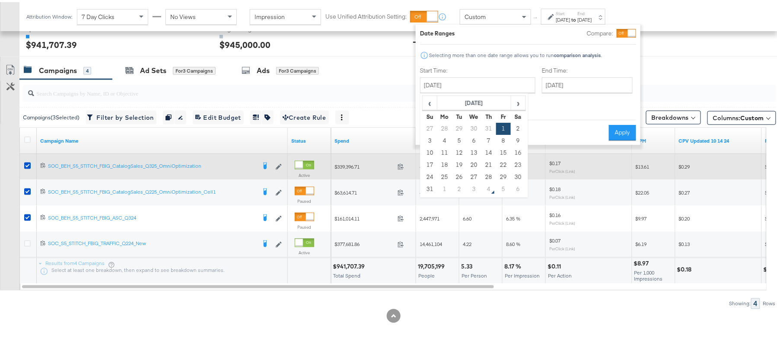
type input "[DATE]"
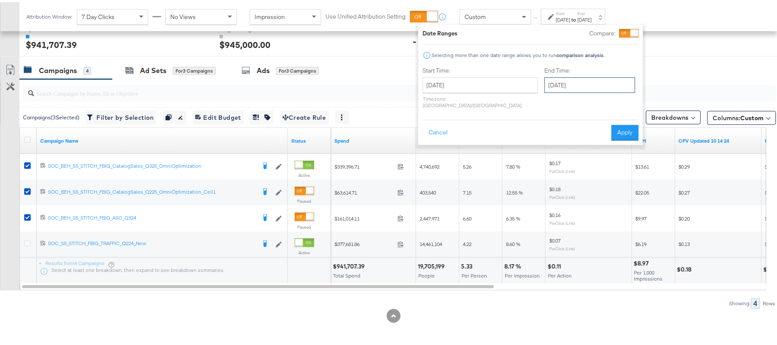
click at [584, 83] on input "[DATE]" at bounding box center [590, 83] width 91 height 16
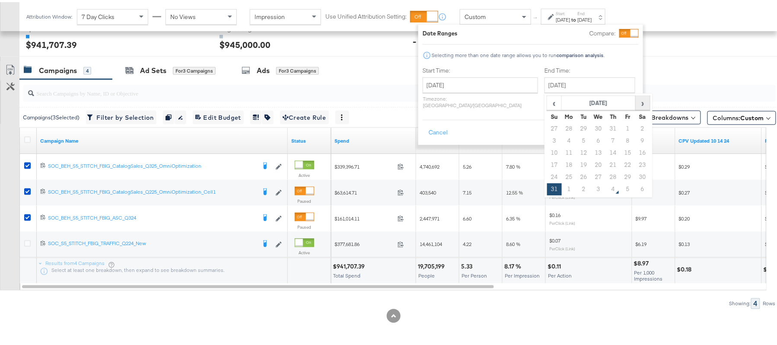
click at [636, 102] on span "›" at bounding box center [642, 100] width 13 height 13
click at [591, 125] on td "3" at bounding box center [598, 127] width 15 height 12
type input "[DATE]"
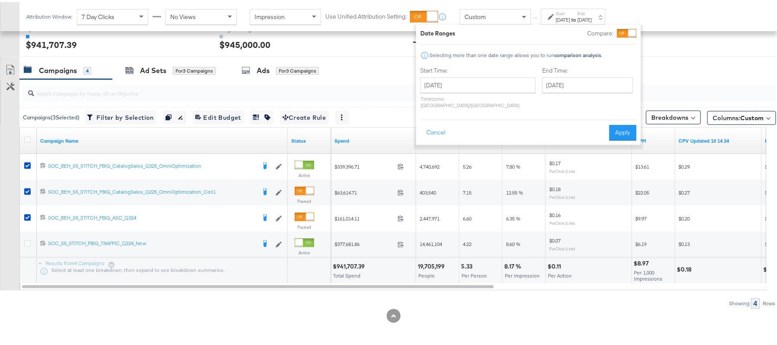
drag, startPoint x: 620, startPoint y: 123, endPoint x: 469, endPoint y: 122, distance: 151.3
click at [621, 123] on button "Apply" at bounding box center [623, 131] width 27 height 16
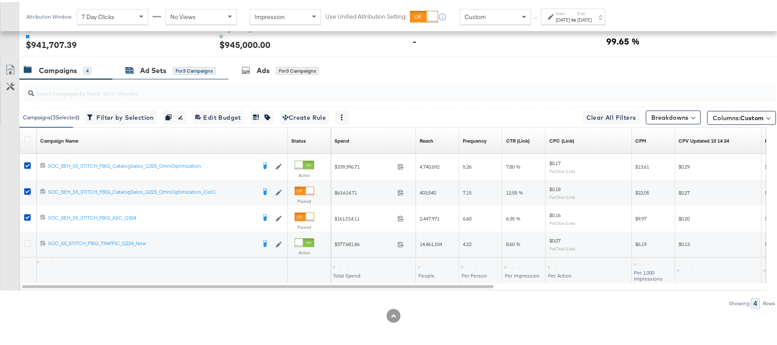
click at [150, 68] on div "Ad Sets" at bounding box center [153, 69] width 26 height 10
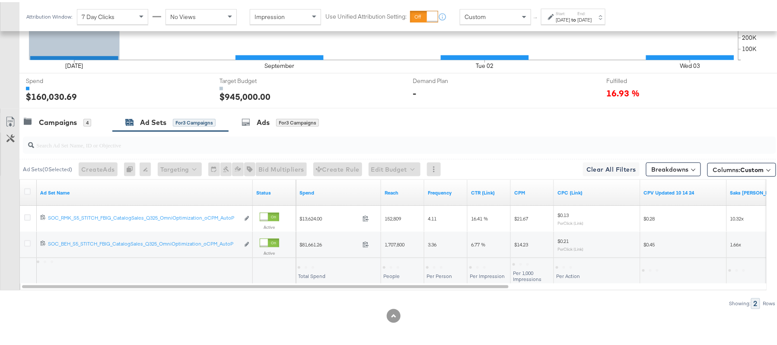
scroll to position [305, 0]
click at [55, 125] on div "Campaigns" at bounding box center [58, 120] width 38 height 10
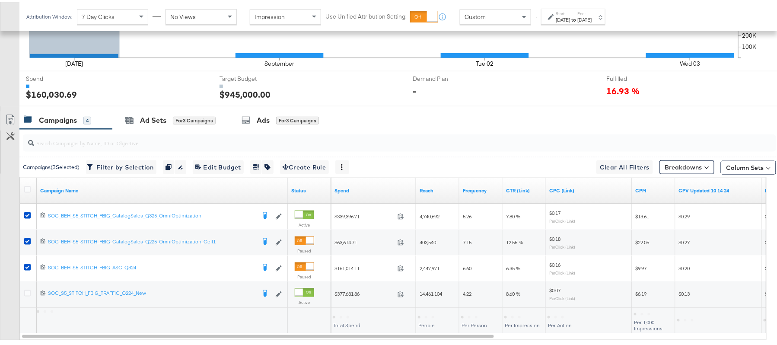
scroll to position [357, 0]
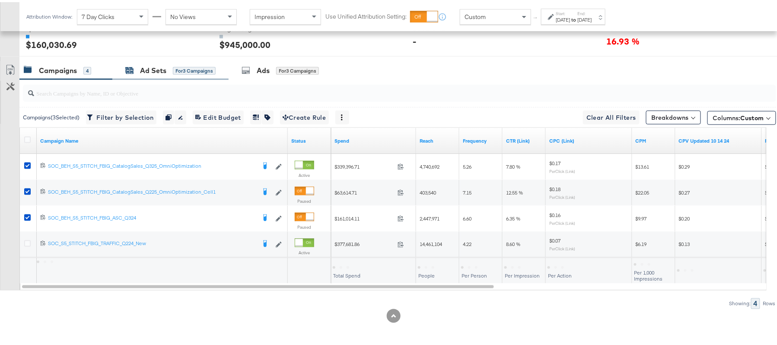
click at [163, 64] on div "Ad Sets" at bounding box center [153, 69] width 26 height 10
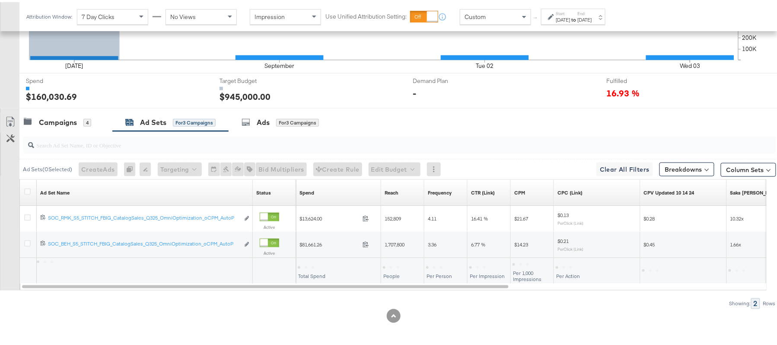
scroll to position [305, 0]
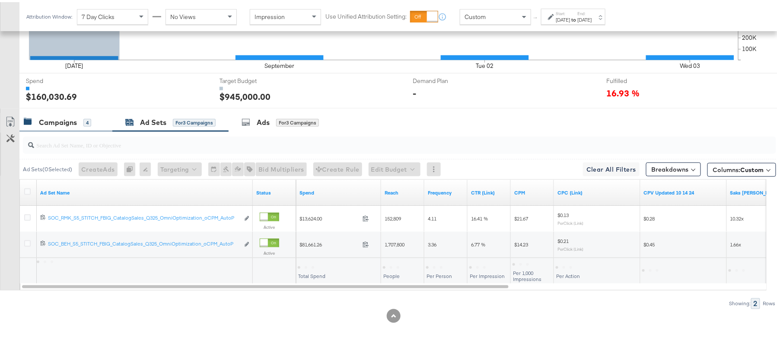
click at [73, 123] on div "Campaigns" at bounding box center [58, 120] width 38 height 10
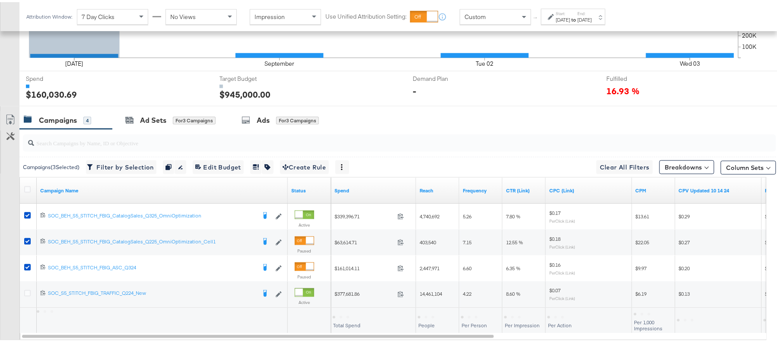
scroll to position [357, 0]
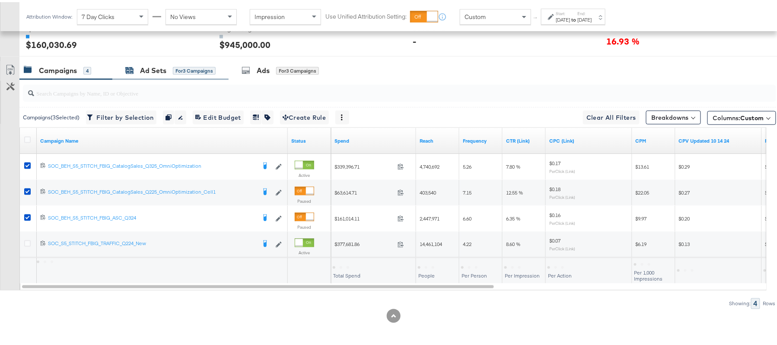
click at [135, 68] on div "Ad Sets for 3 Campaigns" at bounding box center [170, 69] width 90 height 10
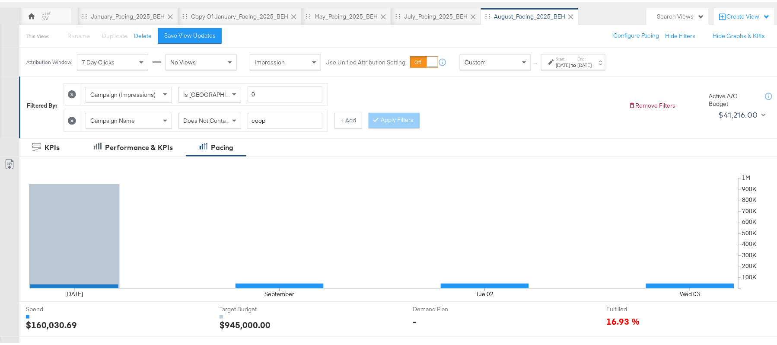
scroll to position [305, 0]
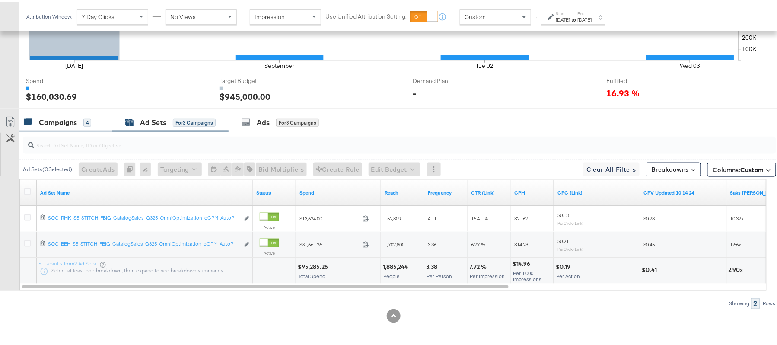
click at [68, 123] on div "Campaigns" at bounding box center [58, 120] width 38 height 10
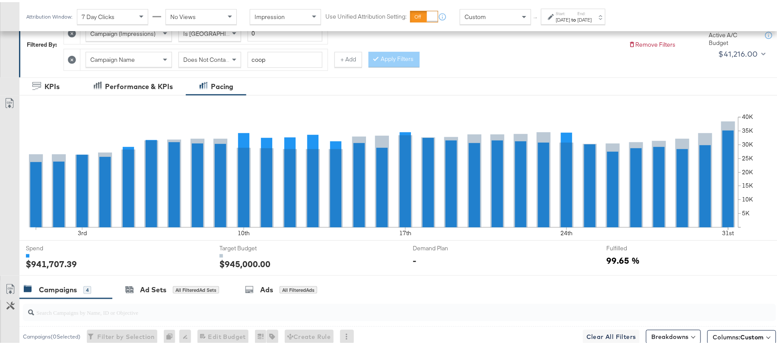
scroll to position [115, 0]
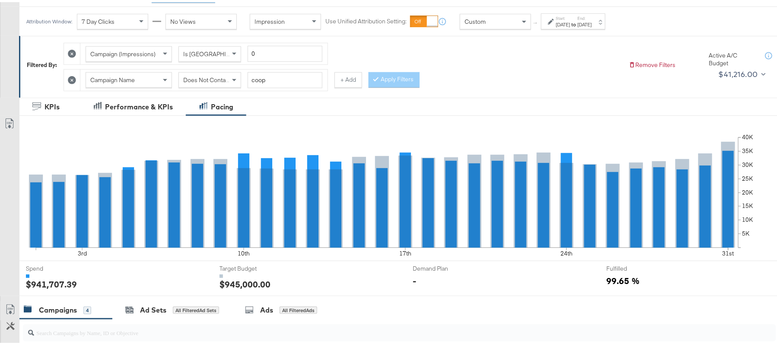
click at [585, 18] on div "Start: [DATE] to End: [DATE]" at bounding box center [574, 19] width 36 height 13
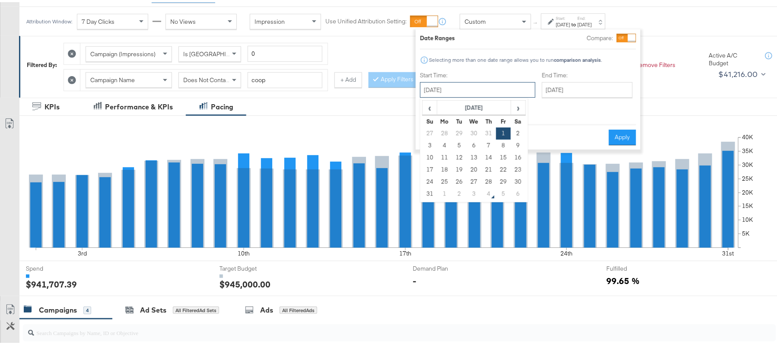
click at [482, 92] on input "[DATE]" at bounding box center [477, 88] width 115 height 16
click at [520, 109] on span "›" at bounding box center [518, 105] width 13 height 13
click at [430, 132] on td "31" at bounding box center [430, 131] width 15 height 12
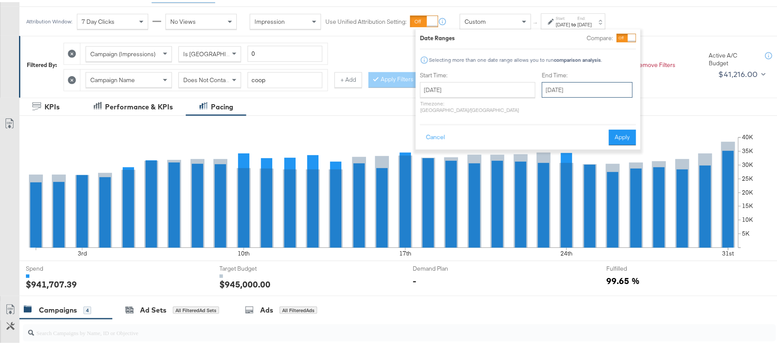
click at [552, 94] on input "[DATE]" at bounding box center [587, 88] width 91 height 16
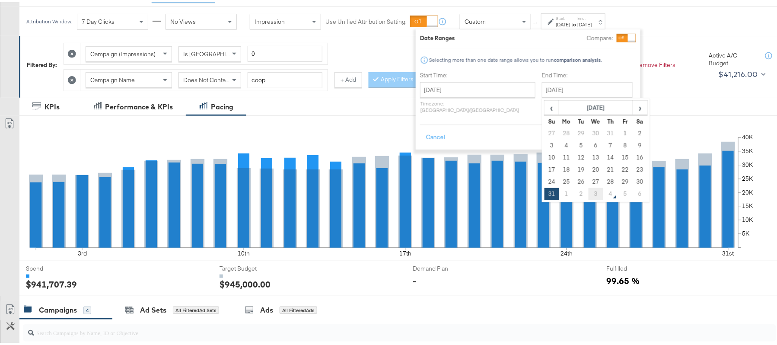
click at [589, 190] on td "3" at bounding box center [596, 192] width 15 height 12
type input "[DATE]"
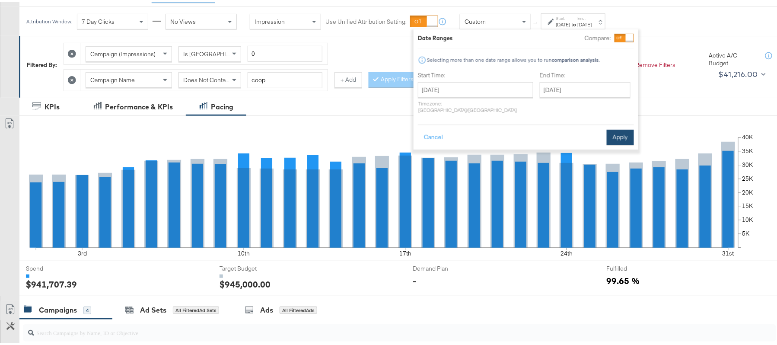
click at [620, 128] on button "Apply" at bounding box center [620, 136] width 27 height 16
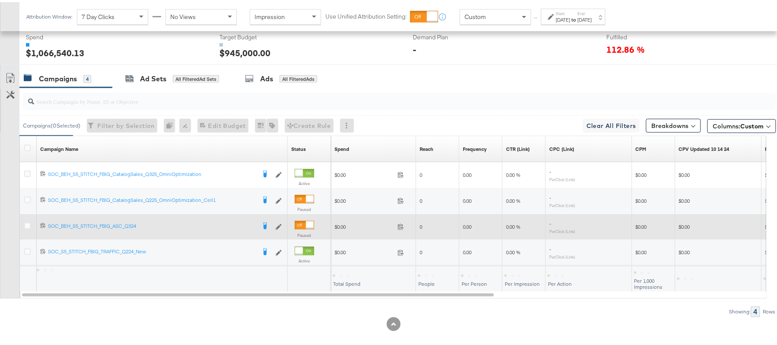
scroll to position [357, 0]
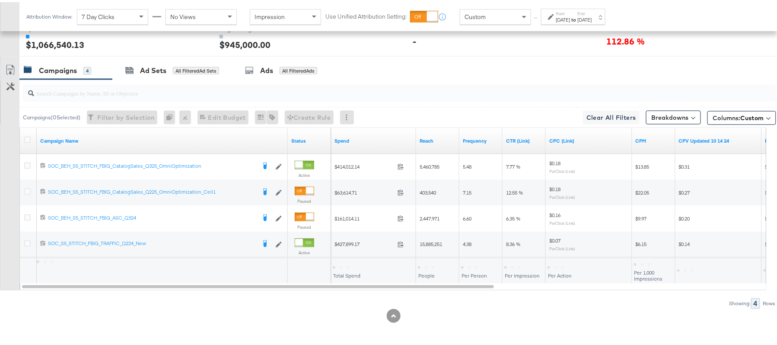
click at [57, 68] on div "Campaigns" at bounding box center [58, 69] width 38 height 10
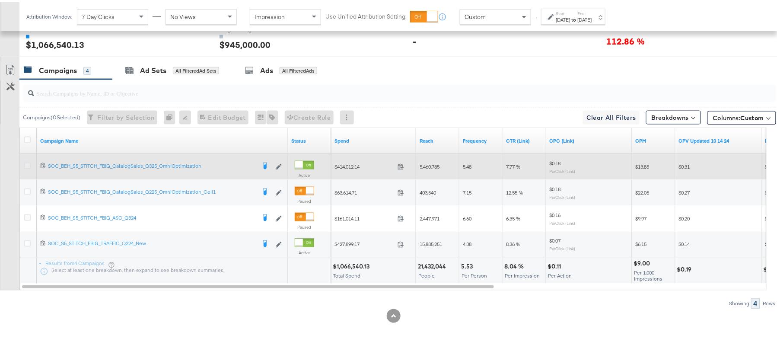
click at [28, 163] on icon at bounding box center [27, 163] width 6 height 6
click at [0, 0] on input "checkbox" at bounding box center [0, 0] width 0 height 0
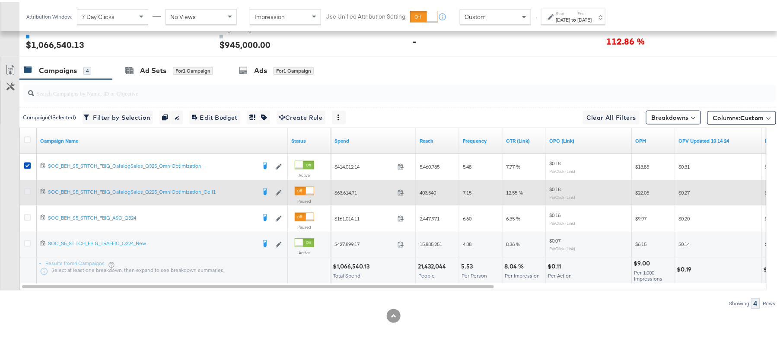
click at [27, 192] on icon at bounding box center [27, 189] width 6 height 6
click at [0, 0] on input "checkbox" at bounding box center [0, 0] width 0 height 0
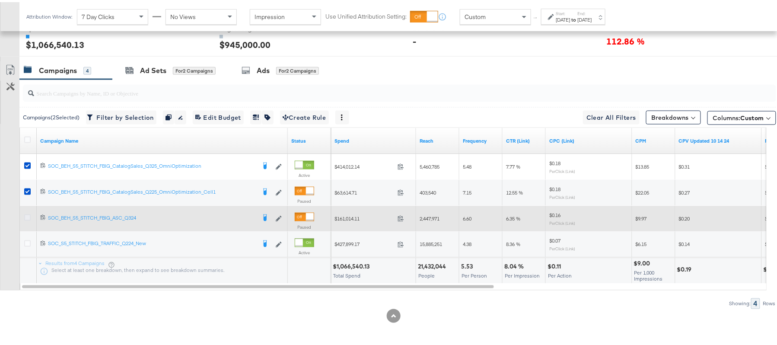
click at [28, 215] on icon at bounding box center [27, 215] width 6 height 6
click at [0, 0] on input "checkbox" at bounding box center [0, 0] width 0 height 0
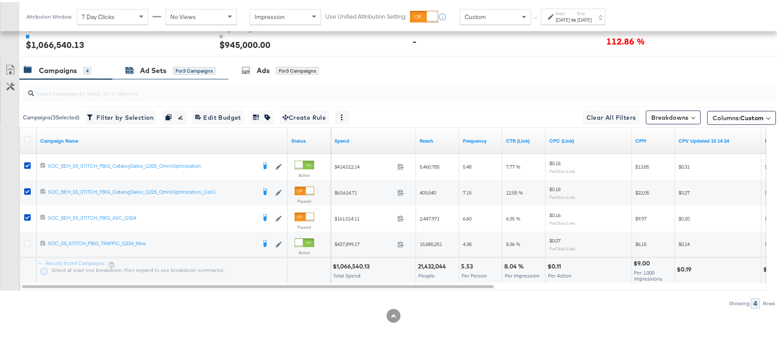
click at [144, 71] on div "Ad Sets" at bounding box center [153, 69] width 26 height 10
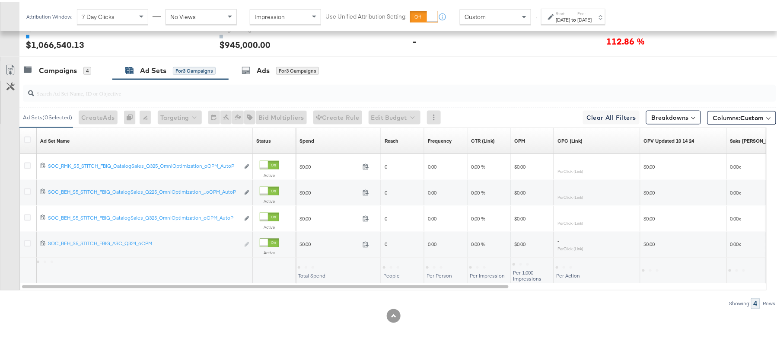
click at [560, 14] on div "[DATE]" at bounding box center [563, 17] width 14 height 7
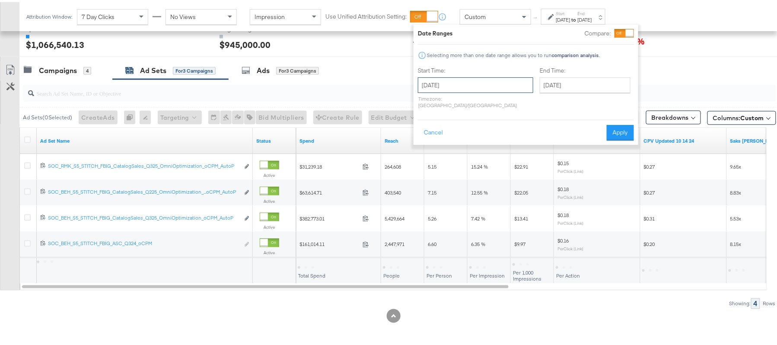
click at [483, 78] on input "[DATE]" at bounding box center [475, 83] width 115 height 16
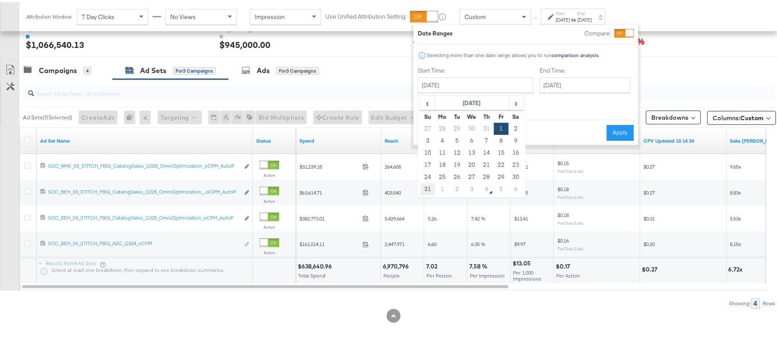
click at [430, 185] on td "31" at bounding box center [428, 187] width 15 height 12
type input "[DATE]"
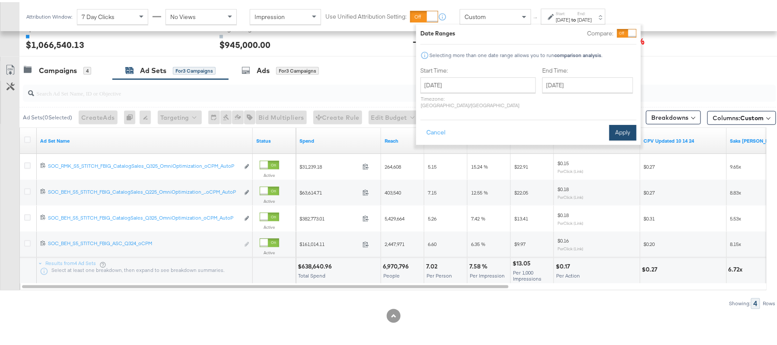
click at [619, 125] on button "Apply" at bounding box center [623, 131] width 27 height 16
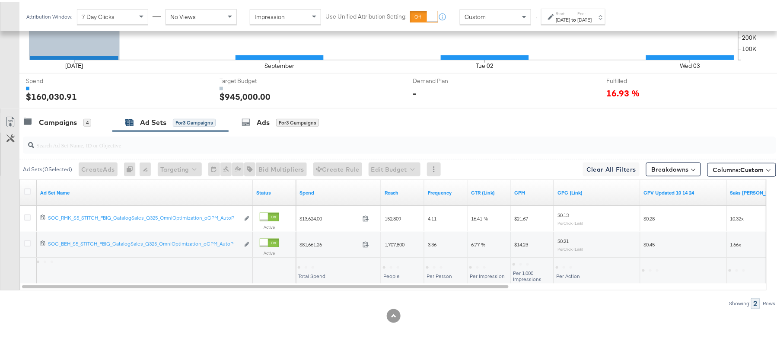
scroll to position [305, 0]
click at [80, 115] on div "Campaigns 4" at bounding box center [65, 120] width 93 height 19
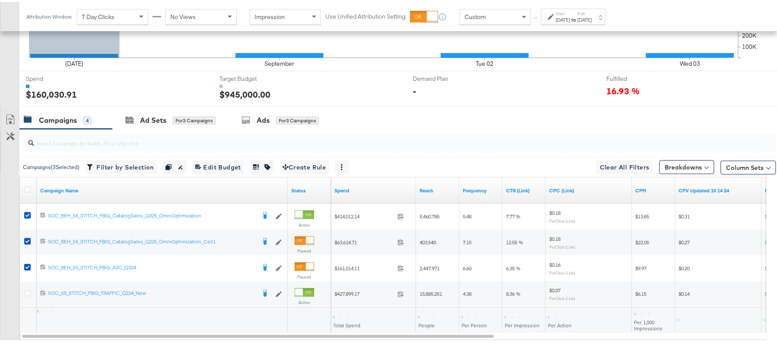
scroll to position [357, 0]
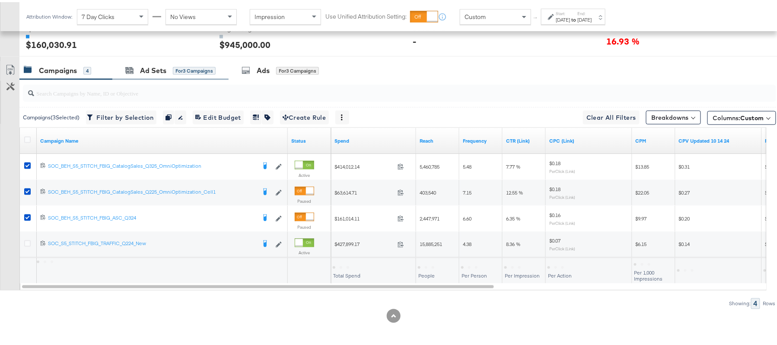
click at [163, 62] on div "Ad Sets for 3 Campaigns" at bounding box center [170, 68] width 116 height 19
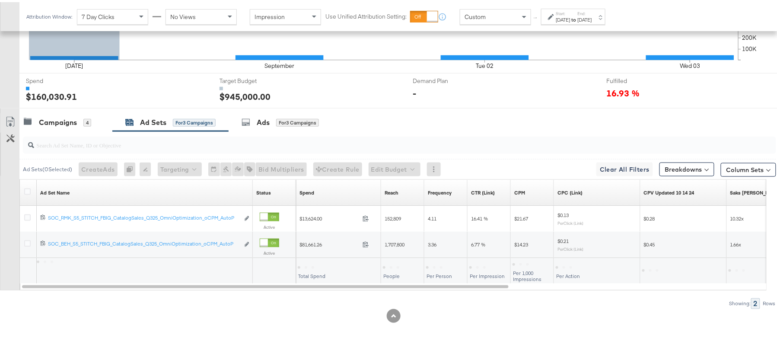
scroll to position [305, 0]
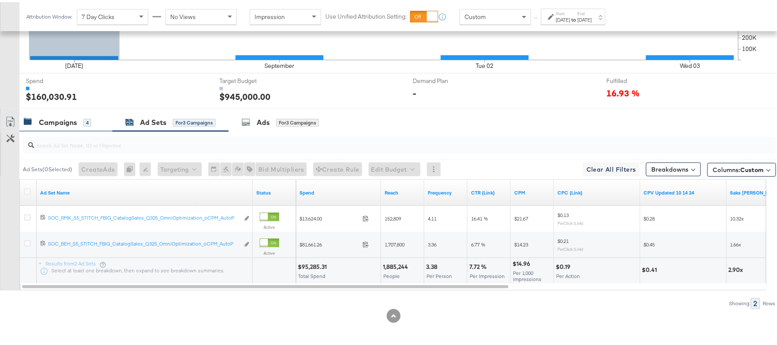
click at [54, 120] on div "Campaigns" at bounding box center [58, 120] width 38 height 10
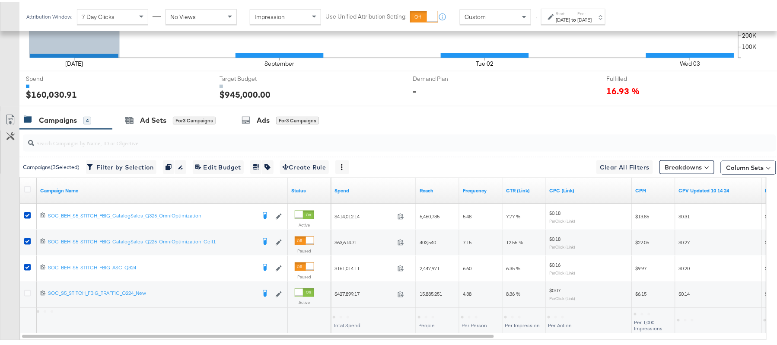
scroll to position [357, 0]
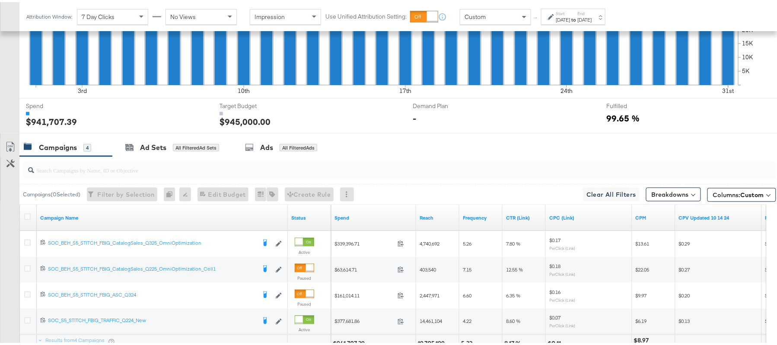
scroll to position [184, 0]
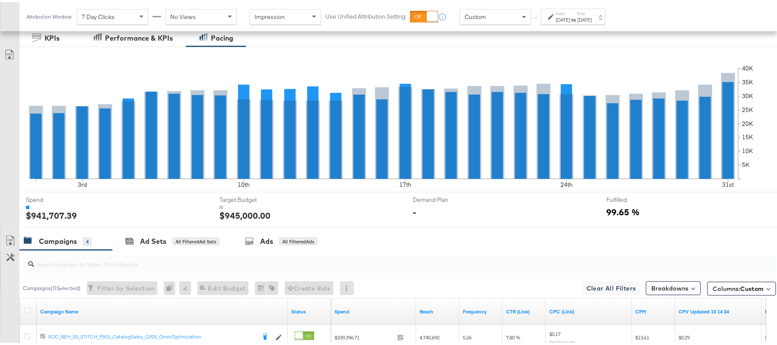
click at [571, 15] on div "[DATE]" at bounding box center [563, 17] width 14 height 7
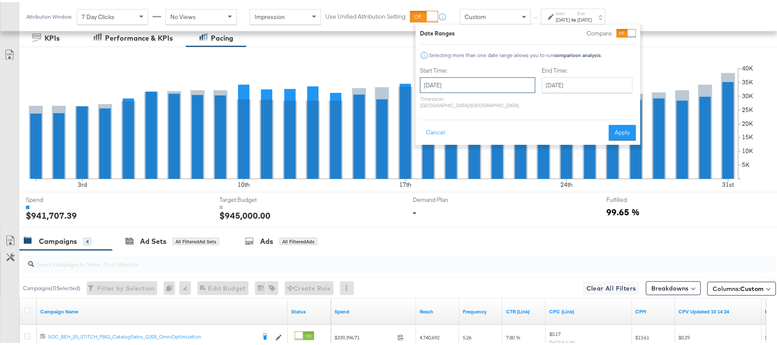
click at [489, 86] on input "[DATE]" at bounding box center [477, 83] width 115 height 16
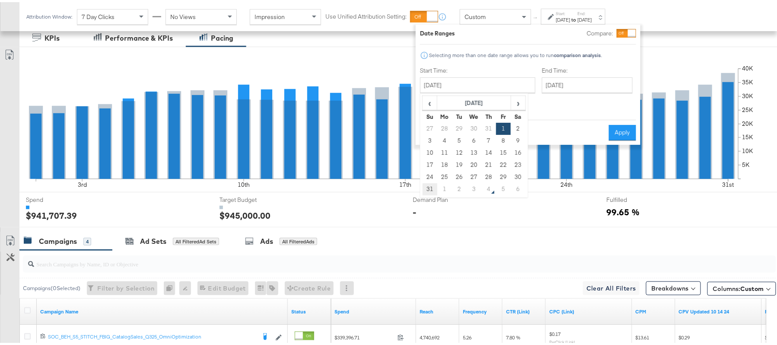
click at [430, 185] on td "31" at bounding box center [430, 187] width 15 height 12
type input "[DATE]"
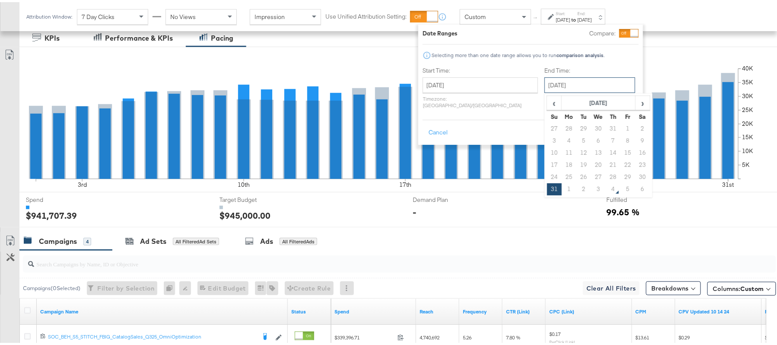
click at [559, 88] on input "[DATE]" at bounding box center [590, 83] width 91 height 16
click at [636, 98] on span "›" at bounding box center [642, 100] width 13 height 13
click at [591, 127] on td "3" at bounding box center [598, 127] width 15 height 12
type input "[DATE]"
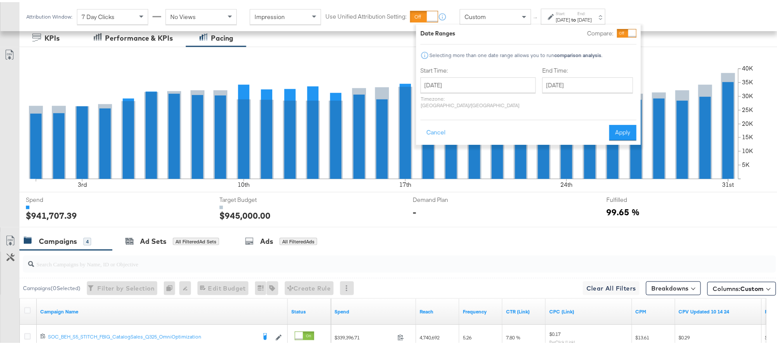
click at [622, 132] on div "Date Ranges Compare: Selecting more than one date range allows you to run compa…" at bounding box center [528, 82] width 225 height 120
click at [619, 125] on button "Apply" at bounding box center [623, 131] width 27 height 16
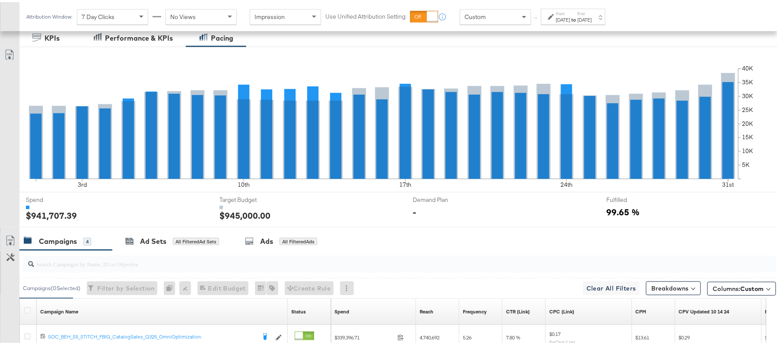
scroll to position [357, 0]
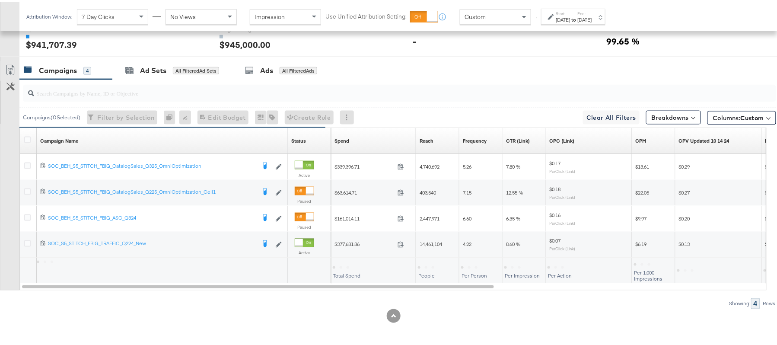
click at [0, 170] on div "Customize KPIs Export as CSV" at bounding box center [9, 173] width 19 height 229
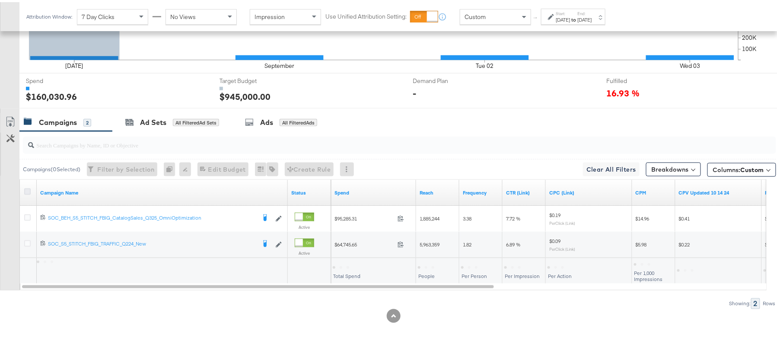
click at [27, 191] on icon at bounding box center [27, 189] width 6 height 6
click at [0, 0] on input "checkbox" at bounding box center [0, 0] width 0 height 0
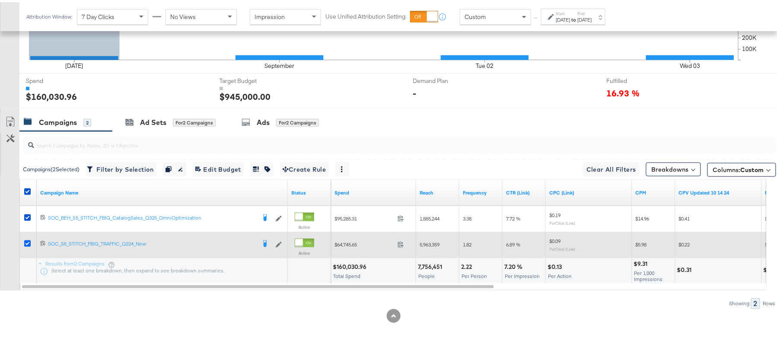
click at [28, 240] on icon at bounding box center [27, 241] width 6 height 6
click at [0, 0] on input "checkbox" at bounding box center [0, 0] width 0 height 0
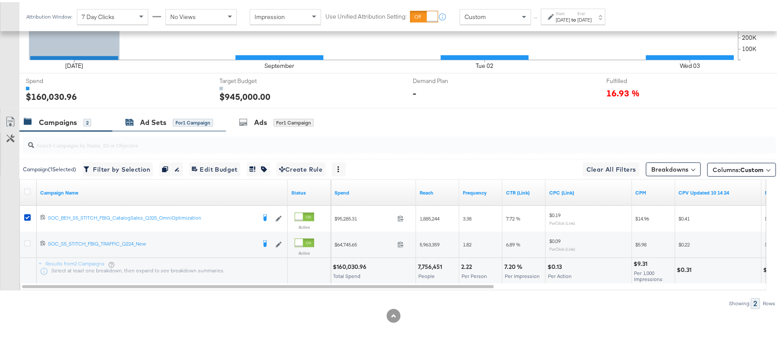
click at [147, 120] on div "Ad Sets" at bounding box center [153, 120] width 26 height 10
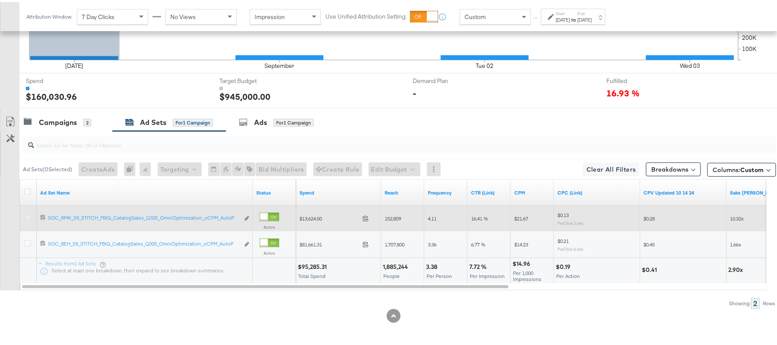
click at [27, 215] on icon at bounding box center [27, 215] width 6 height 6
click at [0, 0] on input "checkbox" at bounding box center [0, 0] width 0 height 0
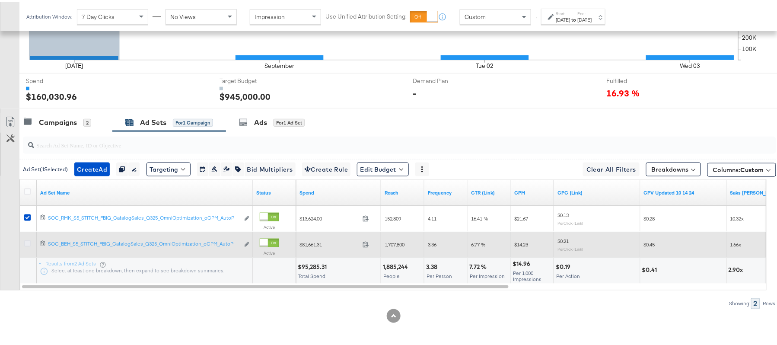
click at [28, 241] on icon at bounding box center [27, 241] width 6 height 6
click at [0, 0] on input "checkbox" at bounding box center [0, 0] width 0 height 0
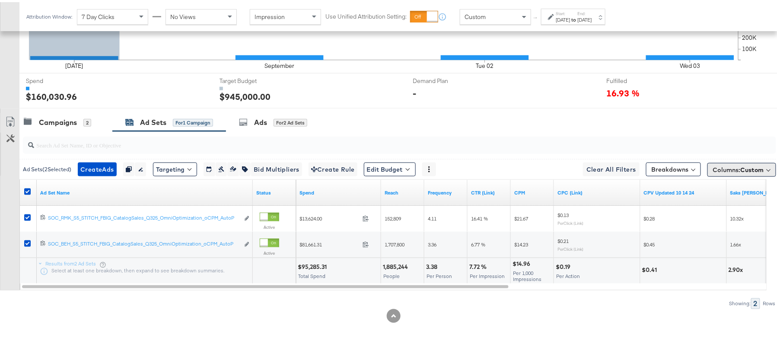
click at [717, 166] on span "Columns: Custom" at bounding box center [738, 167] width 51 height 9
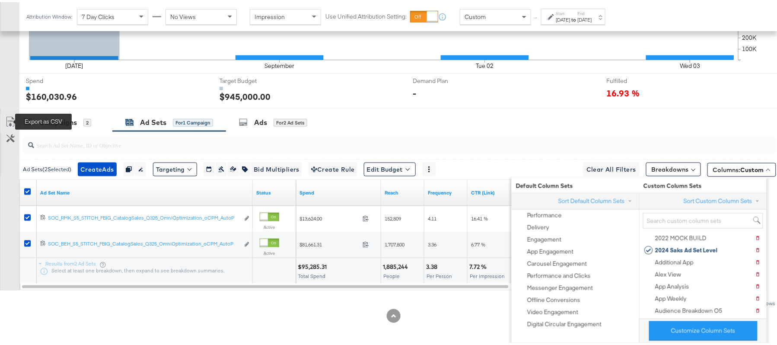
click at [14, 118] on icon at bounding box center [10, 120] width 8 height 10
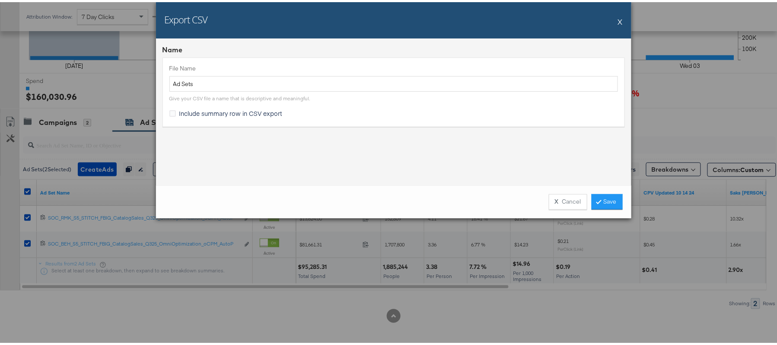
click at [179, 110] on div "Include summary row in CSV export" at bounding box center [232, 111] width 107 height 9
click at [0, 0] on input "Include summary row in CSV export" at bounding box center [0, 0] width 0 height 0
click at [597, 196] on link "Save" at bounding box center [607, 200] width 31 height 16
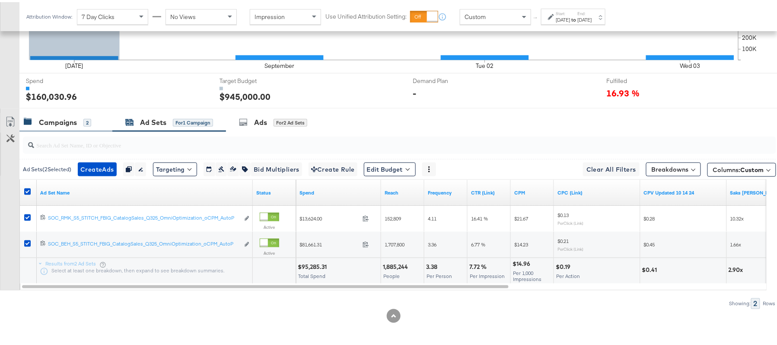
click at [60, 124] on div "Campaigns" at bounding box center [58, 120] width 38 height 10
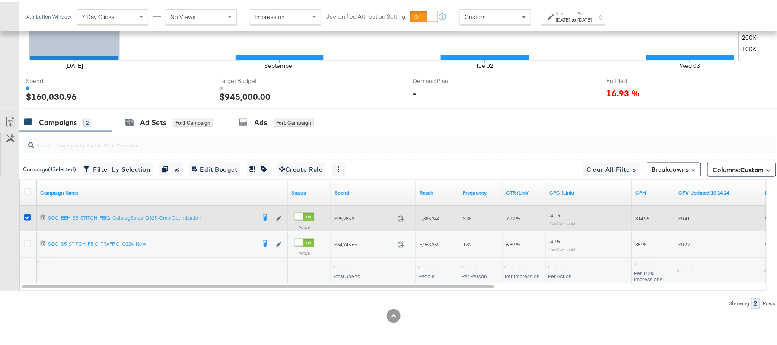
click at [26, 217] on icon at bounding box center [27, 215] width 6 height 6
click at [0, 0] on input "checkbox" at bounding box center [0, 0] width 0 height 0
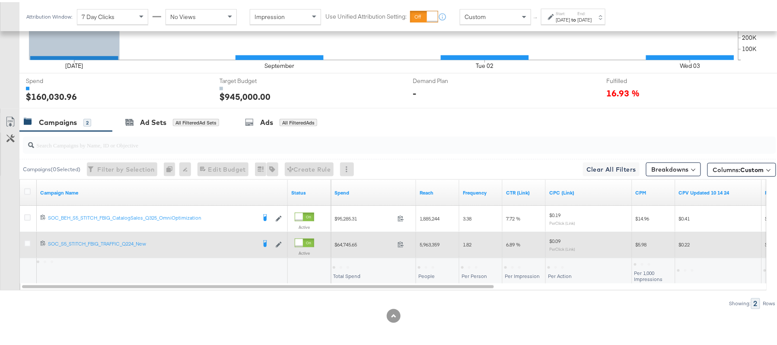
click at [28, 246] on div at bounding box center [28, 242] width 9 height 9
click at [27, 239] on icon at bounding box center [27, 241] width 6 height 6
click at [0, 0] on input "checkbox" at bounding box center [0, 0] width 0 height 0
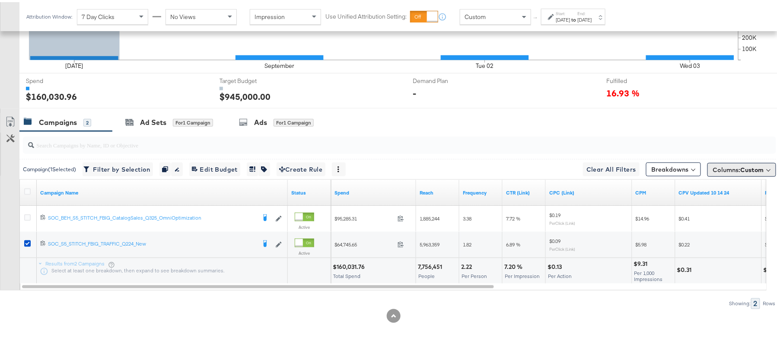
click at [723, 167] on span "Columns: Custom" at bounding box center [738, 167] width 51 height 9
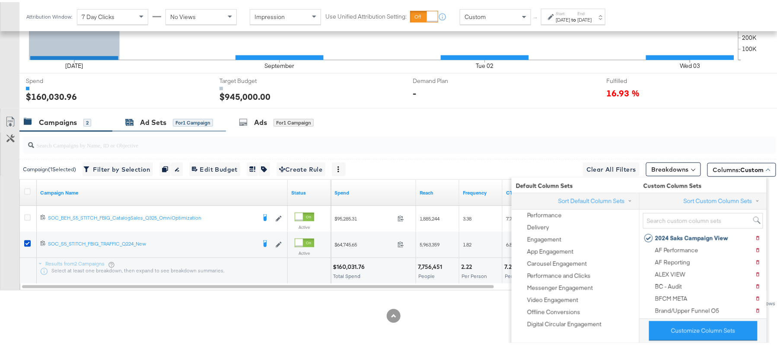
click at [168, 124] on div "Ad Sets for 1 Campaign" at bounding box center [169, 120] width 88 height 10
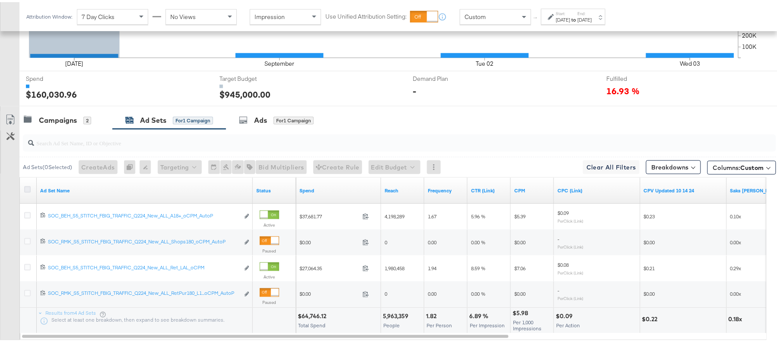
click at [27, 189] on icon at bounding box center [27, 187] width 6 height 6
click at [0, 0] on input "checkbox" at bounding box center [0, 0] width 0 height 0
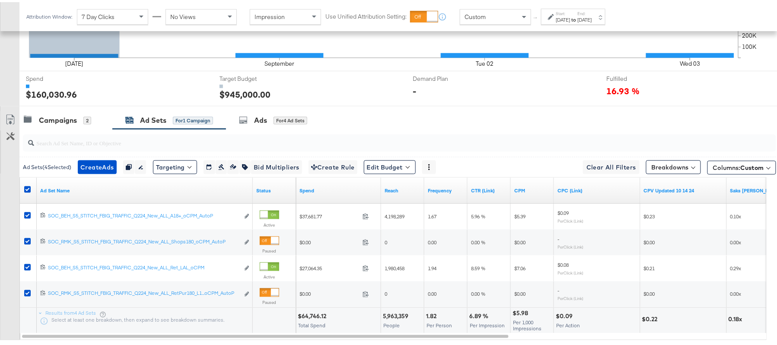
click at [10, 122] on icon at bounding box center [9, 119] width 5 height 6
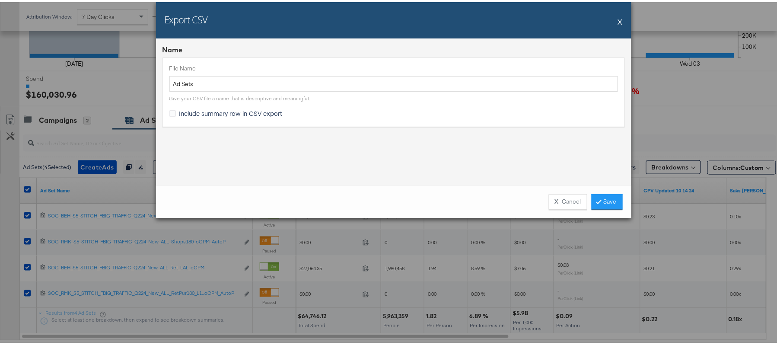
click at [241, 112] on span "Include summary row in CSV export" at bounding box center [230, 111] width 103 height 9
click at [0, 0] on input "Include summary row in CSV export" at bounding box center [0, 0] width 0 height 0
click at [597, 199] on link "Save" at bounding box center [607, 200] width 31 height 16
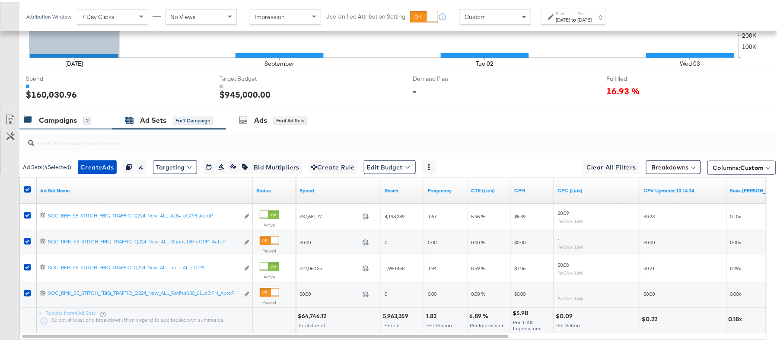
click at [90, 118] on div "2" at bounding box center [87, 119] width 8 height 8
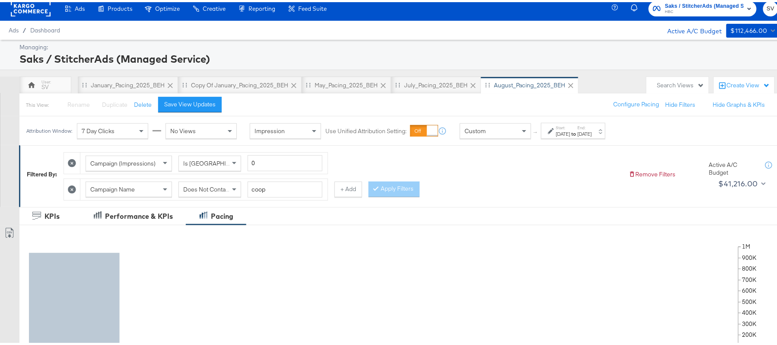
scroll to position [0, 0]
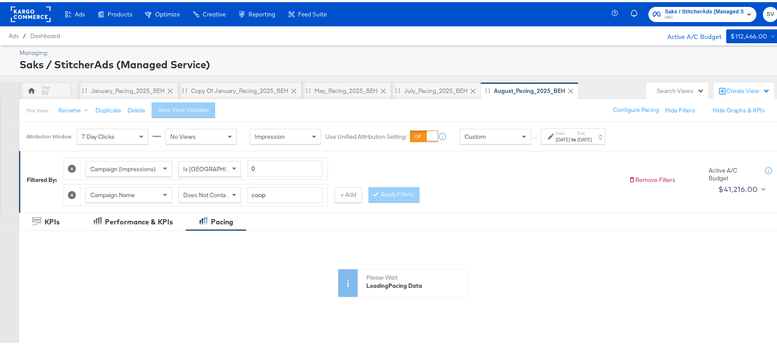
click at [571, 140] on div "[DATE]" at bounding box center [563, 137] width 14 height 7
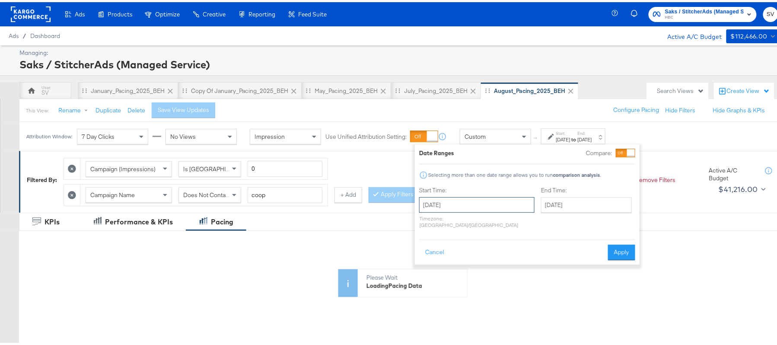
click at [497, 208] on input "[DATE]" at bounding box center [476, 203] width 115 height 16
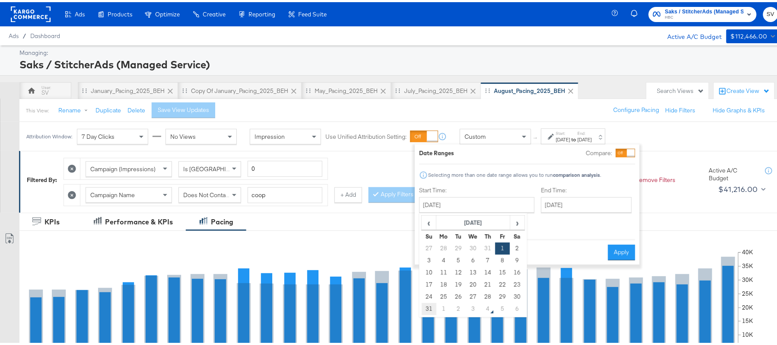
click at [428, 312] on td "31" at bounding box center [429, 307] width 15 height 12
type input "[DATE]"
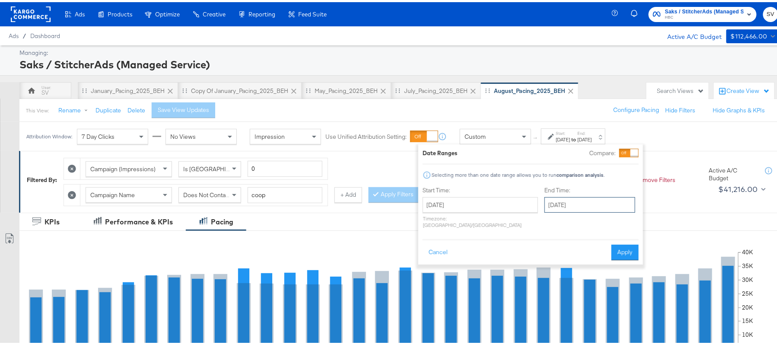
click at [572, 199] on input "[DATE]" at bounding box center [590, 203] width 91 height 16
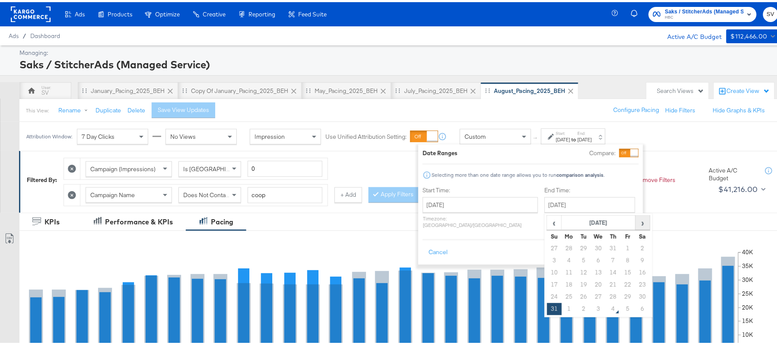
click at [636, 224] on span "›" at bounding box center [642, 220] width 13 height 13
click at [591, 246] on td "3" at bounding box center [598, 246] width 15 height 12
type input "[DATE]"
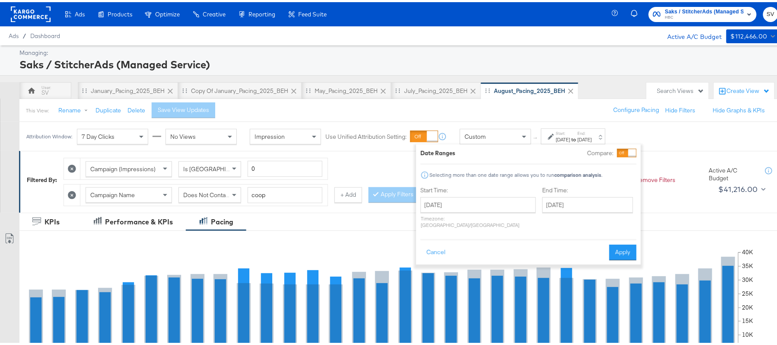
click at [617, 244] on button "Apply" at bounding box center [623, 251] width 27 height 16
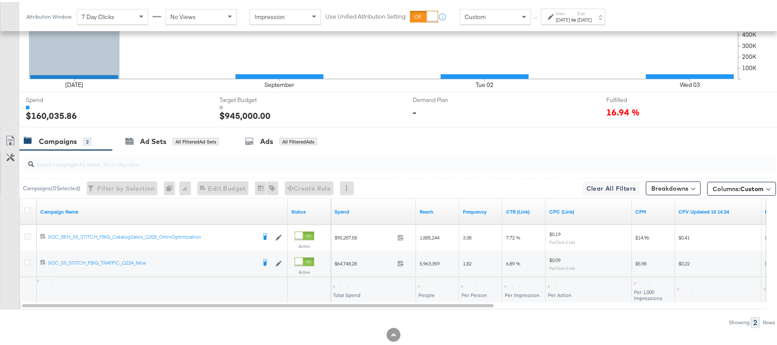
scroll to position [305, 0]
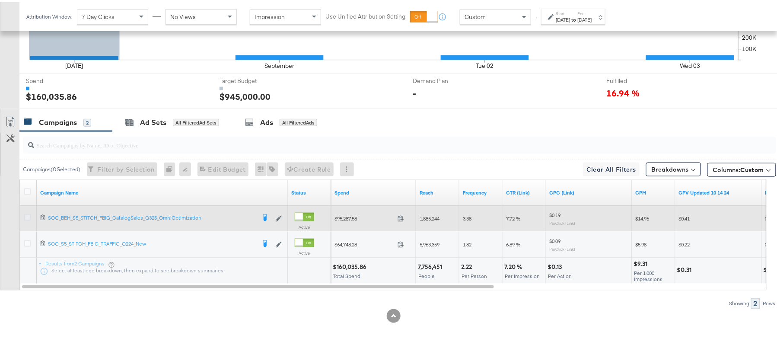
click at [29, 215] on icon at bounding box center [27, 215] width 6 height 6
click at [0, 0] on input "checkbox" at bounding box center [0, 0] width 0 height 0
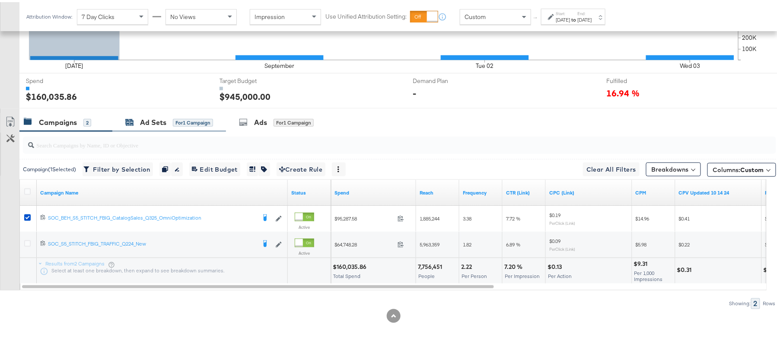
click at [160, 119] on div "Ad Sets" at bounding box center [153, 120] width 26 height 10
